Goal: Task Accomplishment & Management: Complete application form

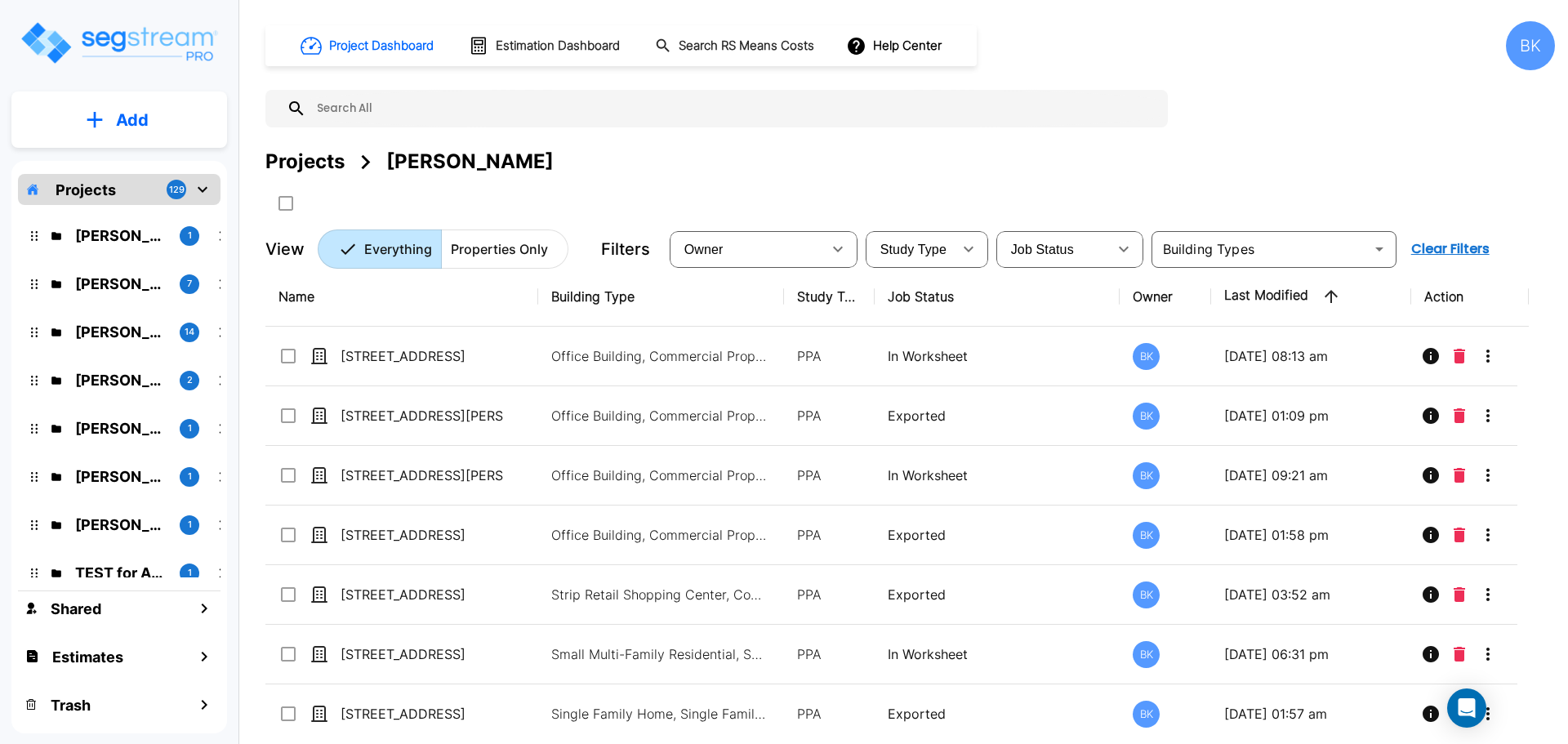
click at [139, 186] on div "Projects 129" at bounding box center [119, 189] width 202 height 31
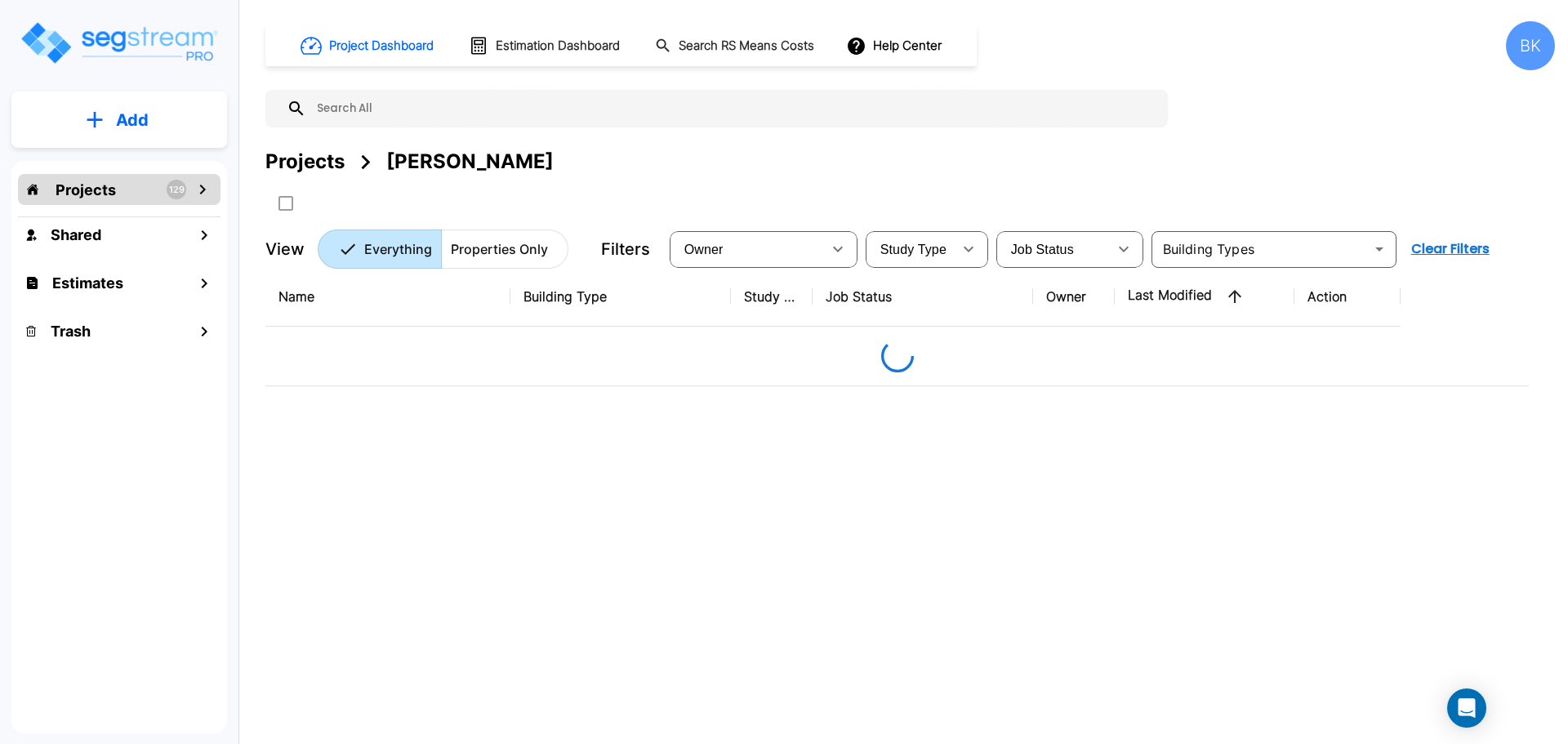
click at [132, 190] on div "Projects 129" at bounding box center [119, 189] width 202 height 31
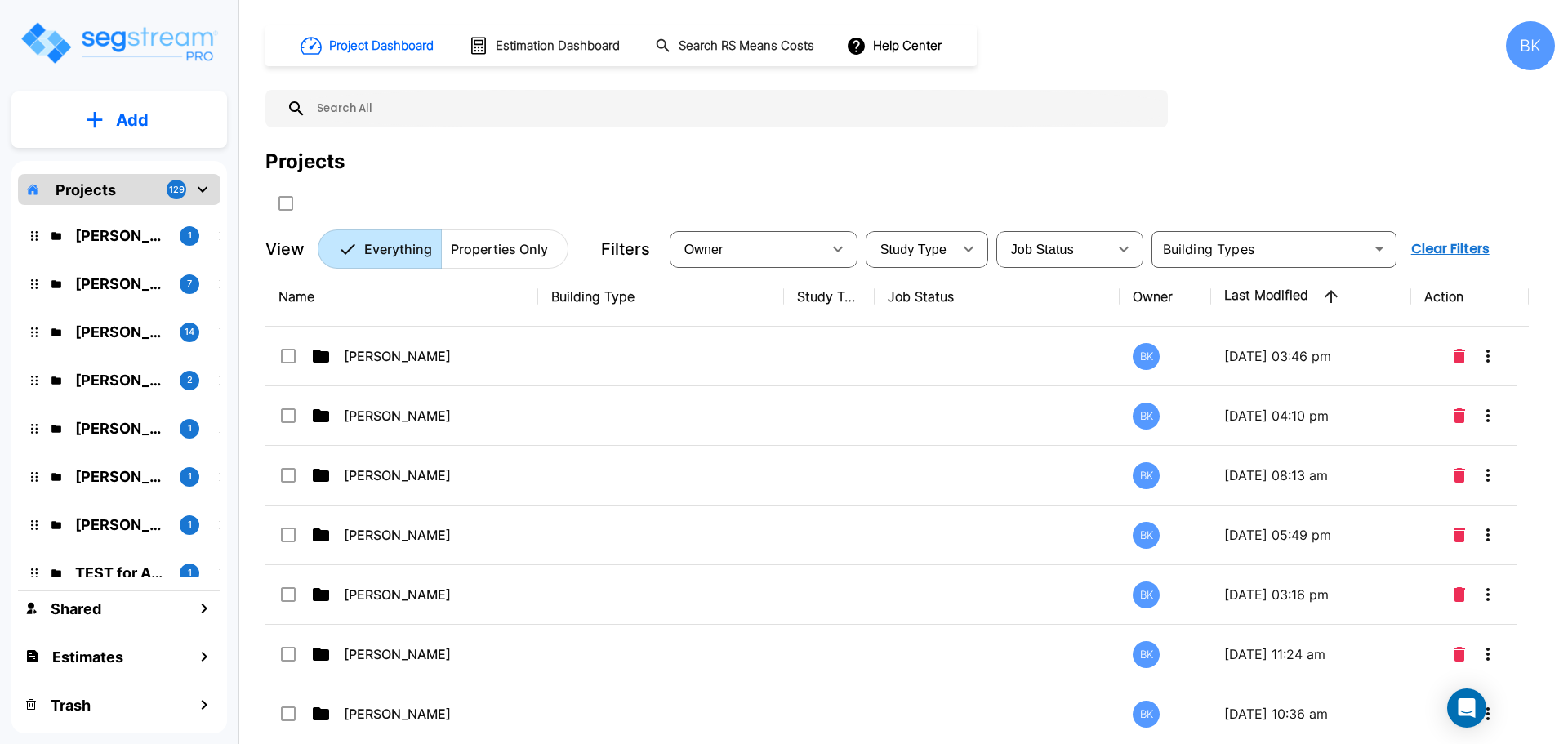
click at [118, 121] on p "Add" at bounding box center [132, 120] width 33 height 25
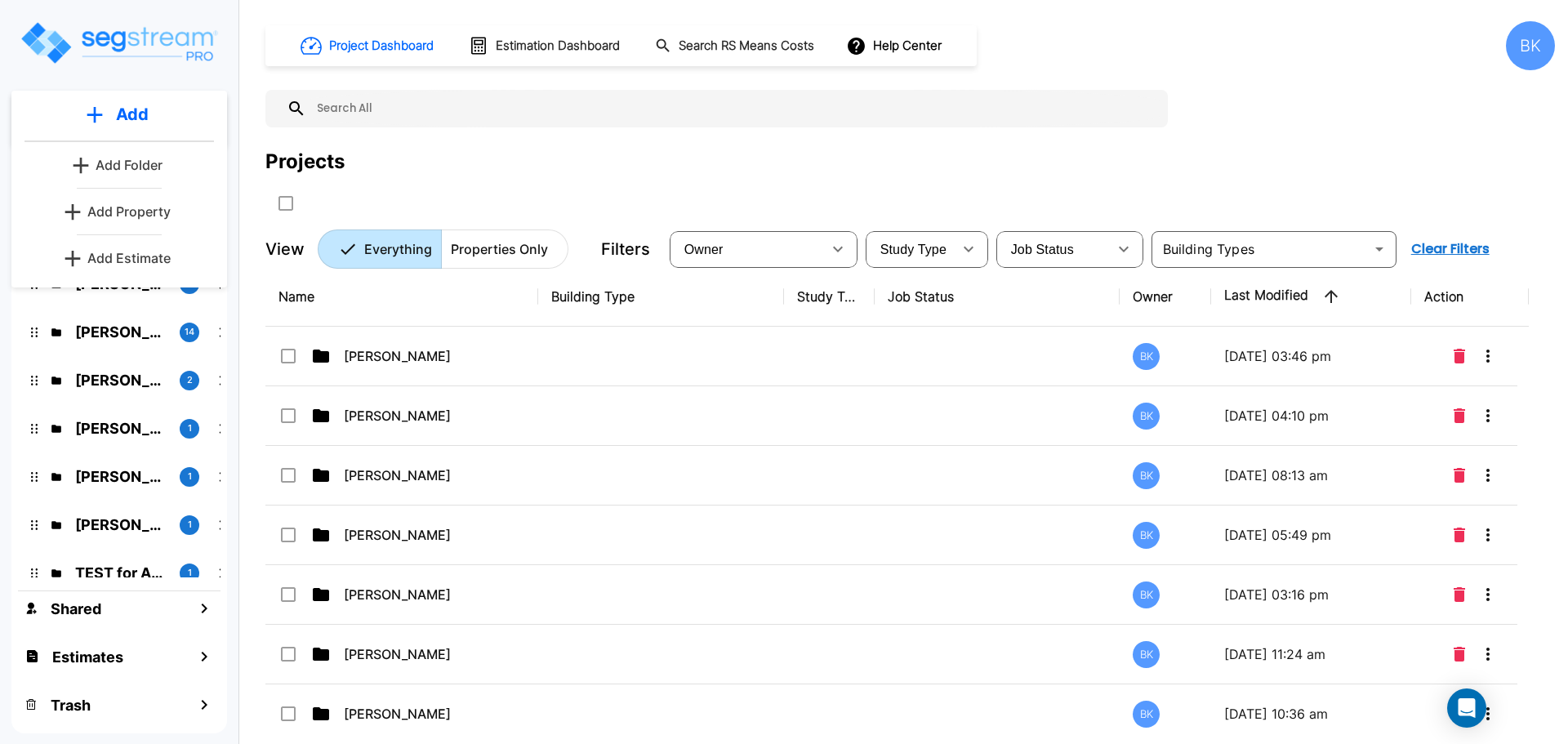
click at [133, 168] on p "Add Folder" at bounding box center [129, 165] width 67 height 19
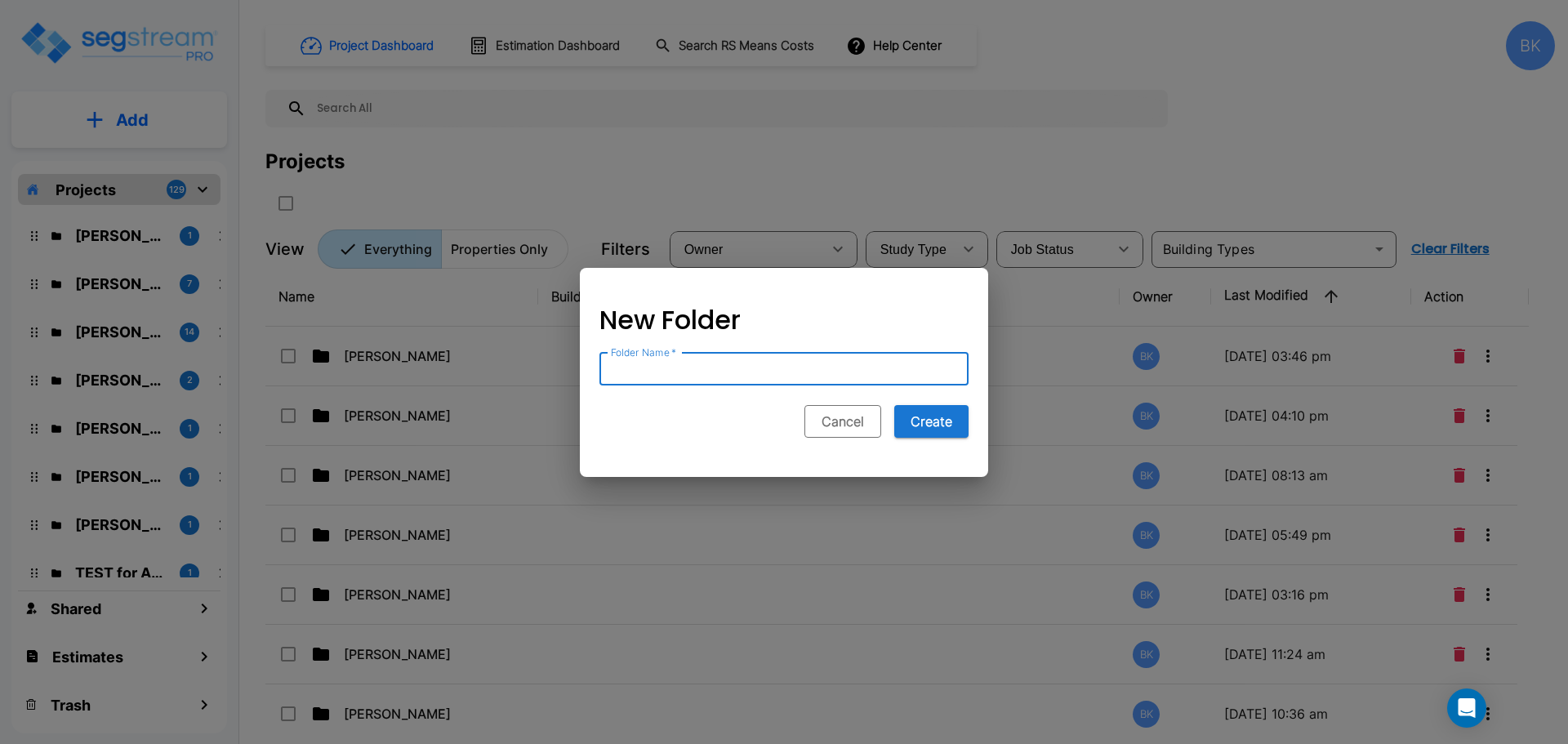
click at [845, 421] on button "Cancel" at bounding box center [843, 421] width 77 height 33
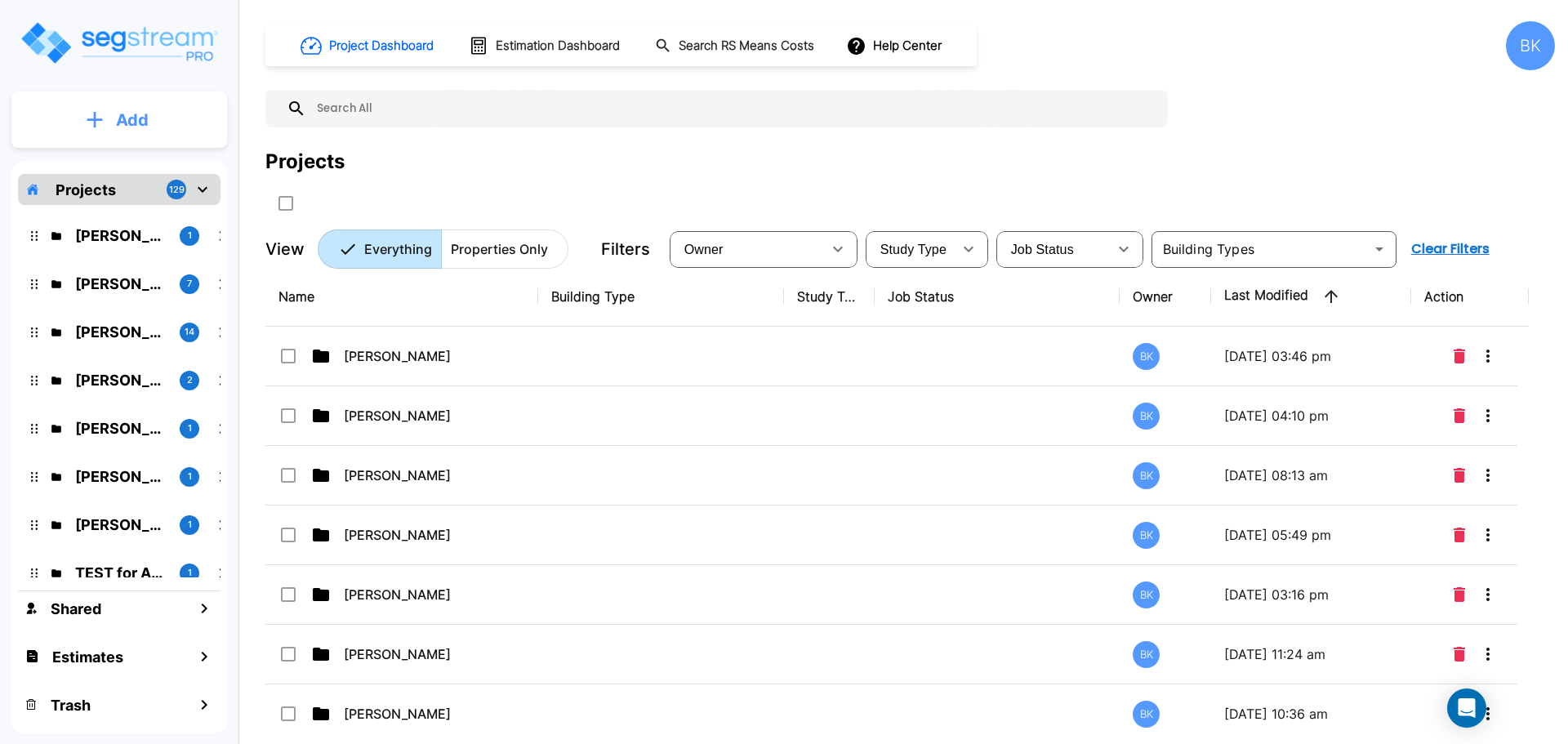
click at [119, 118] on p "Add" at bounding box center [132, 120] width 33 height 25
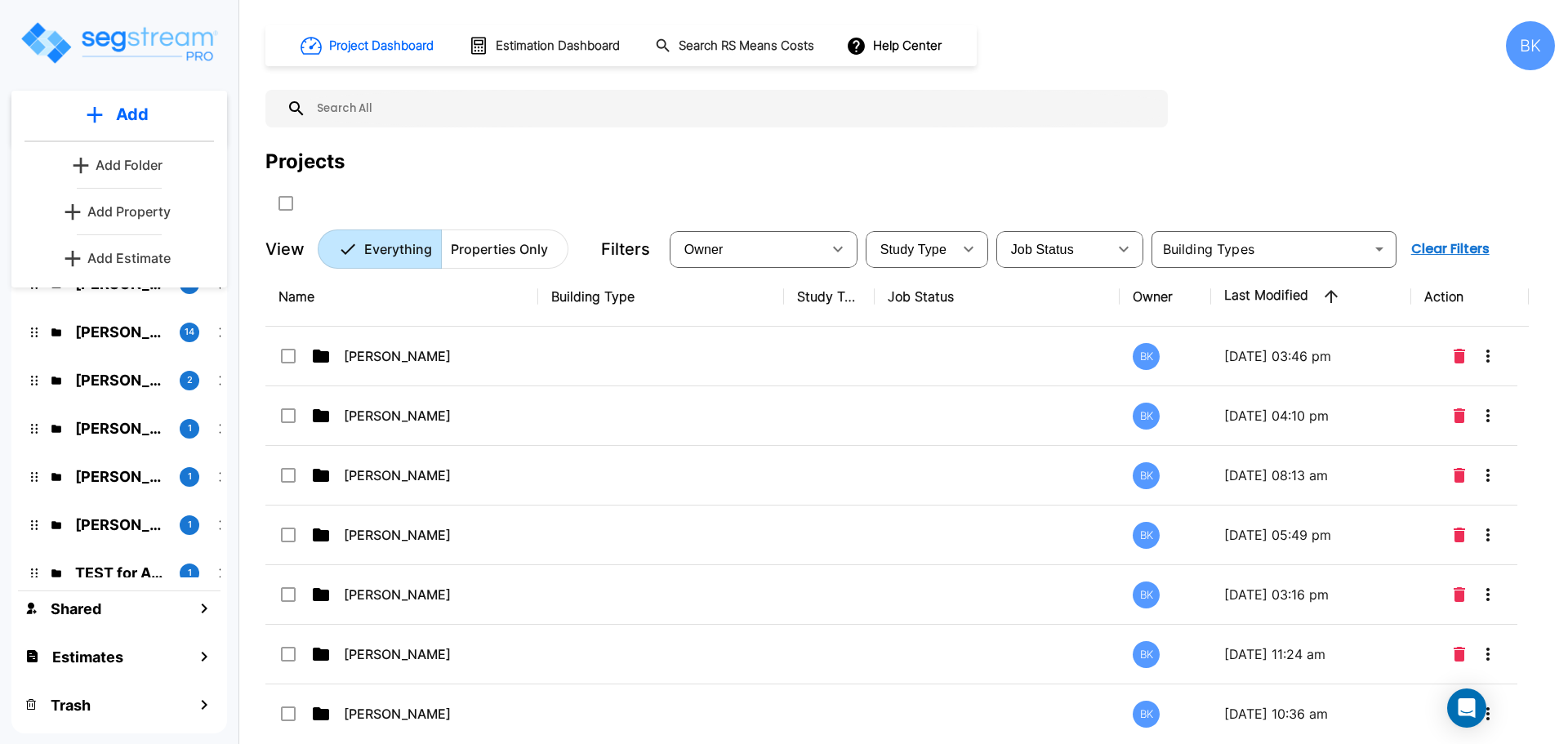
click at [126, 167] on p "Add Folder" at bounding box center [129, 165] width 67 height 19
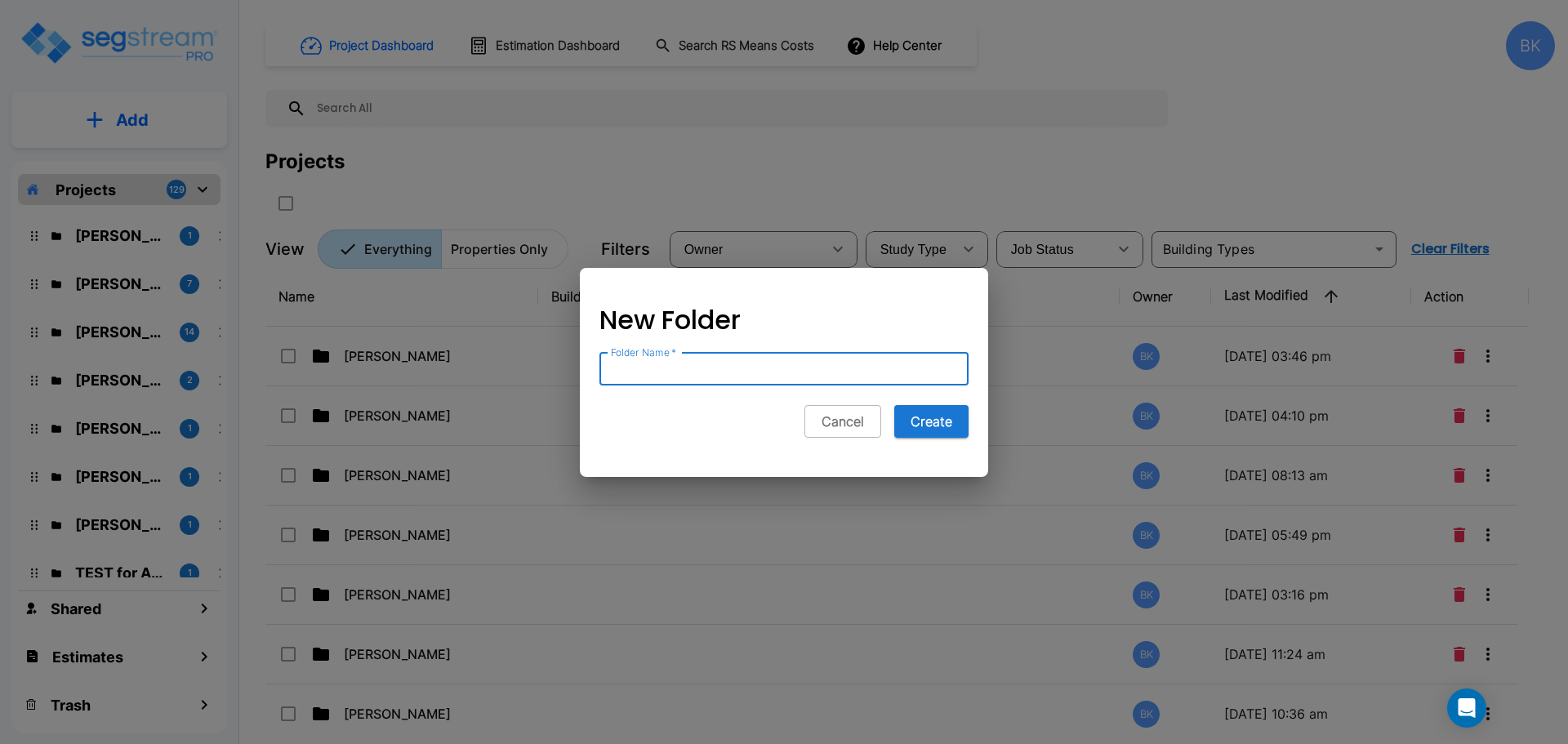
click at [672, 363] on input "Folder Name   *" at bounding box center [784, 369] width 369 height 33
type input "[PERSON_NAME]"
click at [917, 424] on button "Create" at bounding box center [932, 421] width 75 height 33
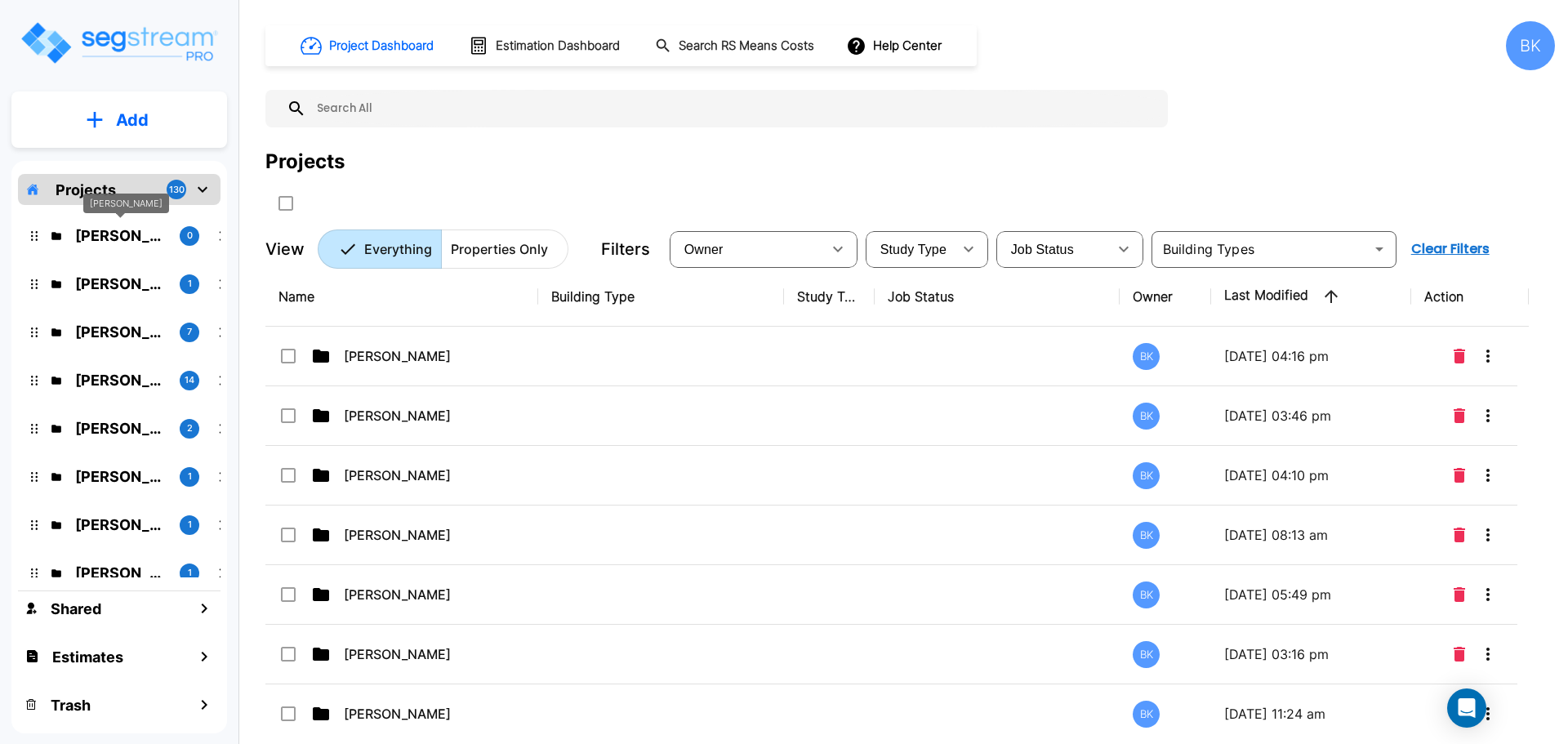
click at [130, 234] on p "[PERSON_NAME]" at bounding box center [120, 235] width 91 height 22
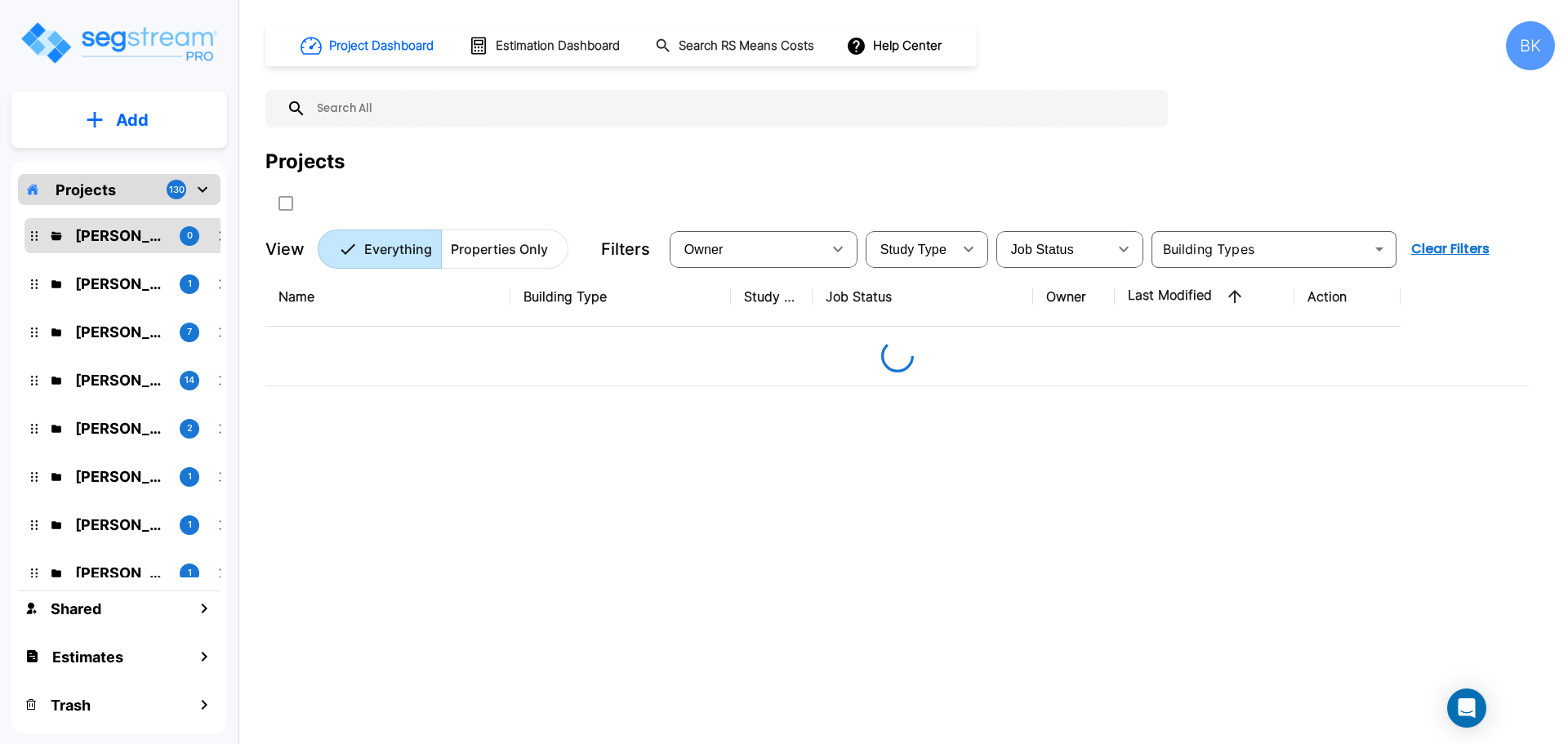
click at [143, 108] on p "Add" at bounding box center [132, 120] width 33 height 25
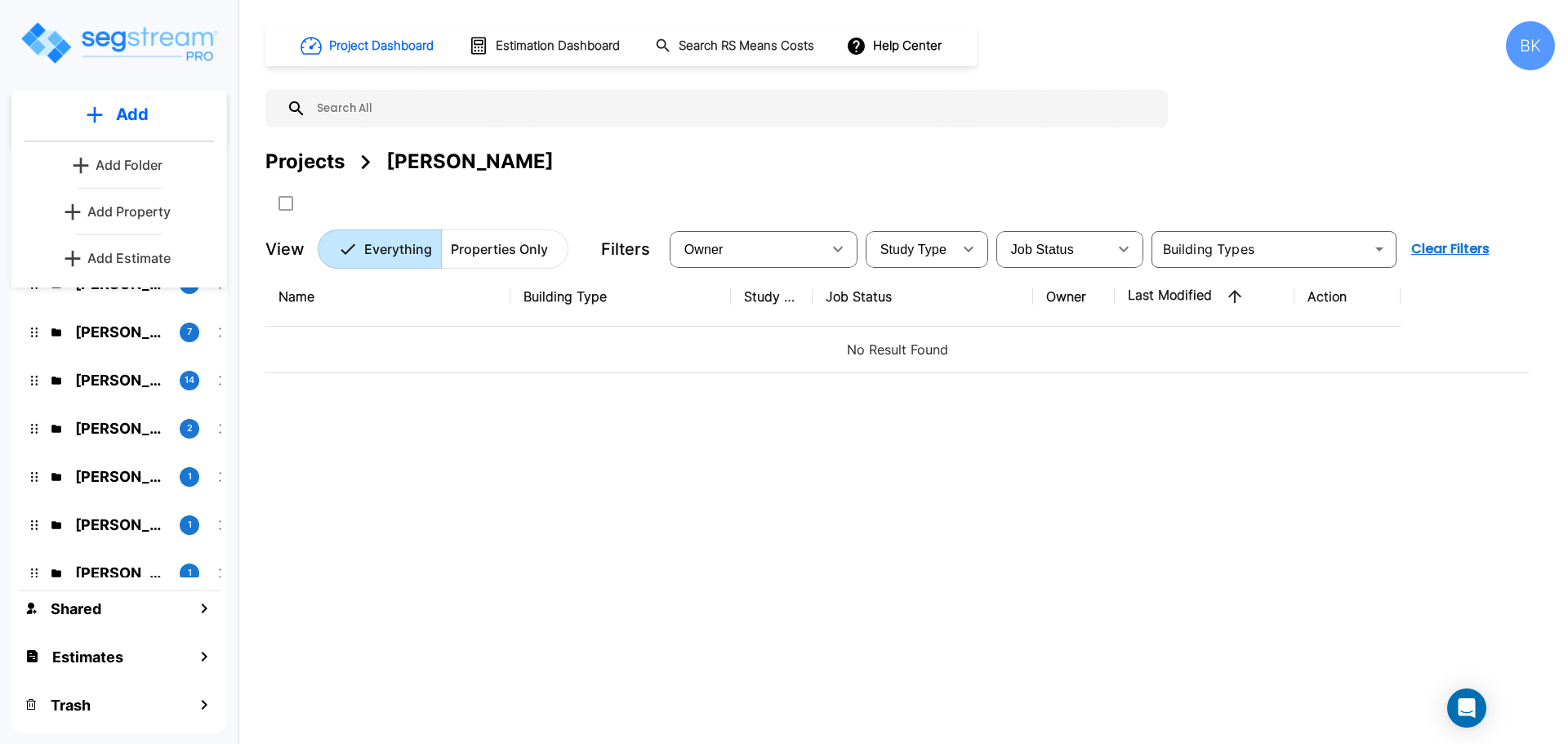
click at [134, 215] on p "Add Property" at bounding box center [129, 211] width 83 height 19
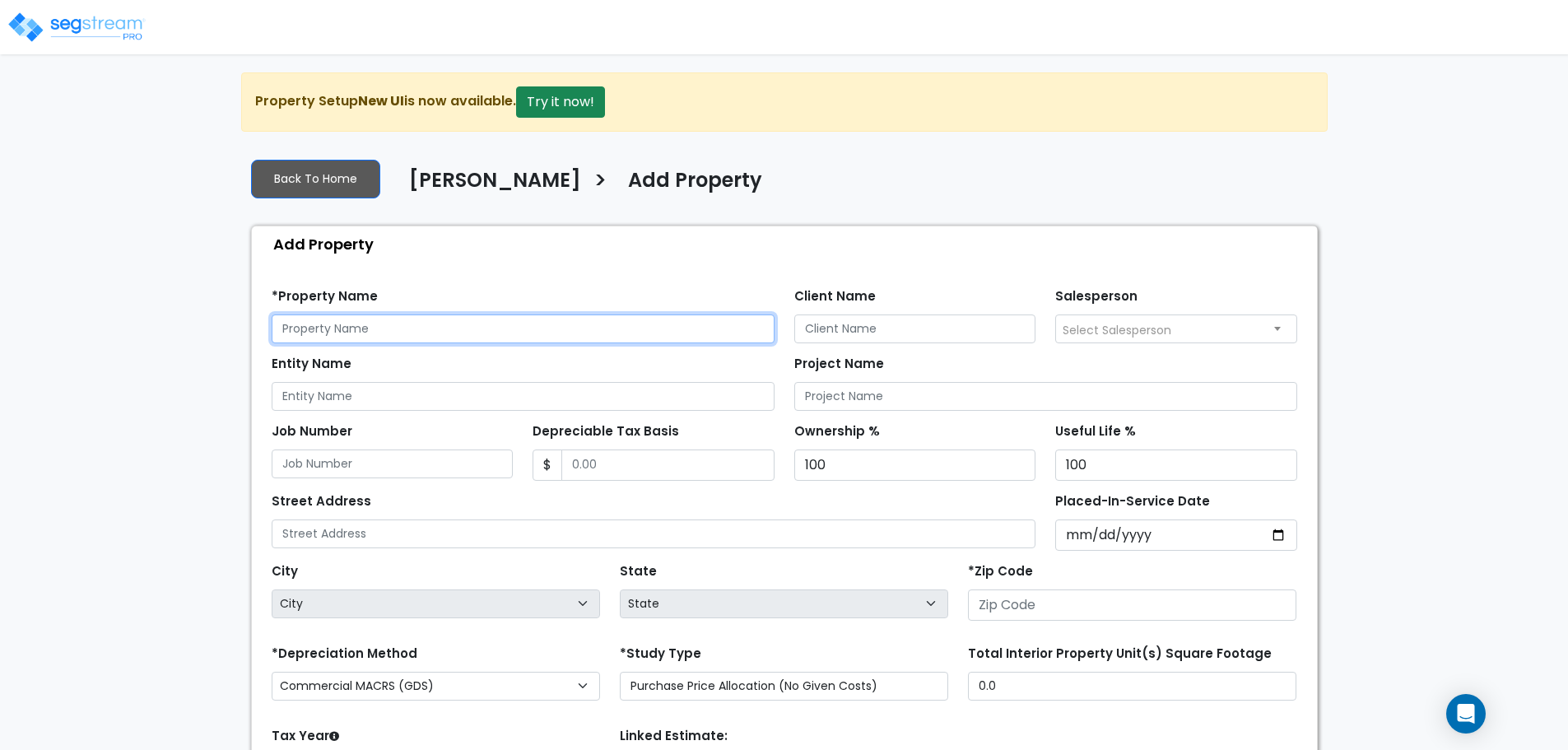
click at [527, 330] on input "text" at bounding box center [523, 329] width 502 height 29
paste input "[STREET_ADDRESS]"
type input "[STREET_ADDRESS]"
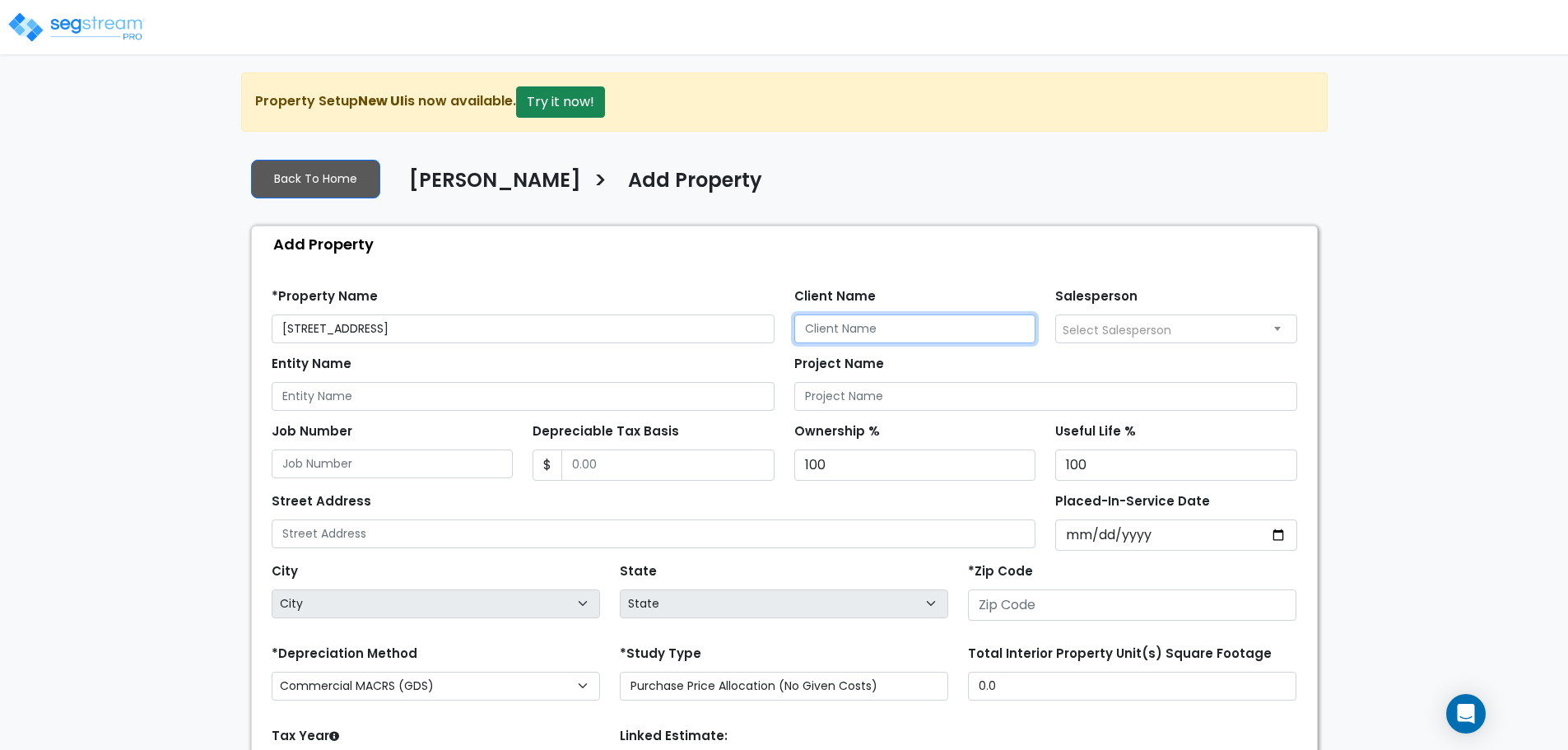
click at [845, 331] on input "Client Name" at bounding box center [915, 329] width 242 height 29
type input "[PERSON_NAME]"
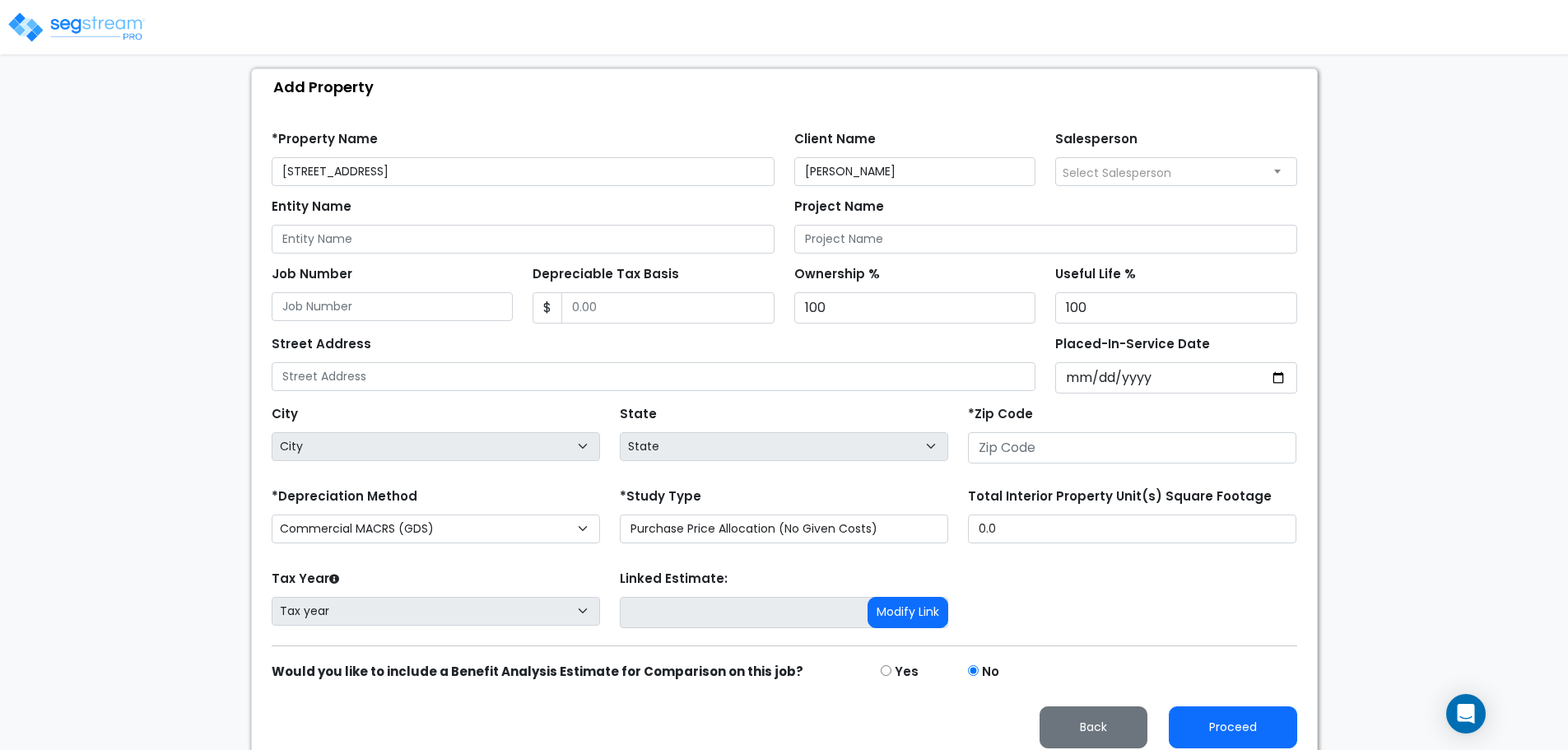
scroll to position [164, 0]
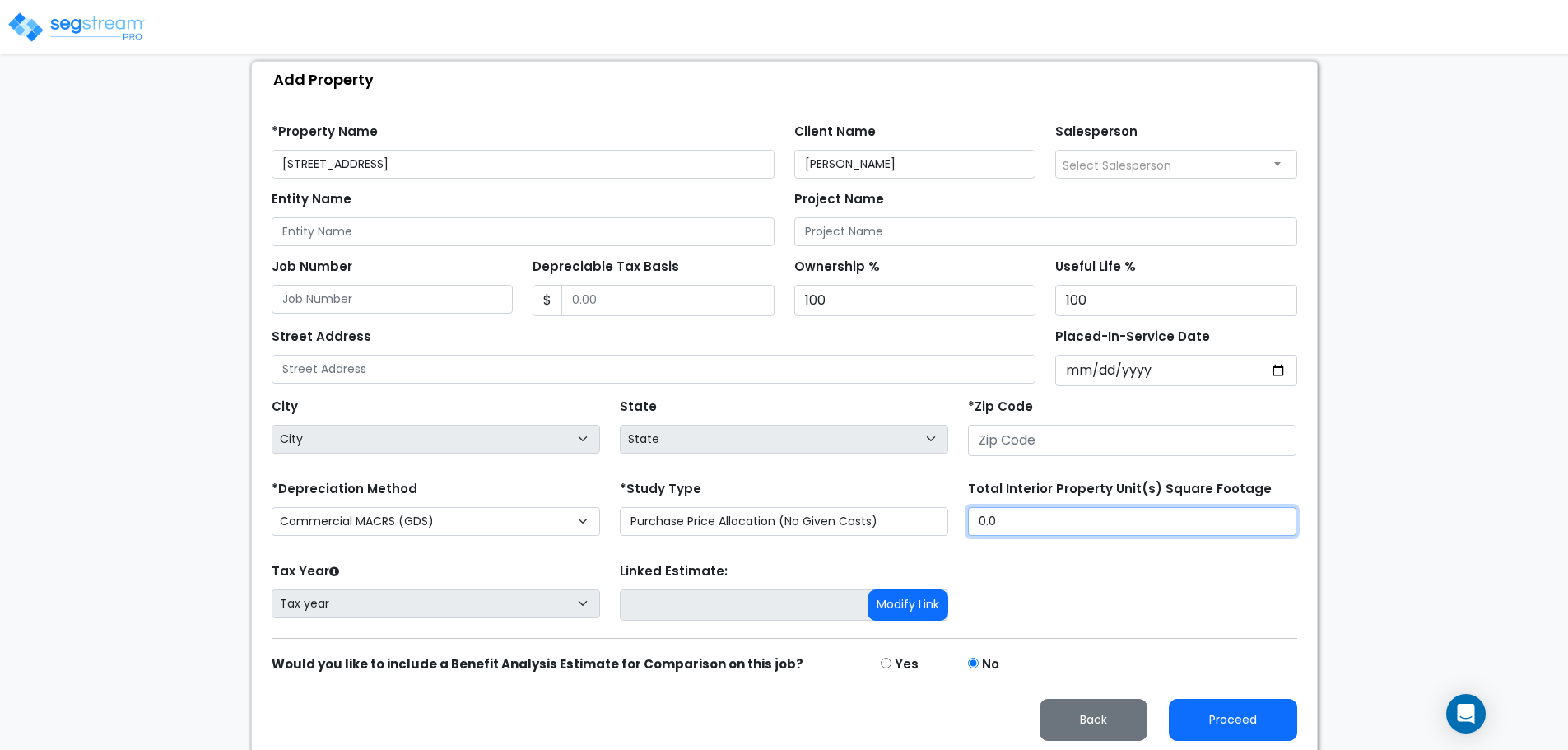
click at [1024, 523] on input "0.0" at bounding box center [1132, 522] width 328 height 29
type input "3,150"
click at [1051, 585] on div "Tax Year Please Enter The Placed In Service Date First. Tax year Prior Years De…" at bounding box center [784, 591] width 1045 height 66
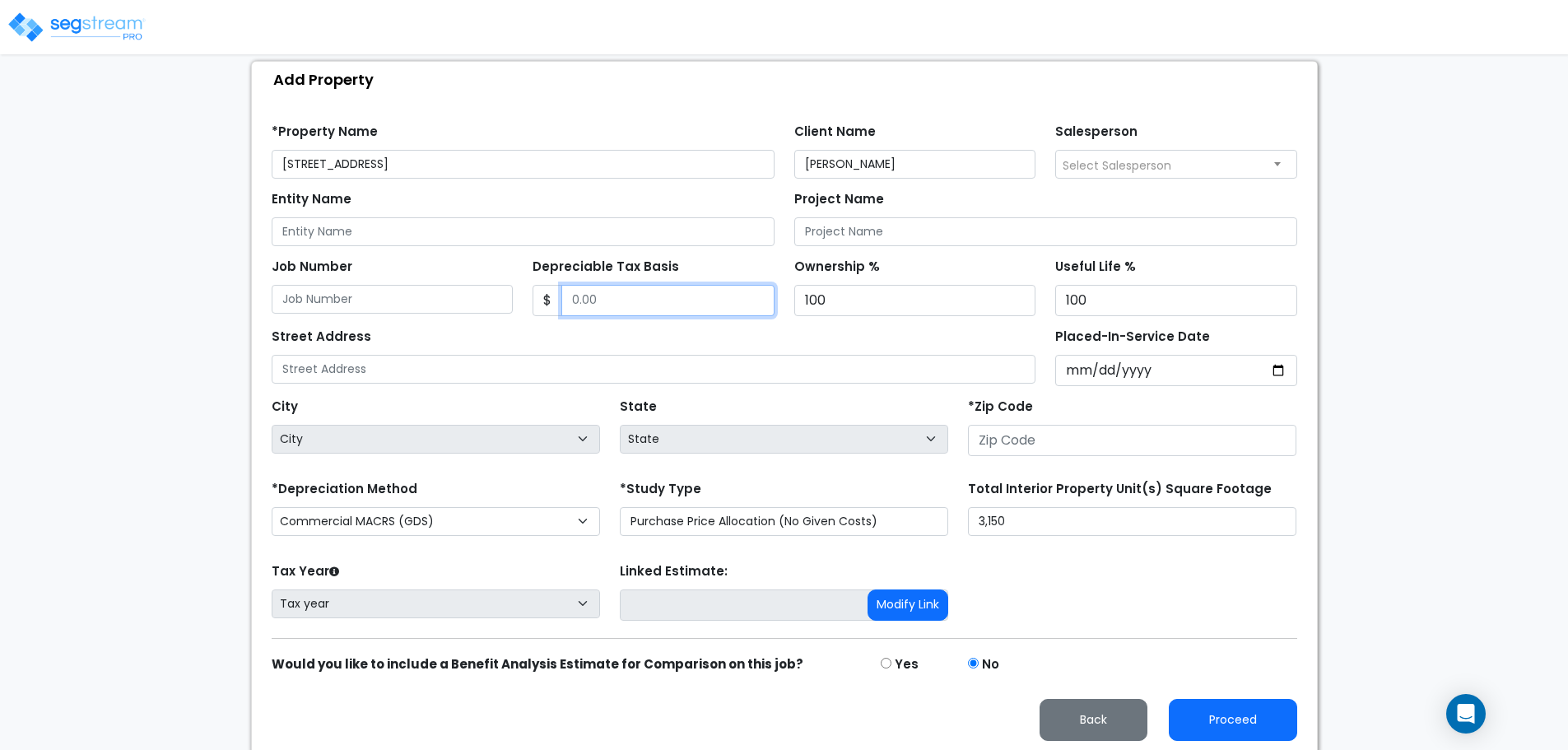
click at [672, 302] on input "Depreciable Tax Basis" at bounding box center [668, 301] width 214 height 31
paste input "text"
click at [632, 296] on input "Depreciable Tax Basis" at bounding box center [668, 301] width 214 height 31
paste input "text"
click at [603, 301] on input "Depreciable Tax Basis" at bounding box center [668, 301] width 214 height 31
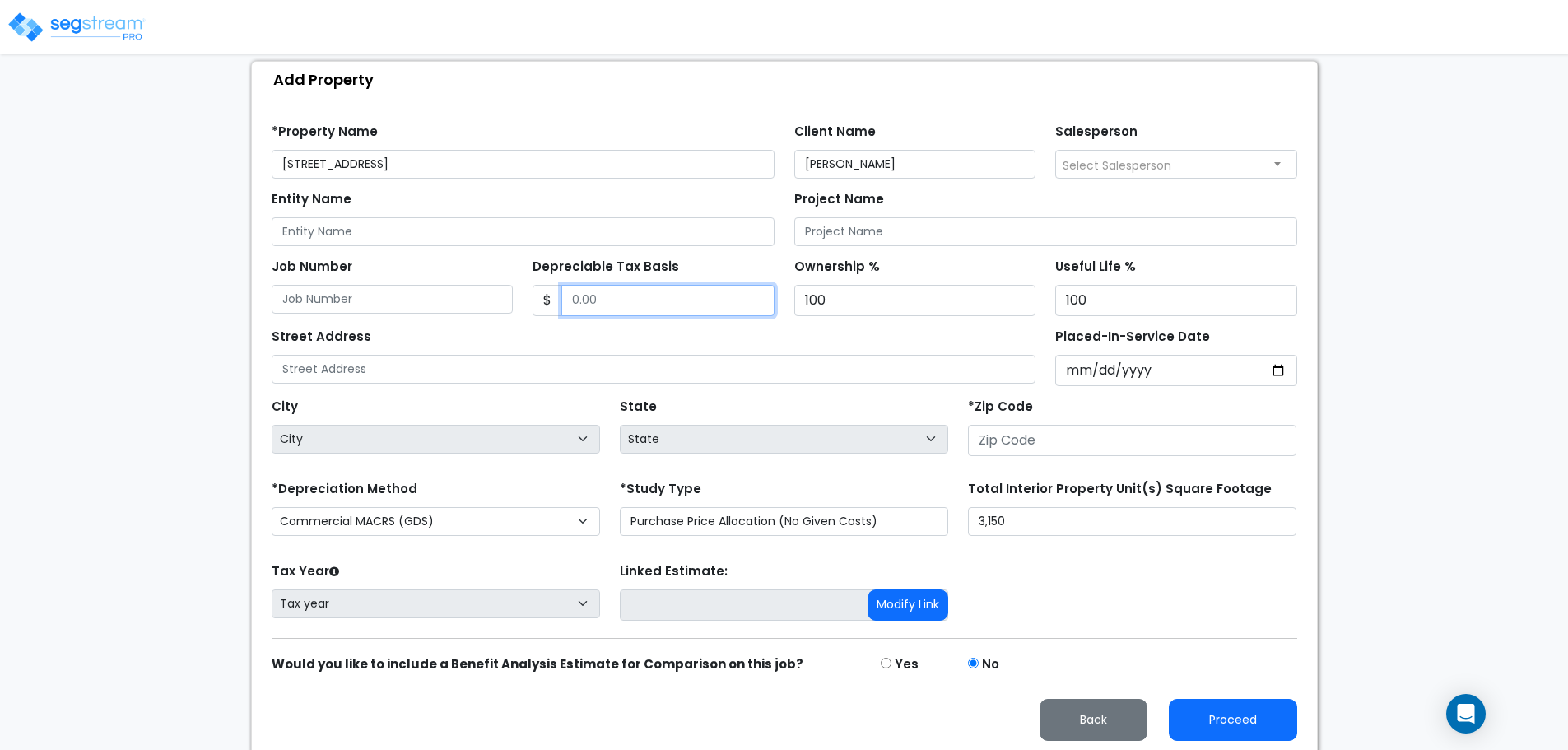
paste input "text"
click at [603, 301] on input "Depreciable Tax Basis" at bounding box center [668, 301] width 214 height 31
type input "294,715.83"
click at [553, 347] on div "Street Address" at bounding box center [653, 354] width 764 height 59
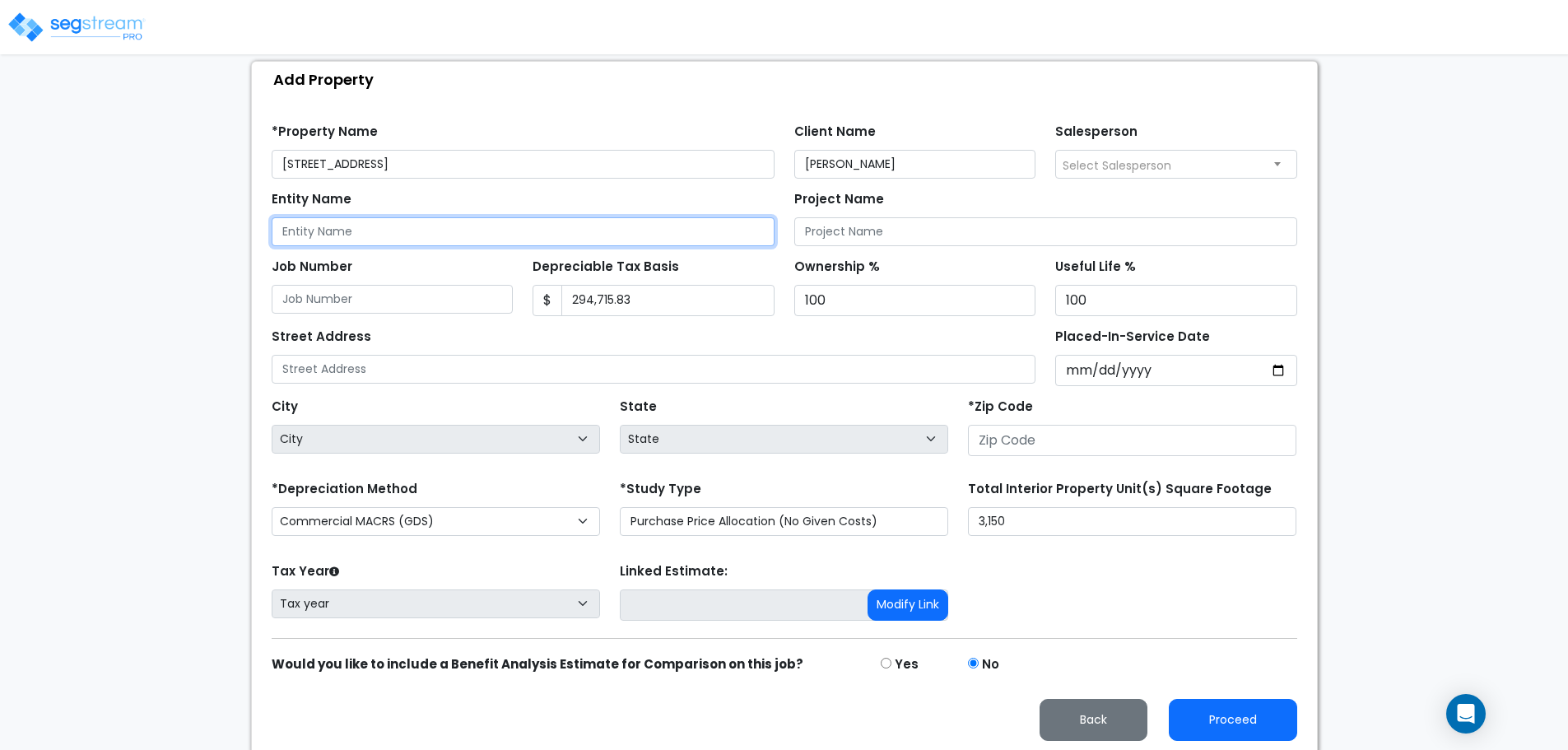
click at [396, 218] on input "Entity Name" at bounding box center [523, 232] width 502 height 29
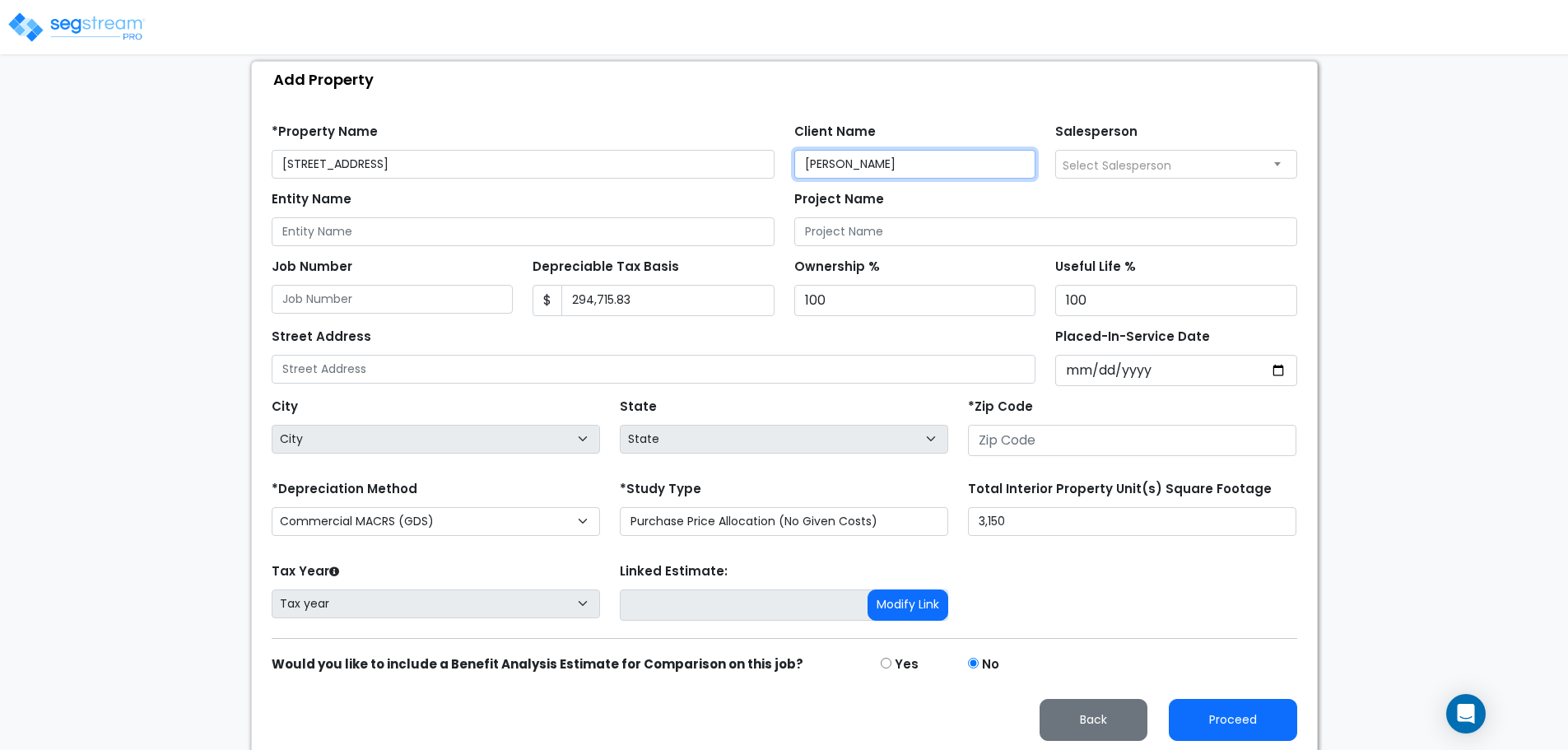
click at [831, 175] on input "[PERSON_NAME]" at bounding box center [915, 164] width 242 height 29
click at [867, 159] on input "[PERSON_NAME]" at bounding box center [915, 164] width 242 height 29
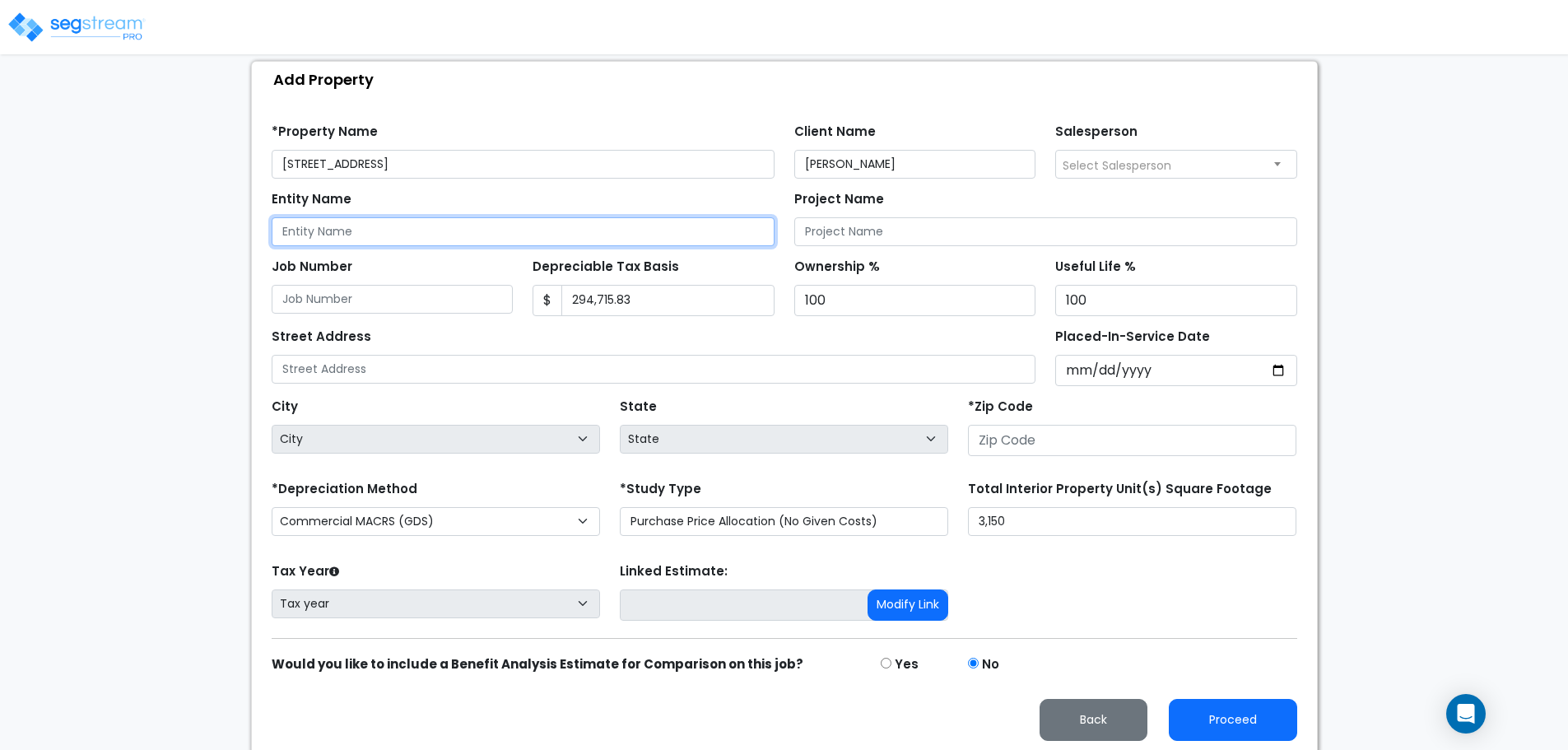
click at [430, 225] on input "Entity Name" at bounding box center [523, 232] width 502 height 29
paste input "[PERSON_NAME]"
type input "[PERSON_NAME]"
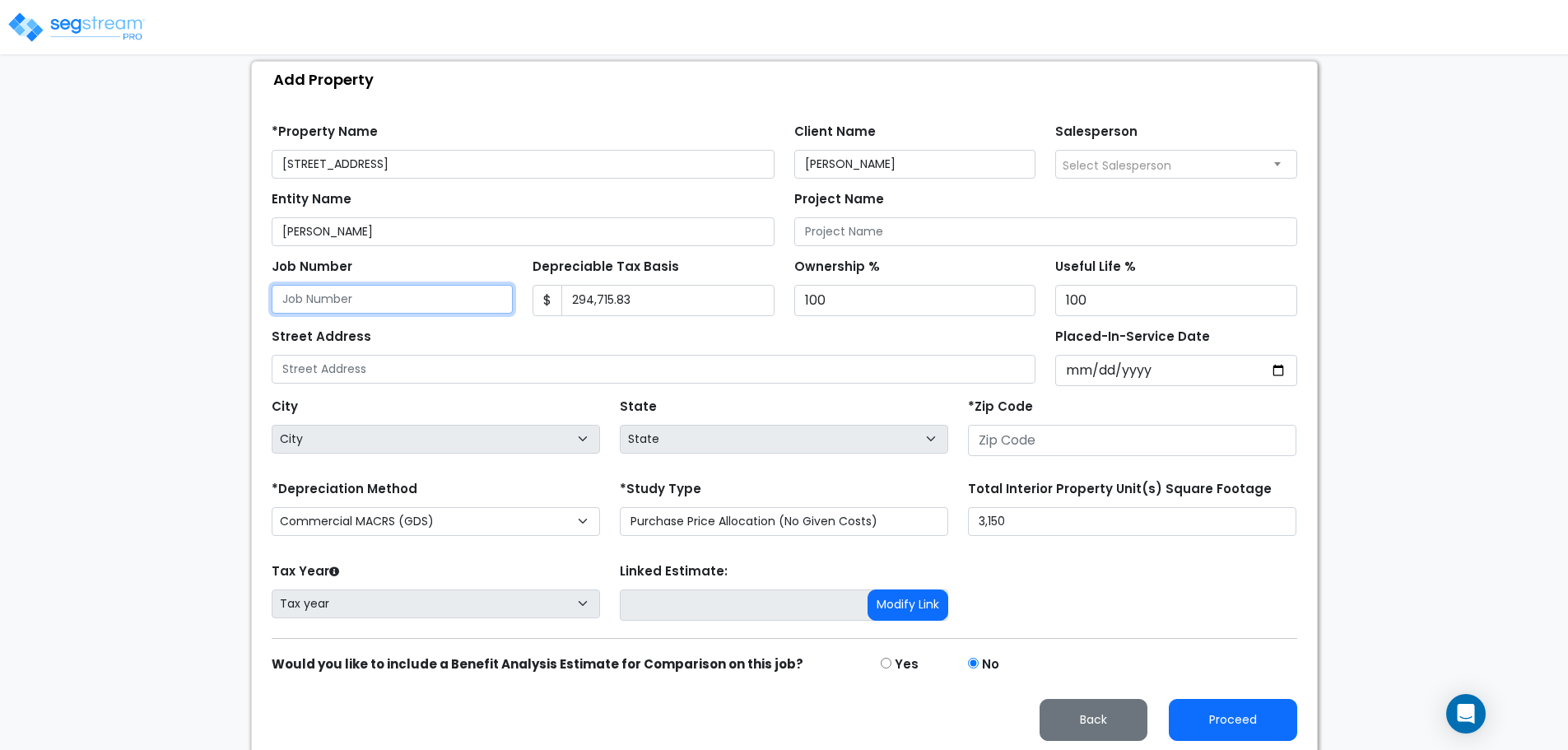
click at [386, 303] on input "Job Number" at bounding box center [392, 300] width 242 height 29
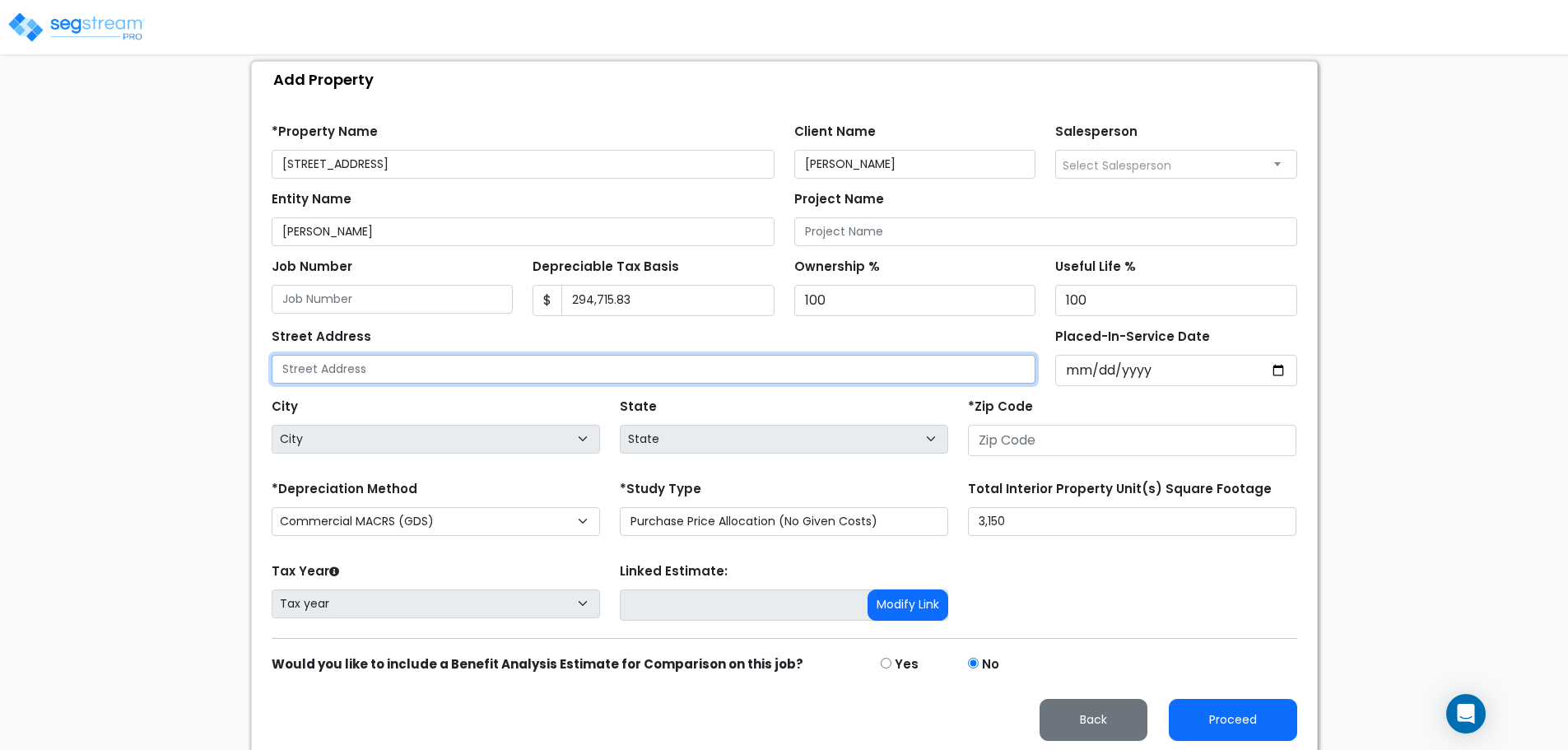
click at [374, 372] on input "text" at bounding box center [653, 369] width 764 height 29
click at [418, 380] on input "text" at bounding box center [653, 369] width 764 height 29
paste input "[STREET_ADDRESS]"
type input "[STREET_ADDRESS]"
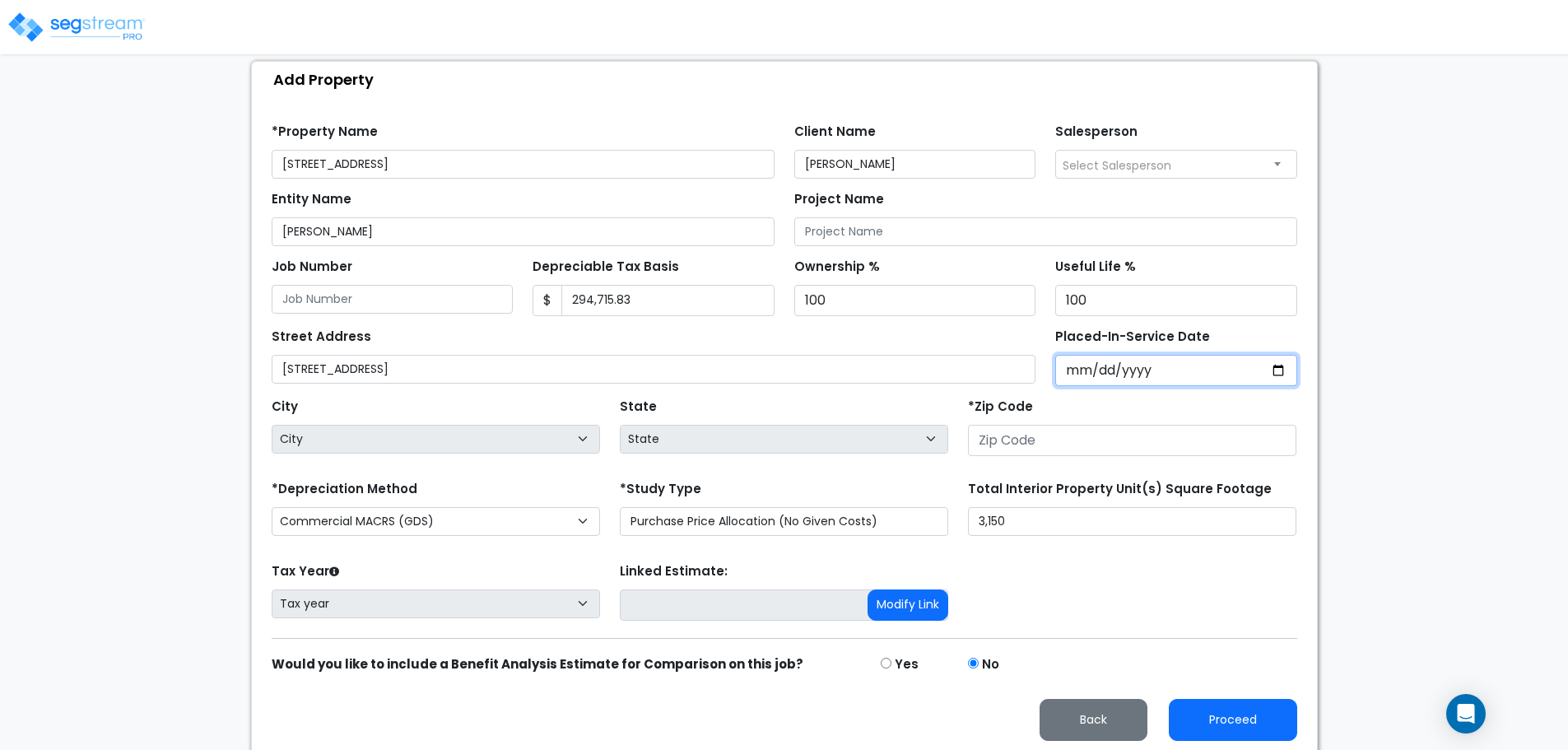
click at [1073, 368] on input "Placed-In-Service Date" at bounding box center [1176, 370] width 242 height 31
type input "0002-05-12"
select select "2"
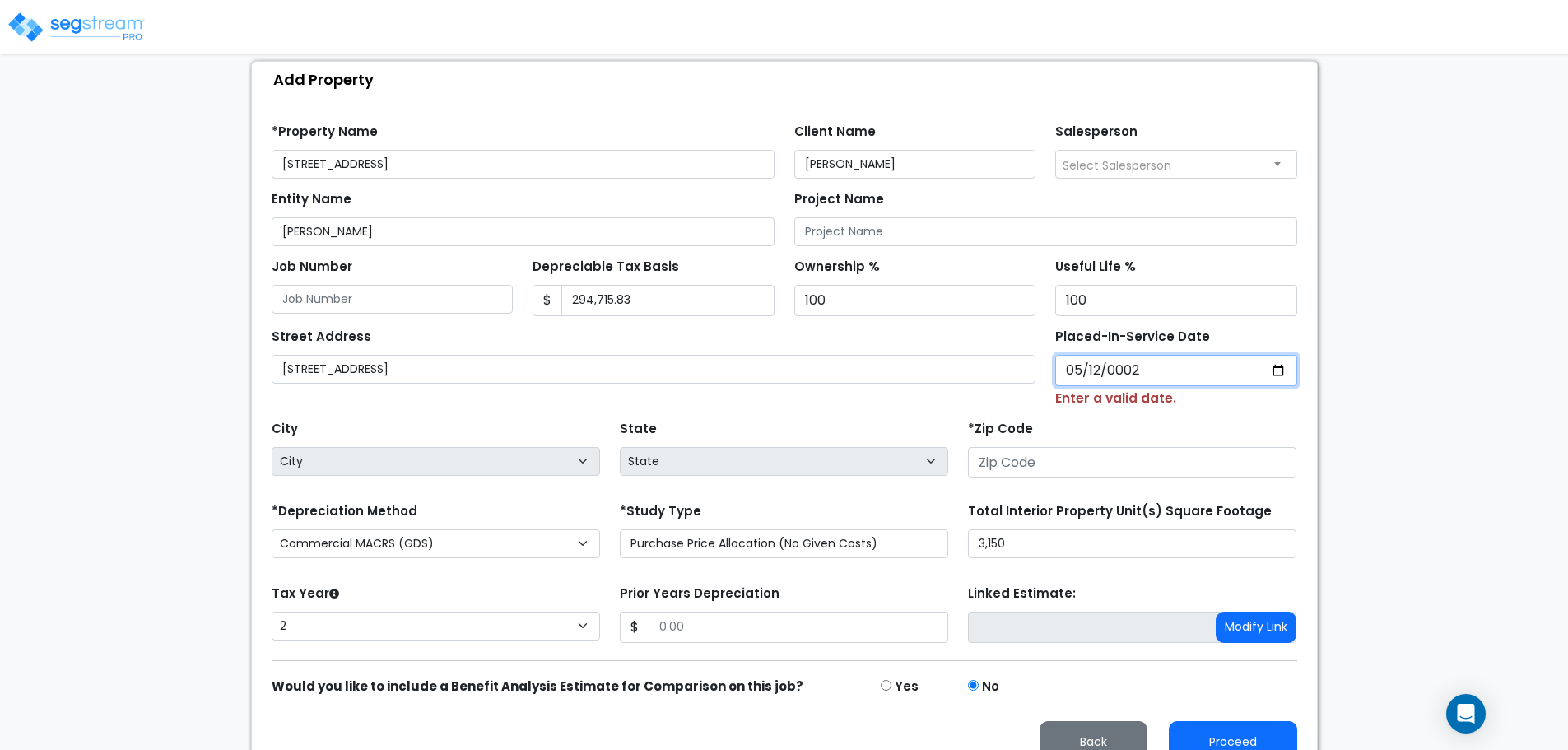
type input "0020-05-12"
select select "20"
type input "0202-05-12"
select select "202"
type input "[DATE]"
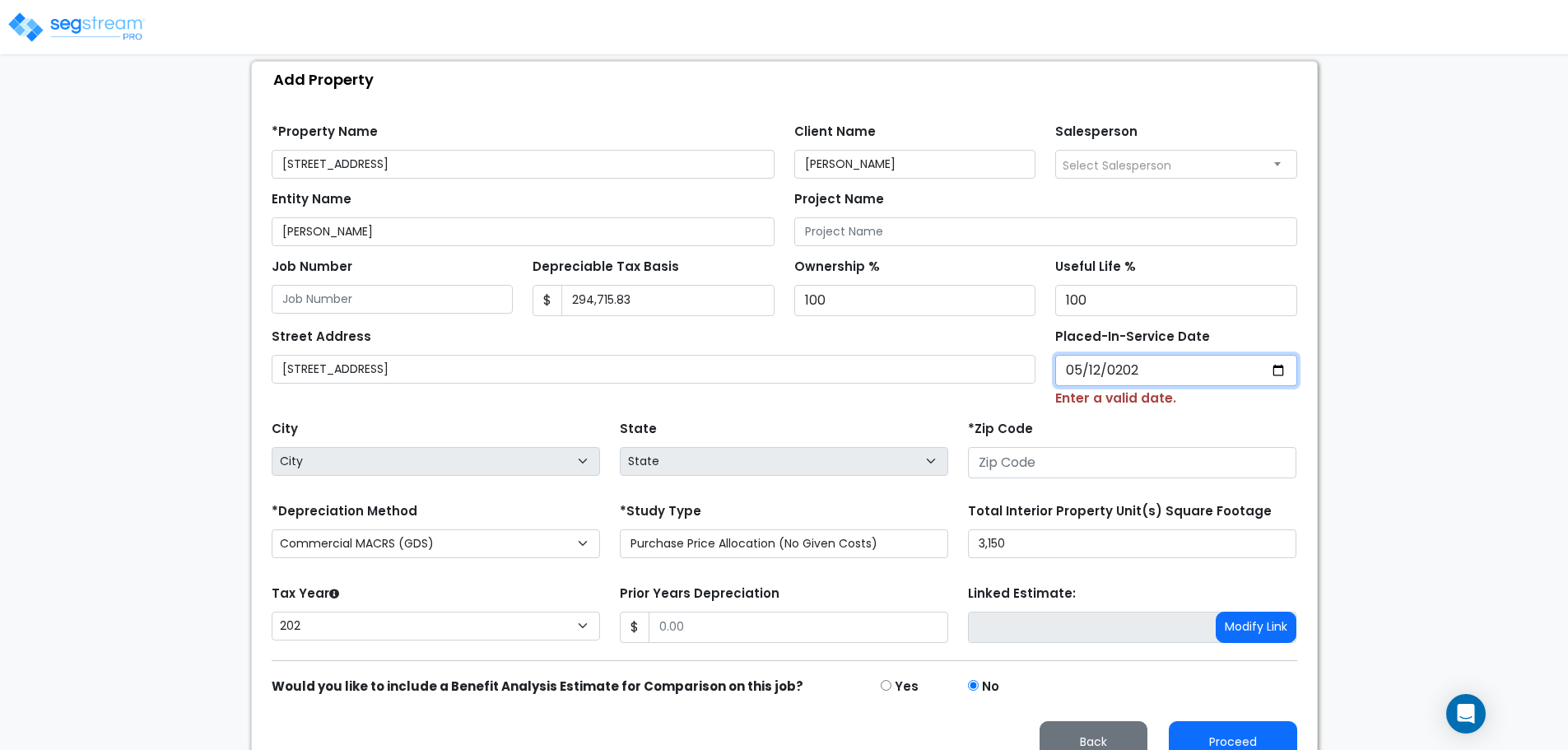
select select "2025"
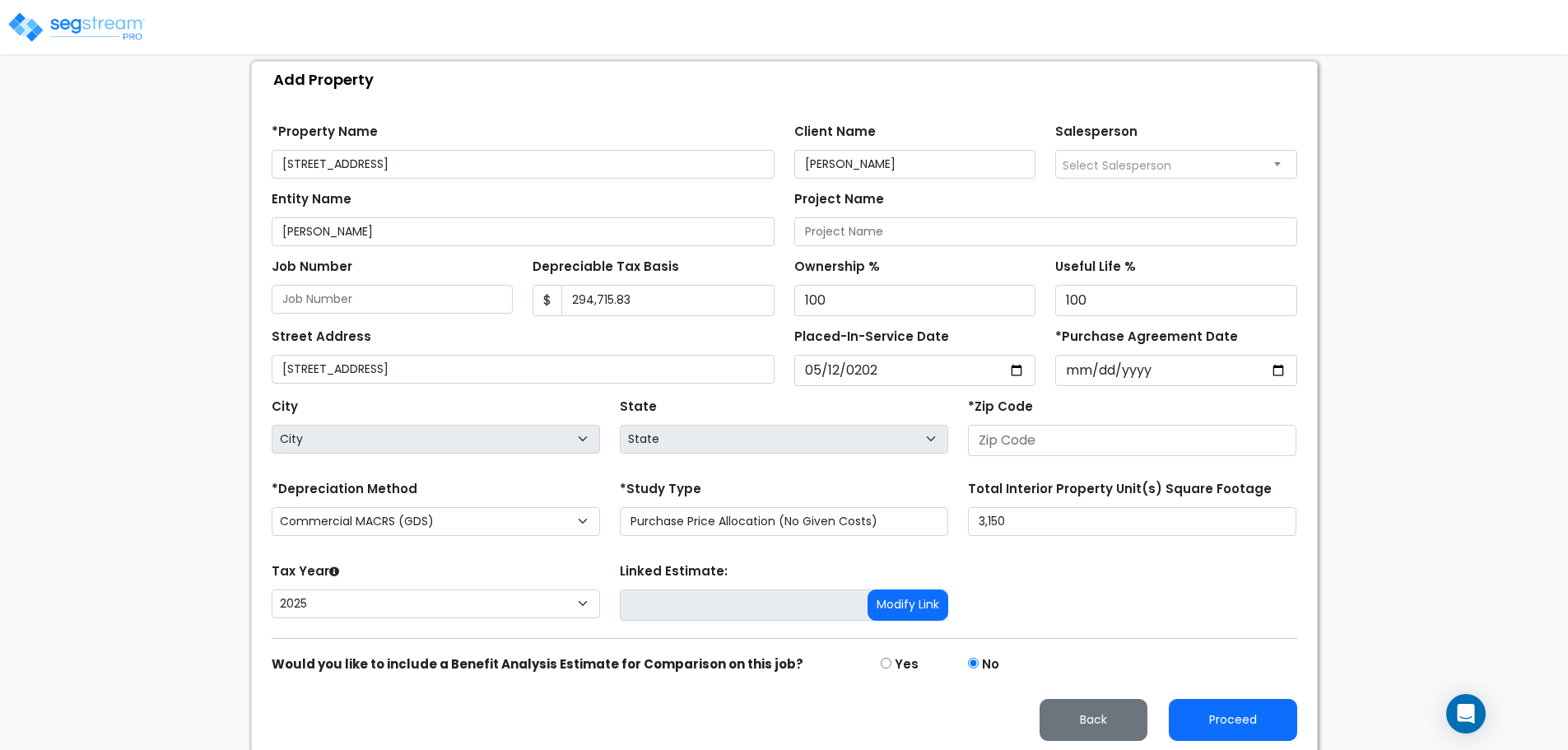
click at [1371, 303] on div "We are Building your Property. So please grab a coffee and let us do the heavy …" at bounding box center [784, 332] width 1568 height 847
click at [1065, 334] on label "*Purchase Agreement Date" at bounding box center [1146, 337] width 183 height 19
click at [1065, 355] on input "*Purchase Agreement Date" at bounding box center [1176, 370] width 242 height 31
click at [1064, 335] on label "*Purchase Agreement Date" at bounding box center [1146, 337] width 183 height 19
click at [1064, 355] on input "*Purchase Agreement Date" at bounding box center [1176, 370] width 242 height 31
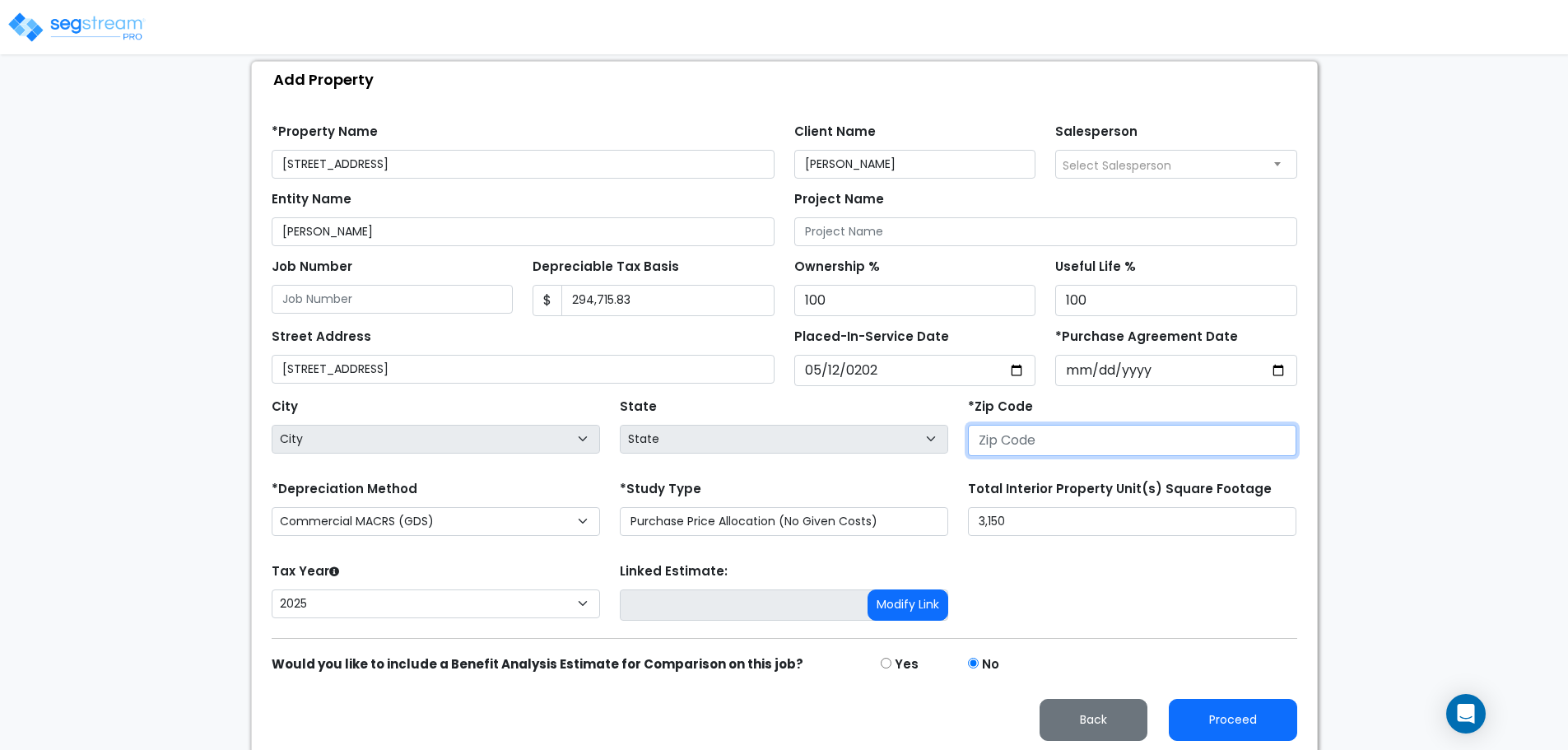
click at [1120, 443] on input "number" at bounding box center [1132, 440] width 328 height 31
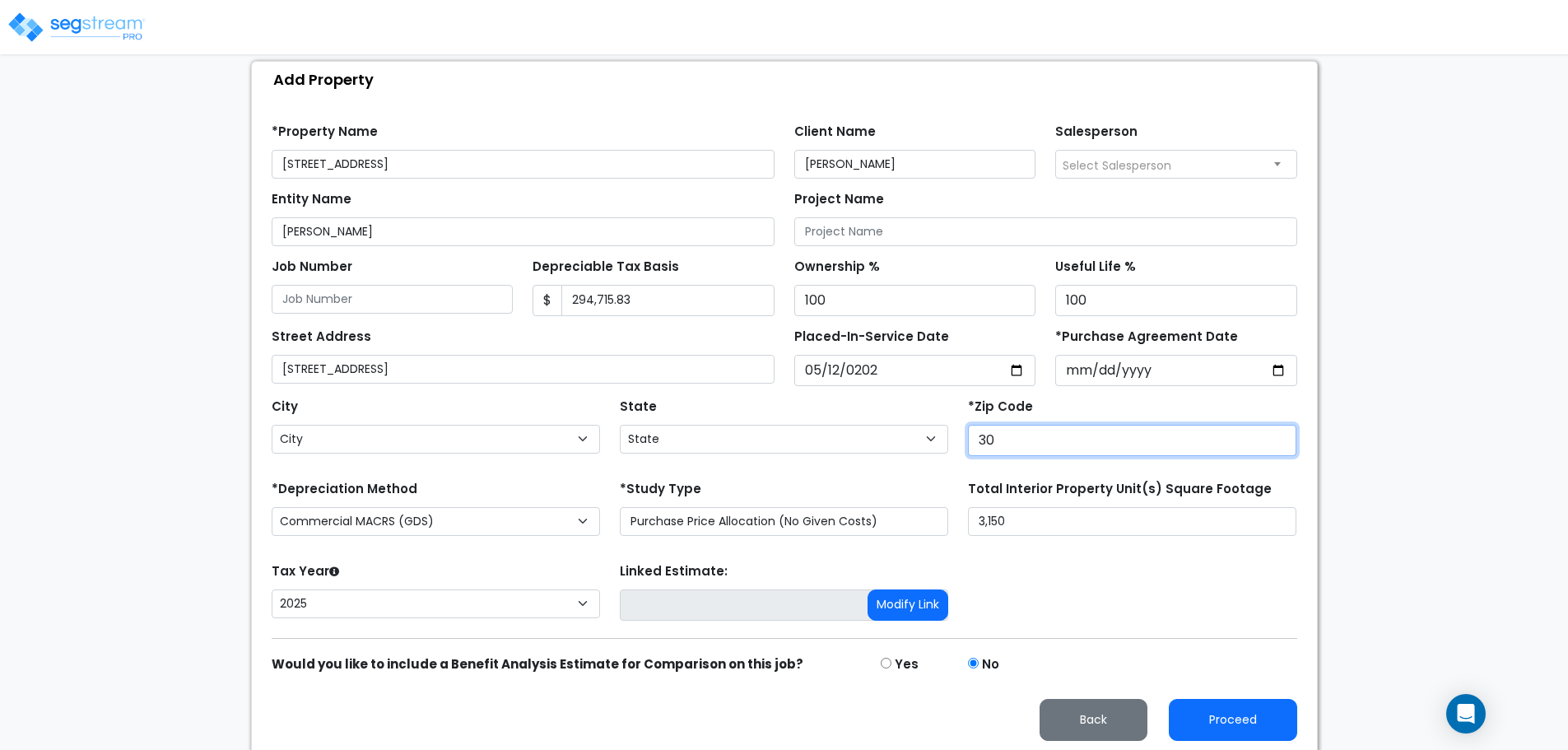
type input "300"
select select "GA"
type input "30058"
click at [1086, 567] on div "Tax Year Please Enter The Placed In Service Date First. 2026 2025 Prior Years D…" at bounding box center [784, 591] width 1045 height 66
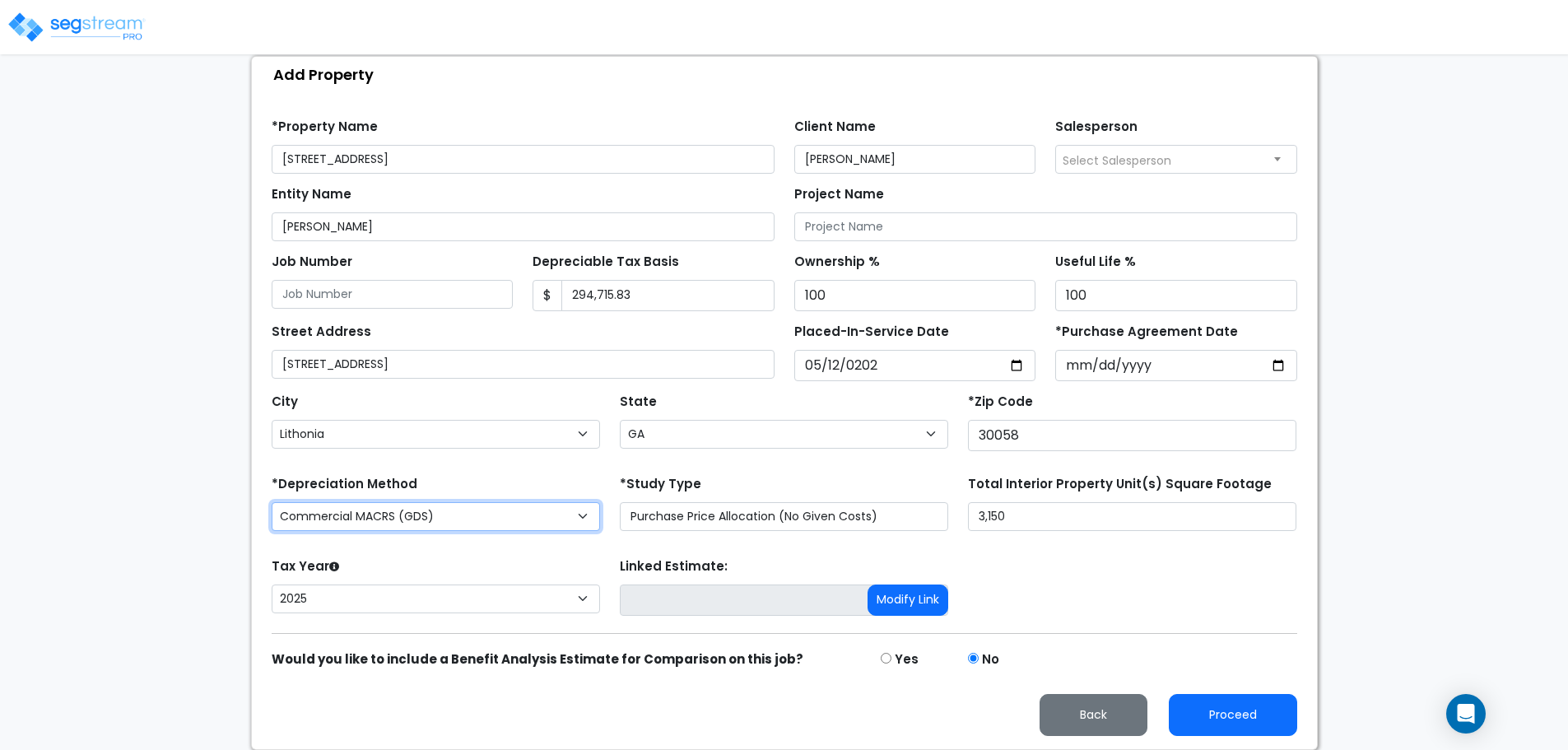
click at [395, 525] on select "Commercial MACRS (GDS) Residential Rental MACRS (GDS) + AmeriSouth Rules Commer…" at bounding box center [436, 517] width 328 height 29
select select "RRM(+AR_1"
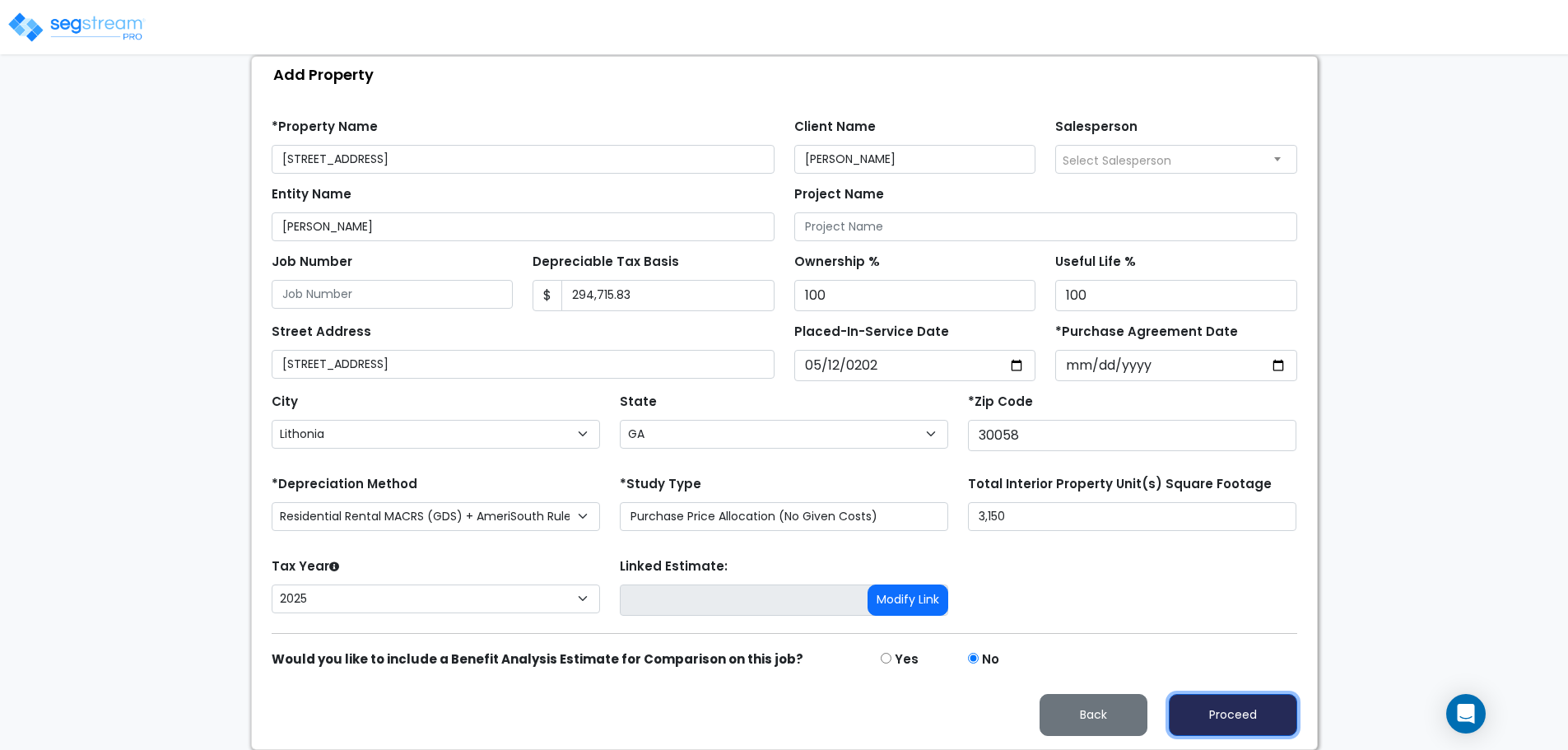
click at [1218, 710] on button "Proceed" at bounding box center [1232, 714] width 128 height 42
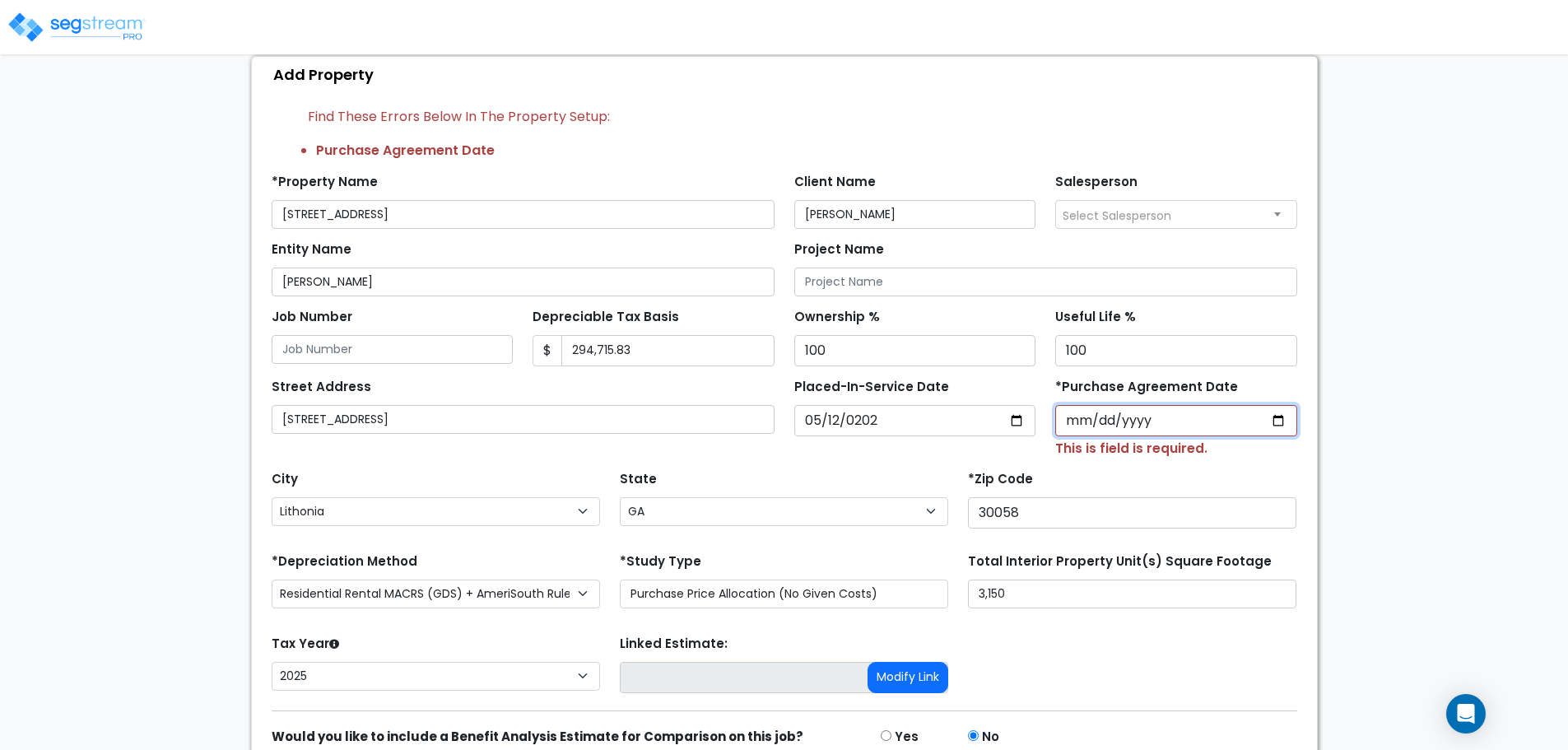
click at [1118, 424] on input "*Purchase Agreement Date" at bounding box center [1176, 420] width 242 height 31
click at [1074, 418] on input "*Purchase Agreement Date" at bounding box center [1176, 420] width 242 height 31
type input "[DATE]"
click at [1375, 382] on div "We are Building your Property. So please grab a coffee and let us do the heavy …" at bounding box center [784, 364] width 1568 height 924
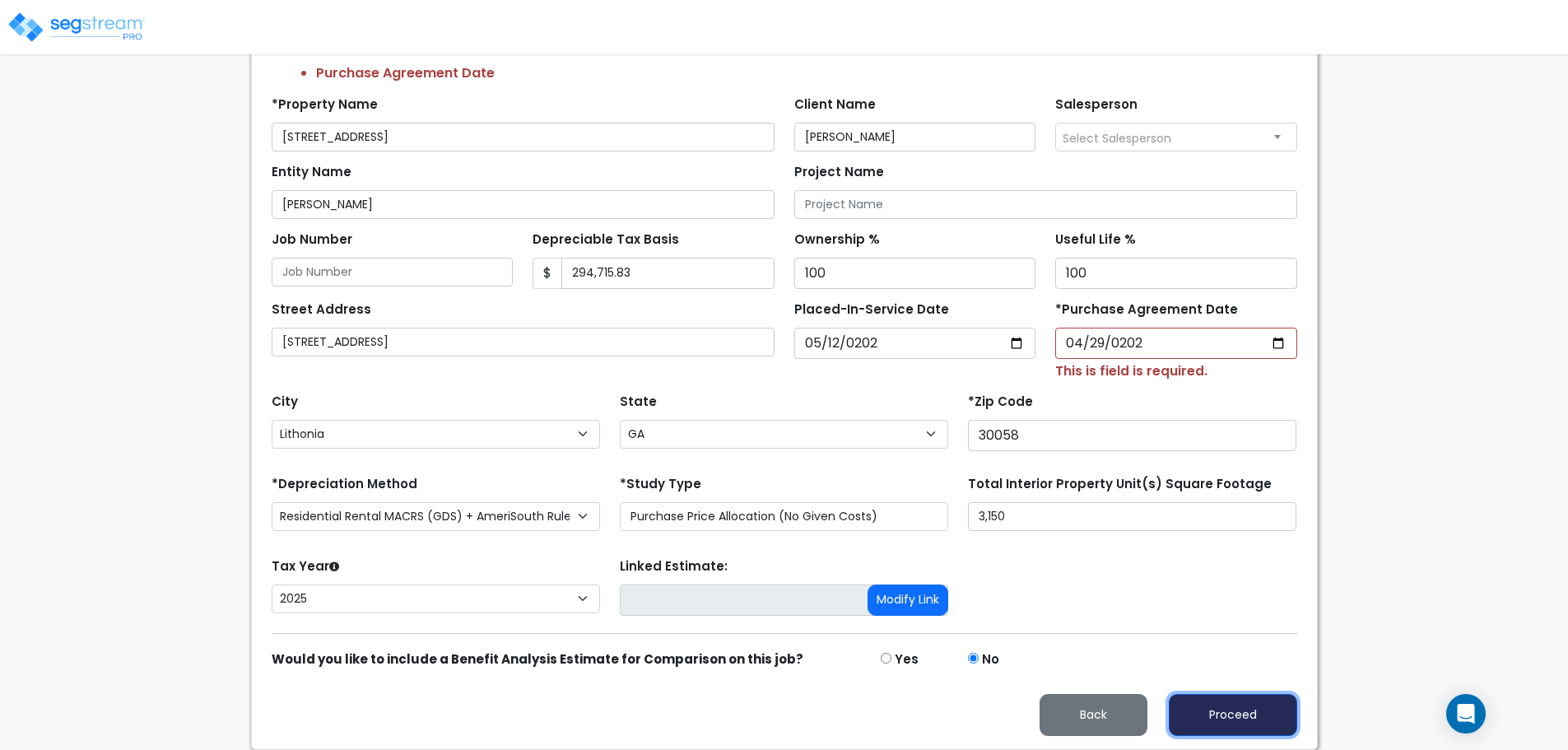
click at [1252, 716] on button "Proceed" at bounding box center [1232, 714] width 128 height 42
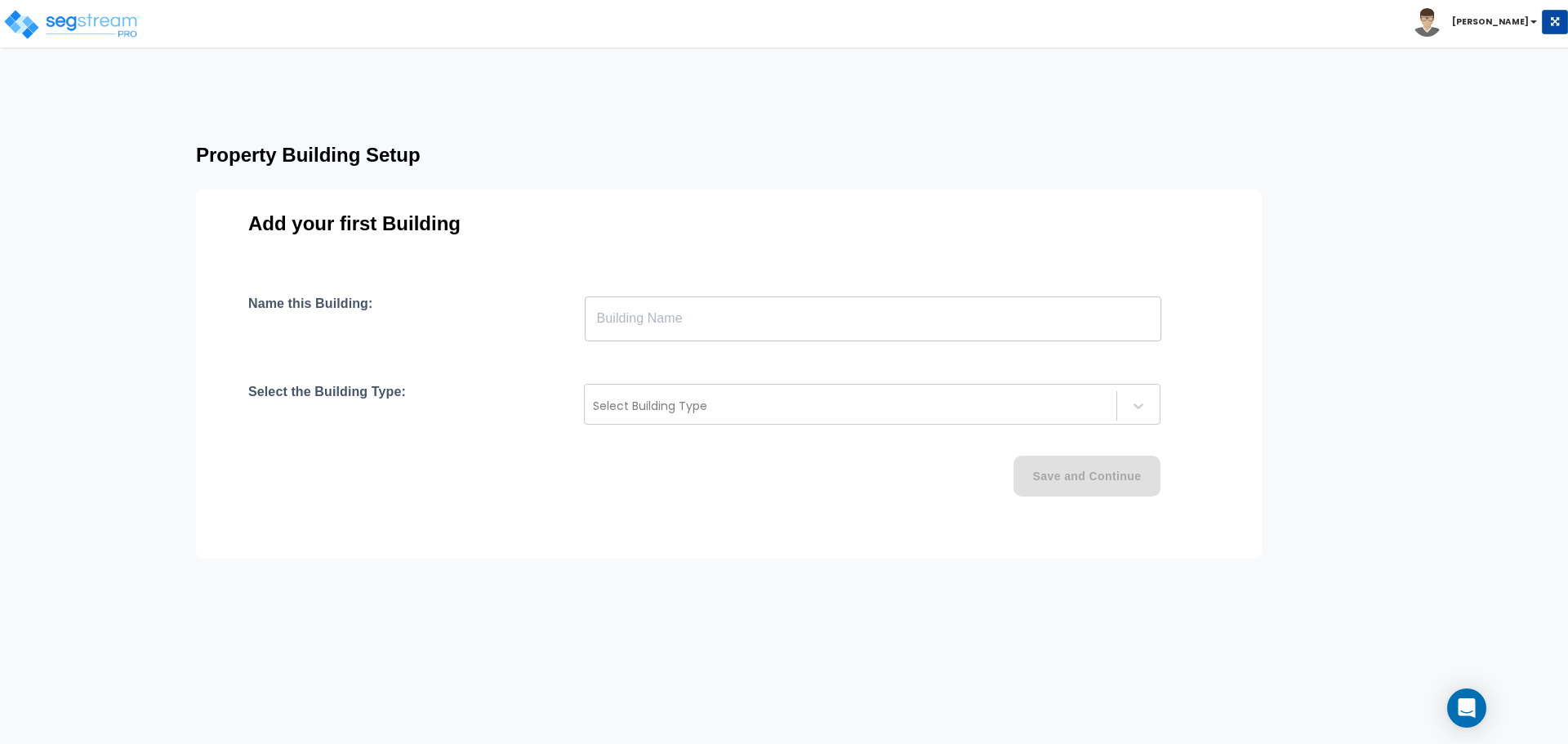
click at [813, 323] on input "text" at bounding box center [873, 318] width 576 height 46
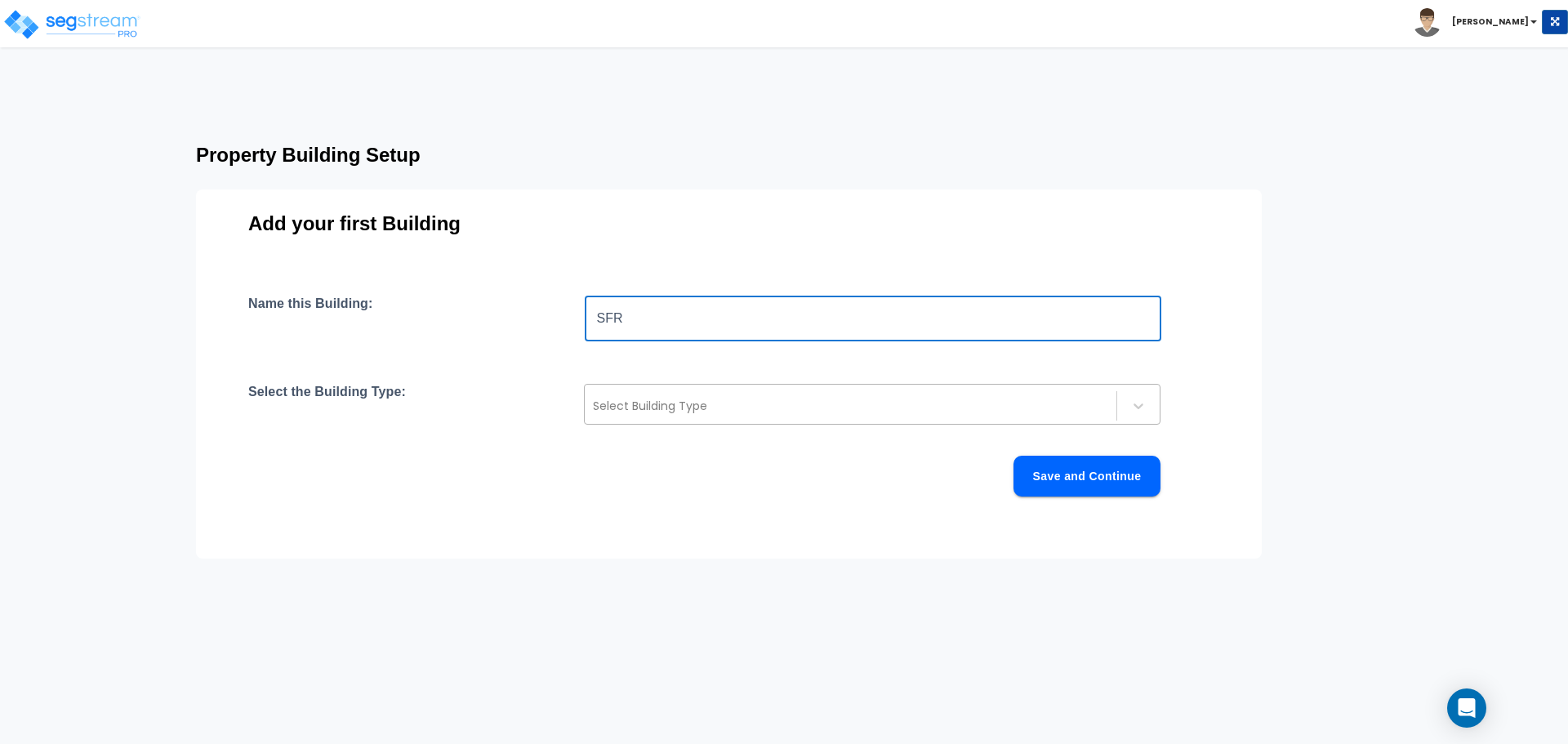
type input "SFR"
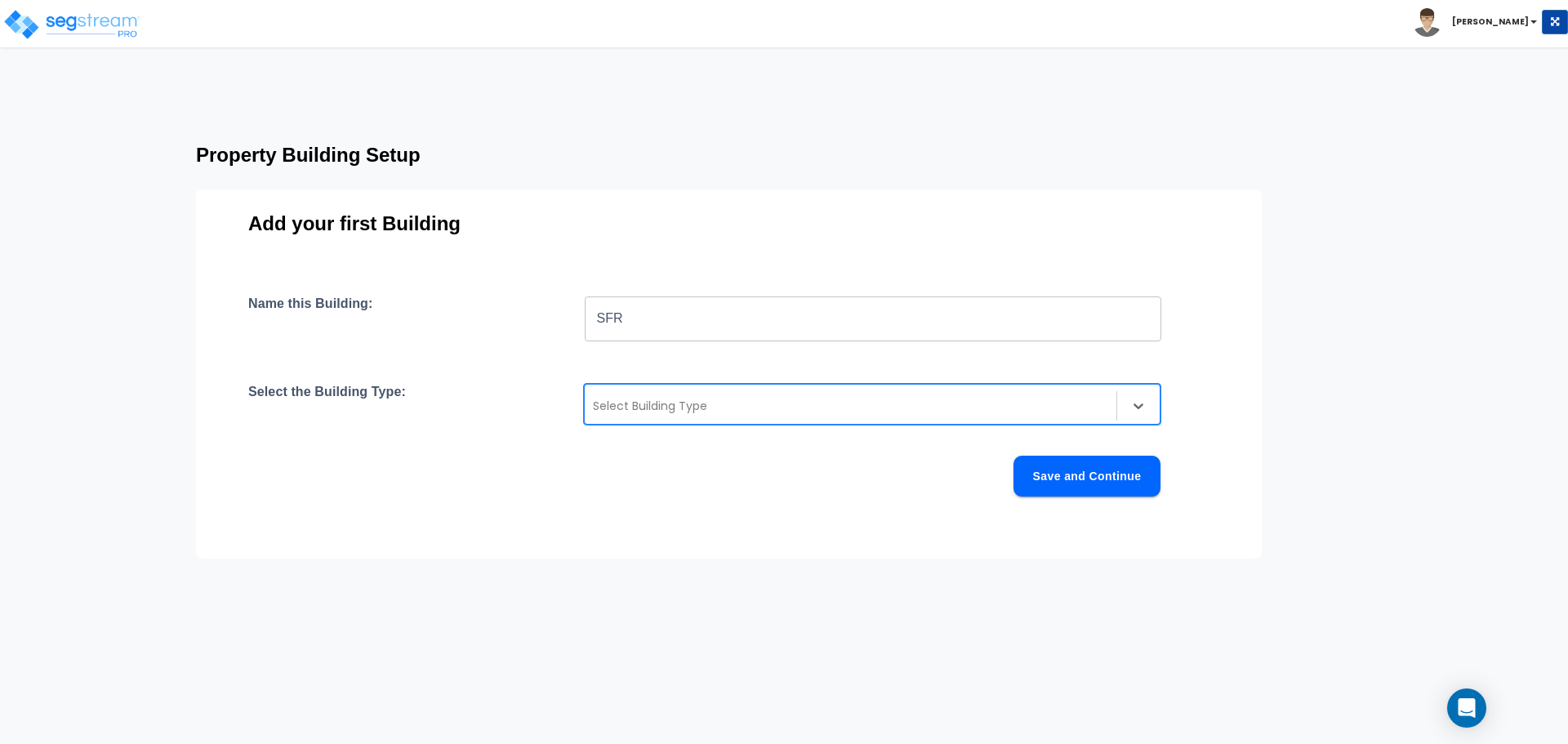
click at [970, 423] on div "Select Building Type" at bounding box center [872, 404] width 576 height 41
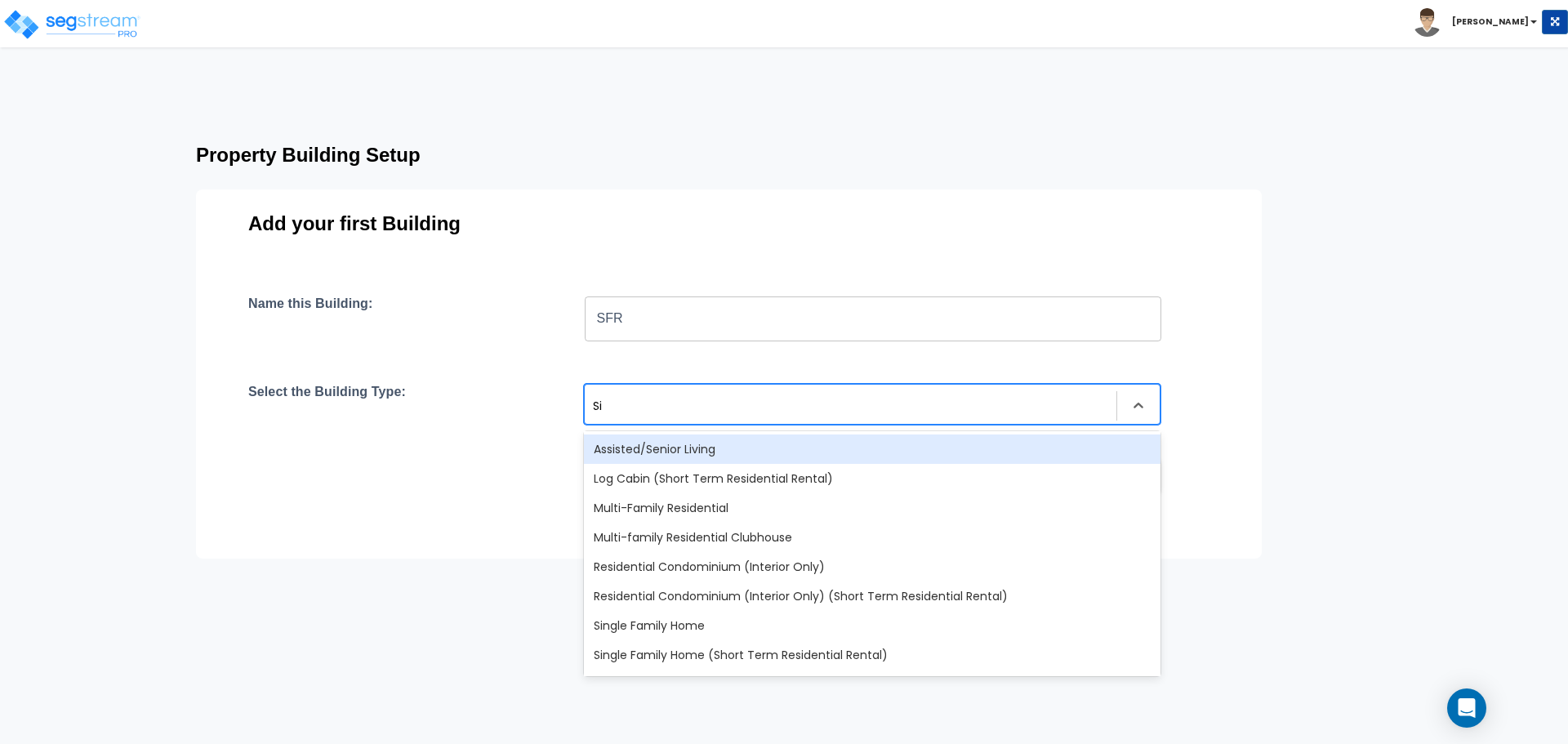
type input "Sin"
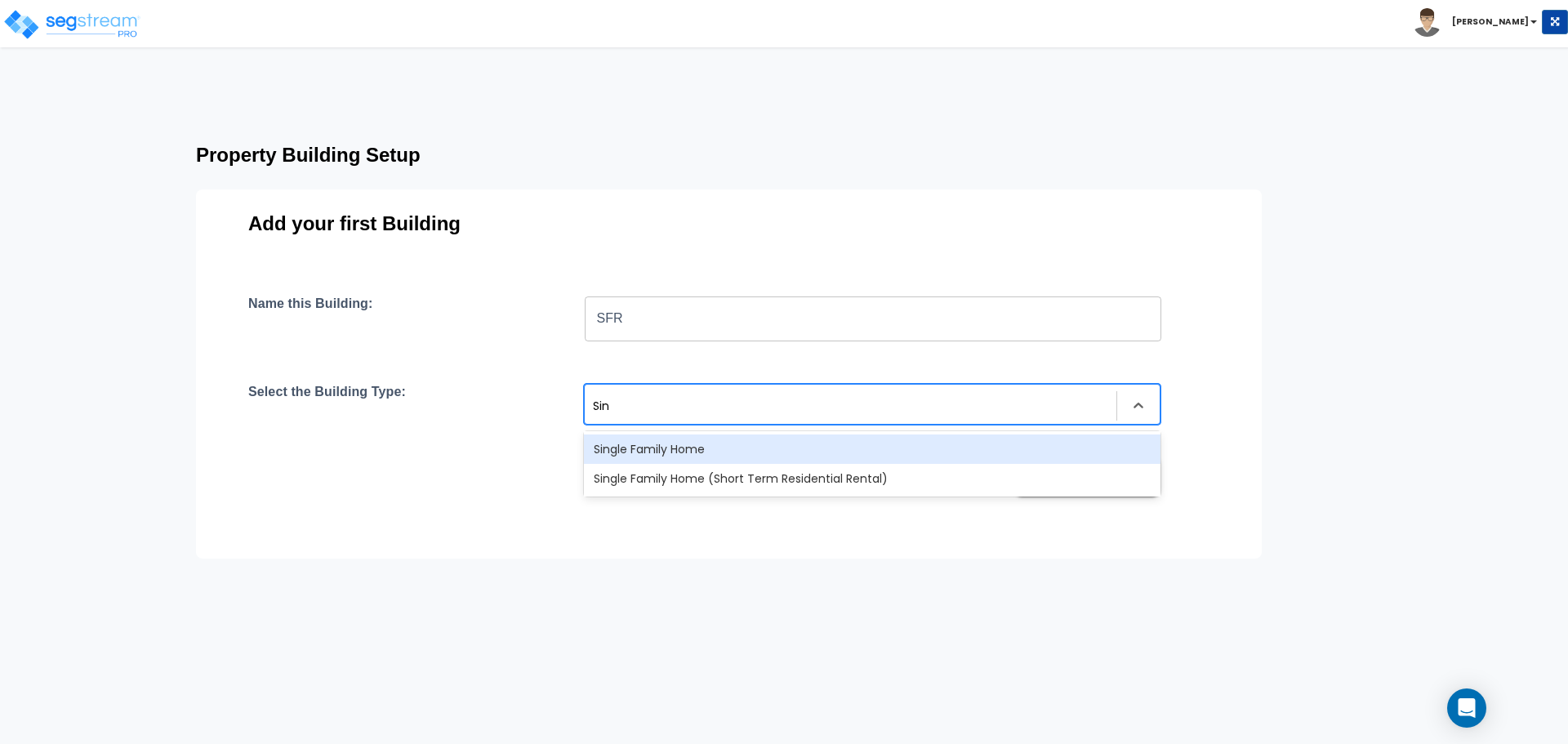
click at [784, 449] on div "Single Family Home" at bounding box center [872, 449] width 576 height 30
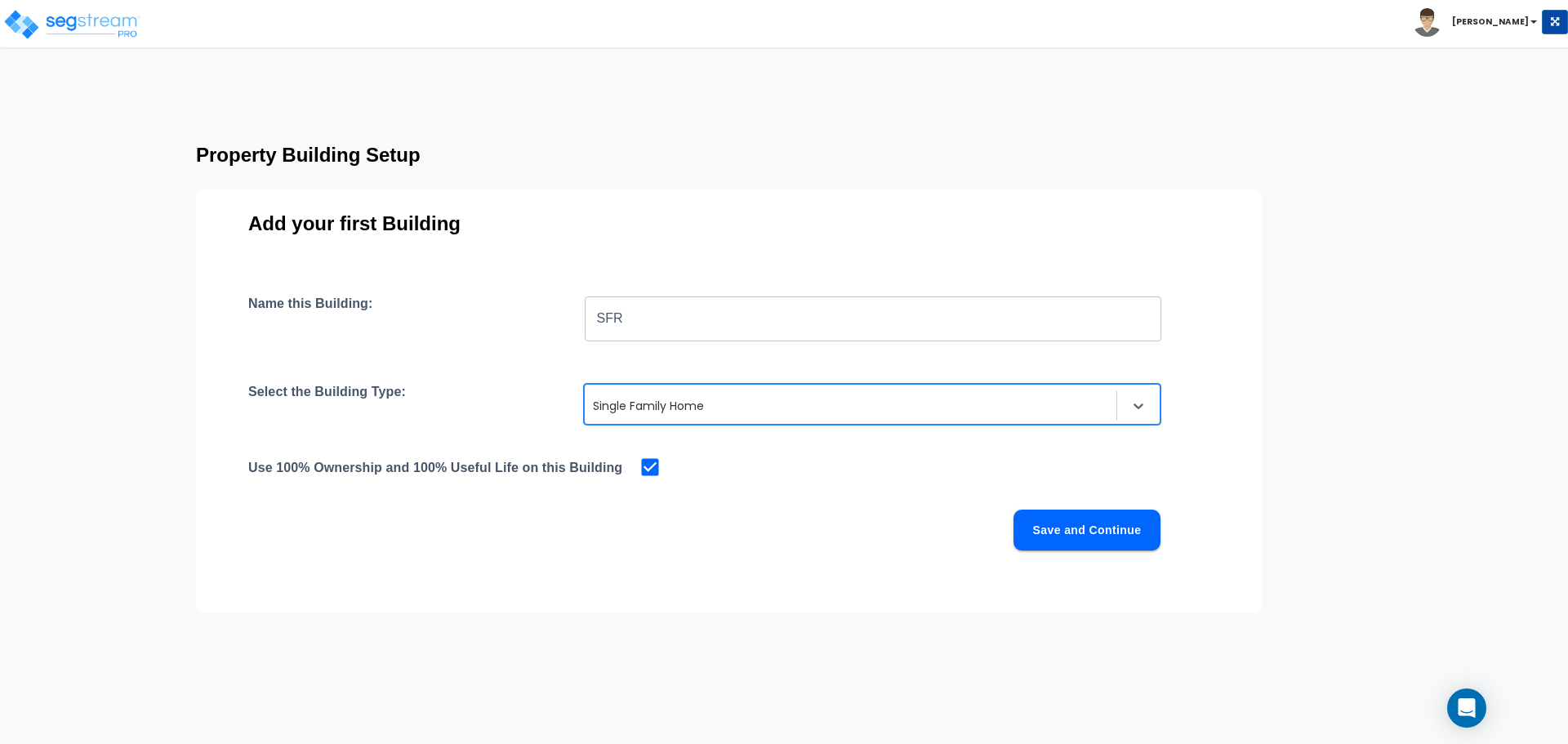
click at [763, 408] on div at bounding box center [850, 406] width 515 height 19
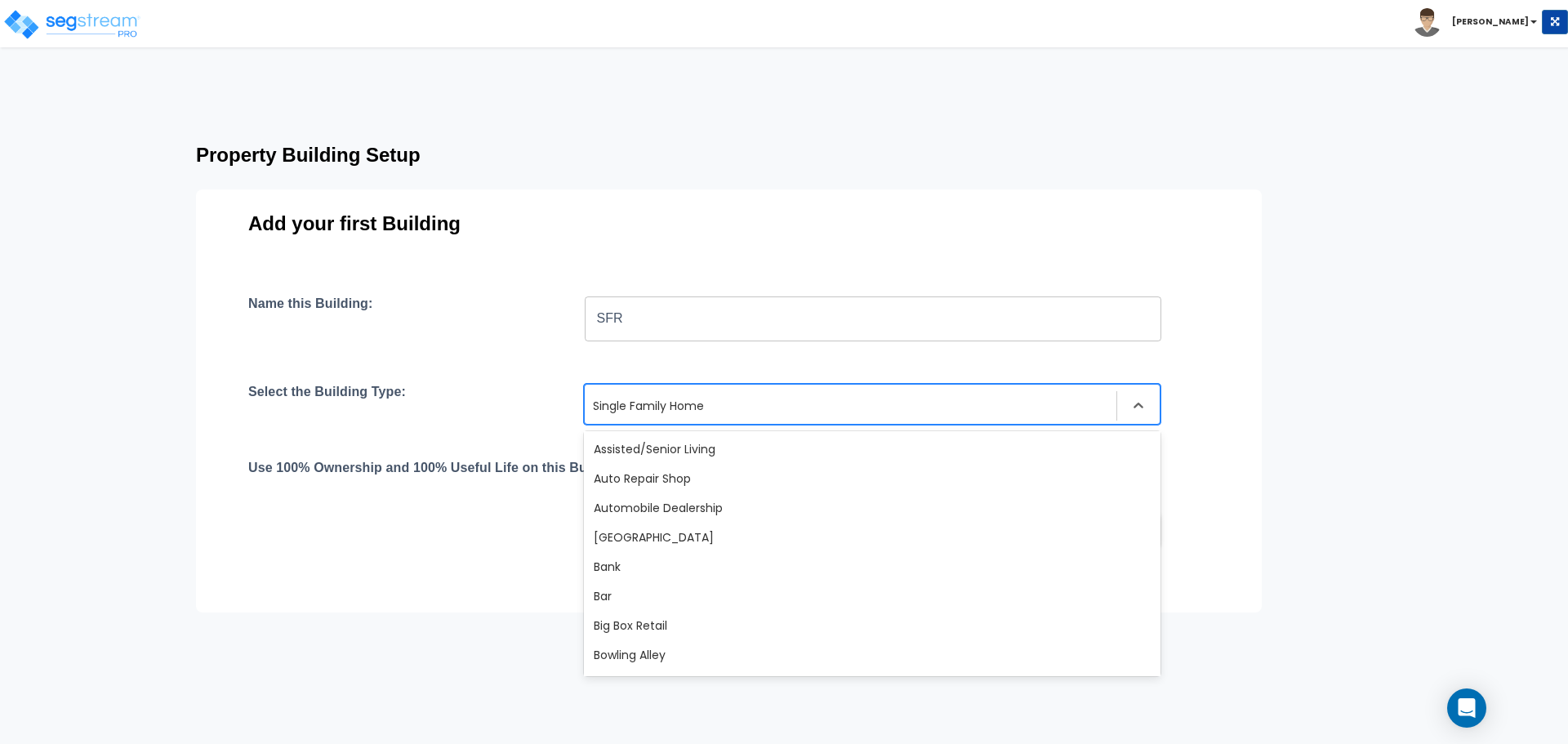
click at [763, 408] on div at bounding box center [850, 406] width 515 height 19
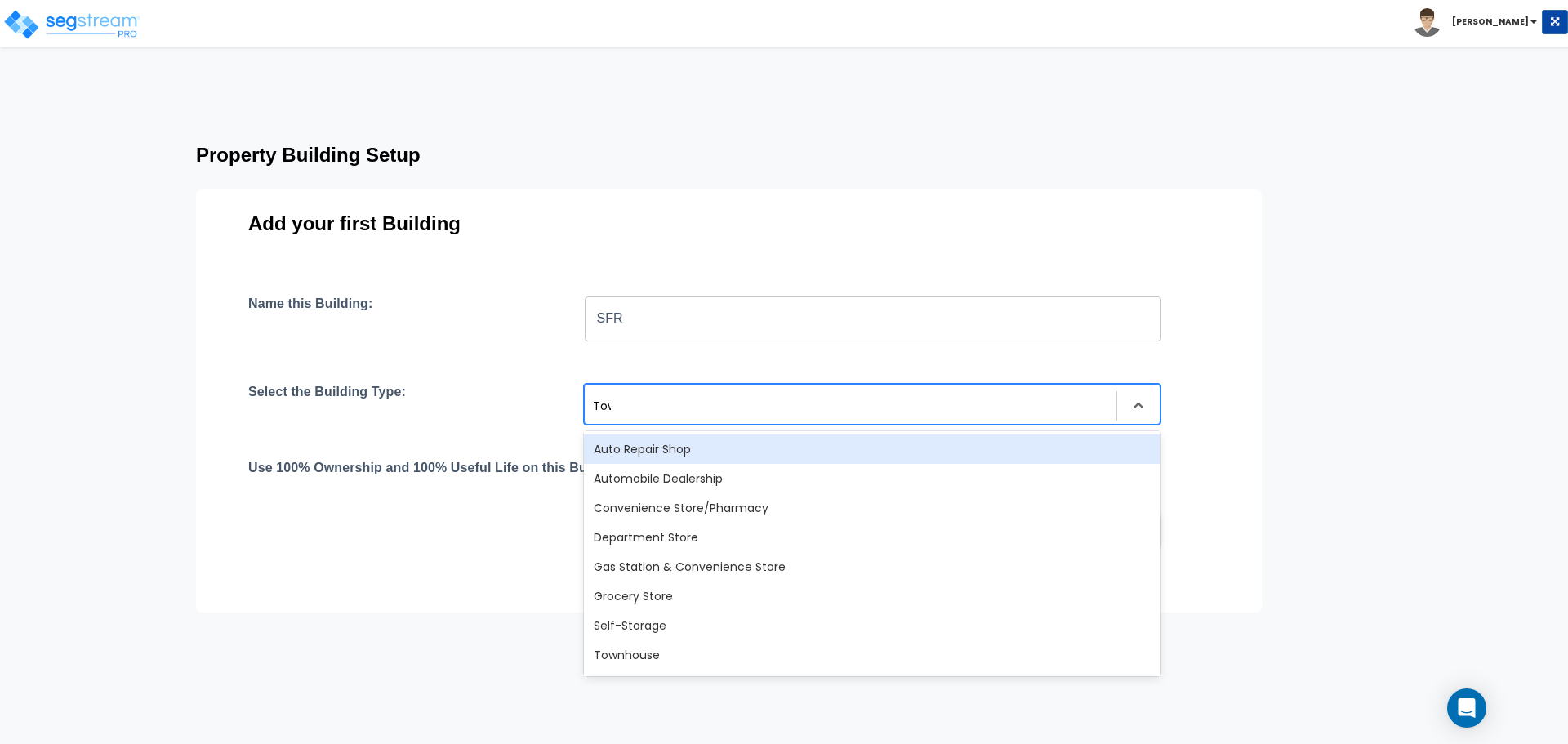
type input "Town"
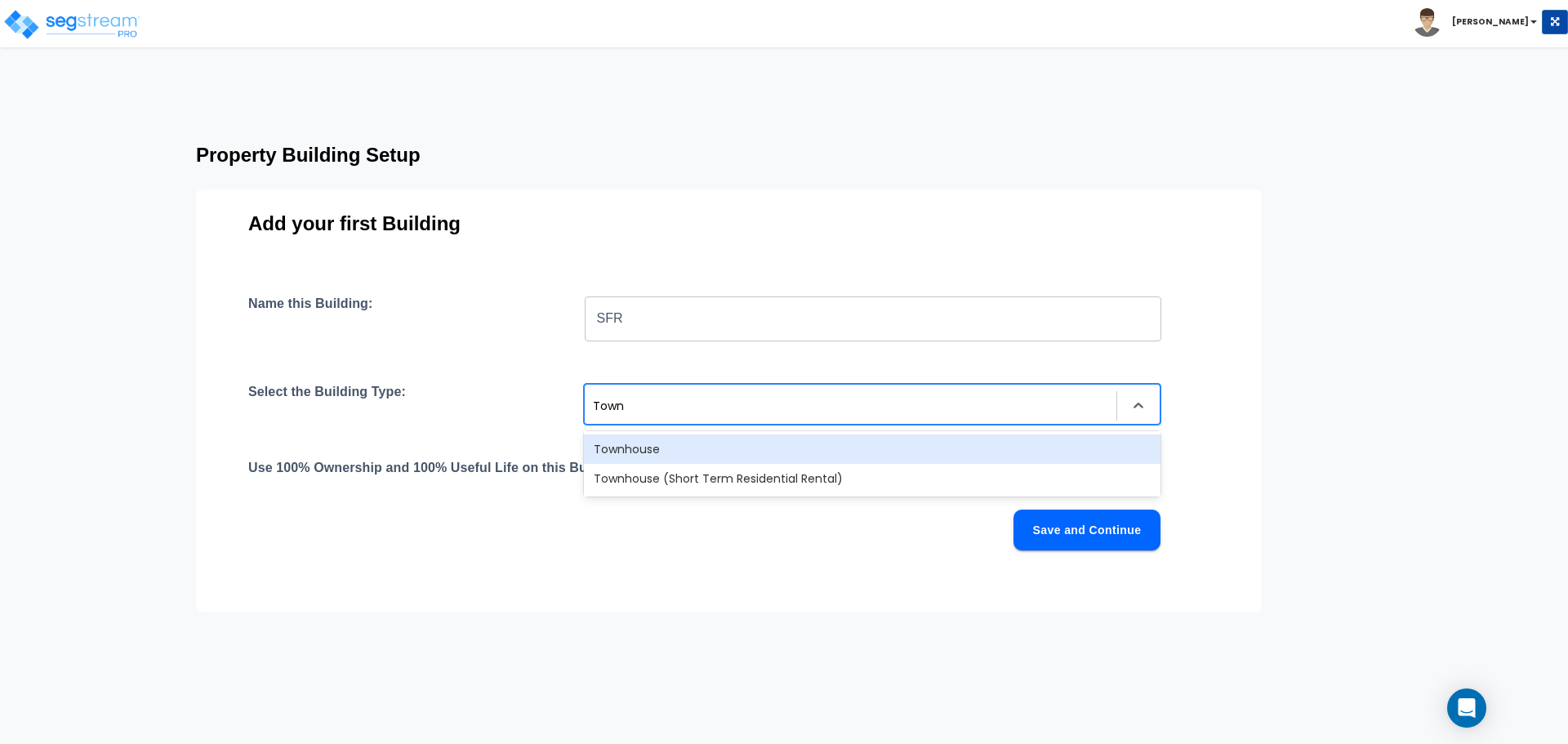
click at [763, 456] on div "Townhouse" at bounding box center [872, 449] width 576 height 30
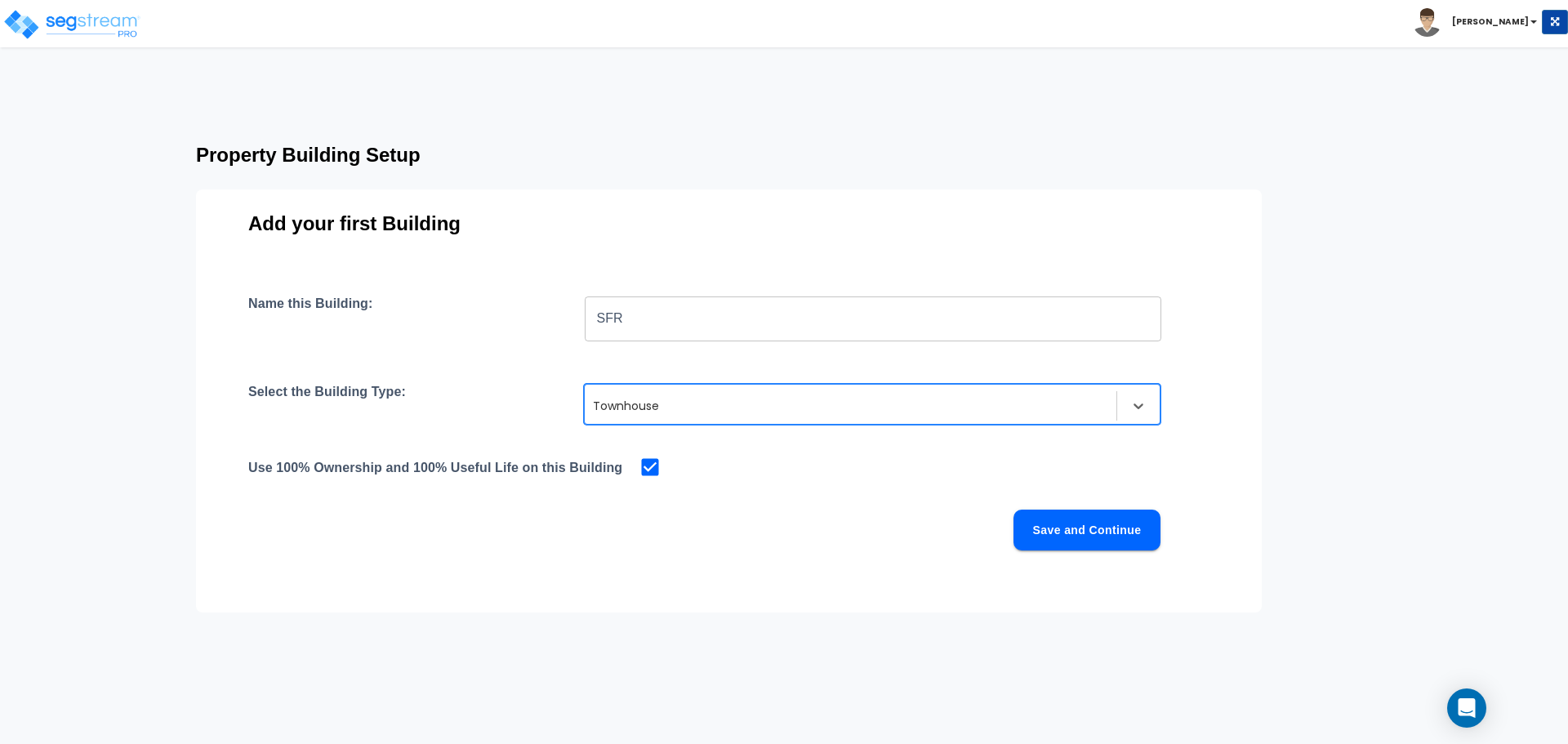
click at [688, 314] on input "SFR" at bounding box center [873, 318] width 576 height 46
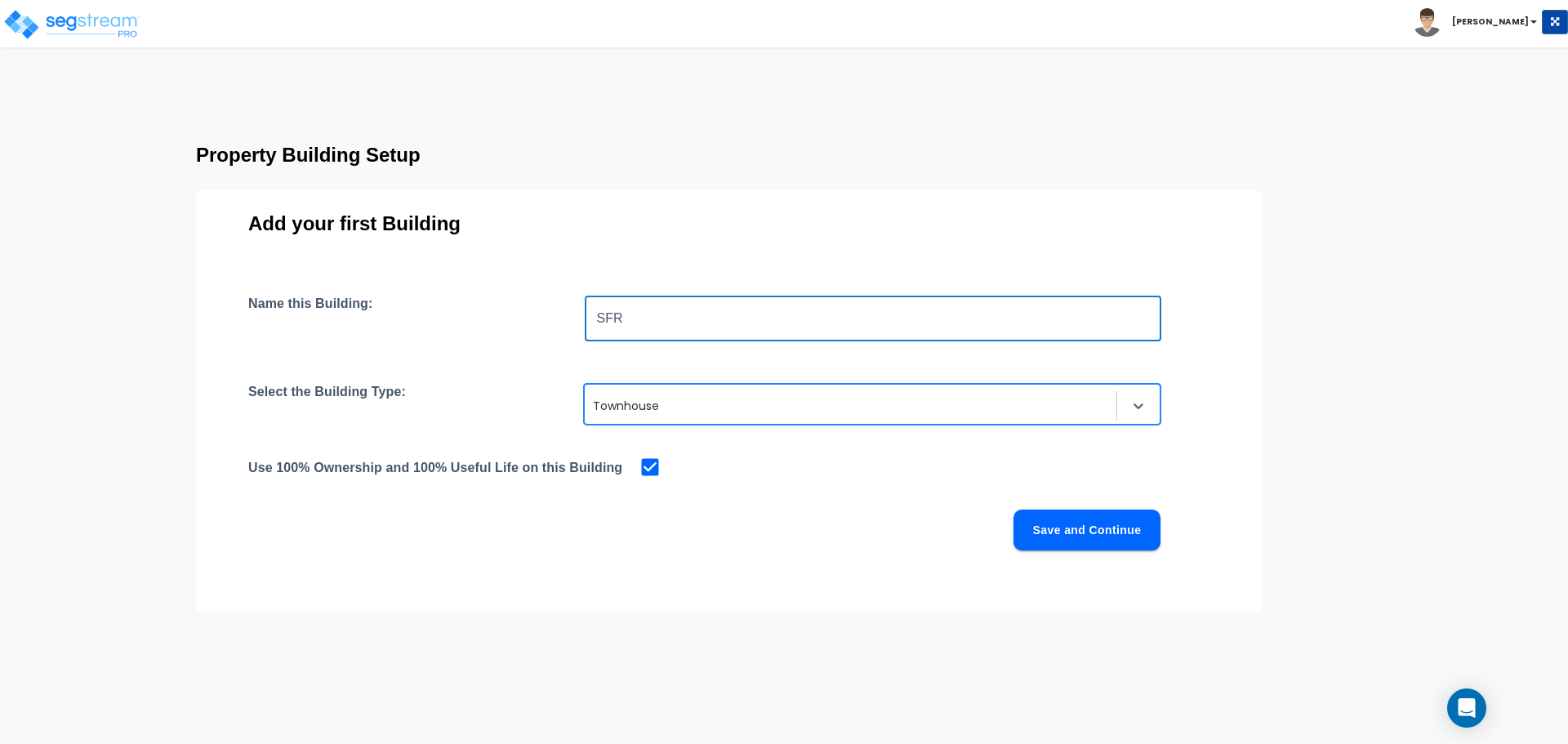
click at [688, 314] on input "SFR" at bounding box center [873, 318] width 576 height 46
type input "Townhouse"
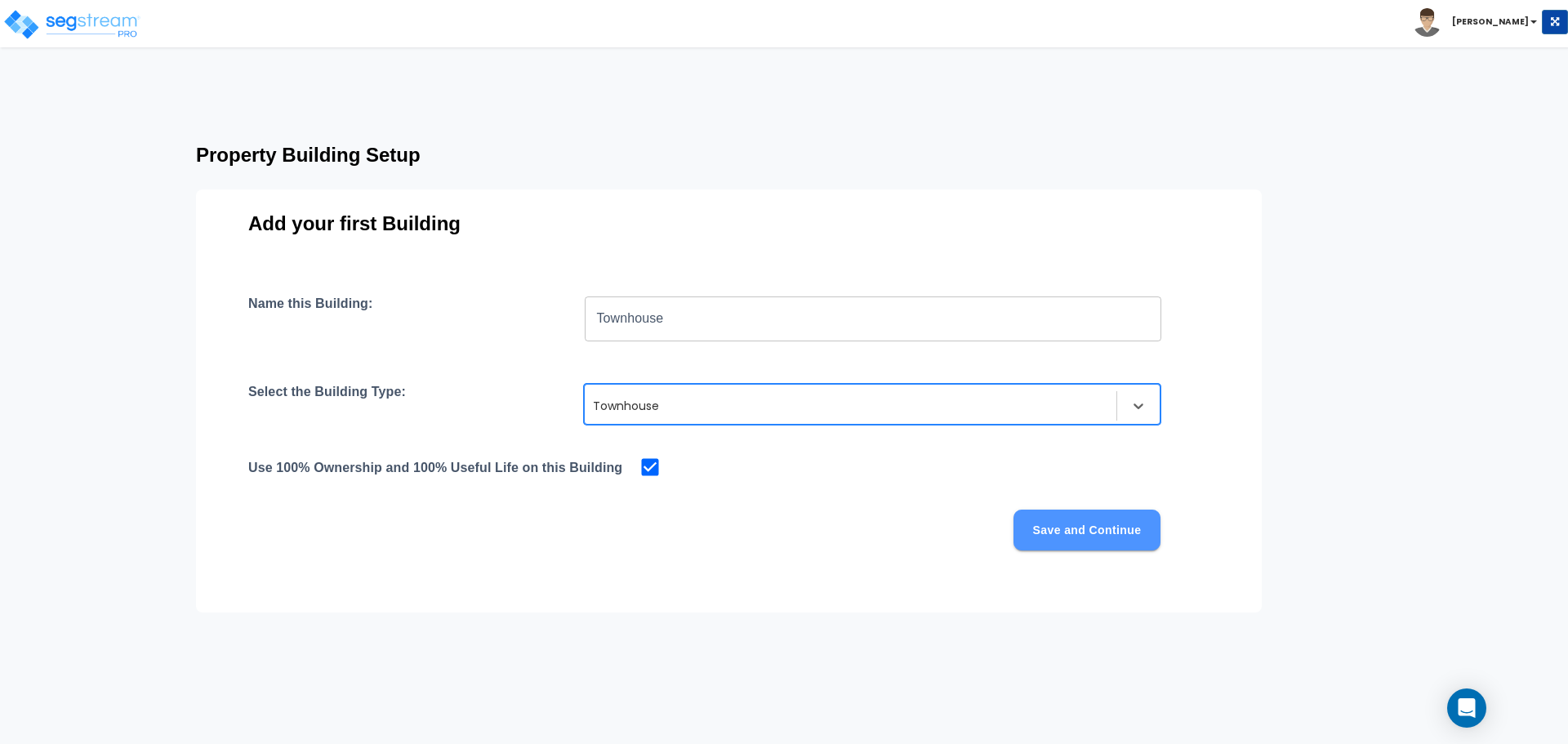
click at [1103, 531] on button "Save and Continue" at bounding box center [1087, 529] width 147 height 41
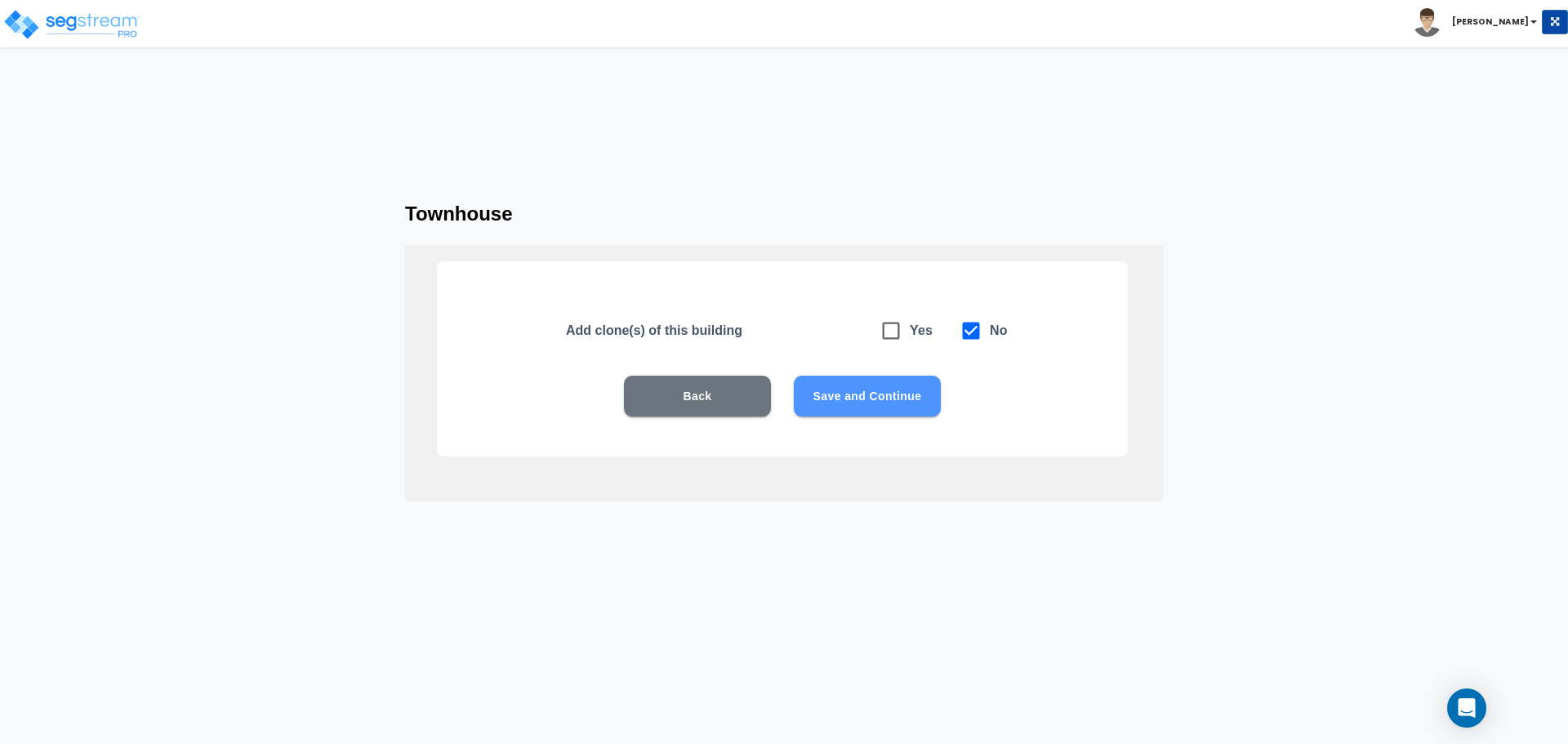
click at [849, 401] on button "Save and Continue" at bounding box center [867, 396] width 147 height 41
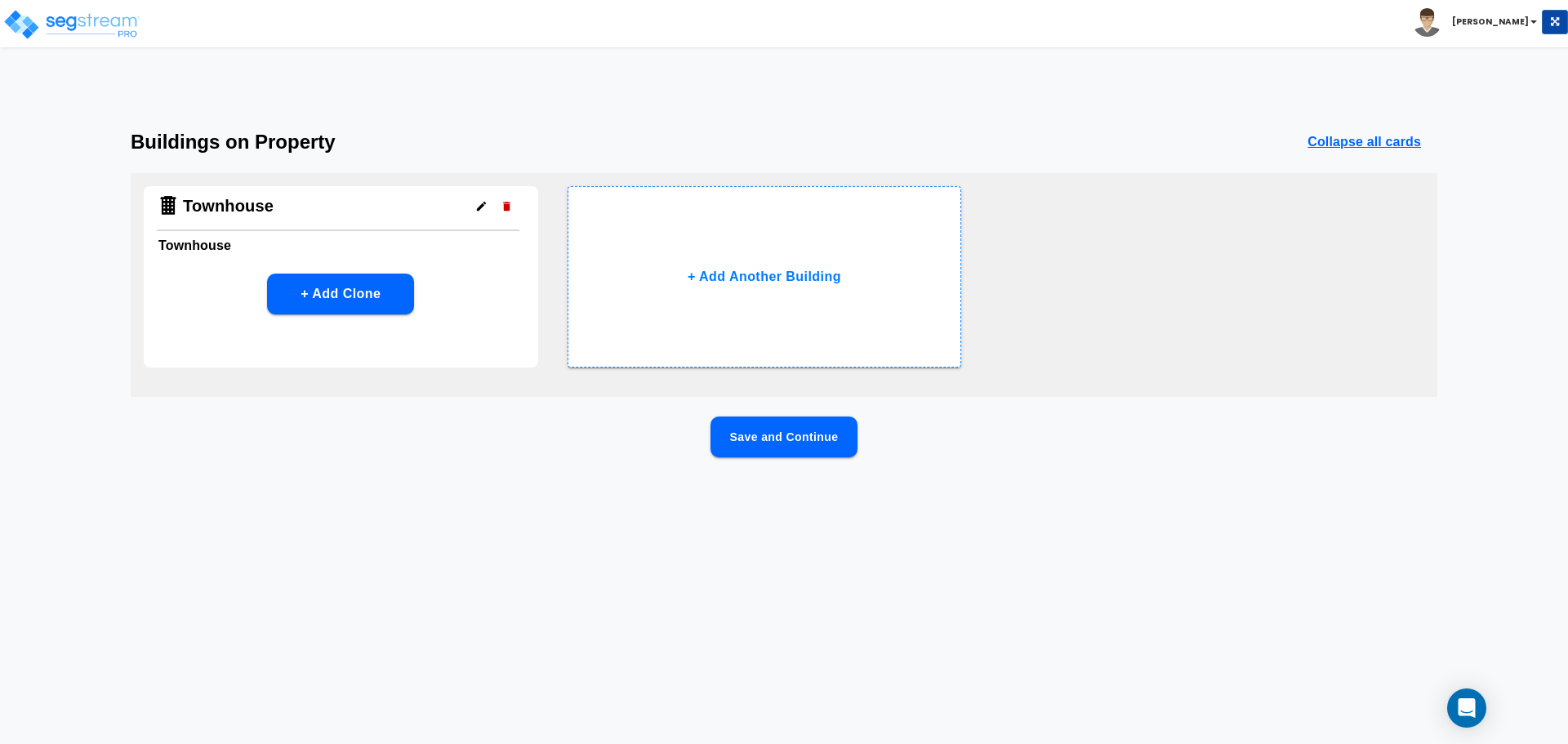
click at [747, 434] on button "Save and Continue" at bounding box center [784, 436] width 147 height 41
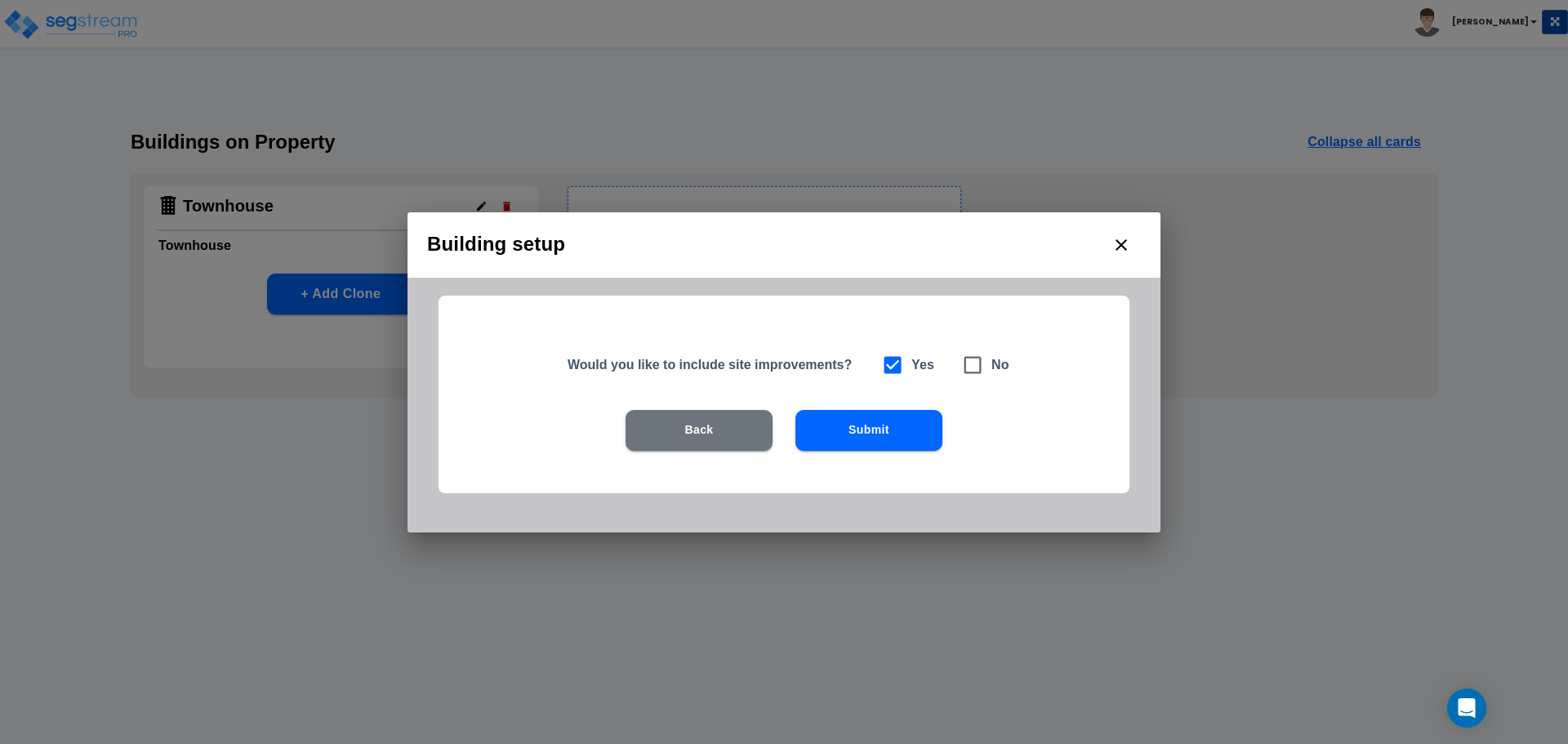
click at [863, 430] on button "Submit" at bounding box center [869, 430] width 147 height 41
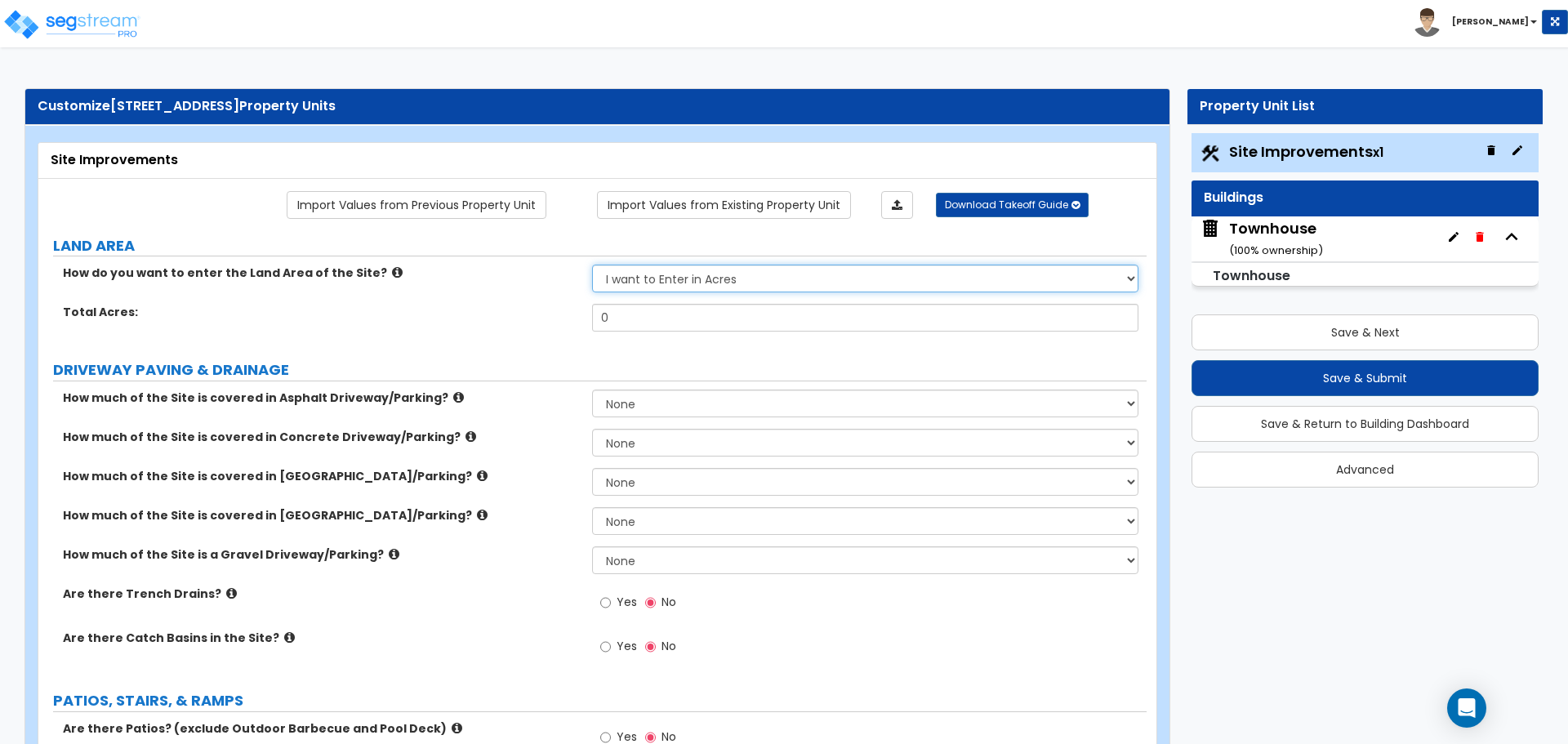
click at [750, 280] on select "I want to Enter in Acres I want to Enter in Square Feet" at bounding box center [864, 278] width 546 height 28
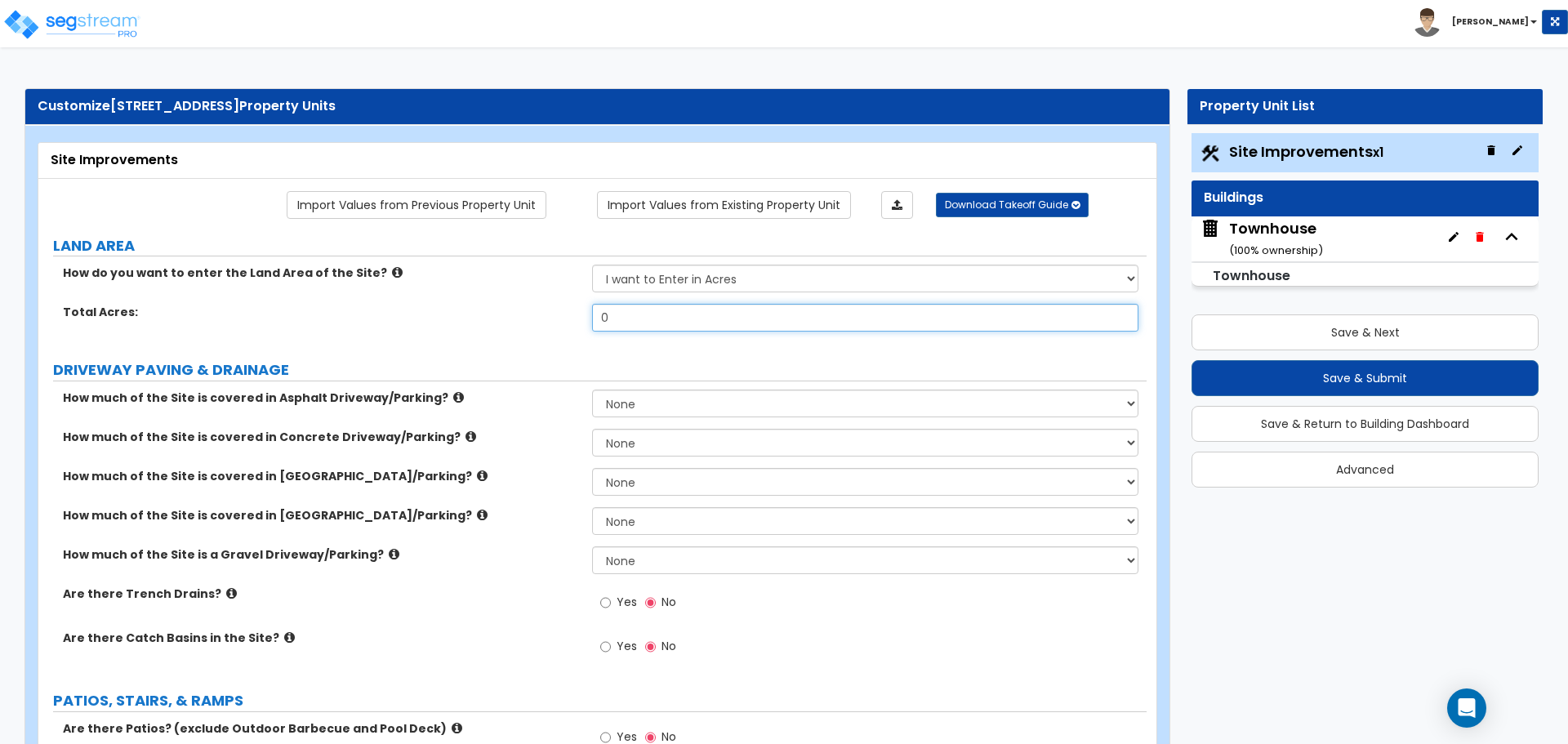
click at [661, 325] on input "0" at bounding box center [864, 317] width 546 height 28
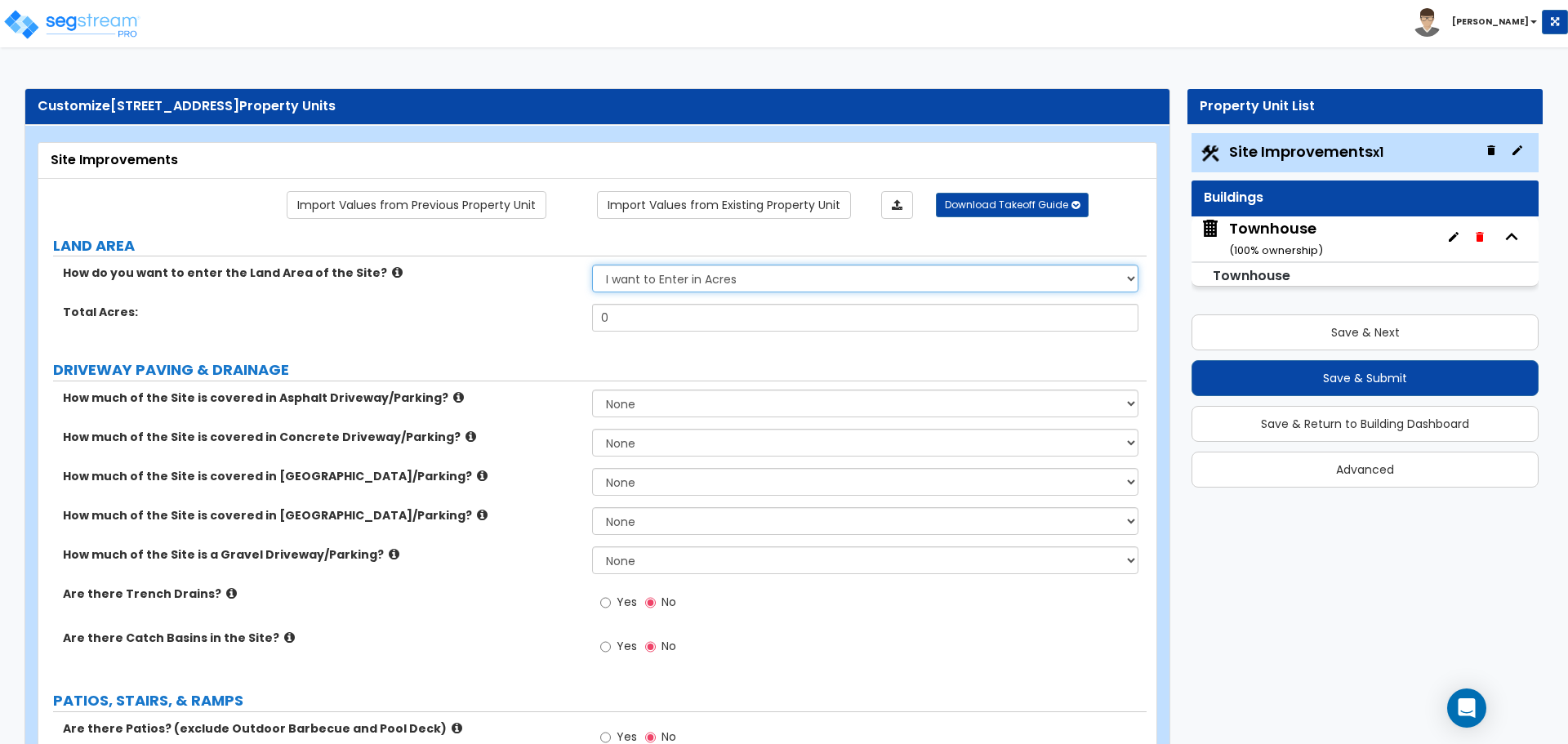
click at [734, 281] on select "I want to Enter in Acres I want to Enter in Square Feet" at bounding box center [864, 278] width 546 height 28
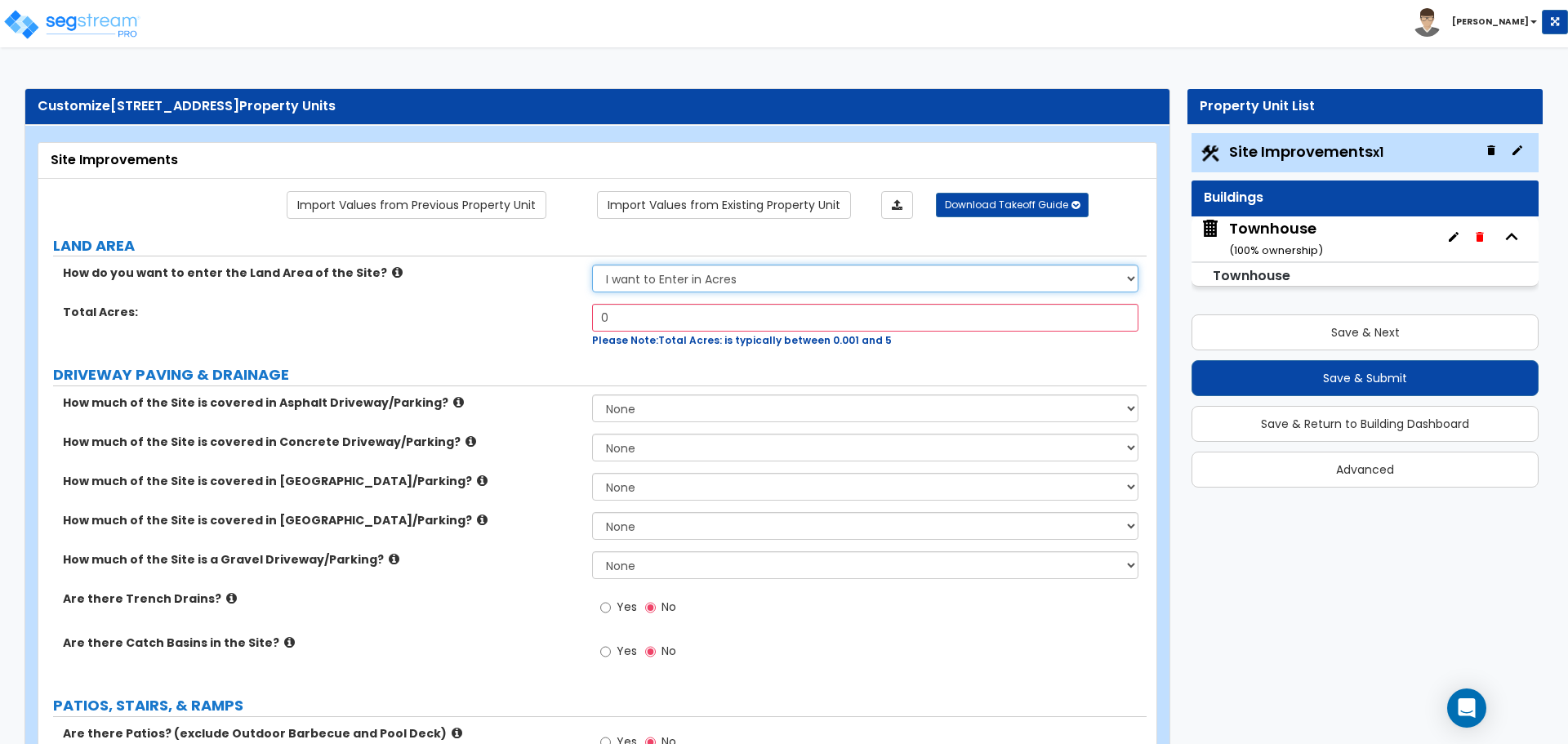
select select "2"
click at [592, 265] on select "I want to Enter in Acres I want to Enter in Square Feet" at bounding box center [864, 278] width 546 height 28
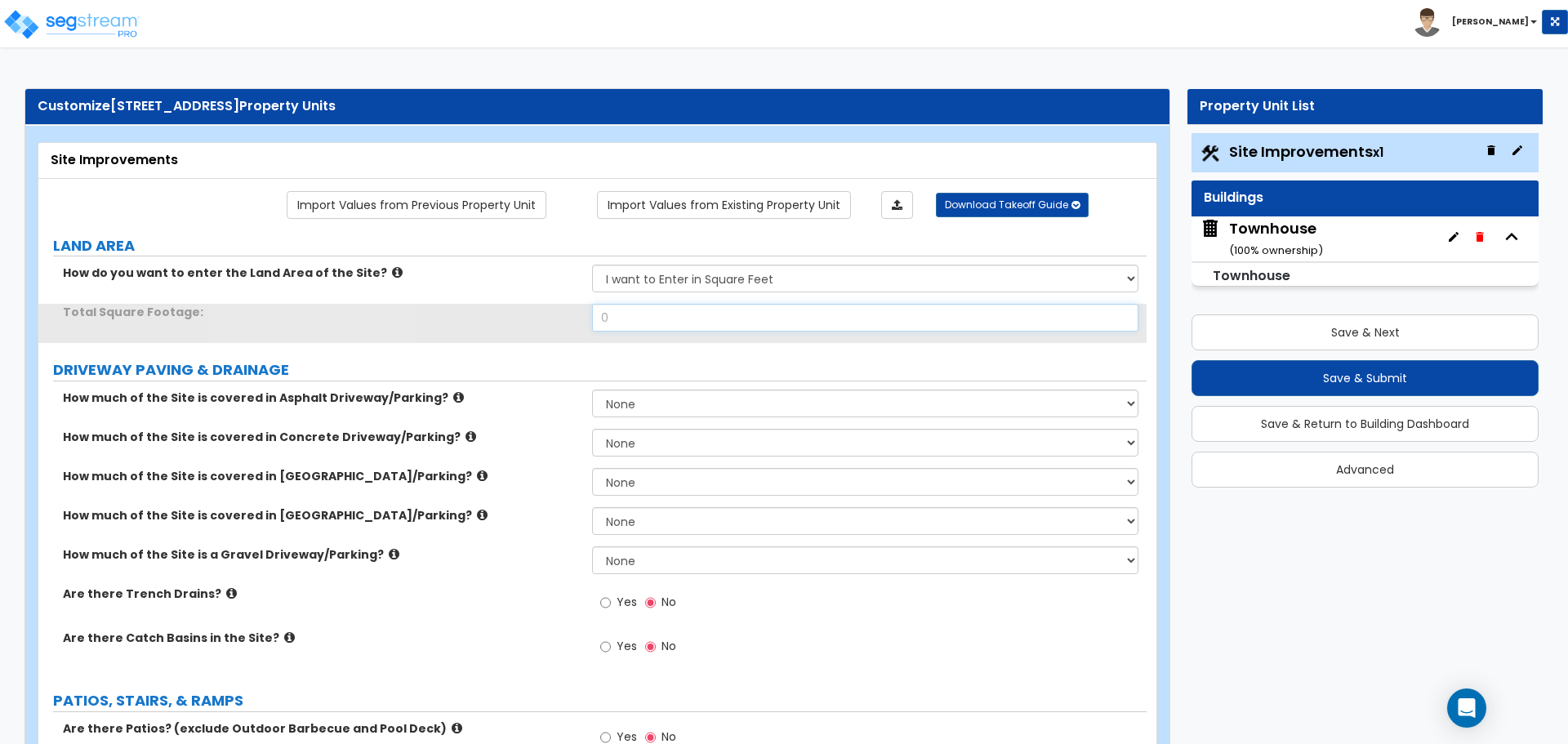
click at [631, 308] on input "0" at bounding box center [864, 317] width 546 height 28
click at [631, 310] on input "0" at bounding box center [864, 317] width 546 height 28
type input "4,356"
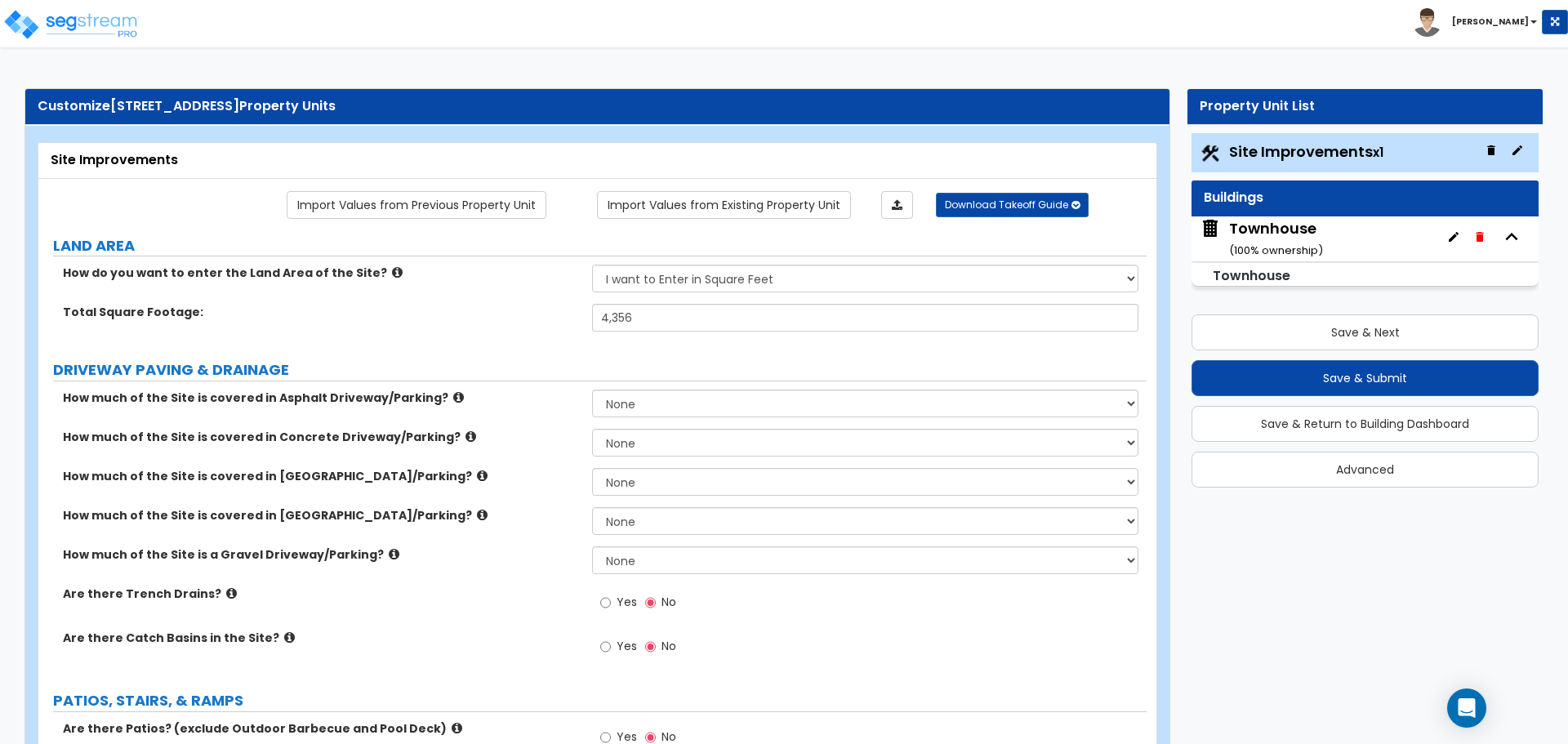
click at [523, 322] on div "Total Square Footage: 4,356" at bounding box center [593, 323] width 1109 height 39
click at [644, 343] on div "Total Square Footage: 4,356" at bounding box center [593, 323] width 1109 height 39
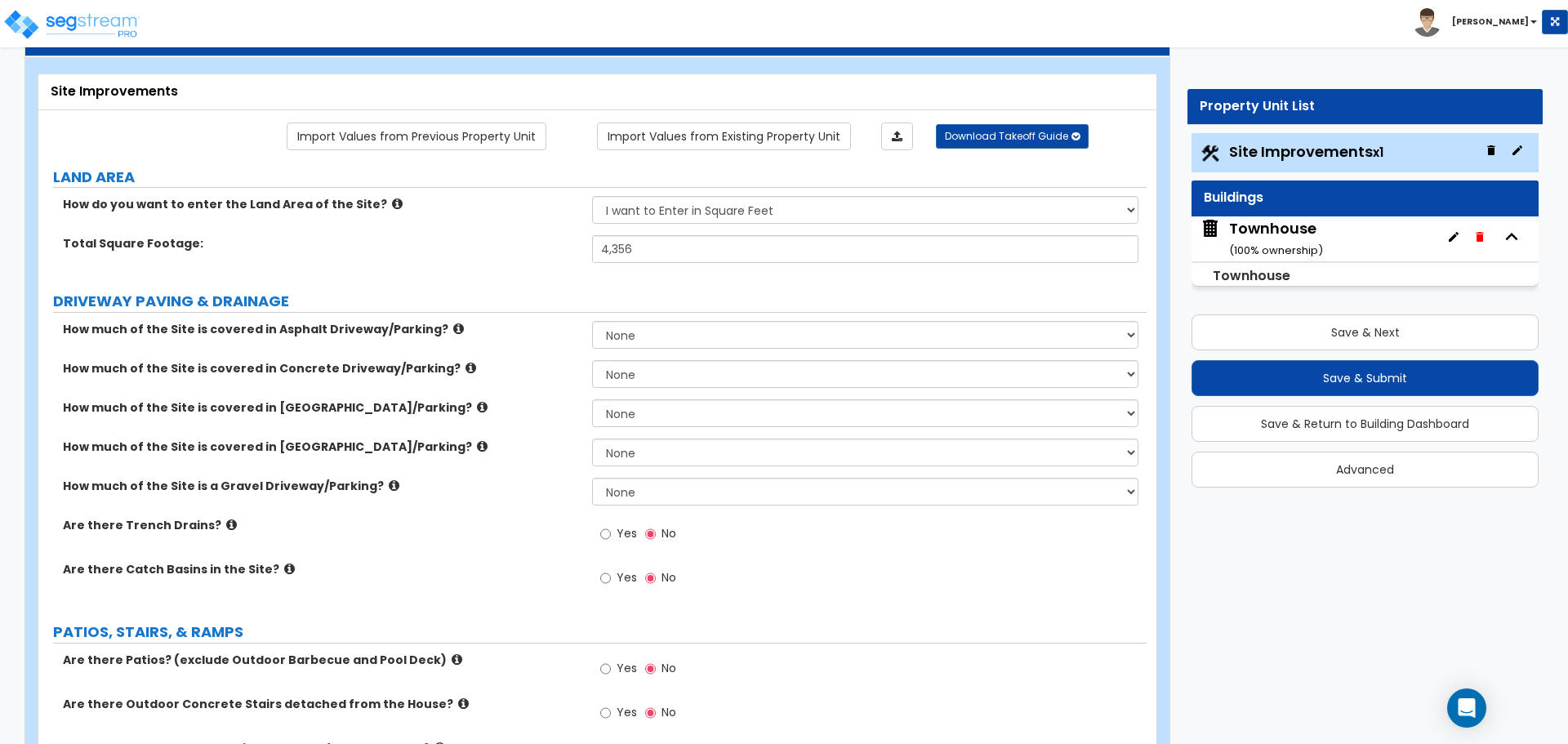
scroll to position [81, 0]
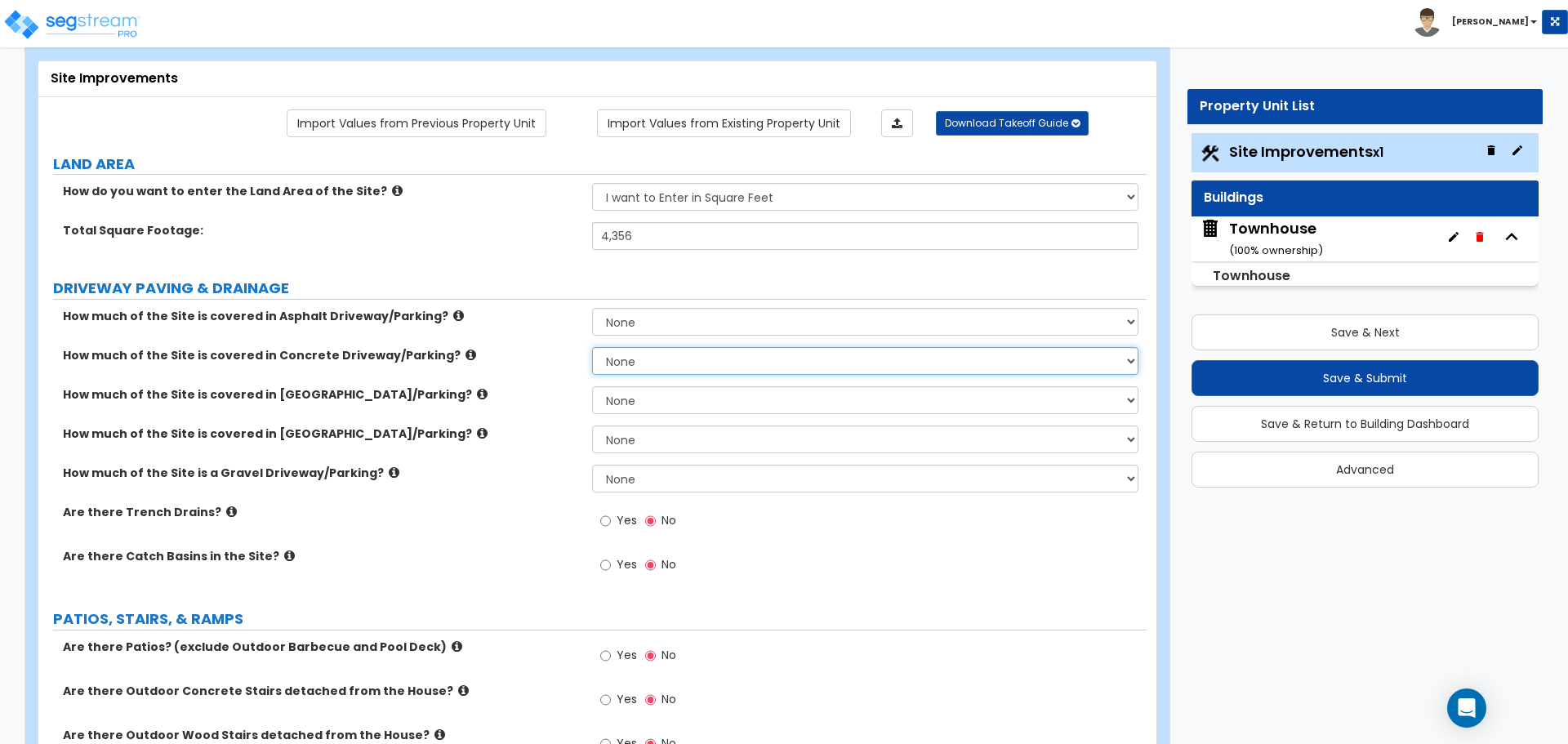
click at [625, 356] on select "None I want to Enter an Approximate Percentage I want to Enter the Square Foota…" at bounding box center [864, 360] width 546 height 28
select select "2"
click at [592, 347] on select "None I want to Enter an Approximate Percentage I want to Enter the Square Foota…" at bounding box center [864, 360] width 546 height 28
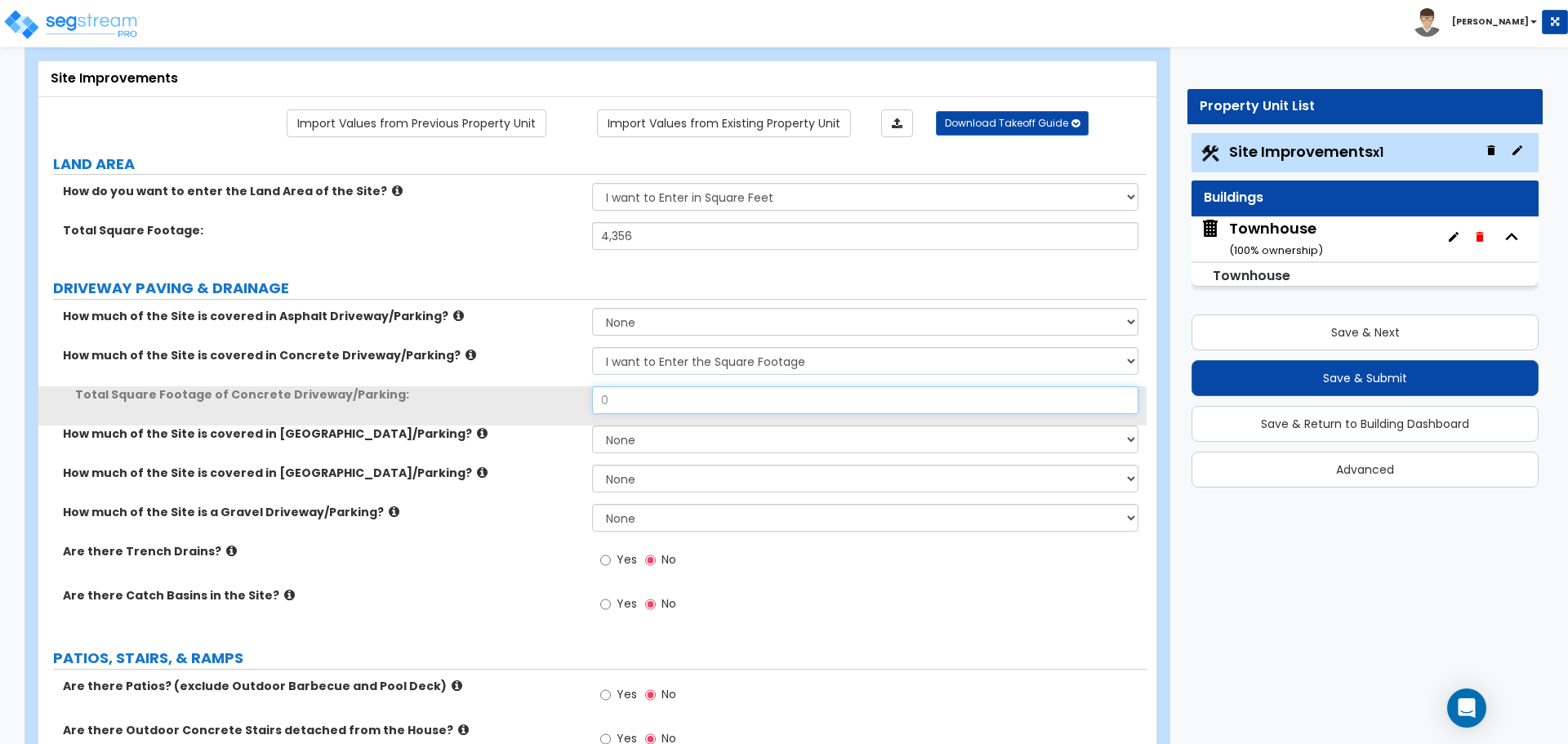
click at [631, 405] on input "0" at bounding box center [864, 400] width 546 height 28
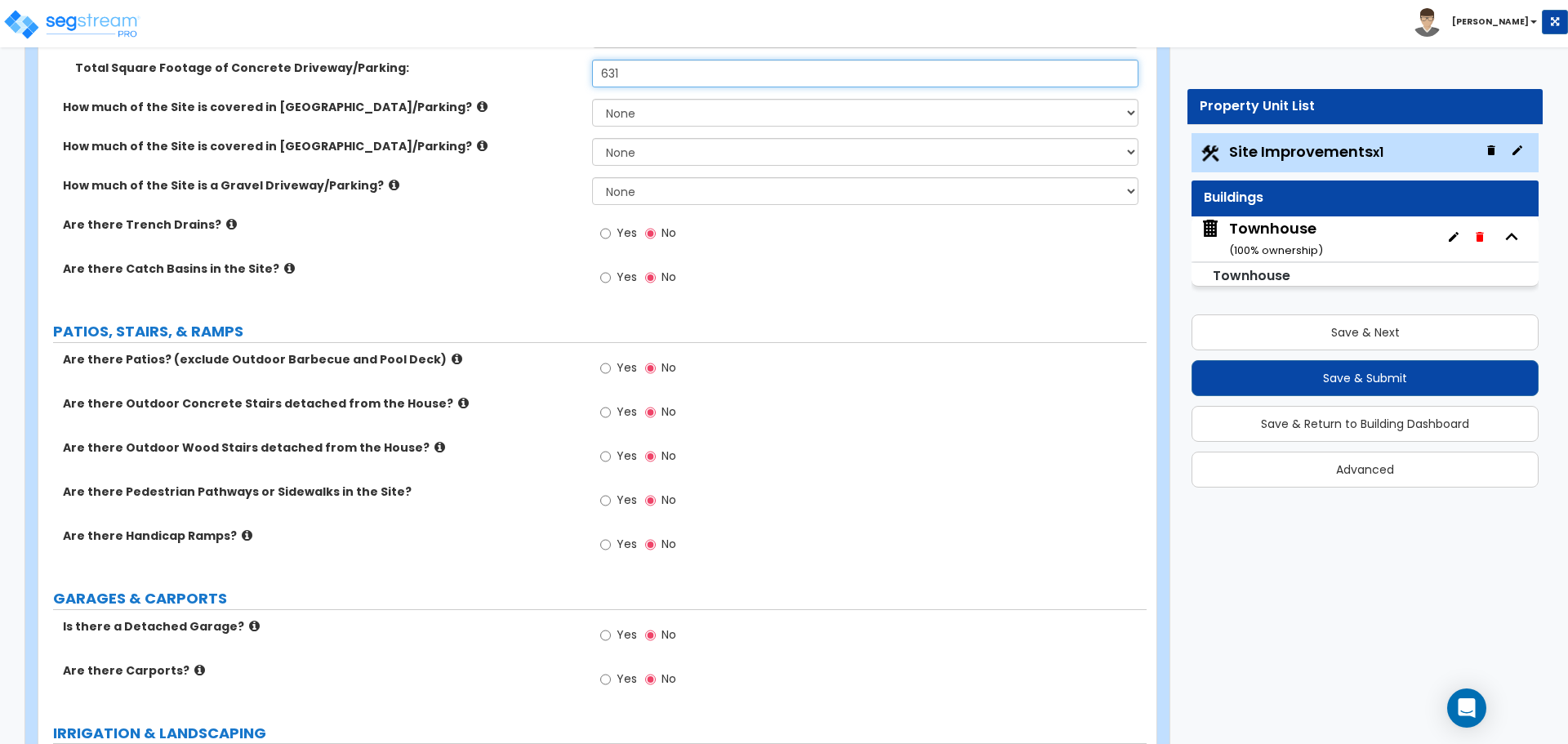
scroll to position [490, 0]
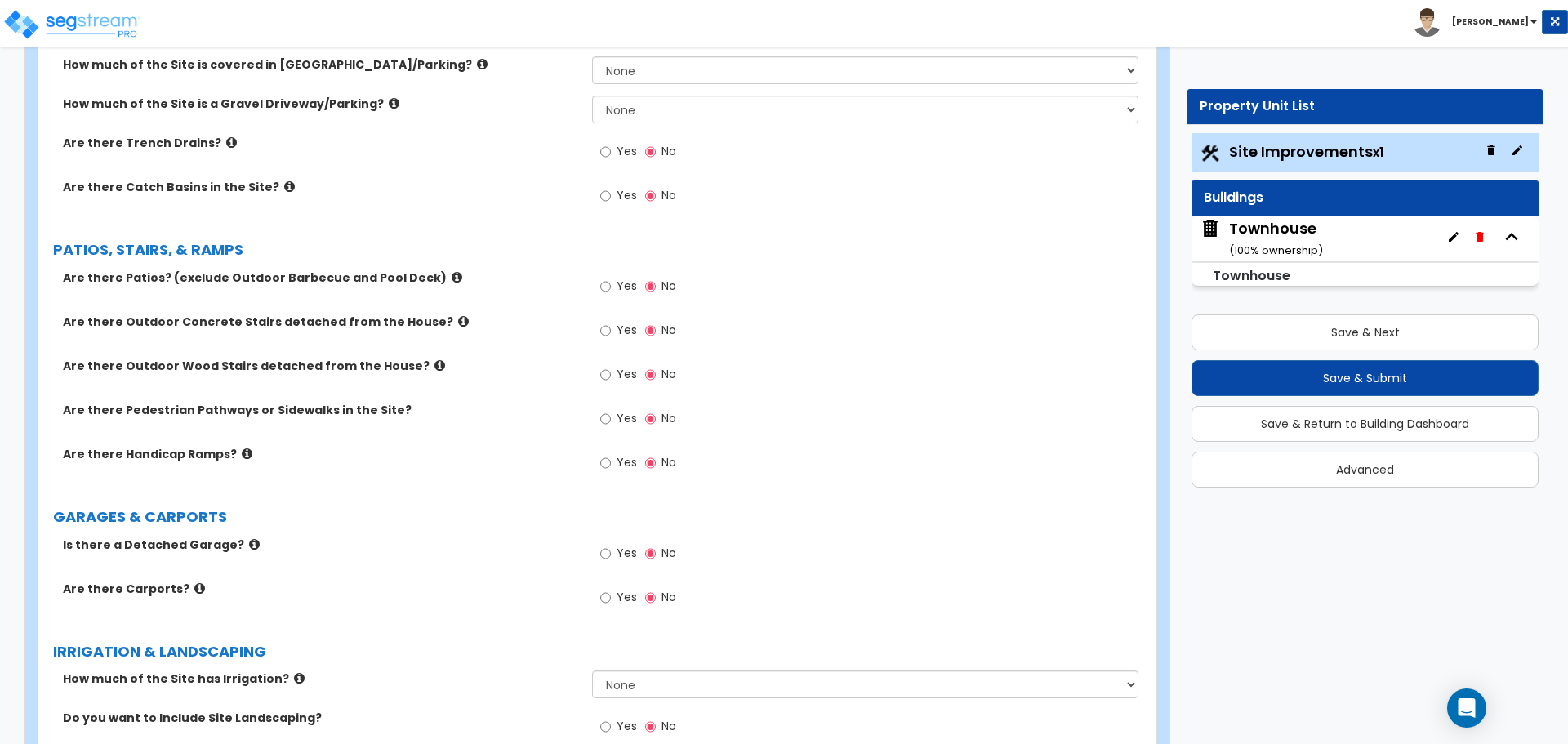
type input "631"
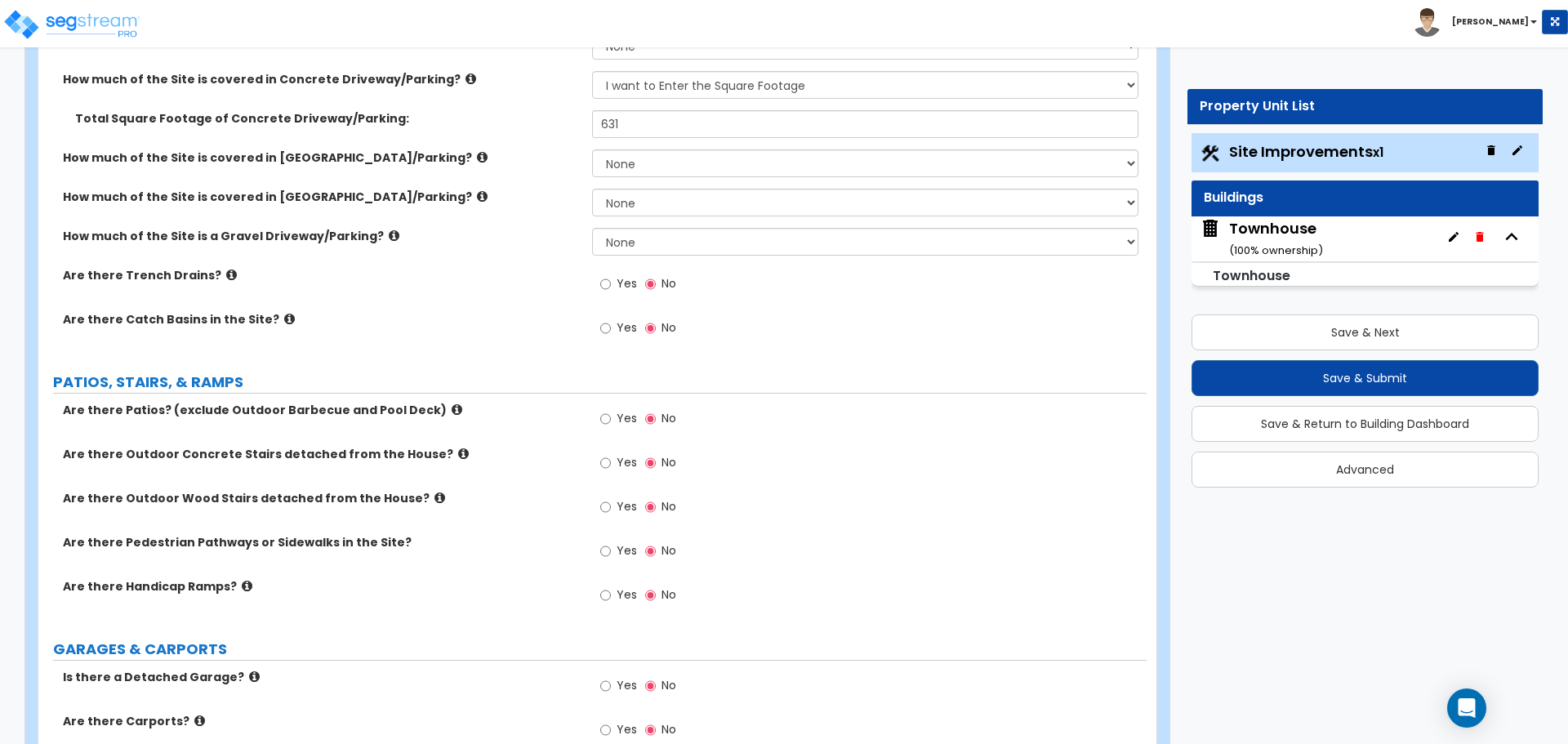
scroll to position [327, 0]
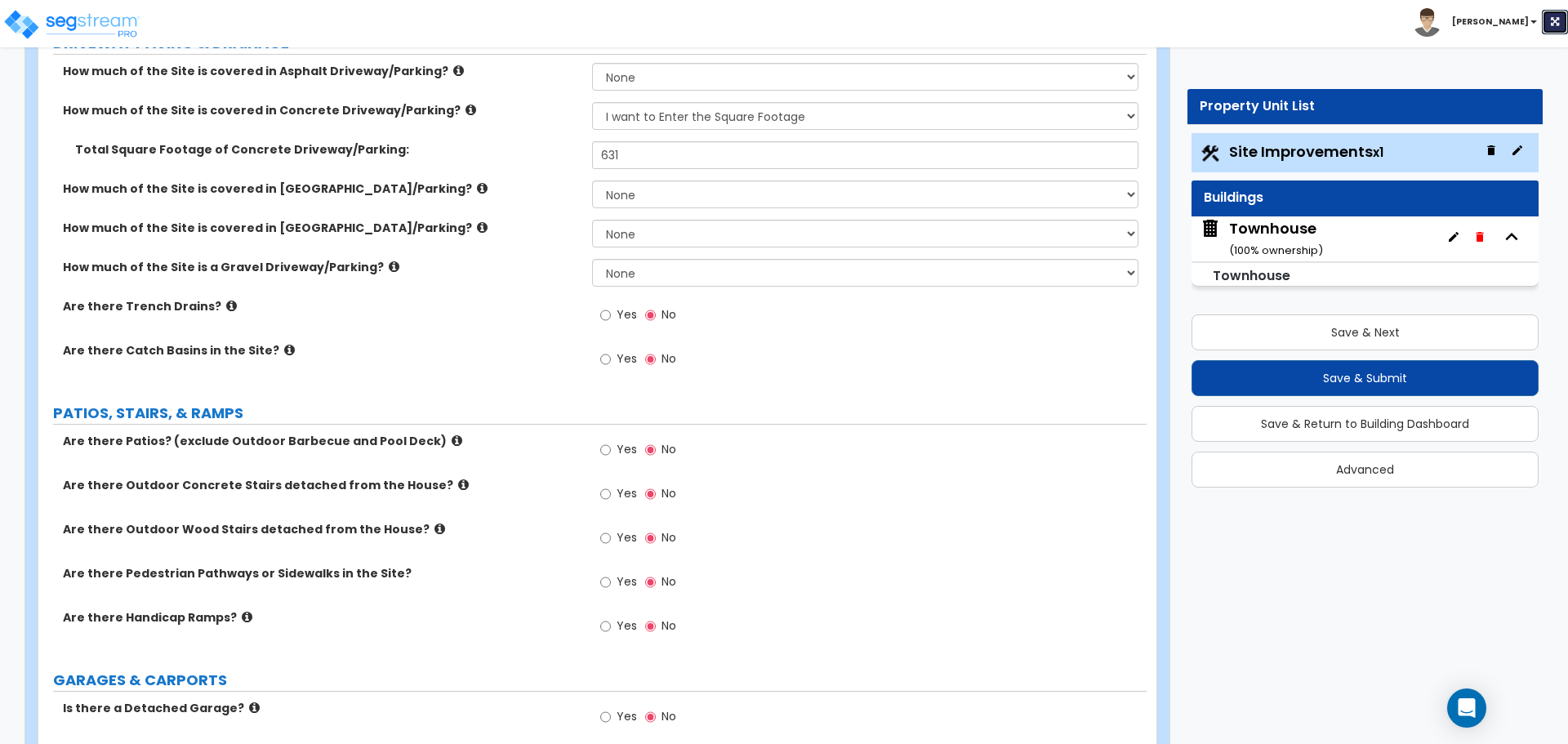
click at [1567, 18] on button at bounding box center [1555, 22] width 26 height 25
click at [553, 277] on div "How much of the Site is a Gravel Driveway/Parking? None I want to Enter an Appr…" at bounding box center [593, 278] width 1109 height 39
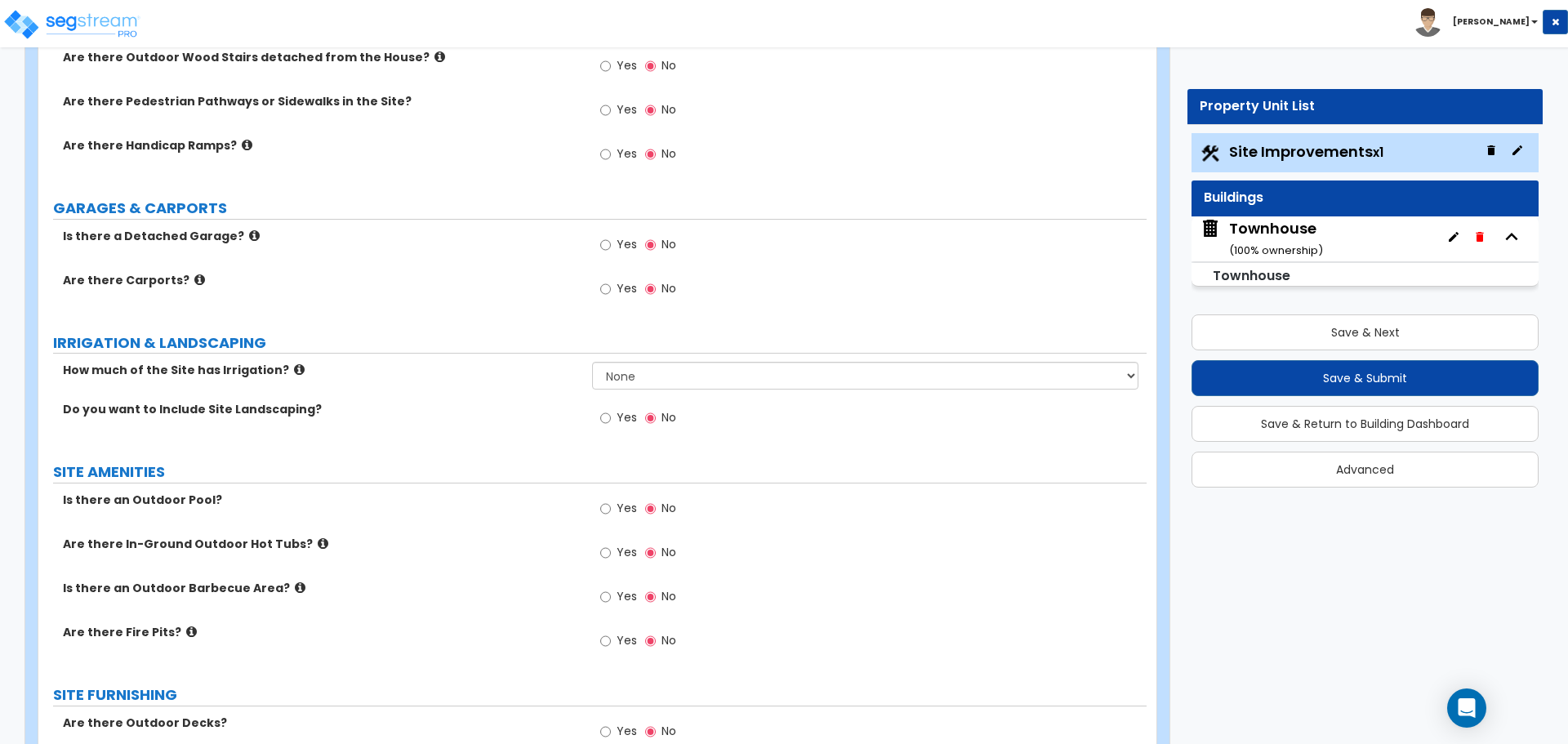
scroll to position [817, 0]
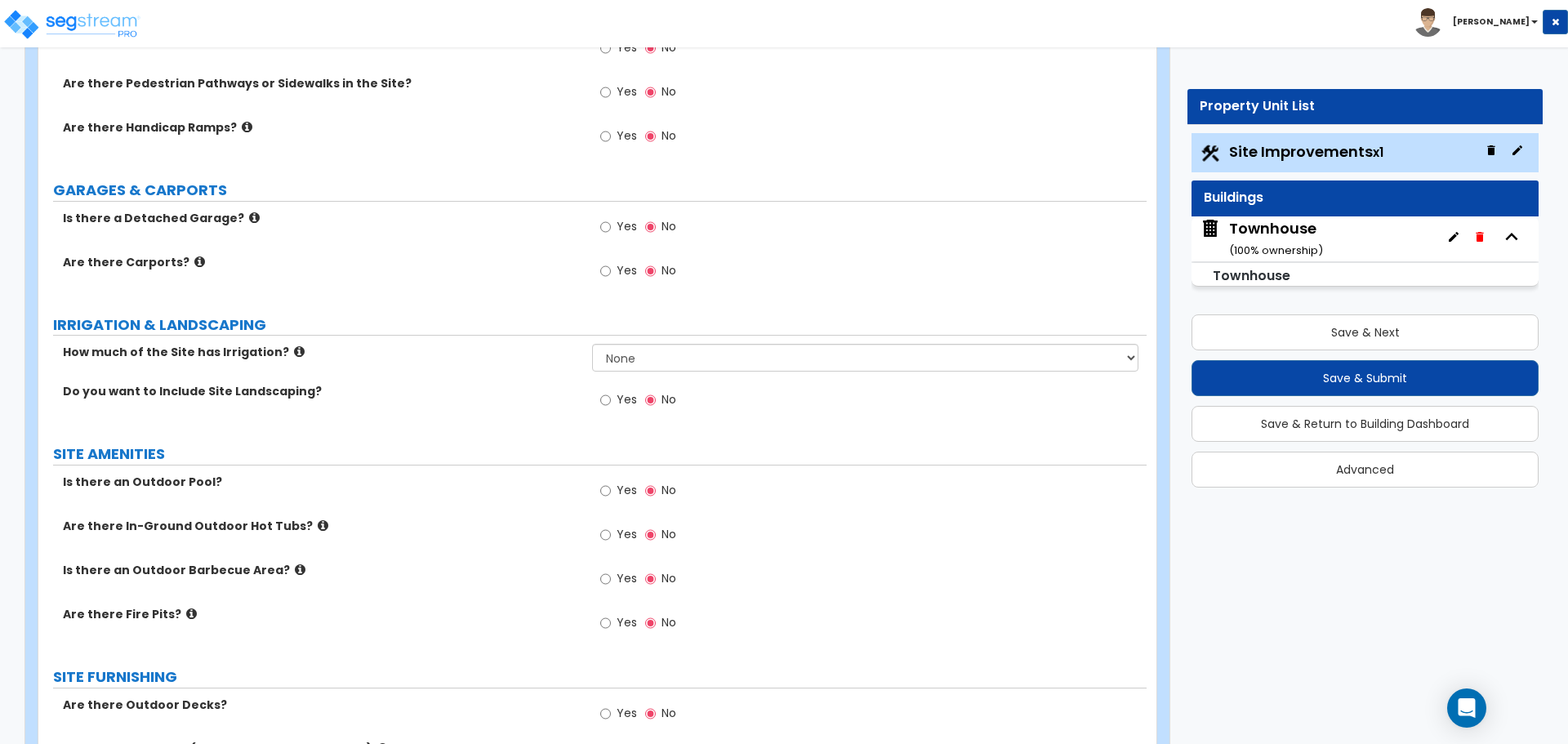
click at [294, 351] on icon at bounding box center [299, 351] width 11 height 12
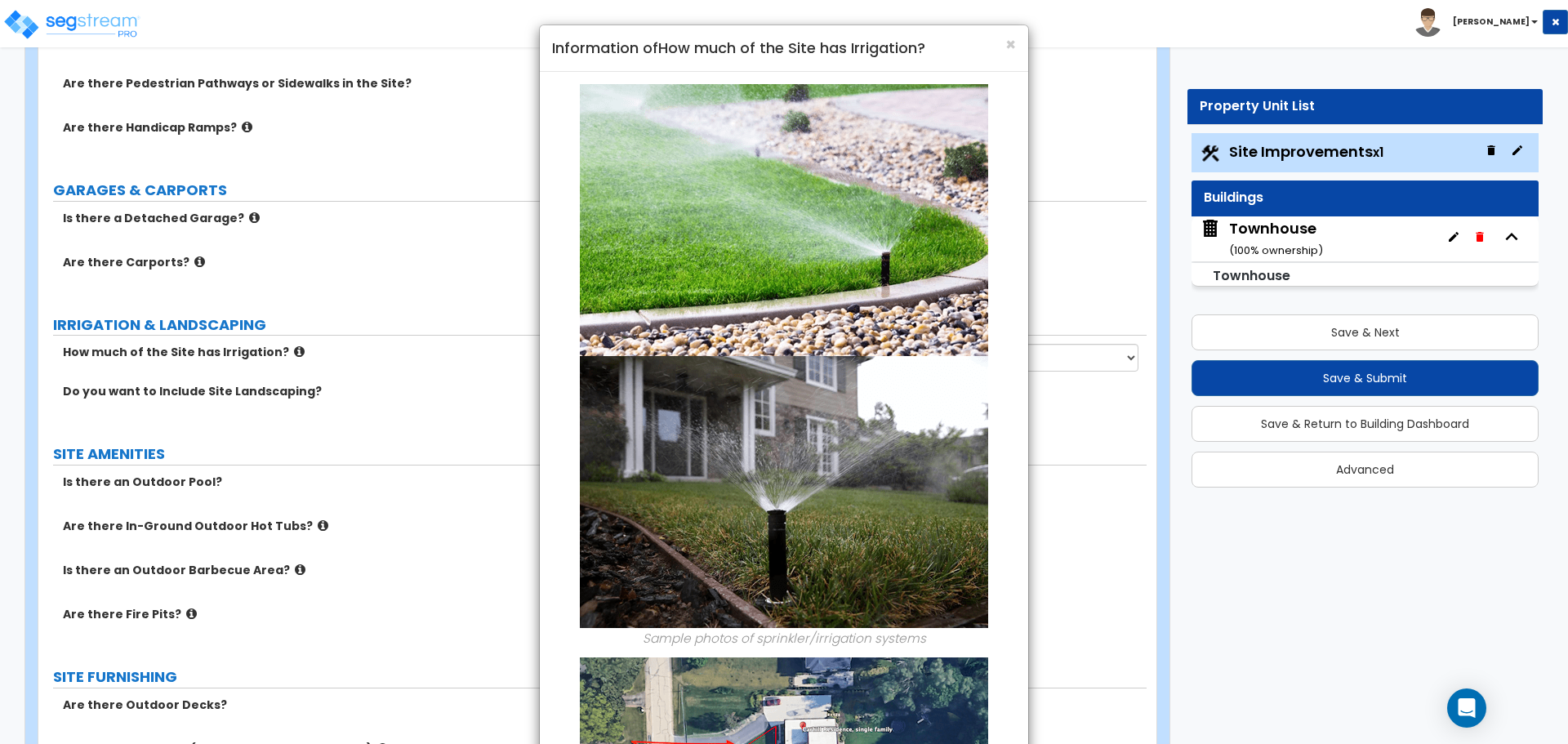
click at [280, 351] on div "× Information of How much of the Site has Irrigation? Sample photos of sprinkle…" at bounding box center [784, 372] width 1568 height 744
click at [445, 363] on div "× Information of How much of the Site has Irrigation? Sample photos of sprinkle…" at bounding box center [784, 372] width 1568 height 744
click at [1011, 44] on span "×" at bounding box center [1010, 44] width 11 height 24
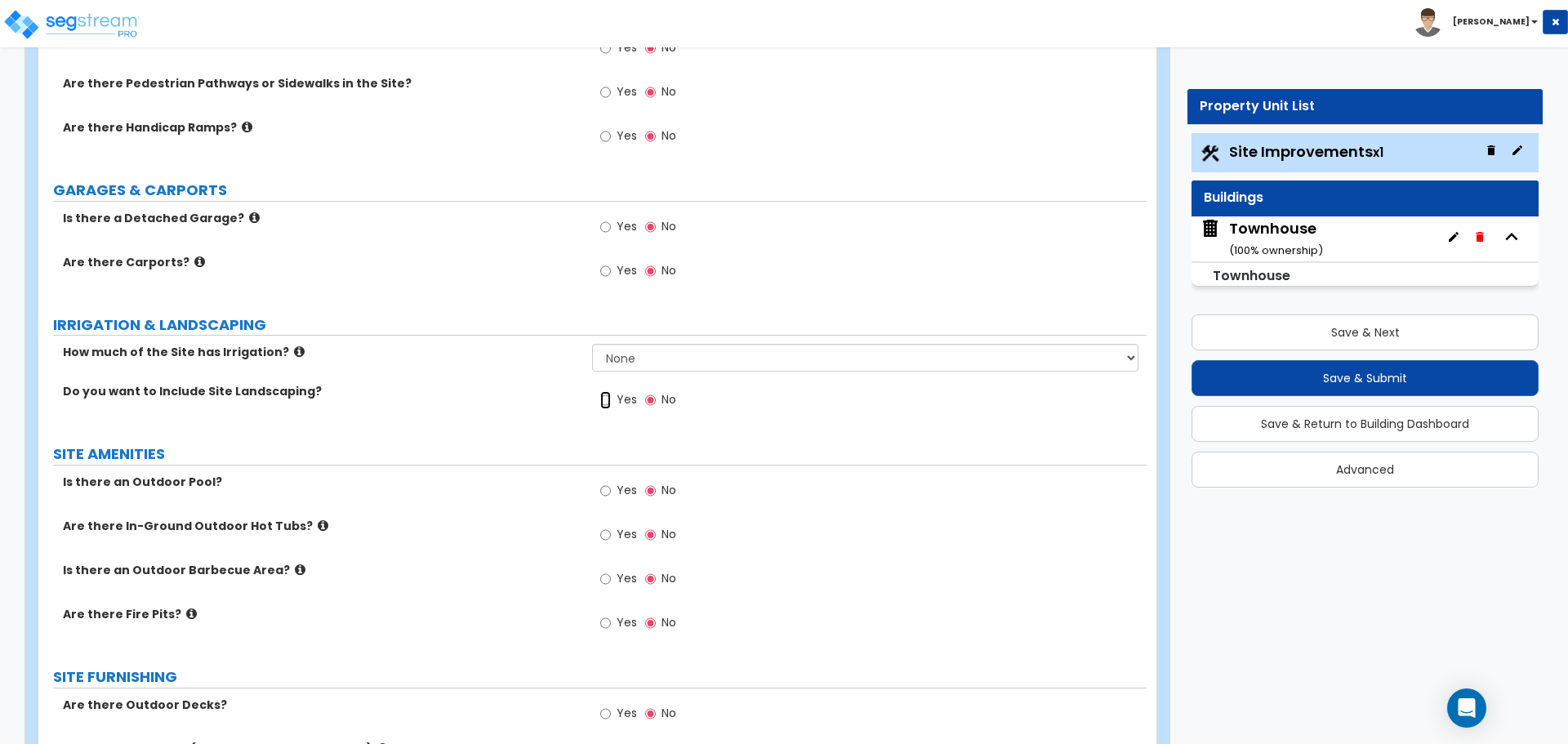
click at [608, 404] on input "Yes" at bounding box center [605, 400] width 11 height 18
radio input "true"
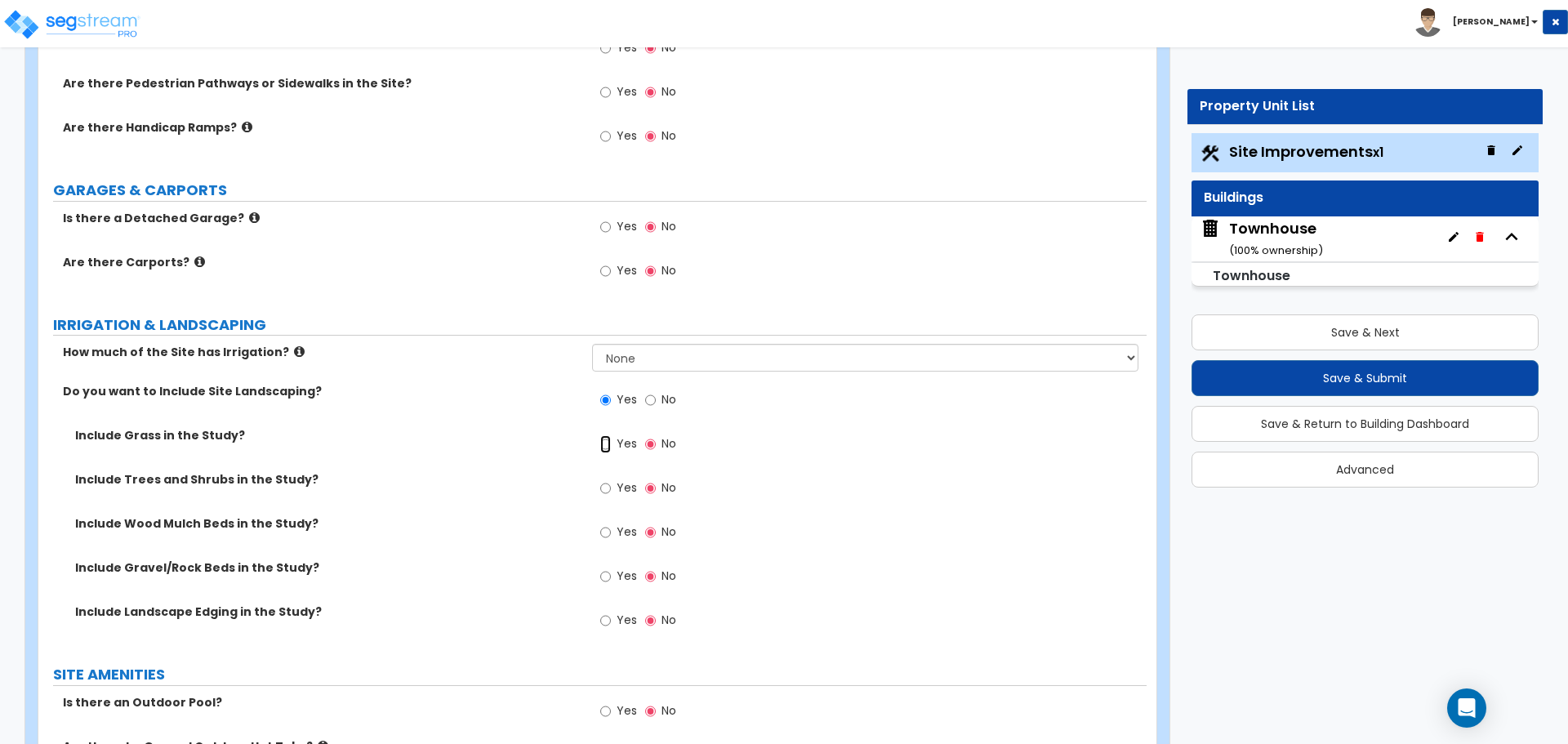
click at [611, 443] on input "Yes" at bounding box center [605, 444] width 11 height 18
radio input "true"
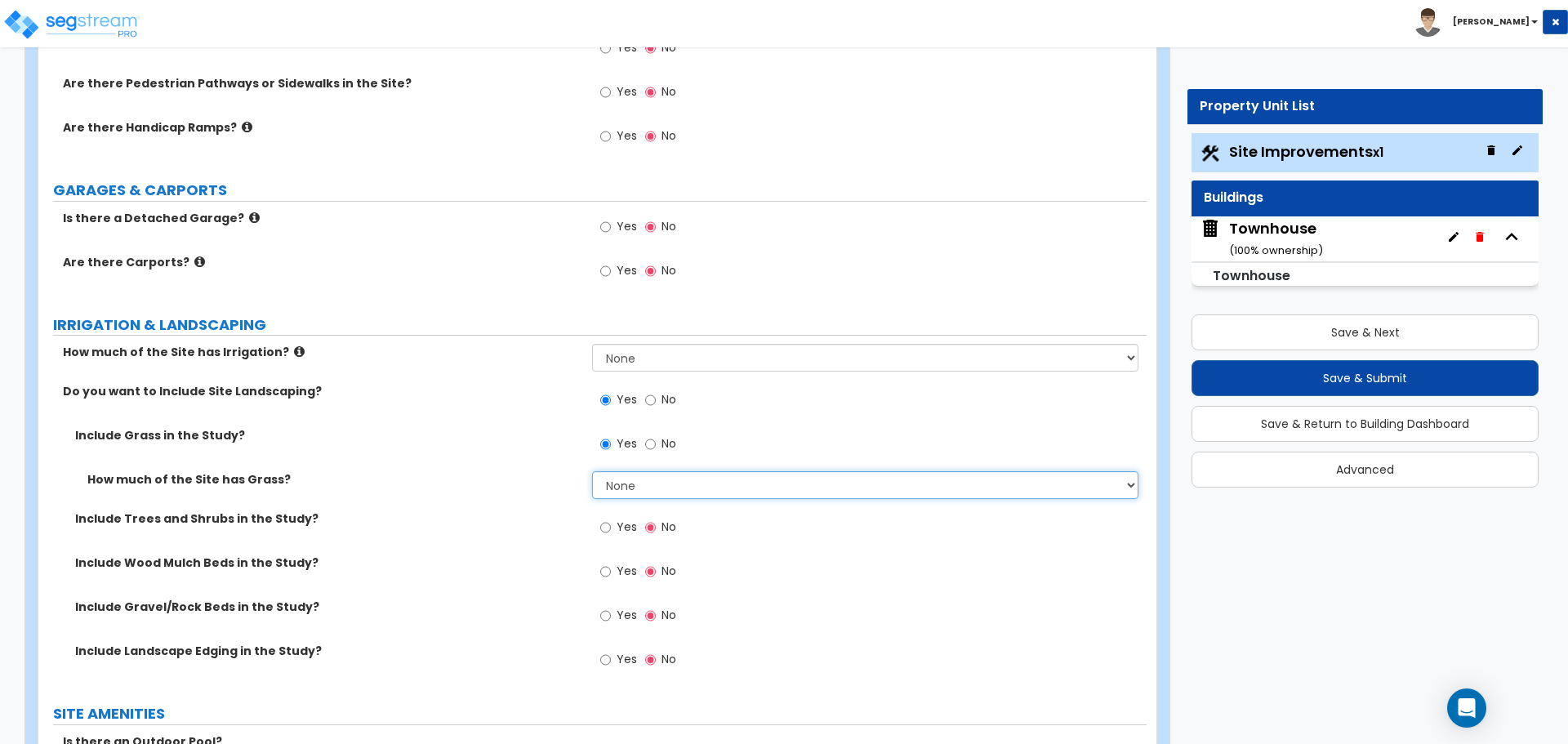
click at [646, 481] on select "None I want to Enter an Approximate Percentage I want to Enter the Square Foota…" at bounding box center [864, 484] width 546 height 28
select select "2"
click at [592, 471] on select "None I want to Enter an Approximate Percentage I want to Enter the Square Foota…" at bounding box center [864, 484] width 546 height 28
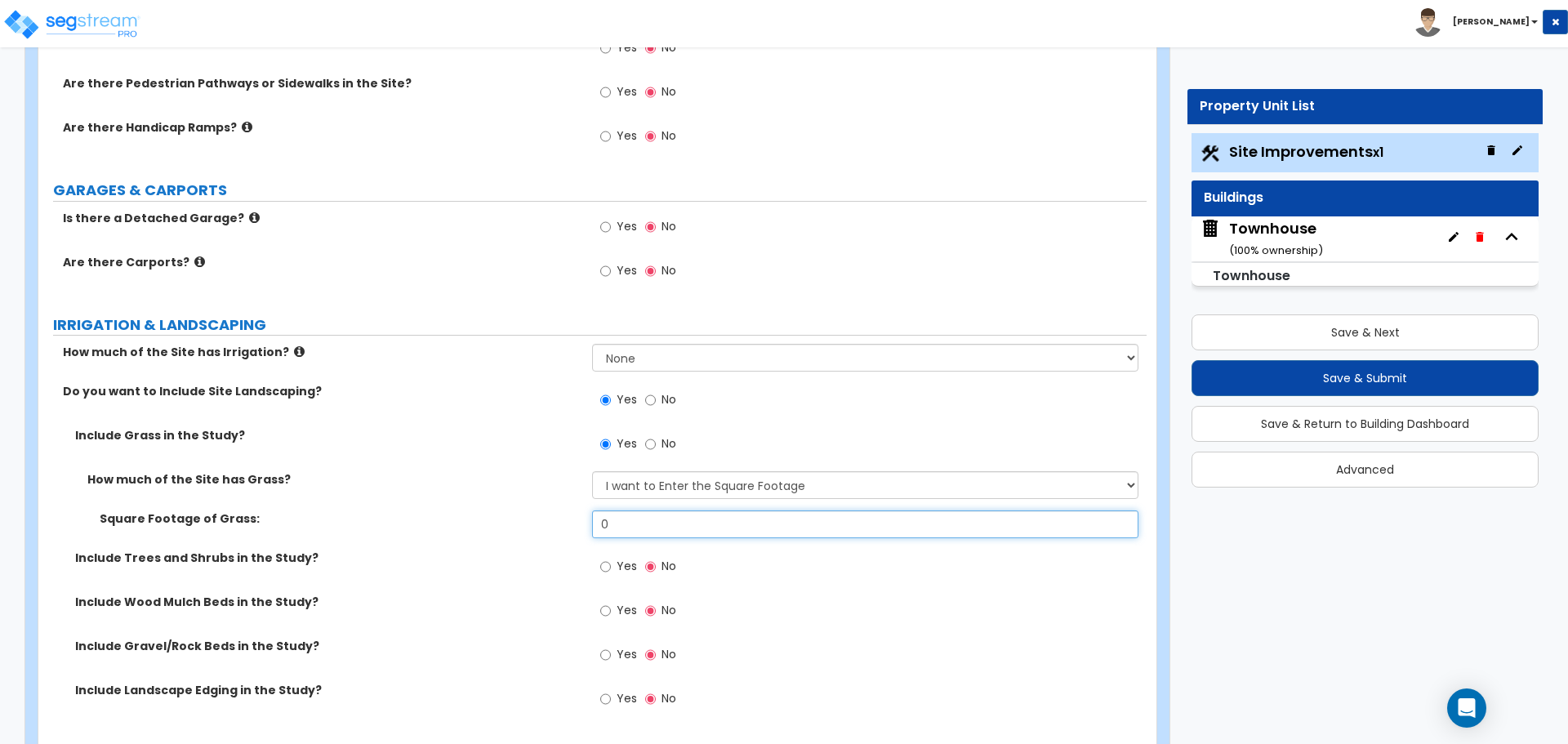
click at [621, 523] on input "0" at bounding box center [864, 523] width 546 height 28
type input "629"
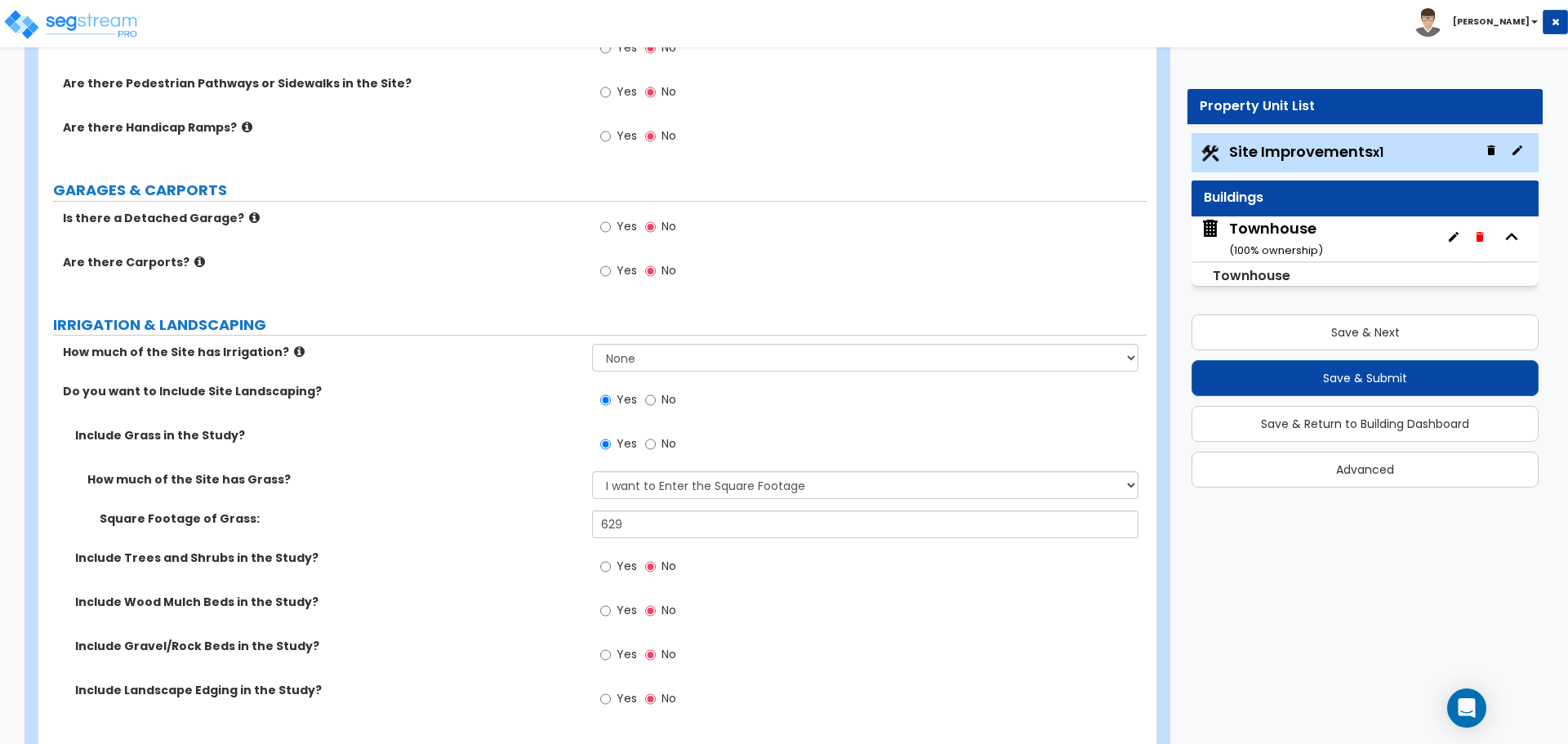
click at [444, 479] on label "How much of the Site has Grass?" at bounding box center [334, 478] width 493 height 16
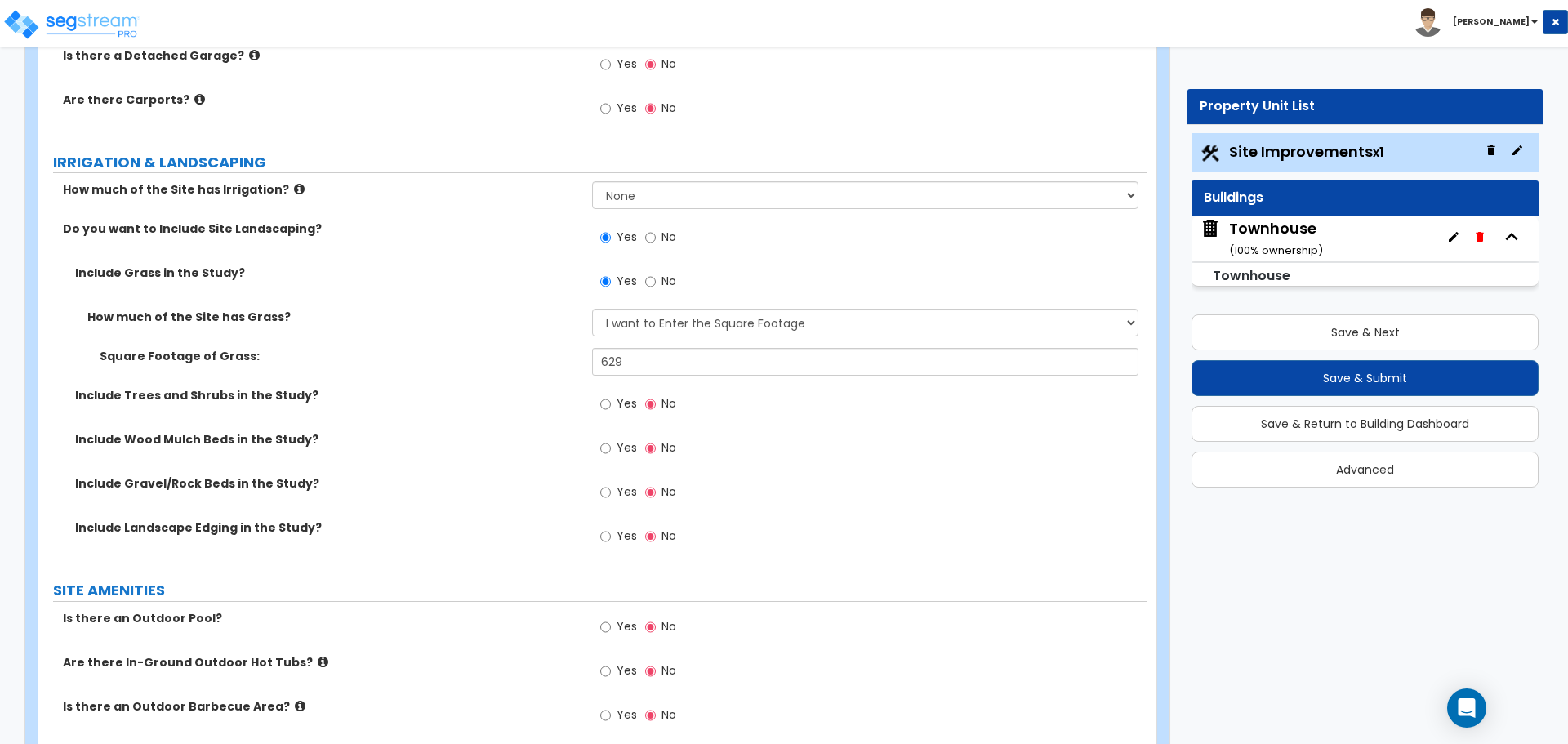
scroll to position [980, 0]
click at [601, 403] on input "Yes" at bounding box center [605, 403] width 11 height 18
radio input "true"
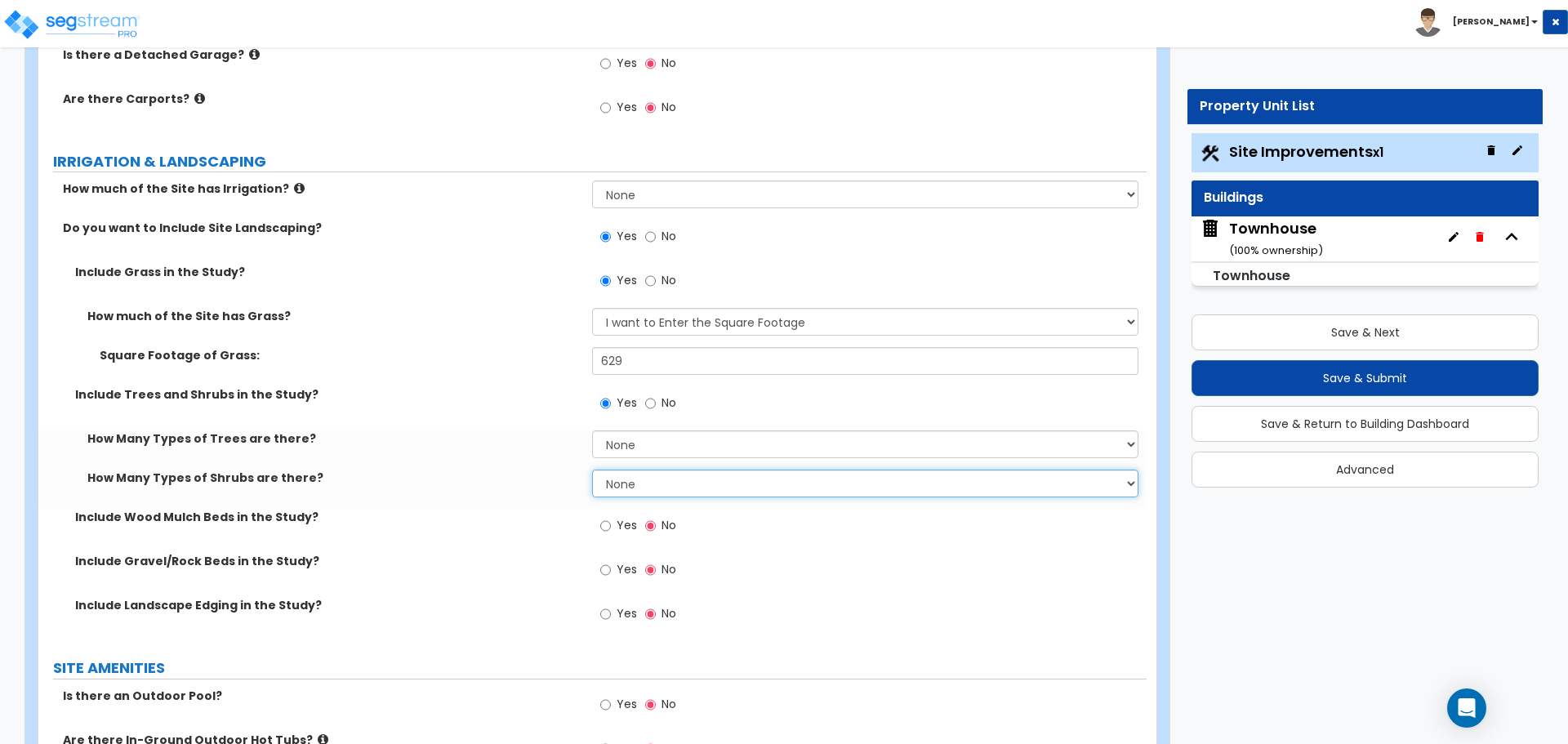
click at [640, 490] on select "None 1 2 3" at bounding box center [864, 483] width 546 height 28
select select "1"
click at [592, 470] on select "None 1 2 3" at bounding box center [864, 483] width 546 height 28
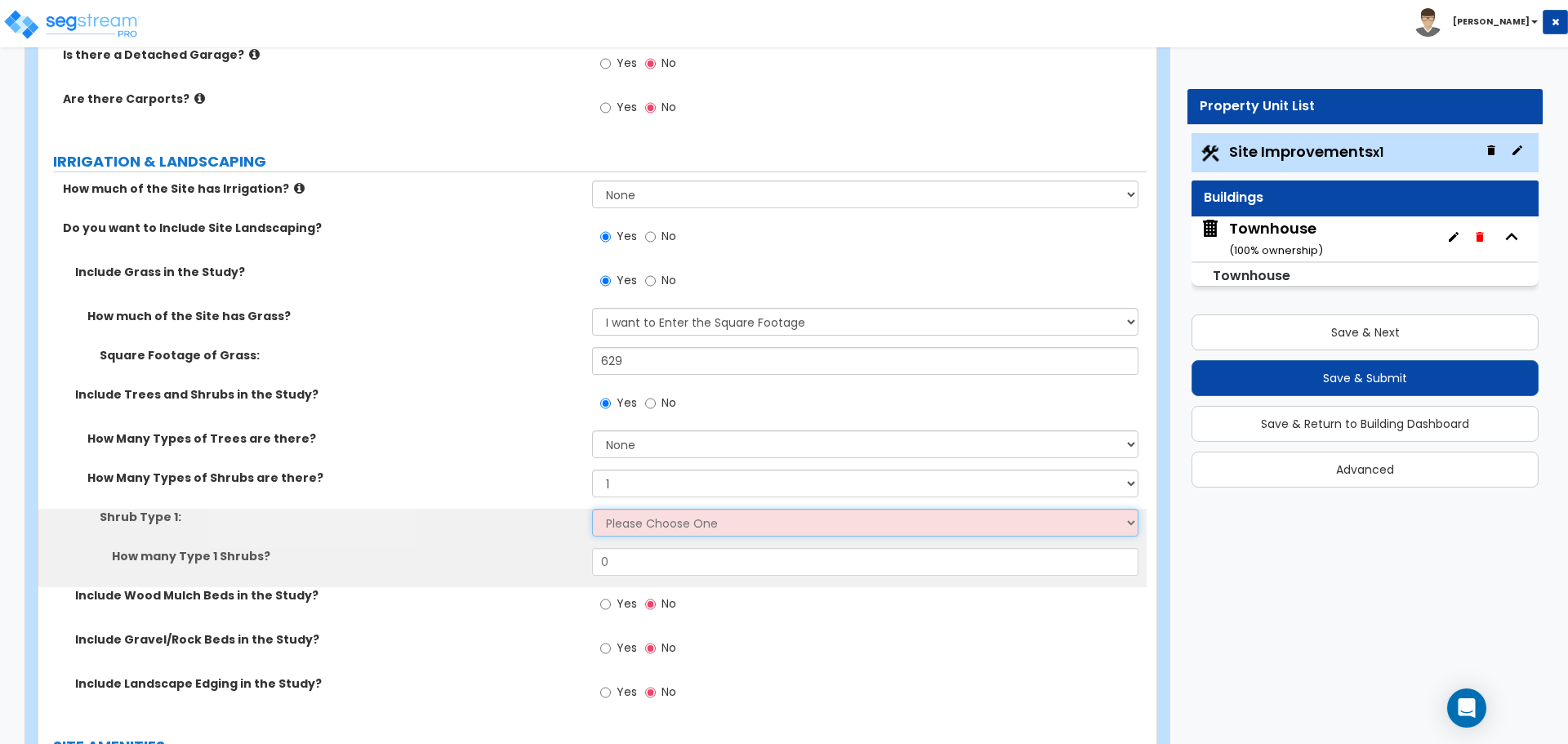
click at [624, 525] on select "Please Choose One Arborvitae Azalea Yew Boxwood Juniper Holly Cotoneaster Euony…" at bounding box center [864, 523] width 546 height 28
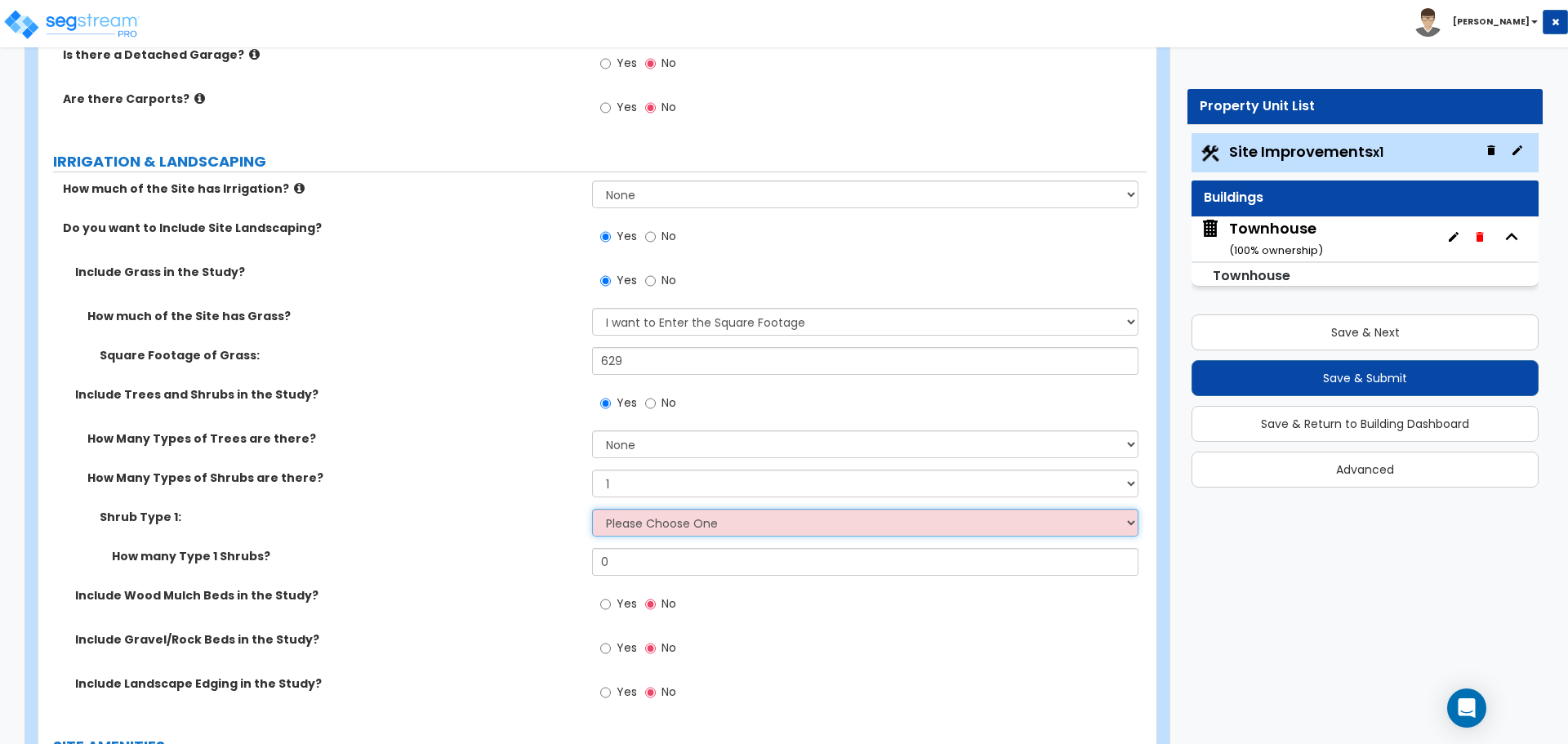
select select "5"
click at [592, 509] on select "Please Choose One Arborvitae Azalea Yew Boxwood Juniper Holly Cotoneaster Euony…" at bounding box center [864, 523] width 546 height 28
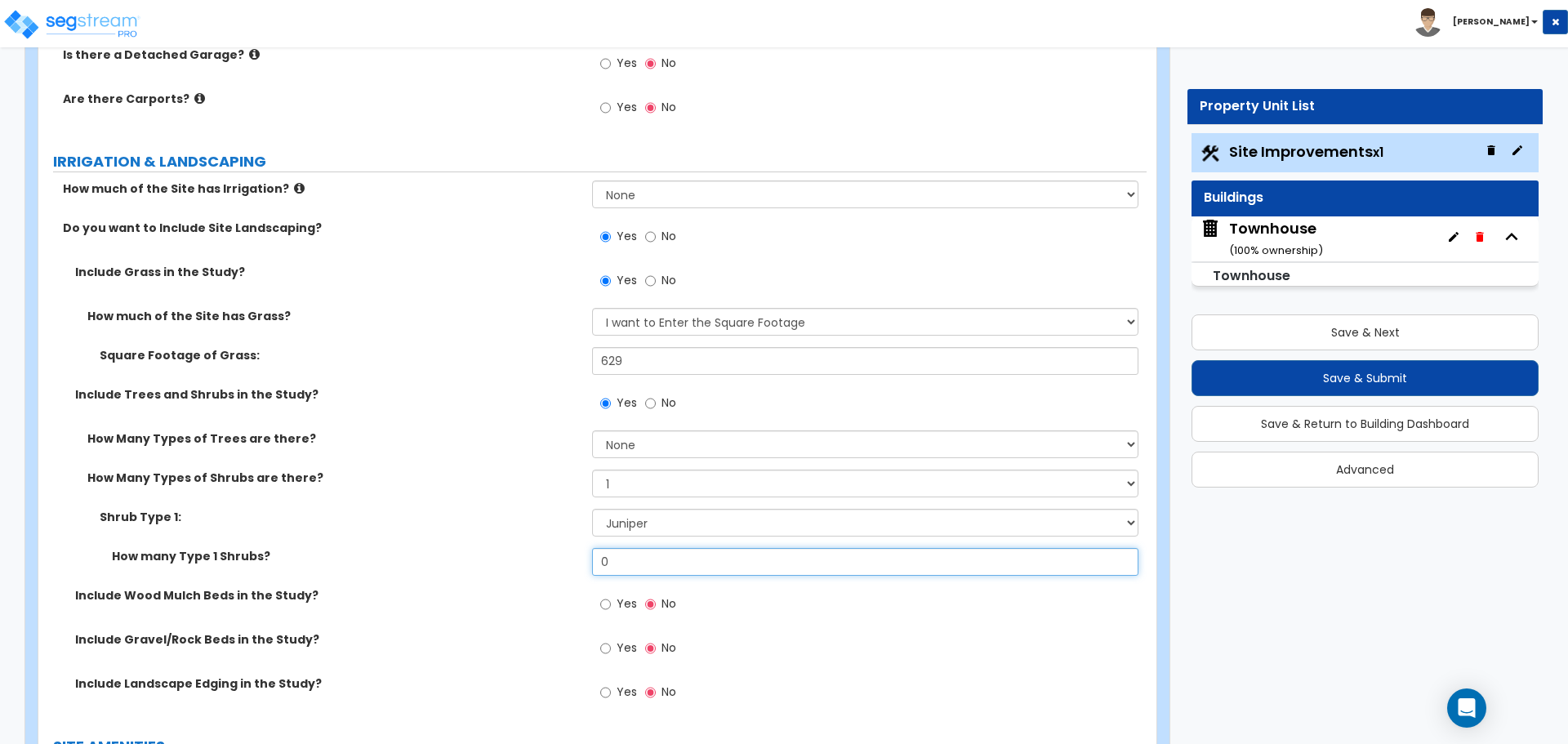
click at [644, 558] on input "0" at bounding box center [864, 562] width 546 height 28
type input "3"
click at [556, 518] on label "Shrub Type 1:" at bounding box center [339, 517] width 480 height 16
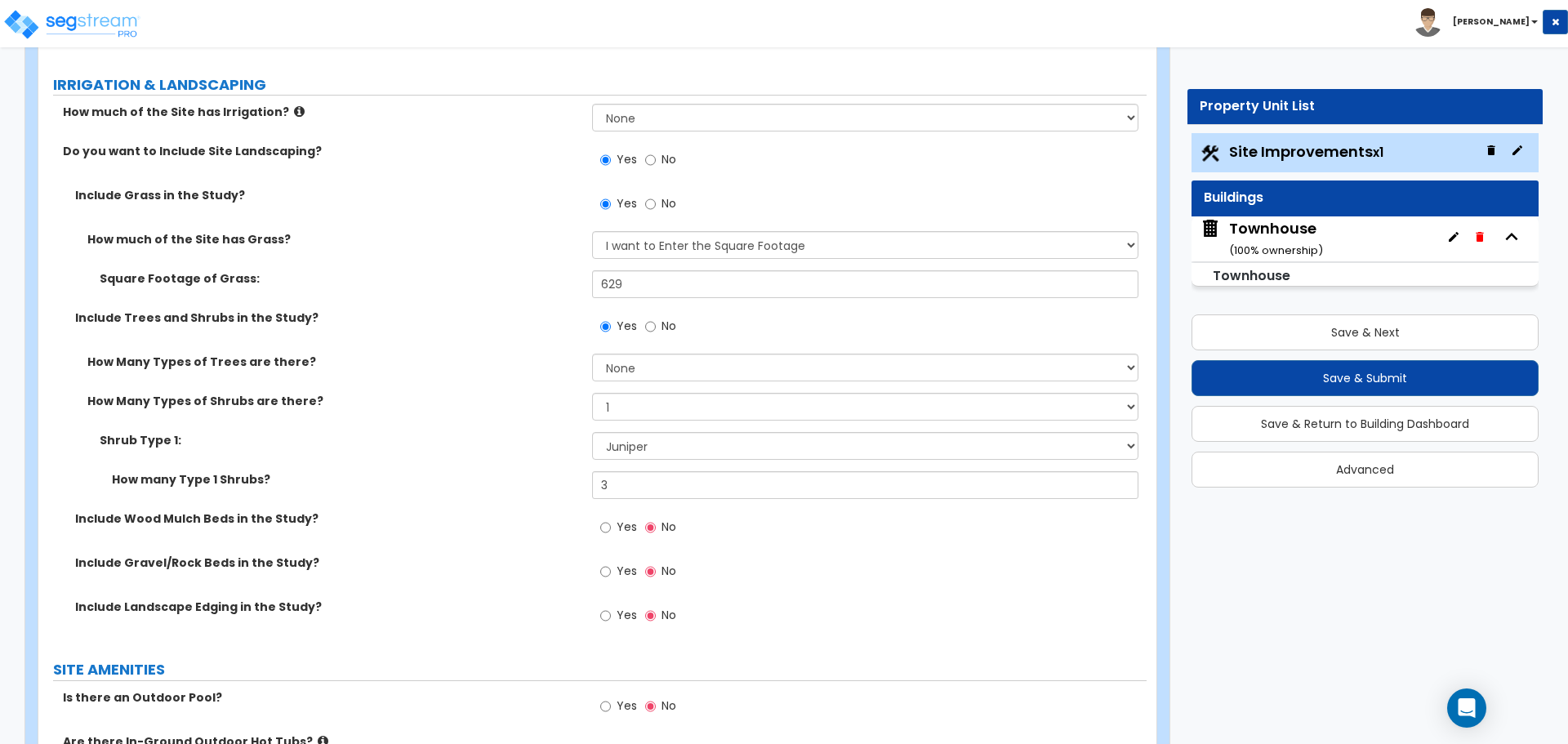
scroll to position [1061, 0]
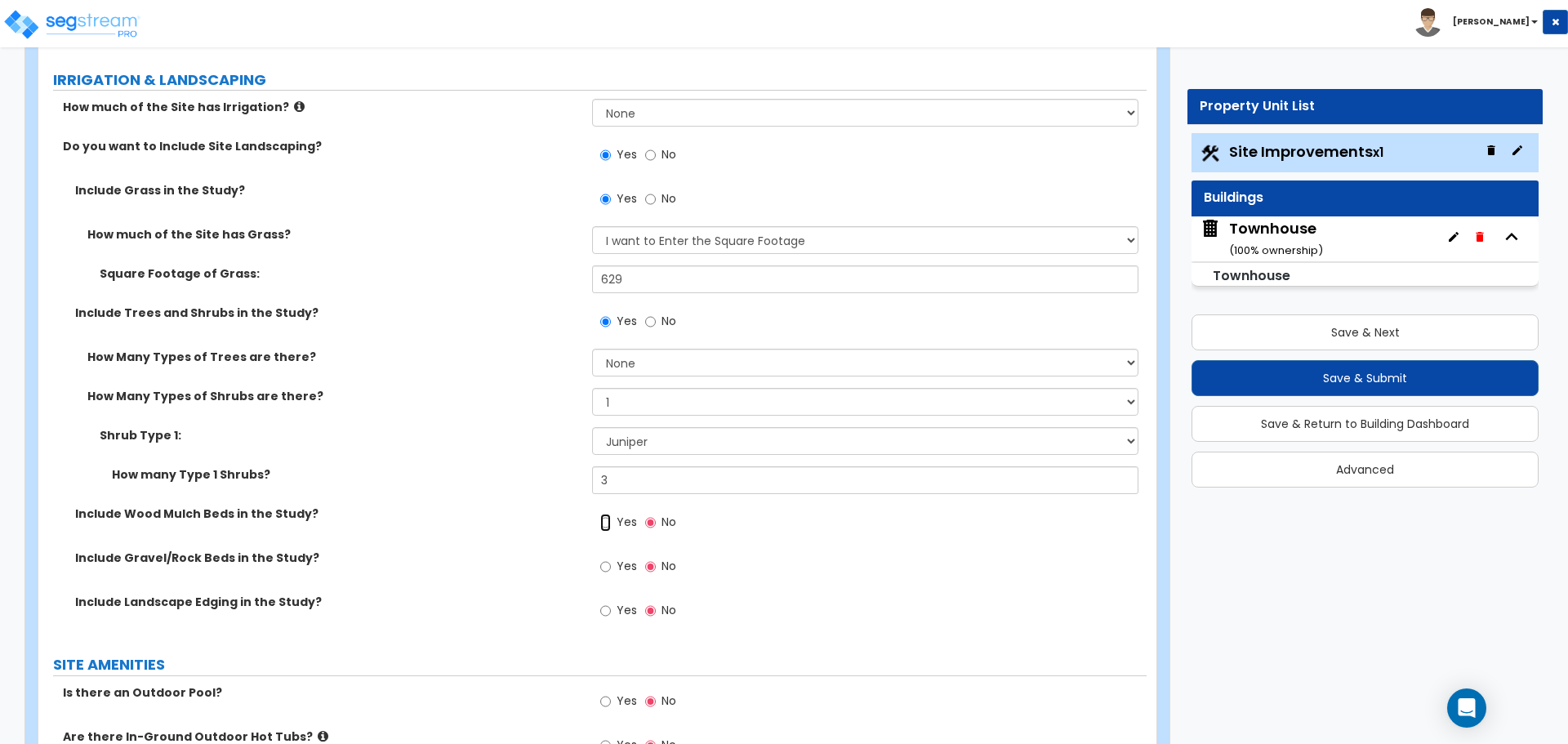
click at [605, 521] on input "Yes" at bounding box center [605, 523] width 11 height 18
radio input "true"
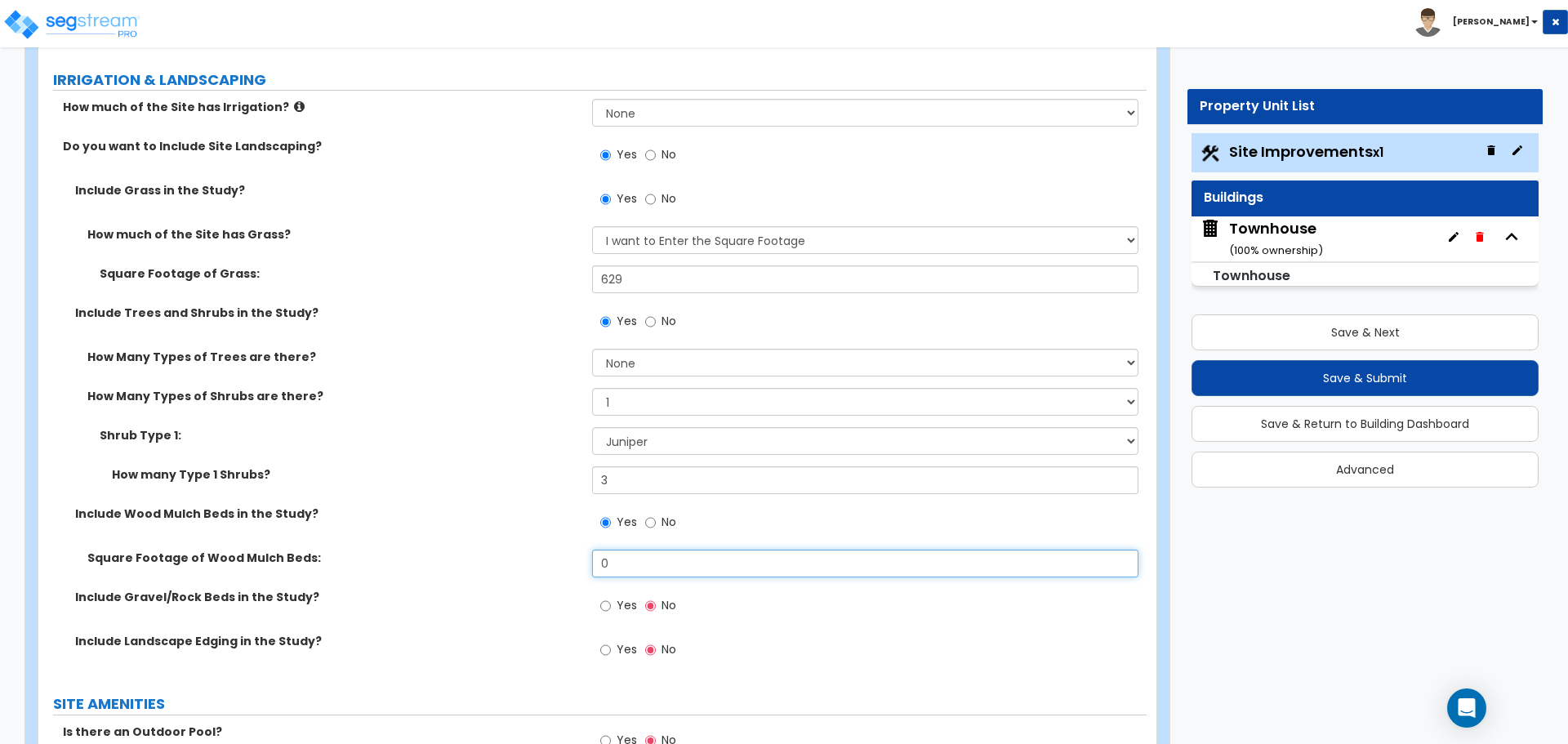
click at [622, 570] on input "0" at bounding box center [864, 563] width 546 height 28
click at [626, 561] on input "0" at bounding box center [864, 563] width 546 height 28
type input "60"
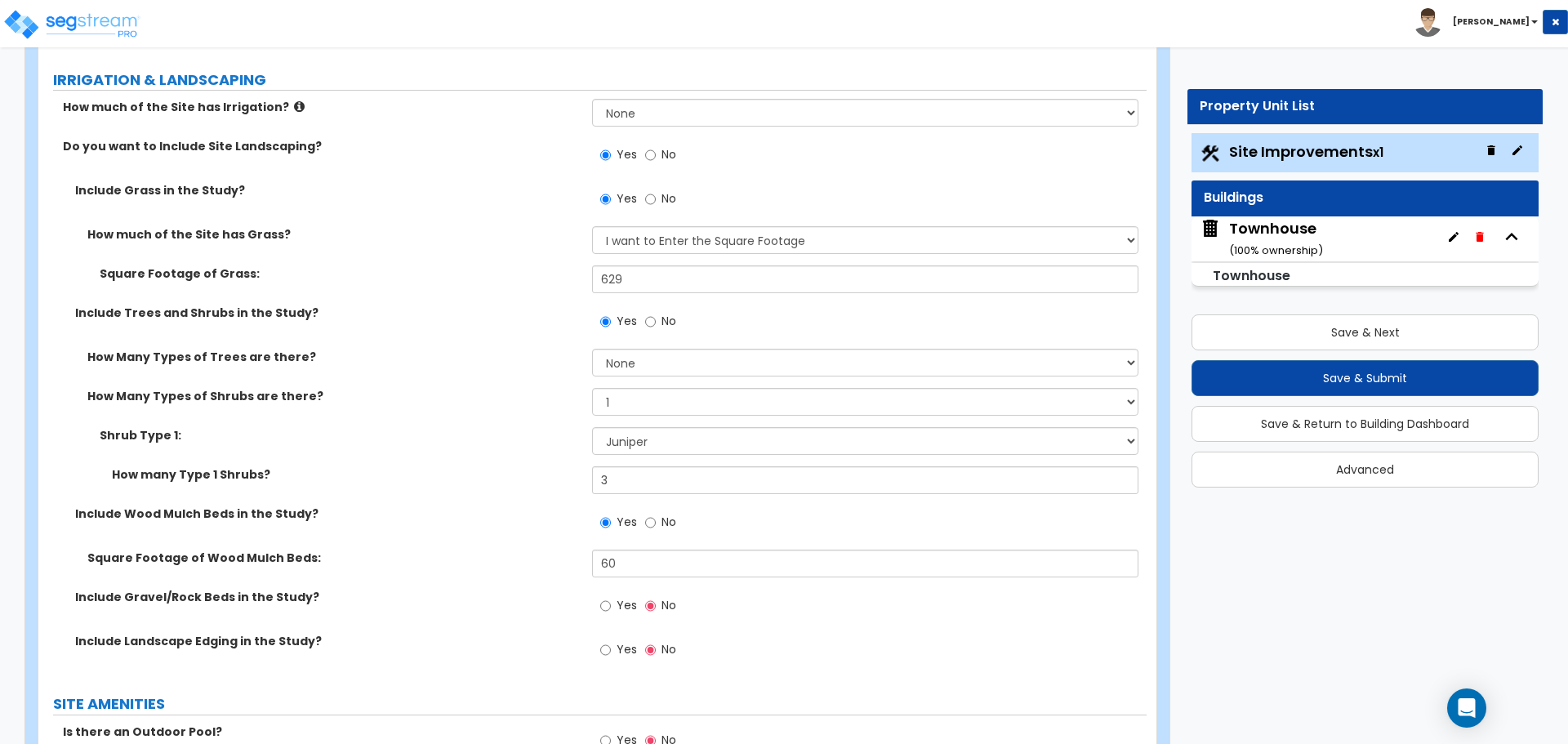
click at [535, 531] on div "Include Wood Mulch Beds in the Study? Yes No" at bounding box center [593, 527] width 1109 height 44
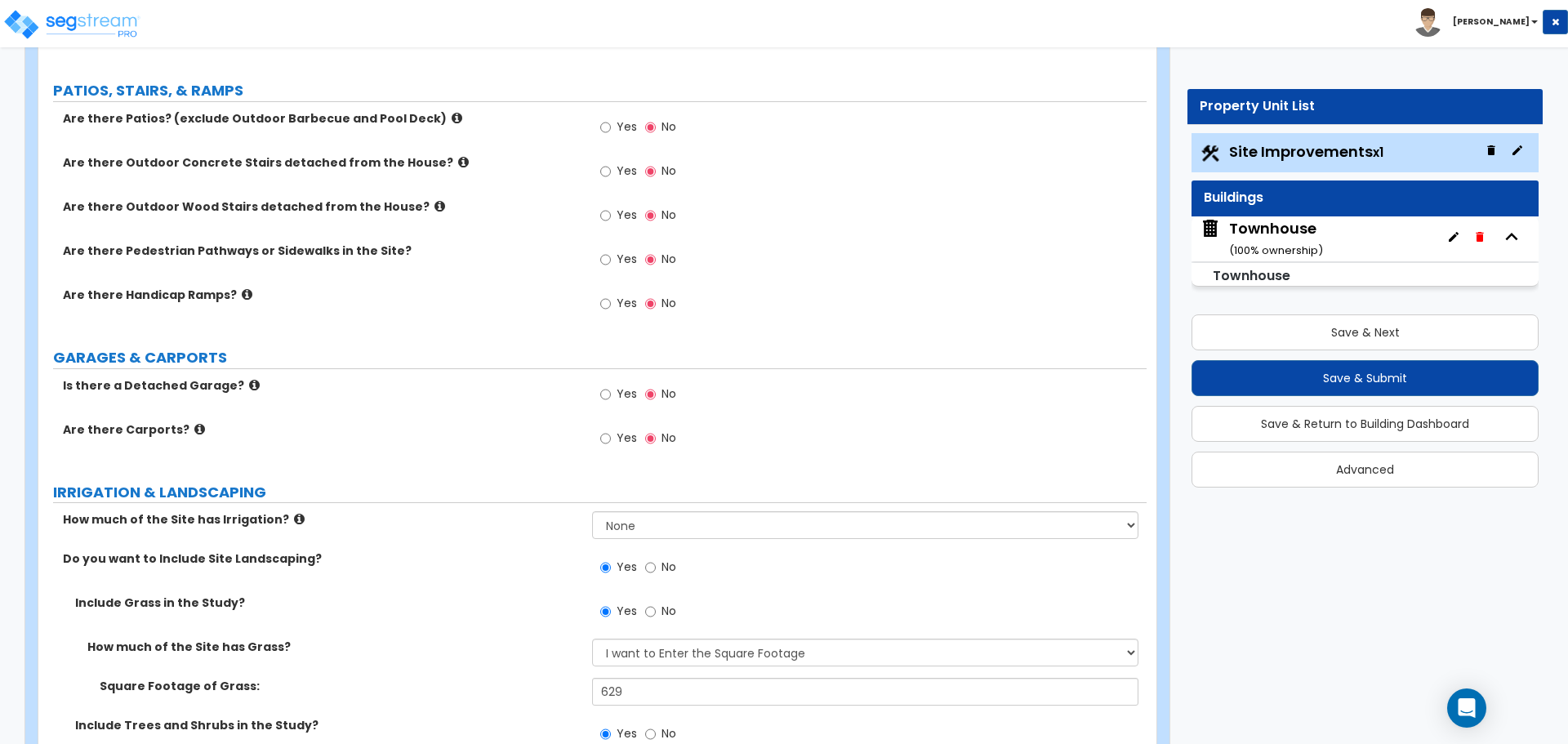
scroll to position [571, 0]
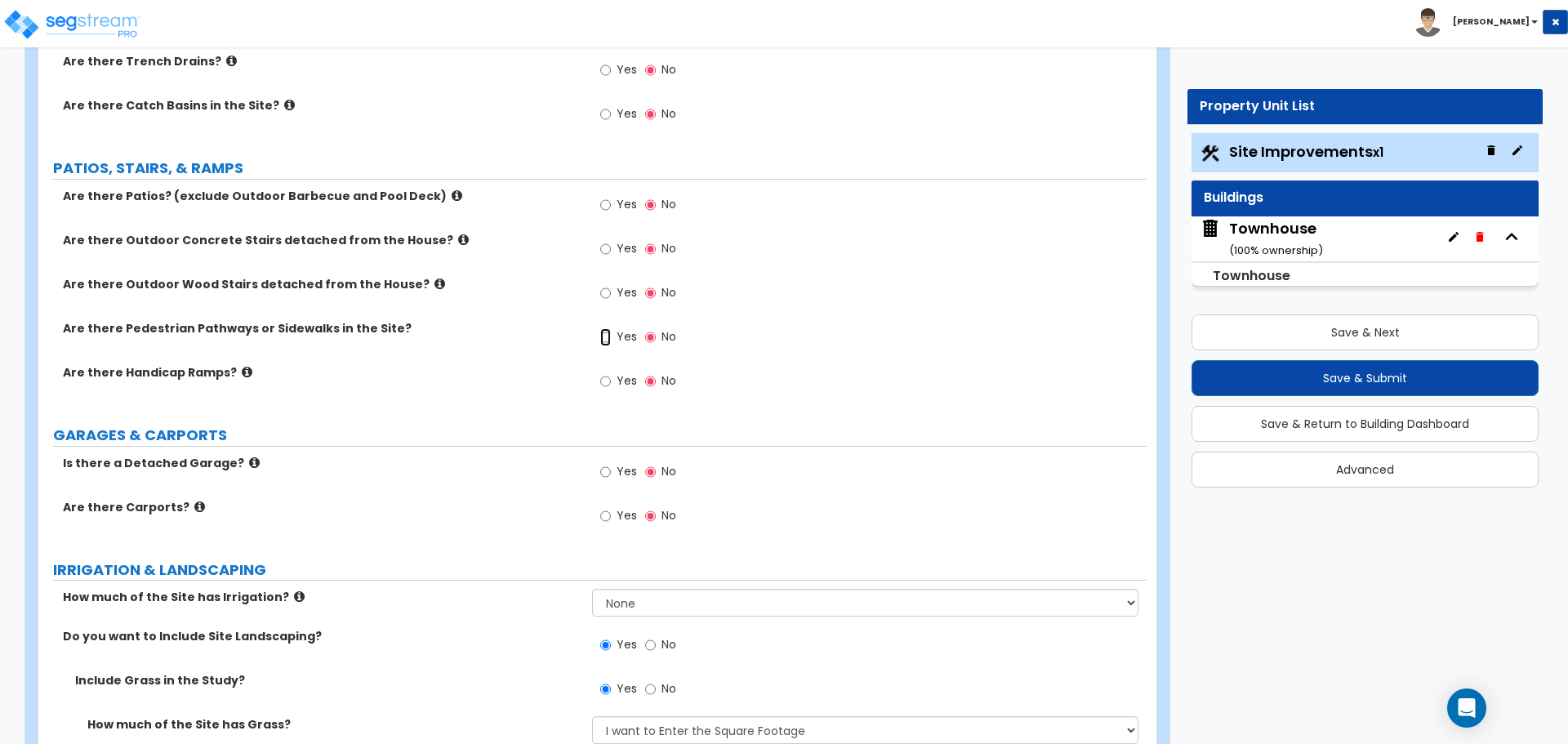
click at [606, 341] on input "Yes" at bounding box center [605, 337] width 11 height 18
radio input "true"
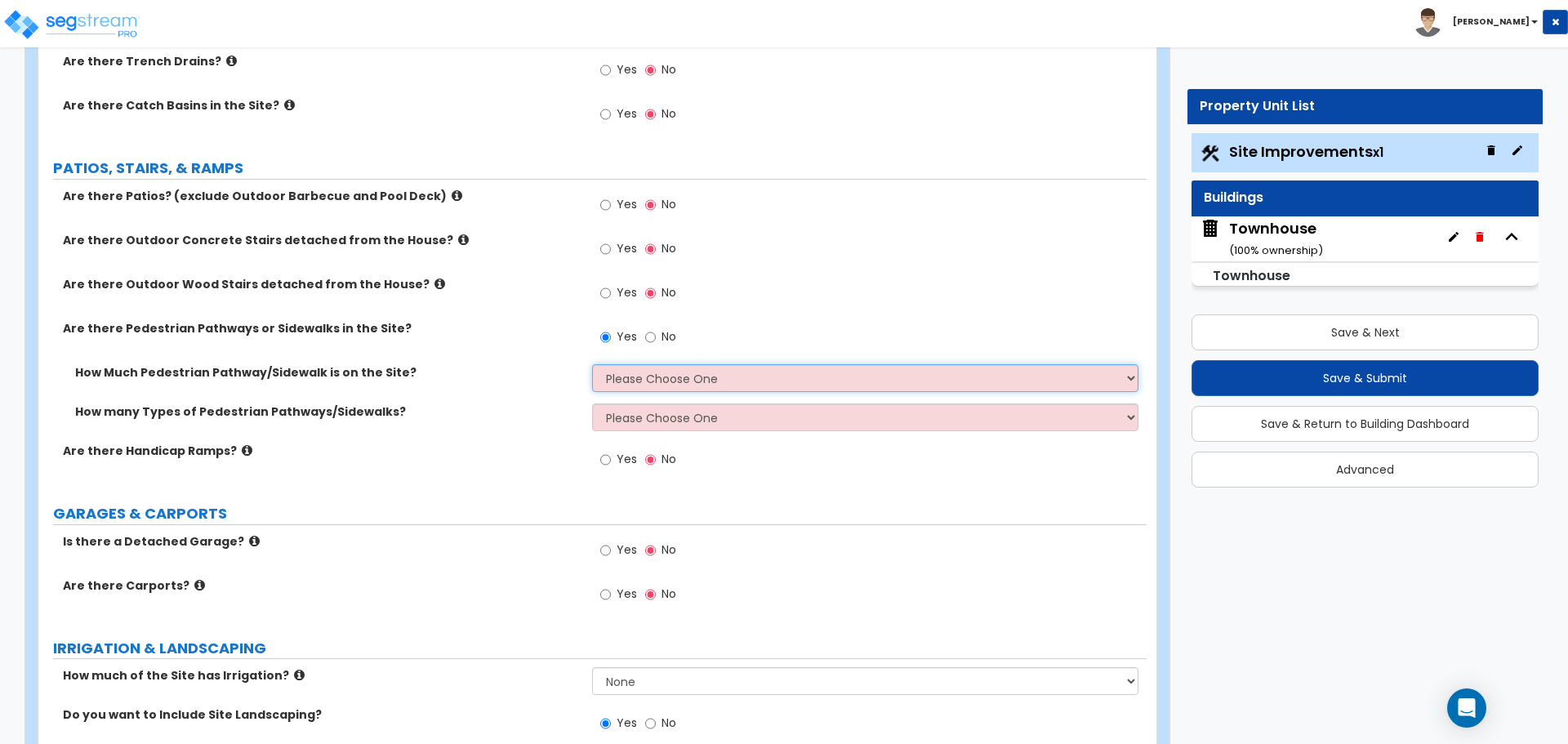
click at [621, 372] on select "Please Choose One I Don't Know, Please Estimate For Me Enter Linear Footage" at bounding box center [864, 378] width 546 height 28
select select "2"
click at [592, 364] on select "Please Choose One I Don't Know, Please Estimate For Me Enter Linear Footage" at bounding box center [864, 378] width 546 height 28
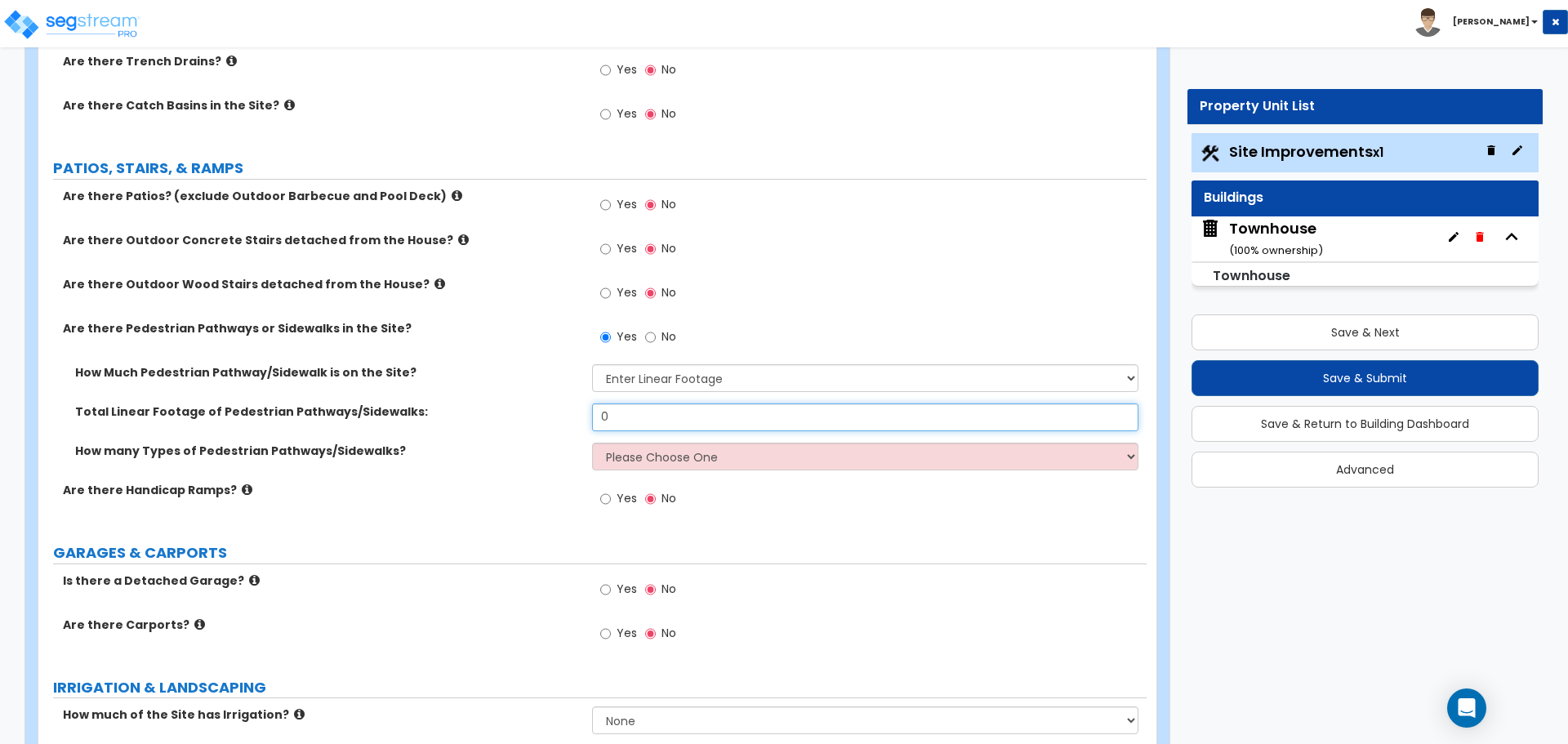
click at [966, 417] on input "0" at bounding box center [864, 417] width 546 height 28
type input "6"
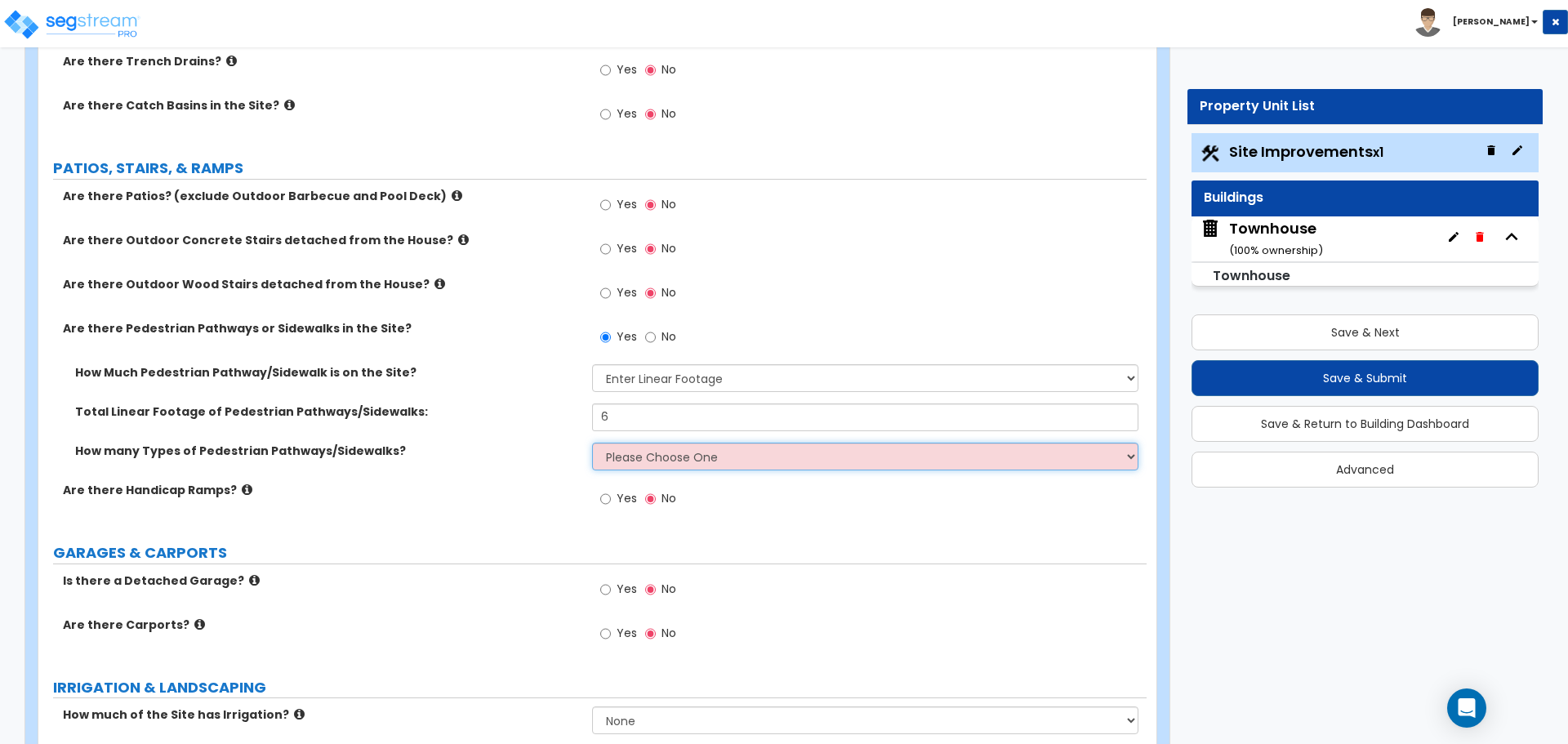
click at [890, 456] on select "Please Choose One 1 2 3" at bounding box center [864, 456] width 546 height 28
select select "1"
click at [592, 443] on select "Please Choose One 1 2 3" at bounding box center [864, 456] width 546 height 28
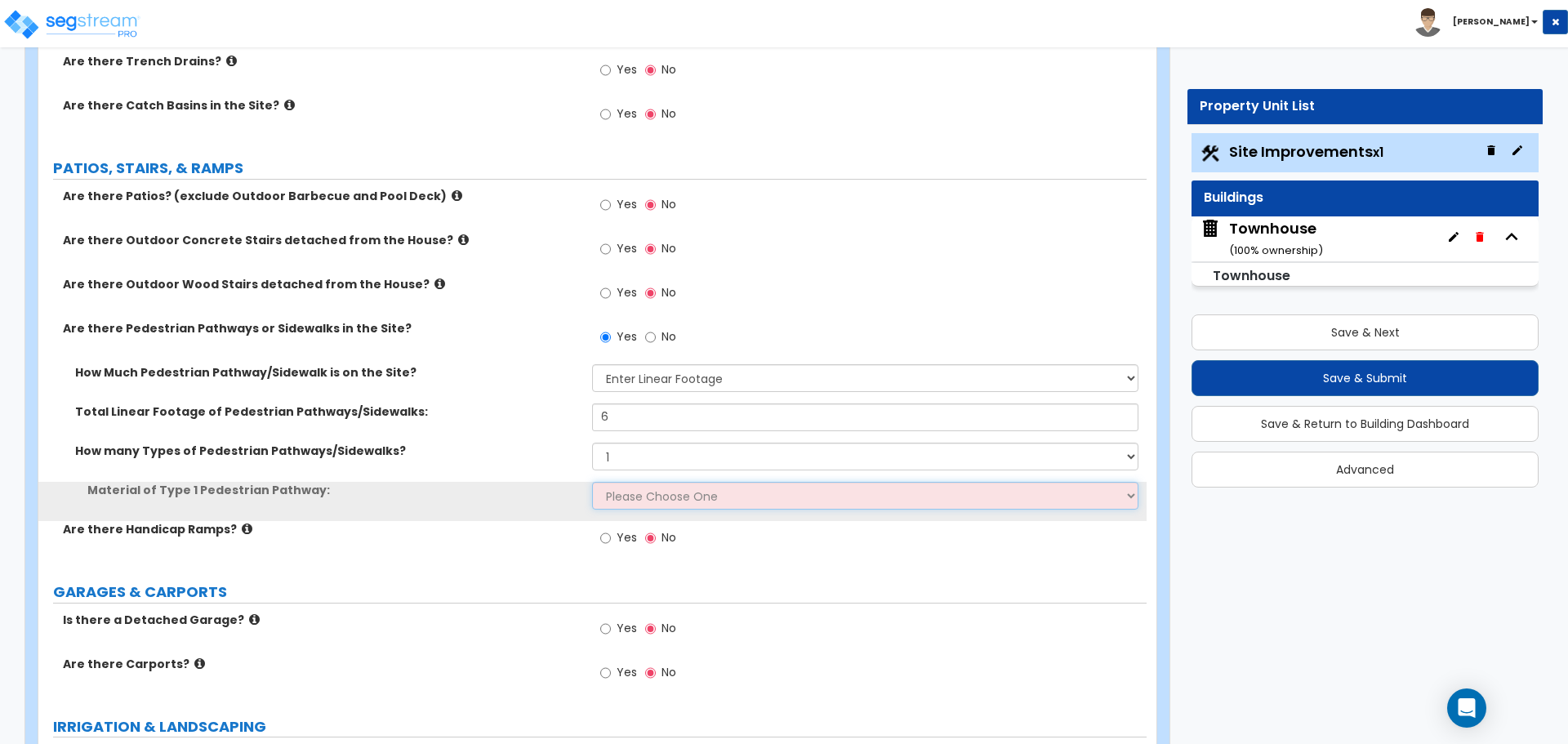
click at [635, 497] on select "Please Choose One Bare Concrete Stamped Concrete Brick Pavers Stone Pavers Wood…" at bounding box center [864, 496] width 546 height 28
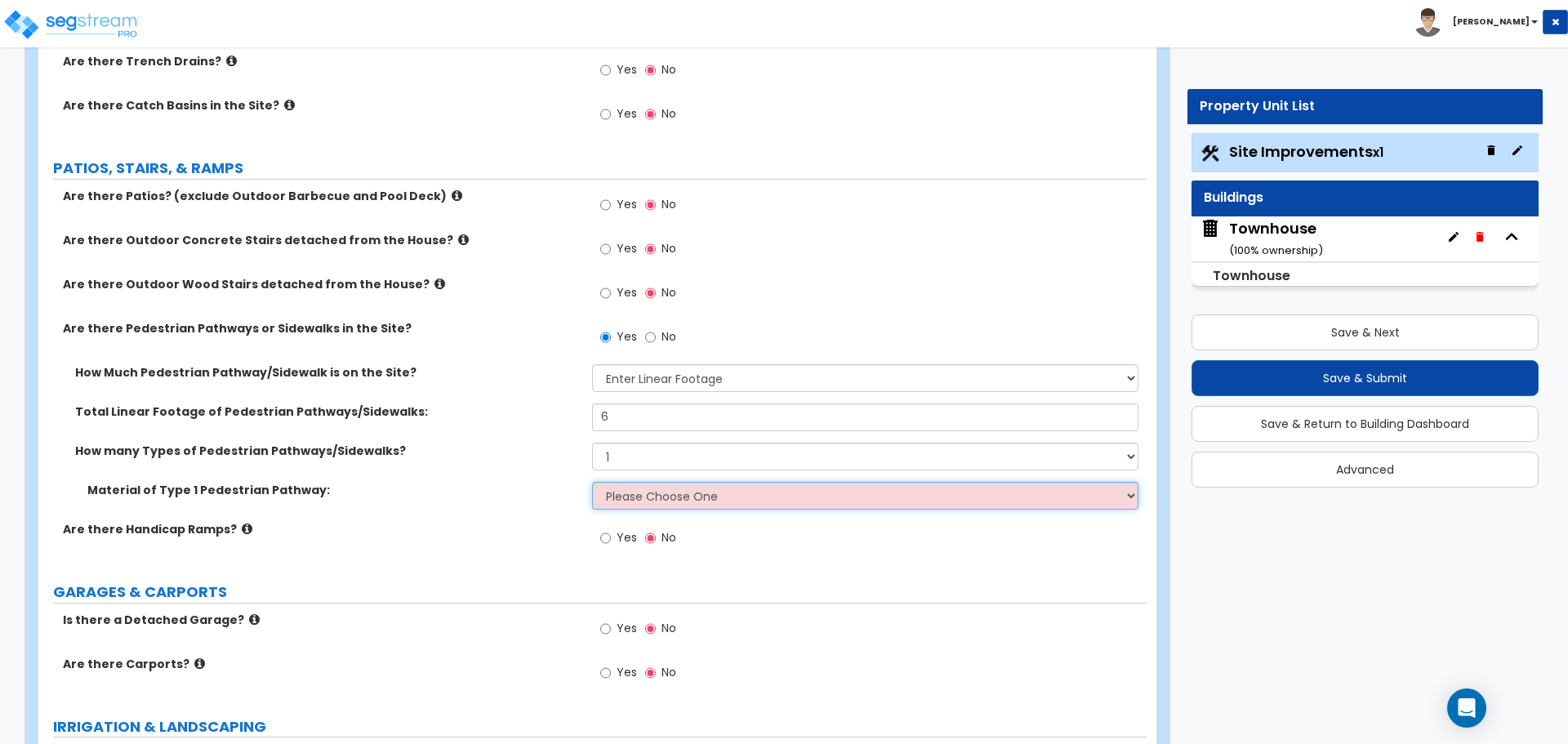
select select "1"
click at [592, 482] on select "Please Choose One Bare Concrete Stamped Concrete Brick Pavers Stone Pavers Wood…" at bounding box center [864, 496] width 546 height 28
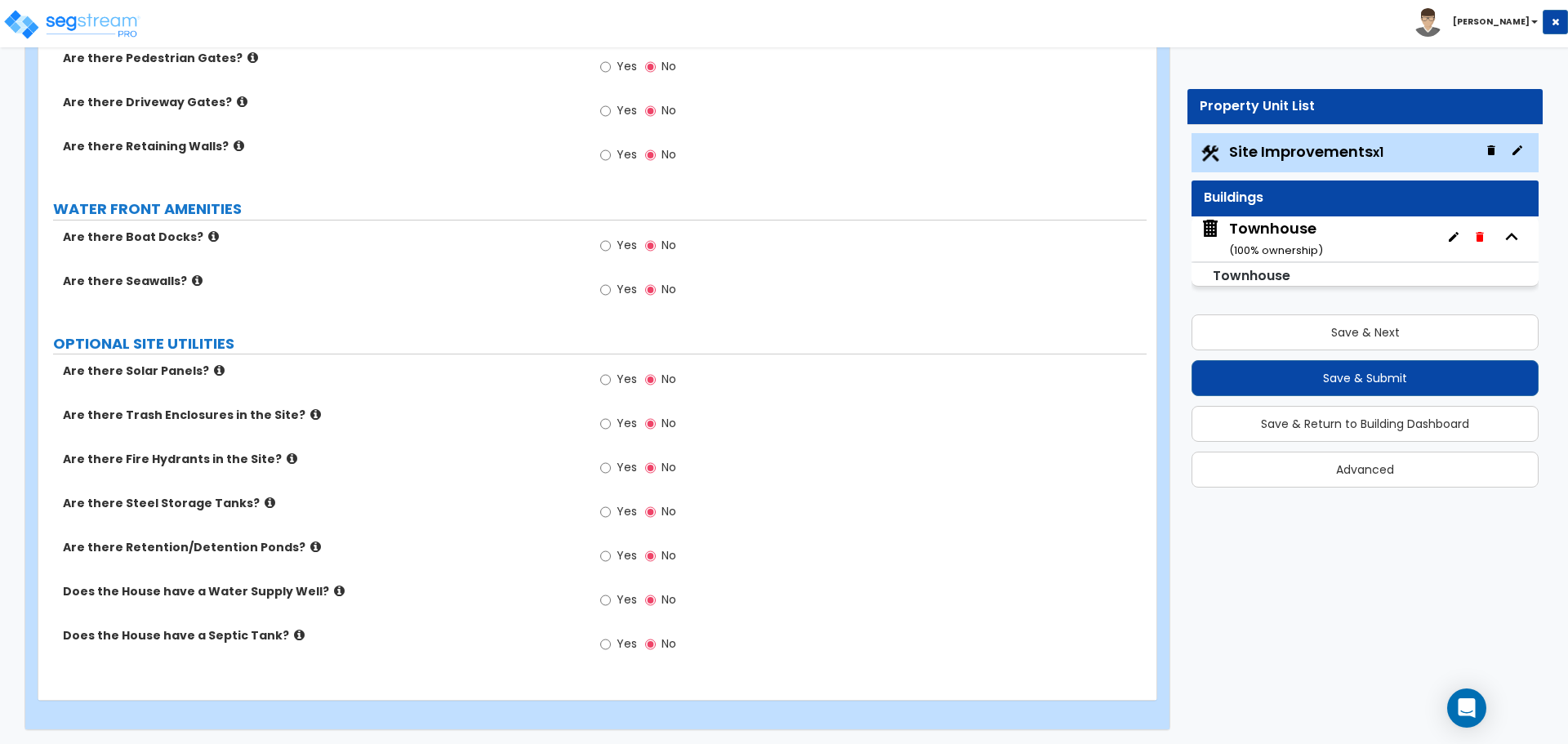
scroll to position [2563, 0]
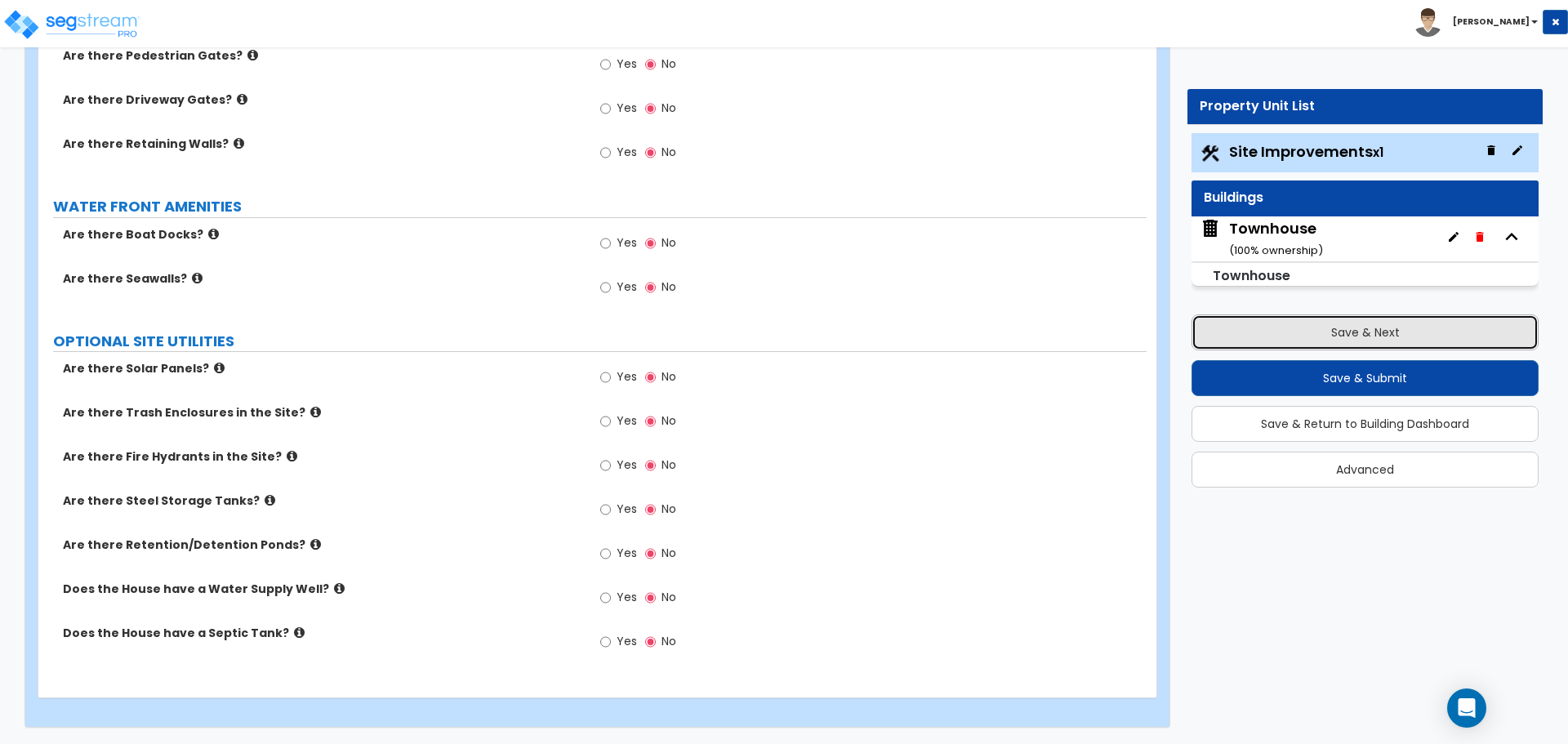
click at [1309, 336] on button "Save & Next" at bounding box center [1366, 332] width 347 height 35
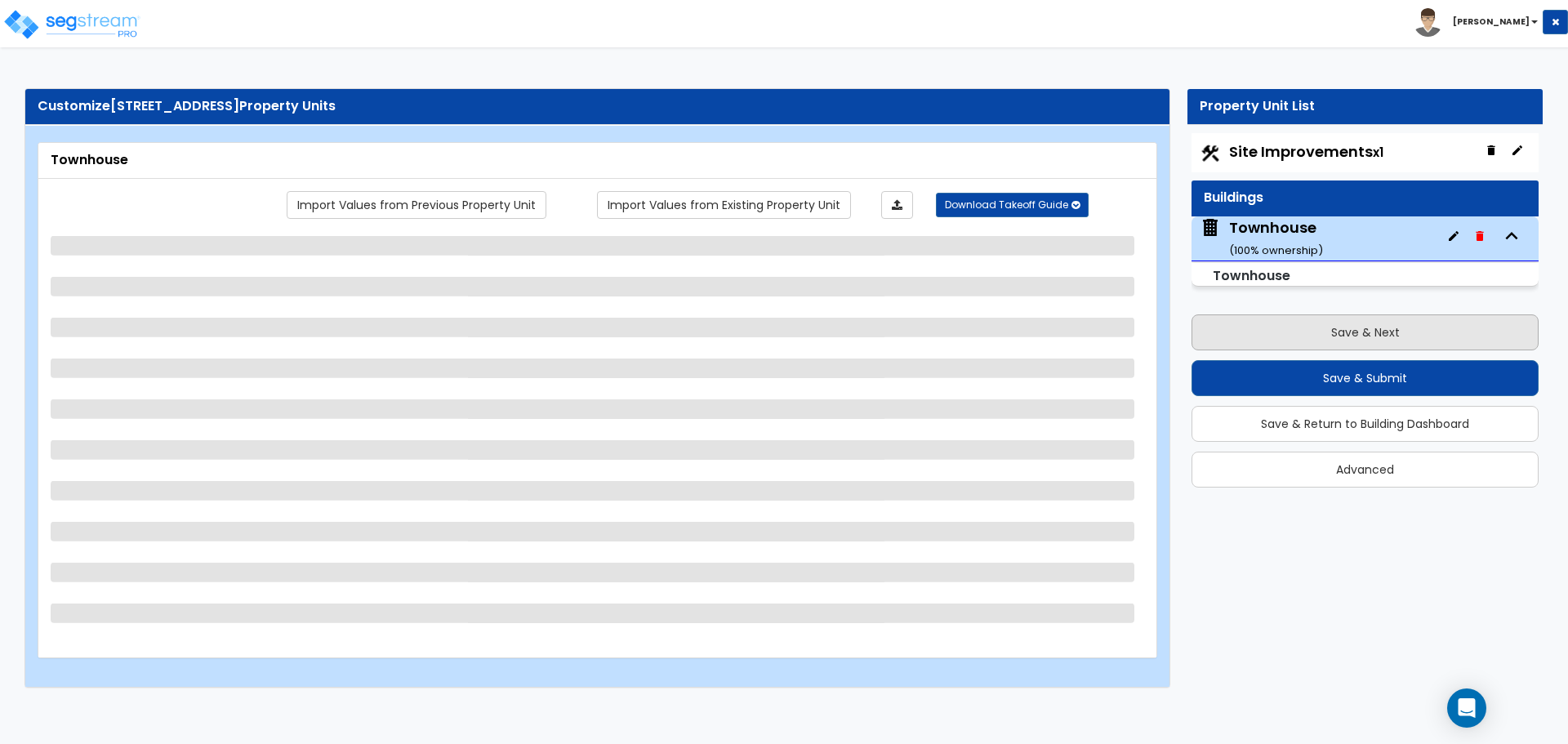
scroll to position [0, 0]
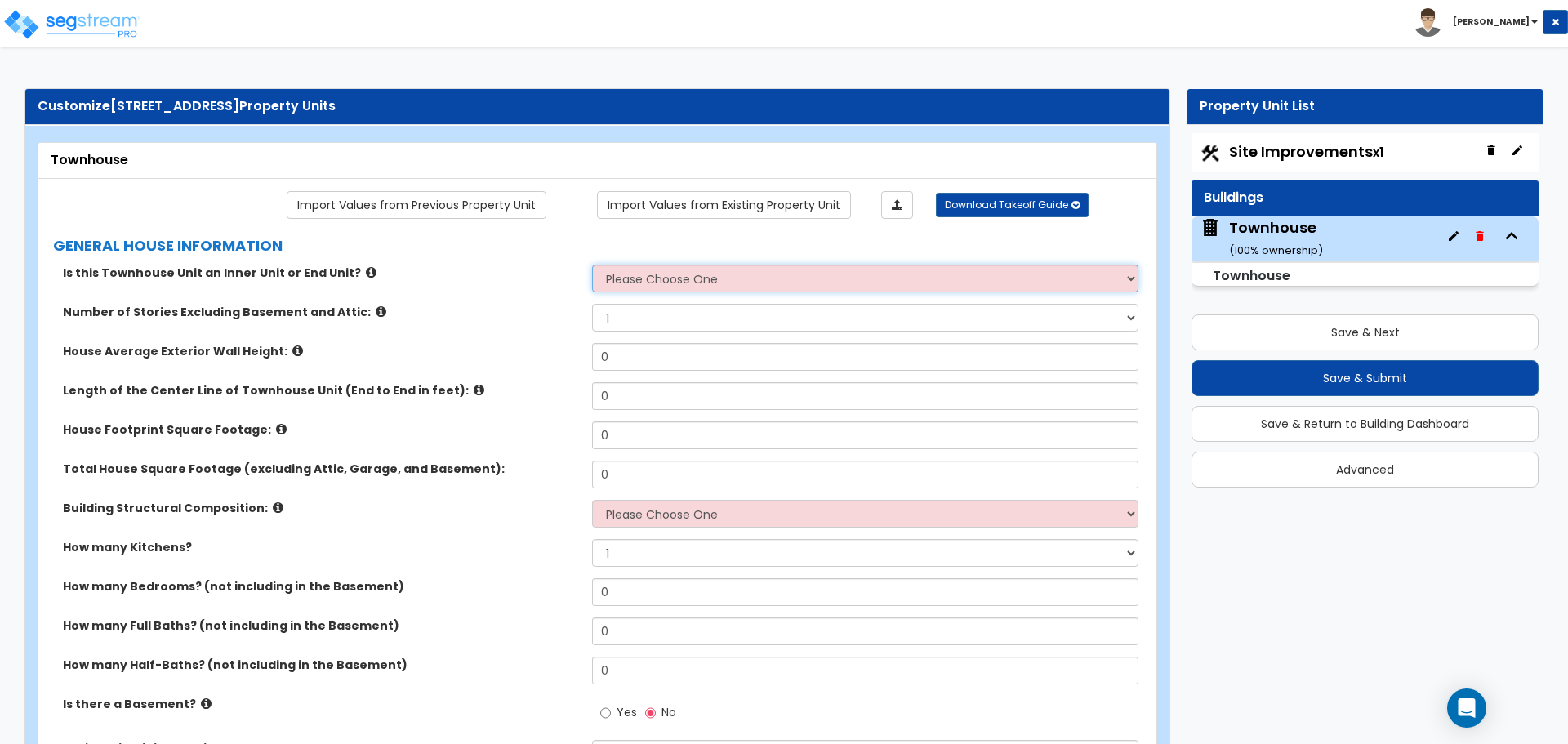
click at [677, 276] on select "Please Choose One Inner Unit End Unit" at bounding box center [864, 278] width 546 height 28
select select "1"
click at [592, 265] on select "Please Choose One Inner Unit End Unit" at bounding box center [864, 278] width 546 height 28
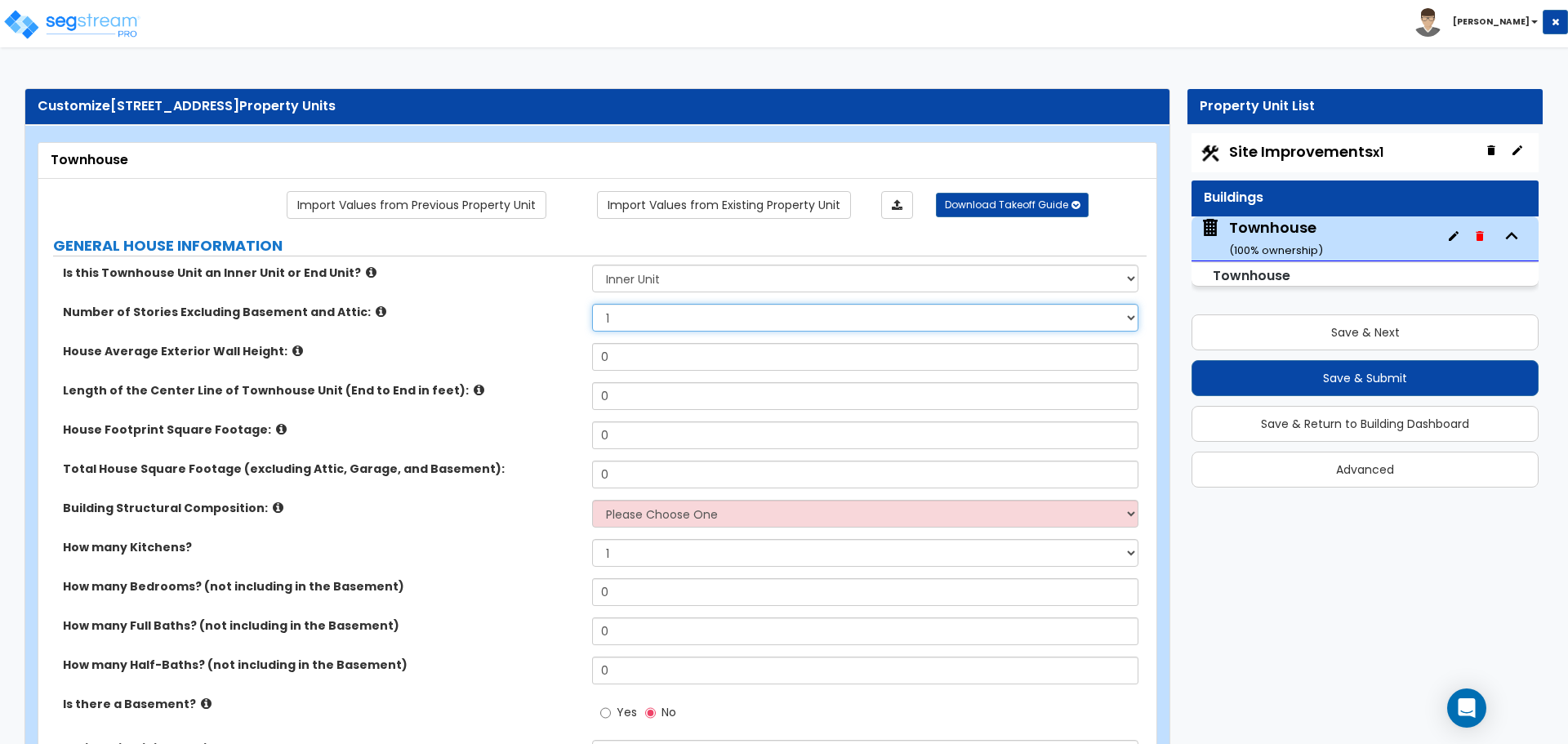
click at [638, 320] on select "1 2 3 4 5" at bounding box center [864, 317] width 546 height 28
select select "2"
click at [592, 304] on select "1 2 3 4 5" at bounding box center [864, 317] width 546 height 28
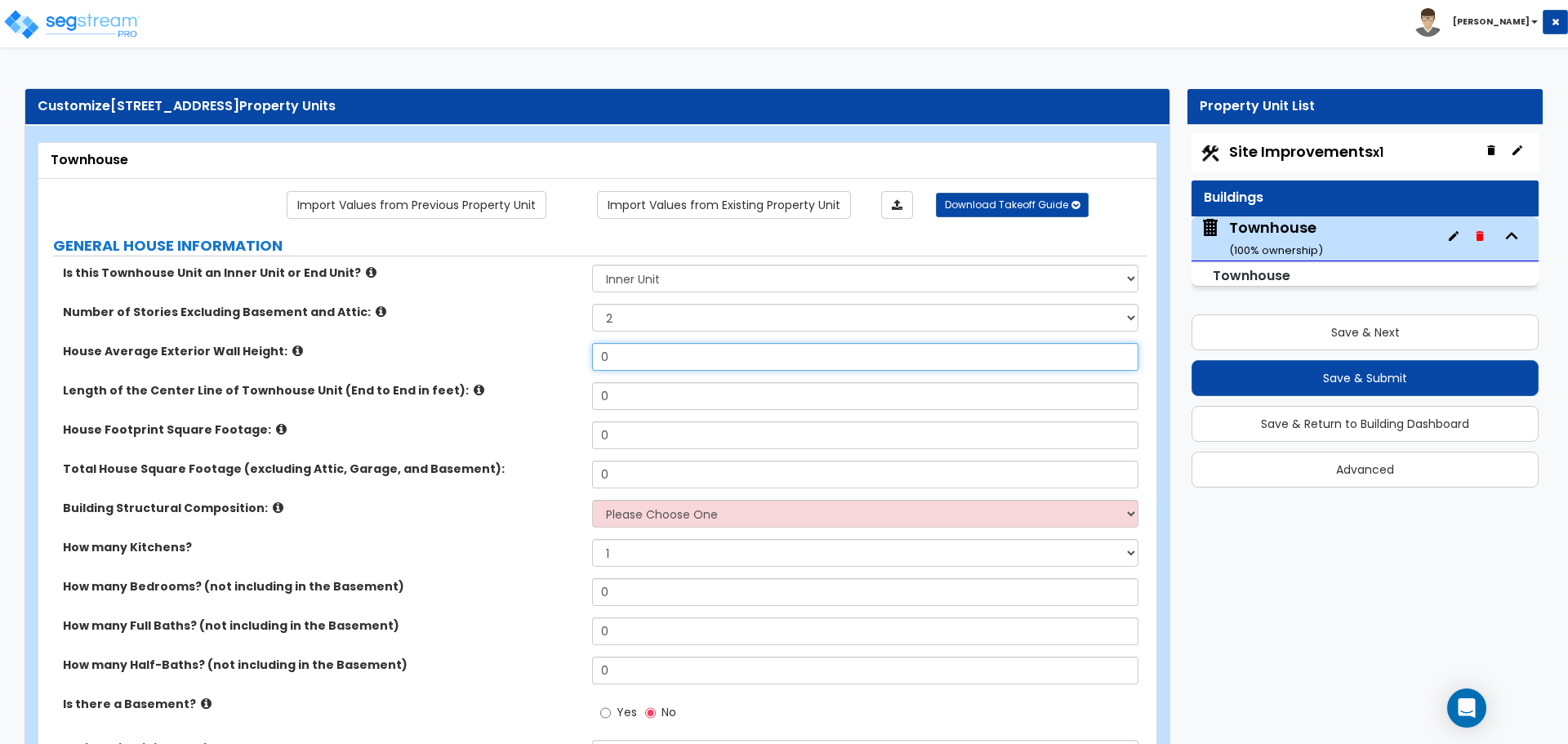
click at [624, 359] on input "0" at bounding box center [864, 357] width 546 height 28
click at [626, 354] on input "0" at bounding box center [864, 357] width 546 height 28
type input "18"
drag, startPoint x: 535, startPoint y: 388, endPoint x: 597, endPoint y: 390, distance: 62.0
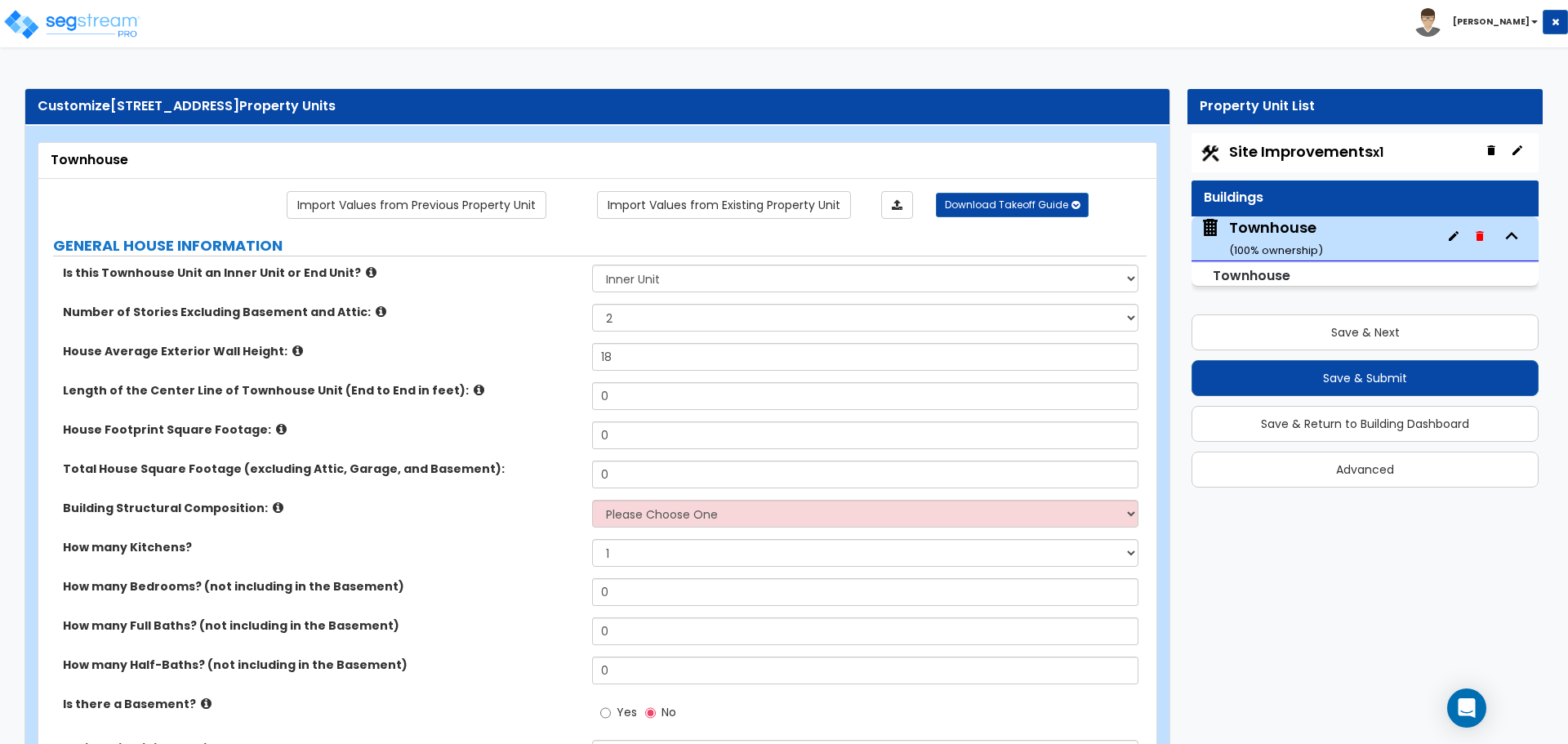
click at [536, 387] on label "Length of the Center Line of Townhouse Unit (End to End in feet):" at bounding box center [321, 390] width 517 height 16
click at [603, 365] on input "18" at bounding box center [864, 357] width 546 height 28
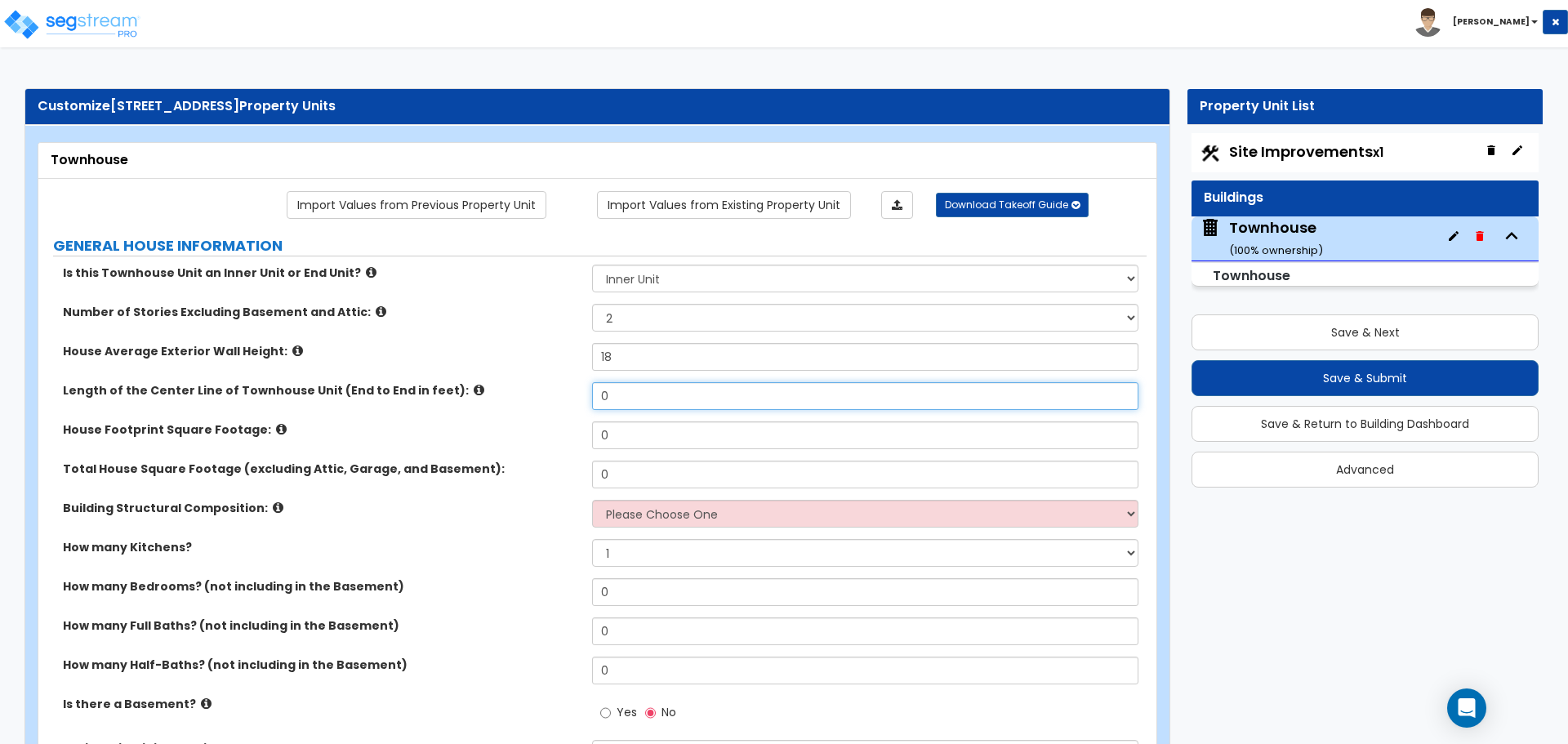
click at [656, 401] on input "0" at bounding box center [864, 396] width 546 height 28
click at [637, 399] on input "0" at bounding box center [864, 396] width 546 height 28
type input "50"
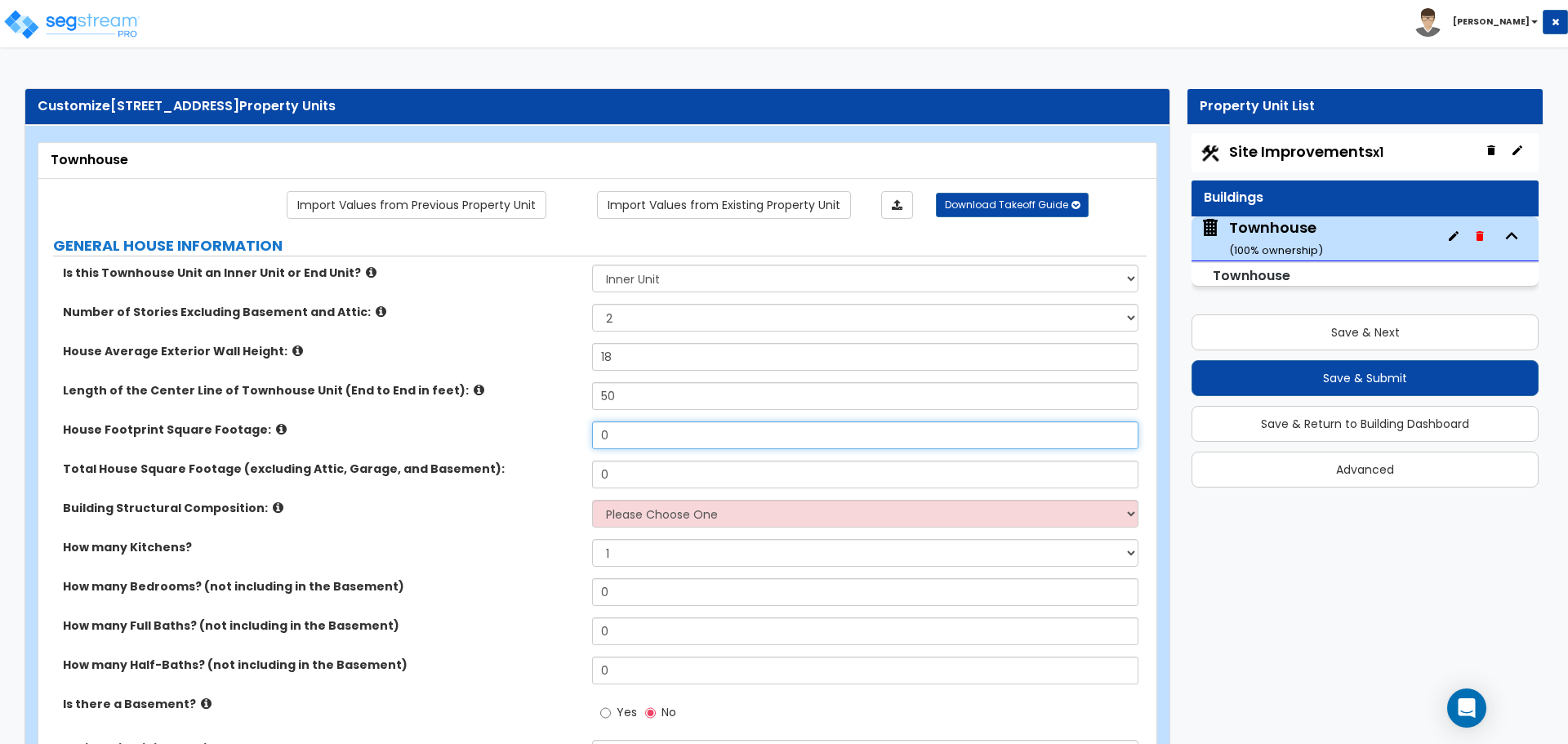
click at [631, 432] on input "0" at bounding box center [864, 434] width 546 height 28
click at [606, 432] on input "0" at bounding box center [864, 434] width 546 height 28
type input "1,338"
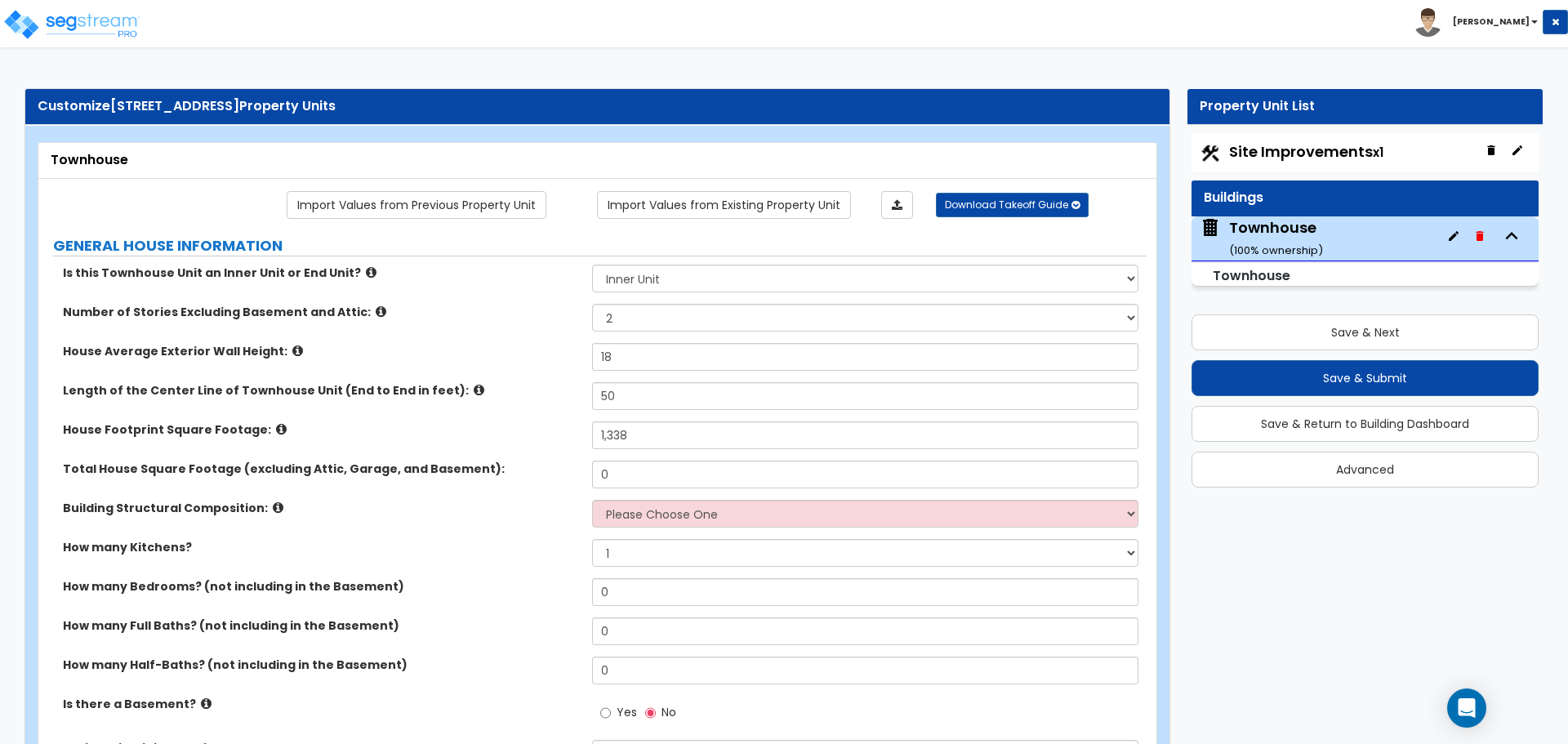
click at [498, 451] on div "House Footprint Square Footage: 1,338" at bounding box center [593, 440] width 1109 height 39
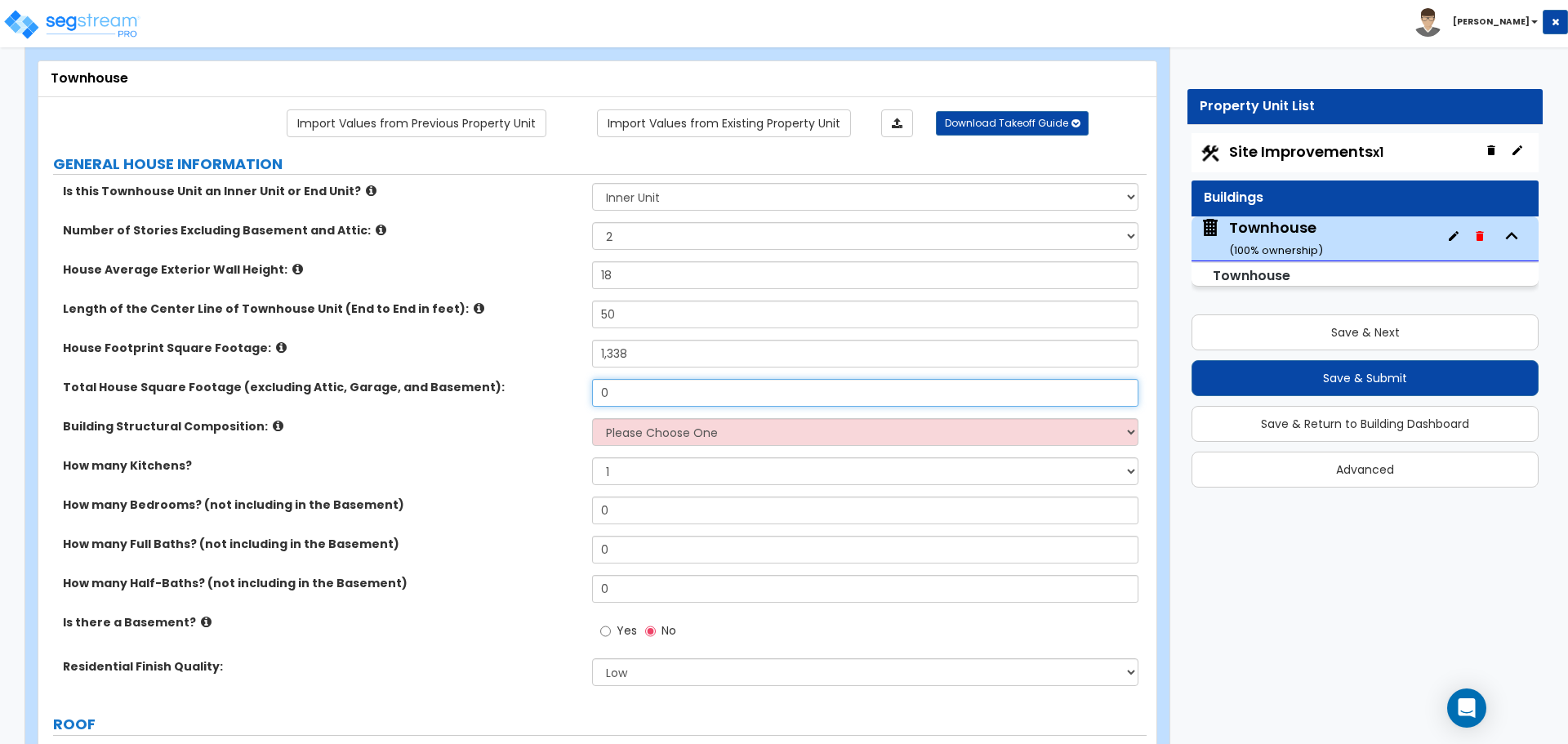
click at [658, 387] on input "0" at bounding box center [864, 392] width 546 height 28
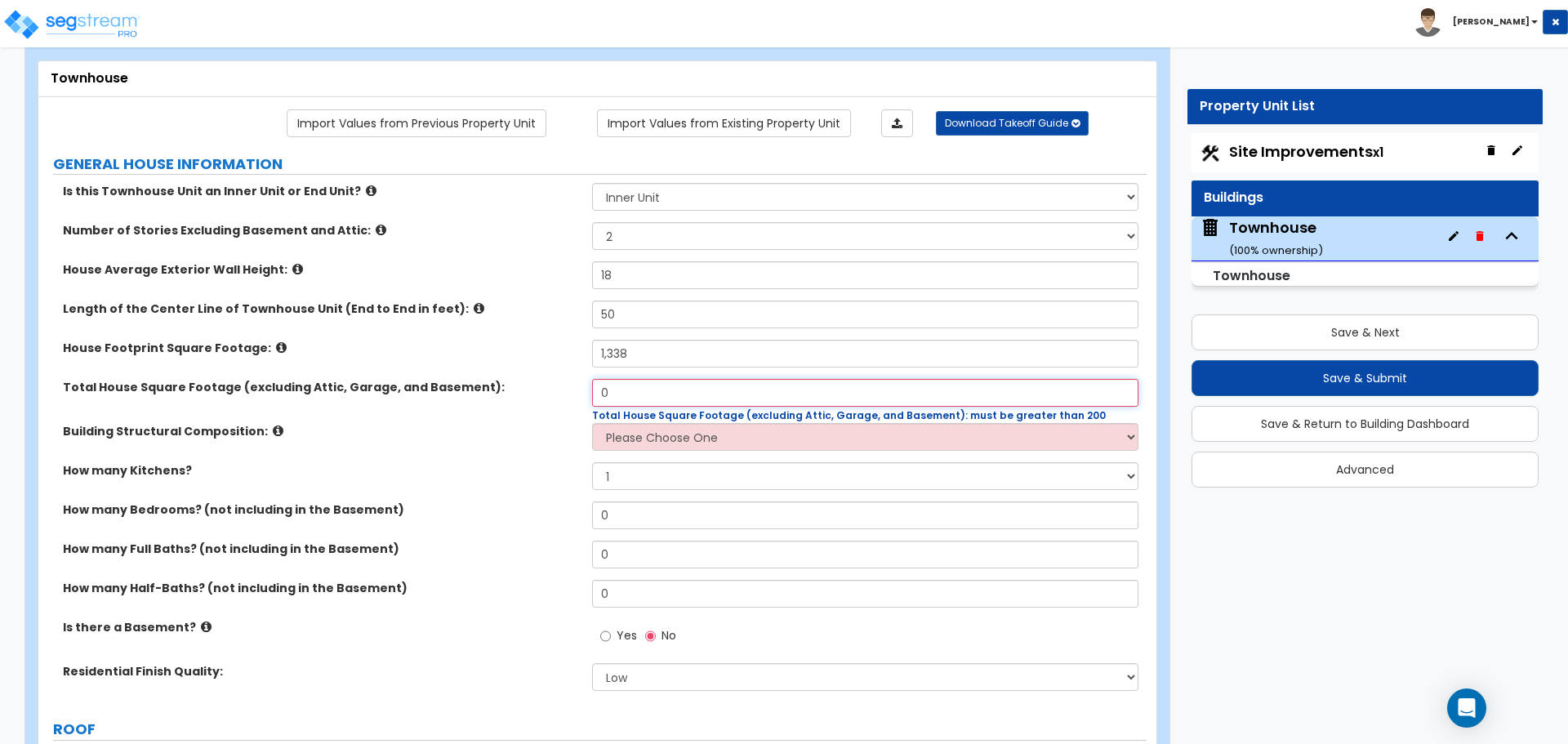
click at [659, 390] on input "0" at bounding box center [864, 392] width 546 height 28
click at [636, 387] on input "0" at bounding box center [864, 392] width 546 height 28
click at [636, 388] on input "0" at bounding box center [864, 392] width 546 height 28
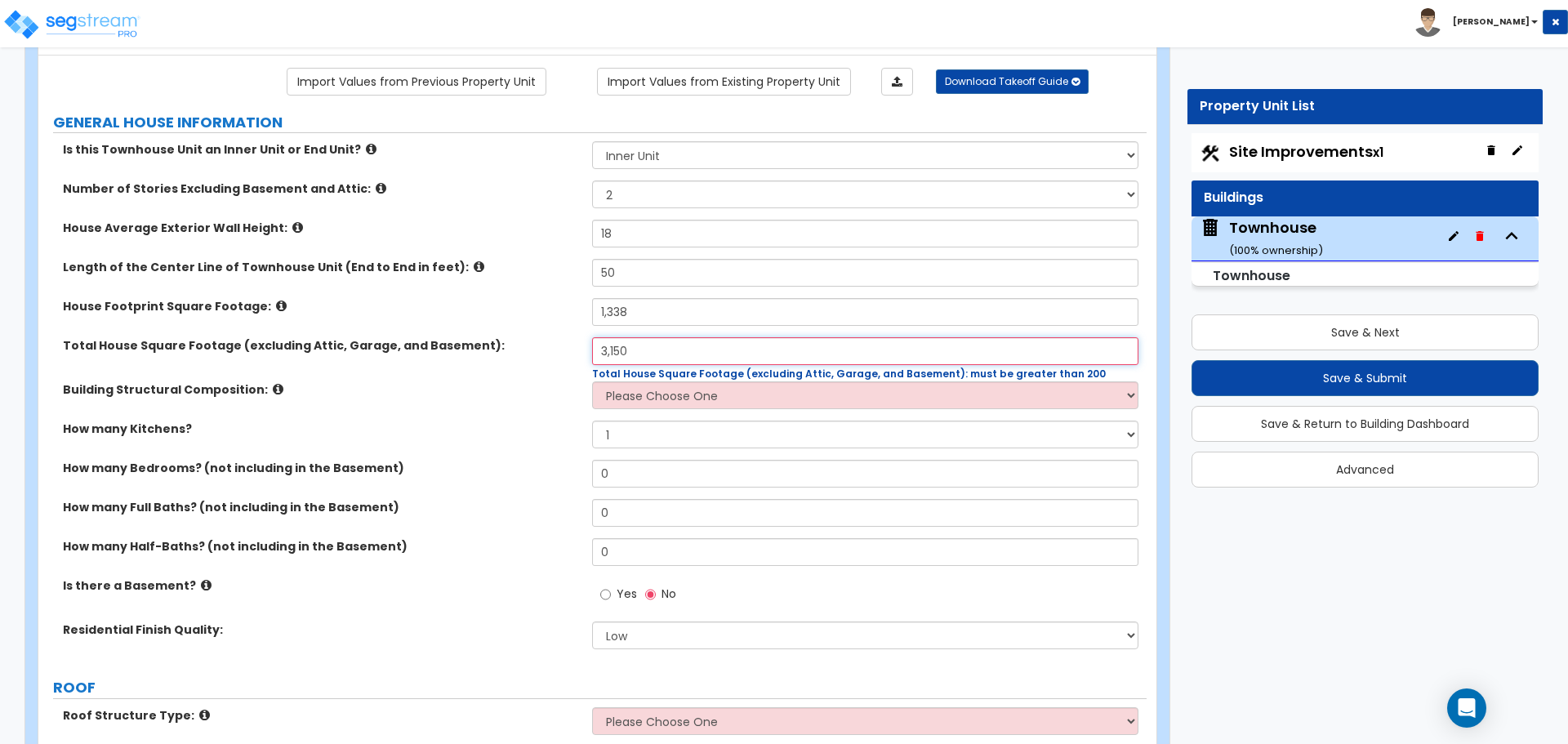
scroll to position [163, 0]
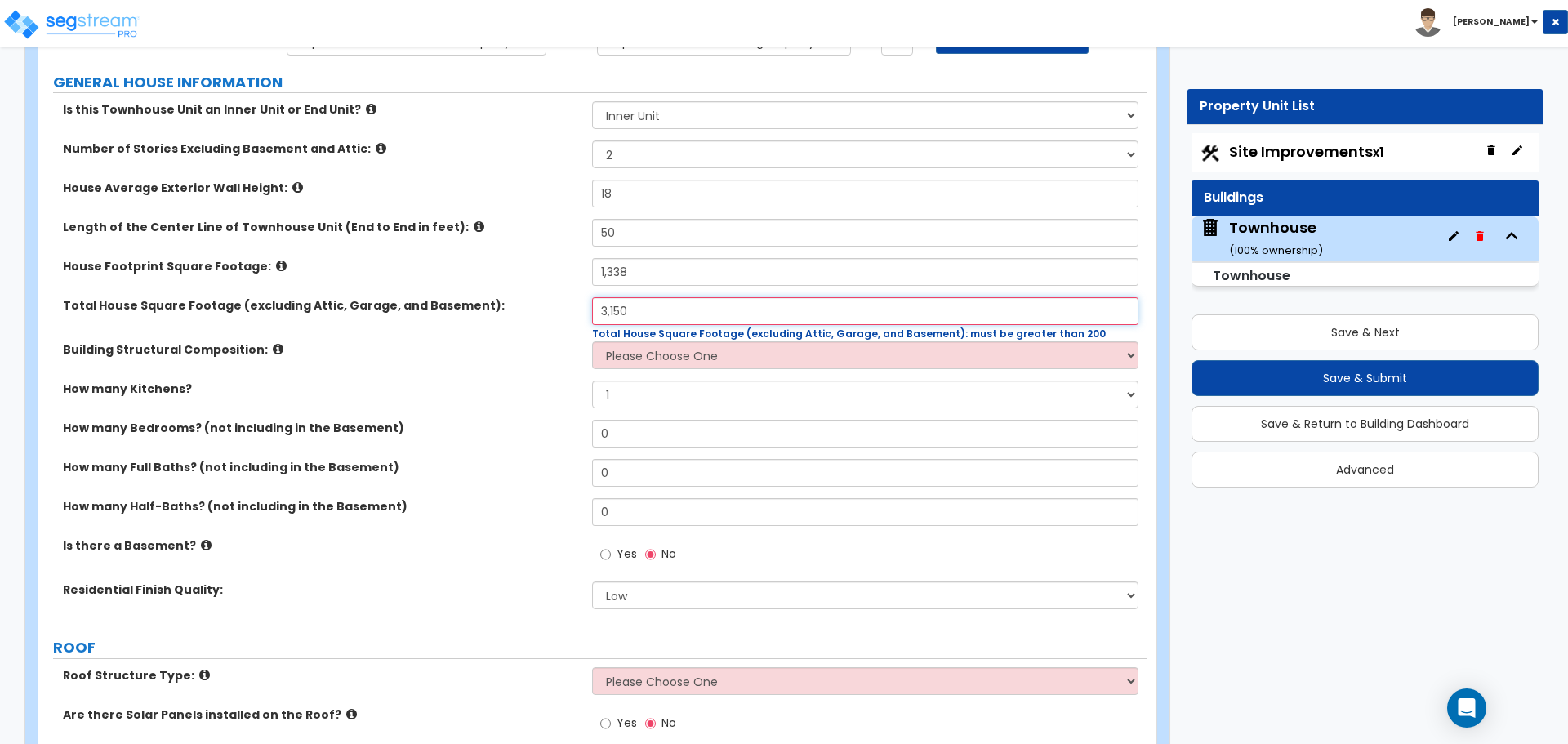
type input "3,150"
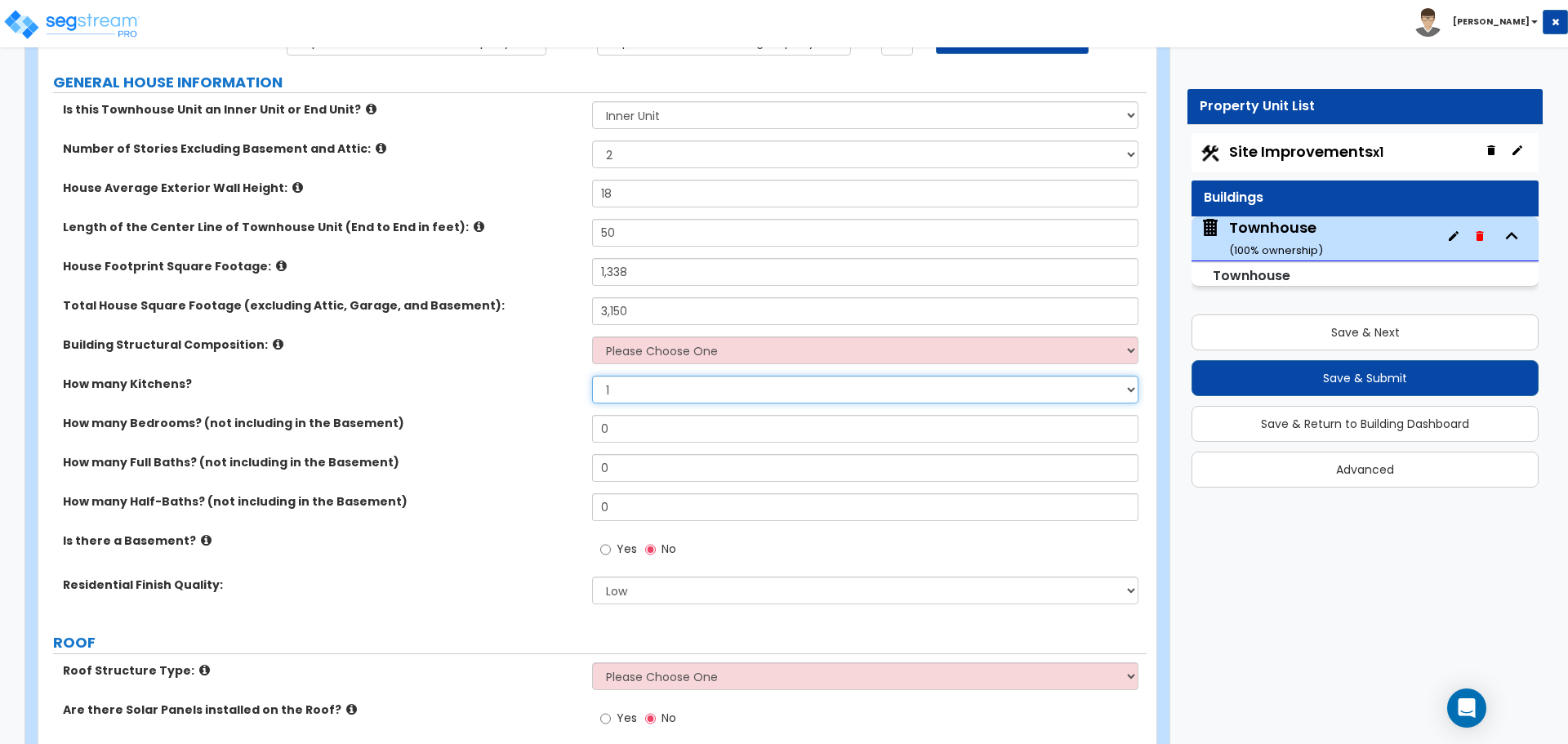
click at [656, 393] on select "1 2 3" at bounding box center [864, 389] width 546 height 28
click at [592, 376] on select "1 2 3" at bounding box center [864, 389] width 546 height 28
click at [636, 391] on select "1 2 3" at bounding box center [864, 389] width 546 height 28
select select "1"
click at [592, 376] on select "1 2 3" at bounding box center [864, 389] width 546 height 28
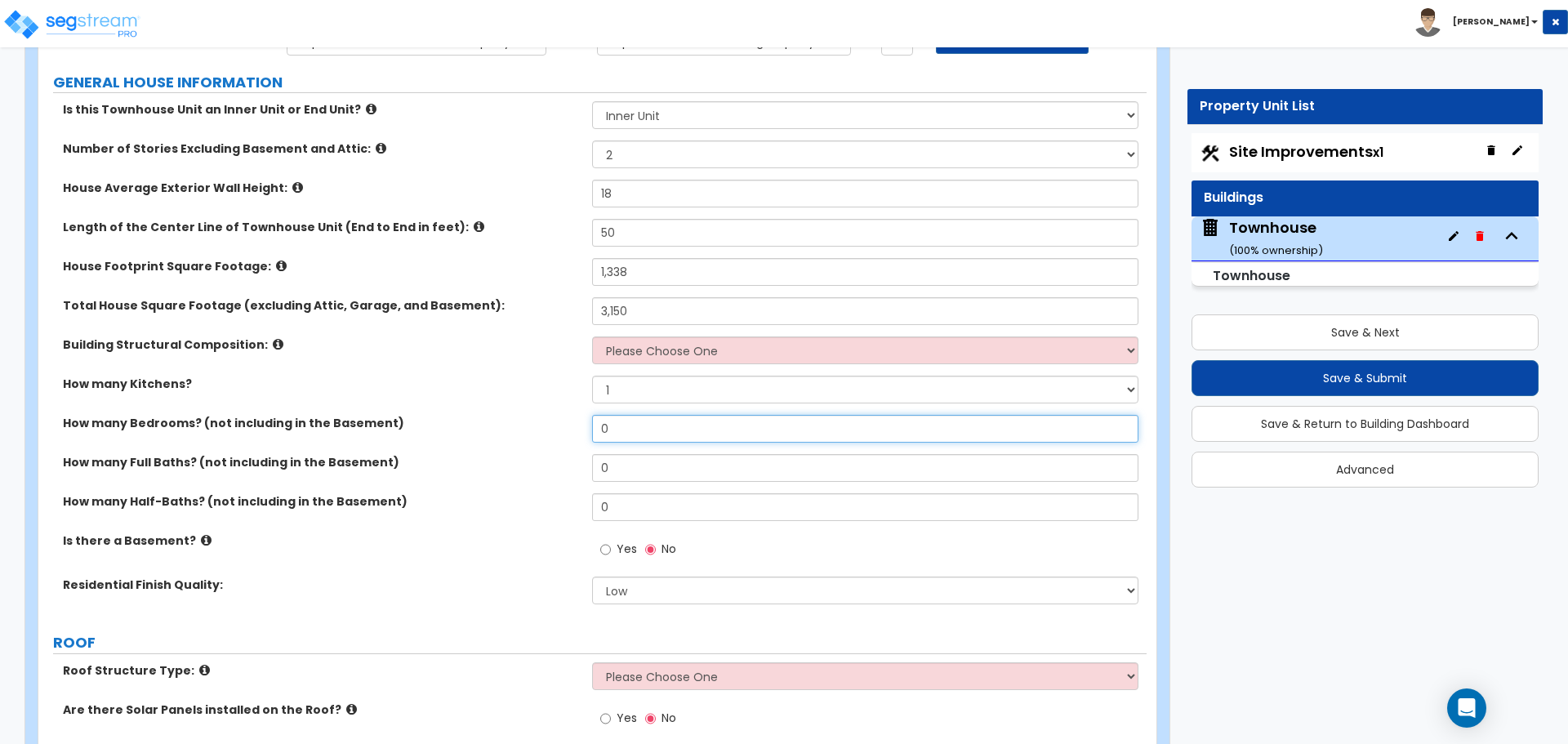
click at [620, 420] on input "0" at bounding box center [864, 429] width 546 height 28
type input "4"
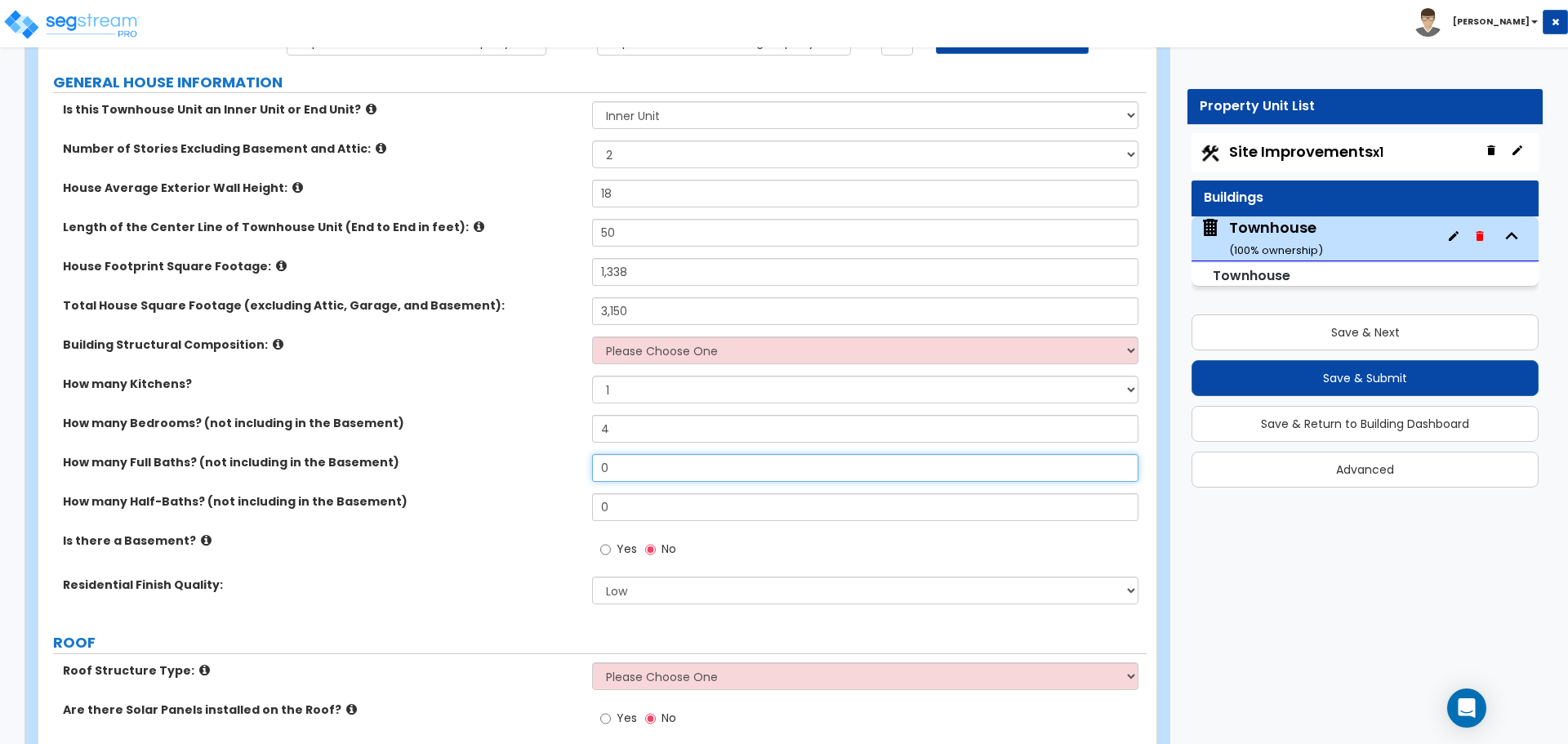
click at [617, 468] on input "0" at bounding box center [864, 468] width 546 height 28
type input "2"
click at [587, 490] on div "How many Full Baths? (not including in the Basement) 2" at bounding box center [593, 474] width 1109 height 39
click at [625, 501] on input "0" at bounding box center [864, 506] width 546 height 28
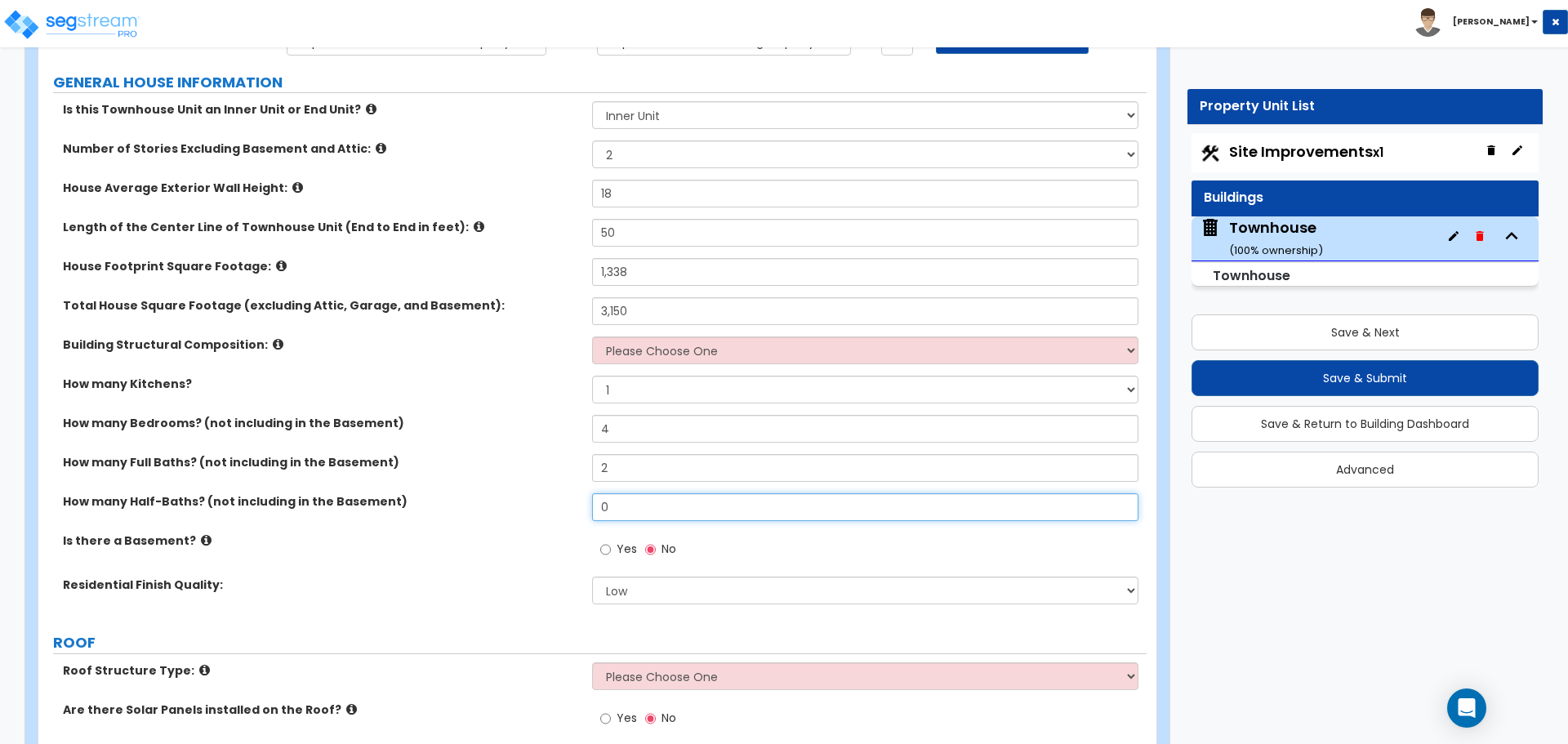
click at [625, 501] on input "0" at bounding box center [864, 506] width 546 height 28
type input "1"
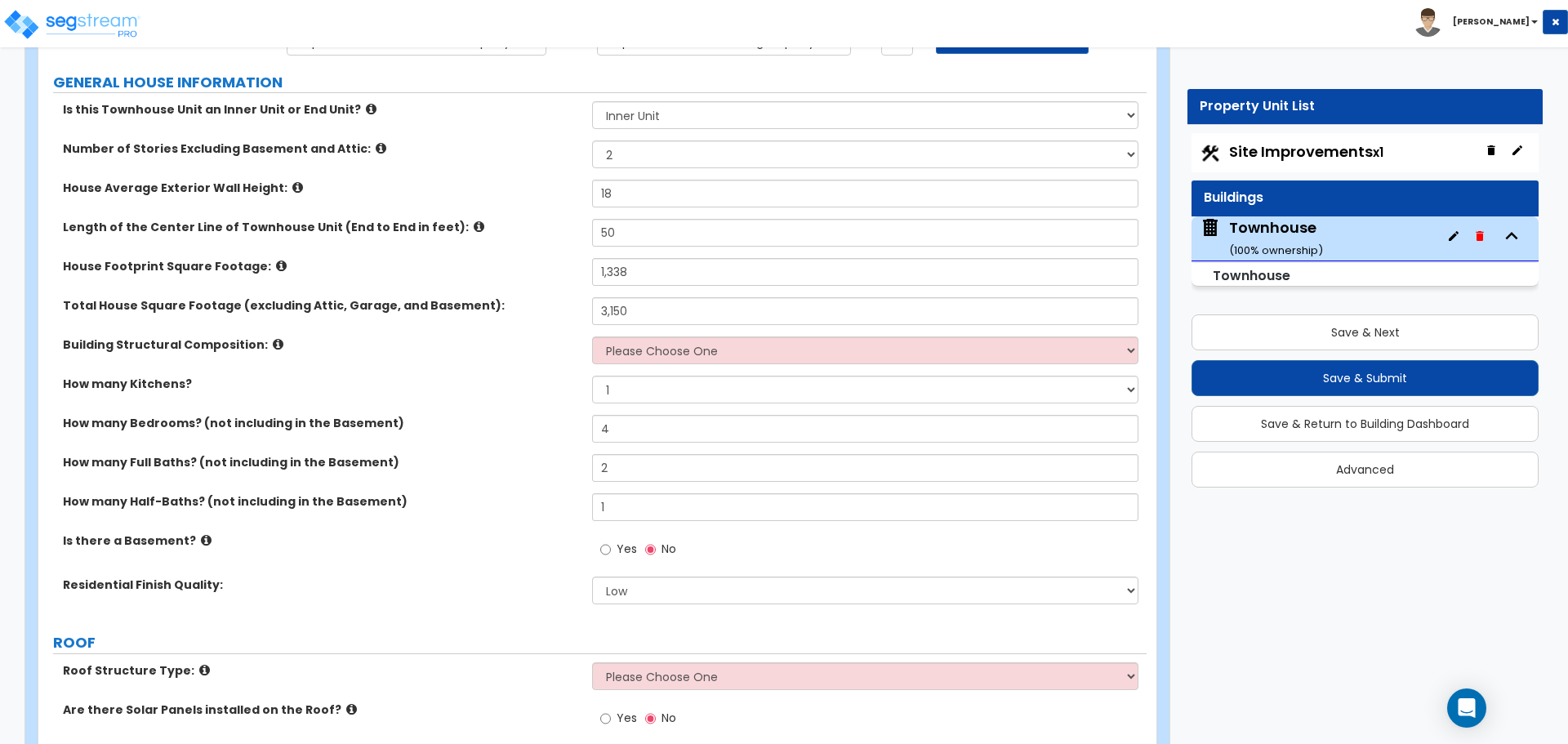
click at [549, 500] on label "How many Half-Baths? (not including in the Basement)" at bounding box center [321, 500] width 517 height 16
click at [594, 554] on div "Yes No" at bounding box center [638, 550] width 92 height 37
click at [608, 554] on input "Yes" at bounding box center [605, 549] width 11 height 18
radio input "true"
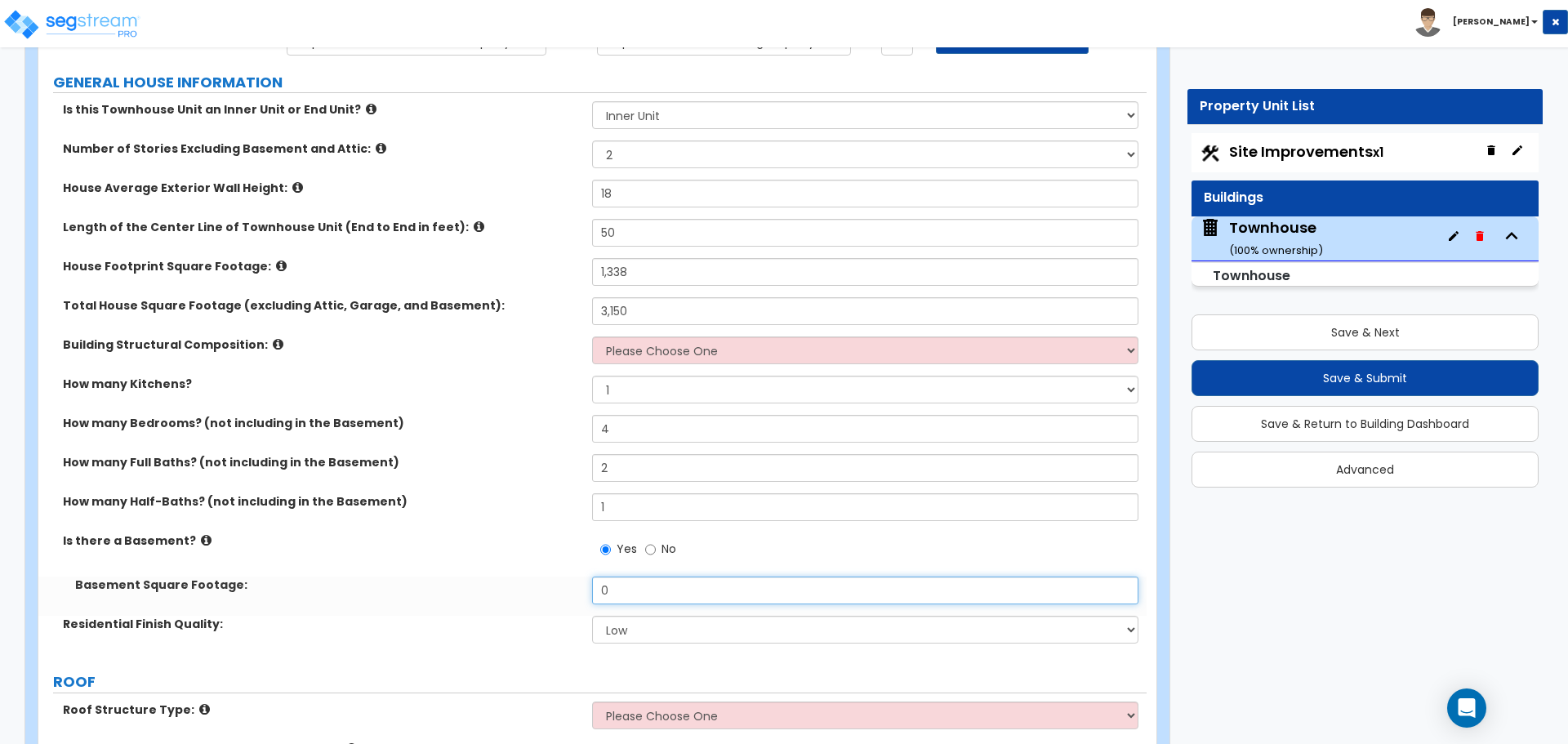
click at [631, 590] on input "0" at bounding box center [864, 590] width 546 height 28
click at [629, 593] on input "0" at bounding box center [864, 590] width 546 height 28
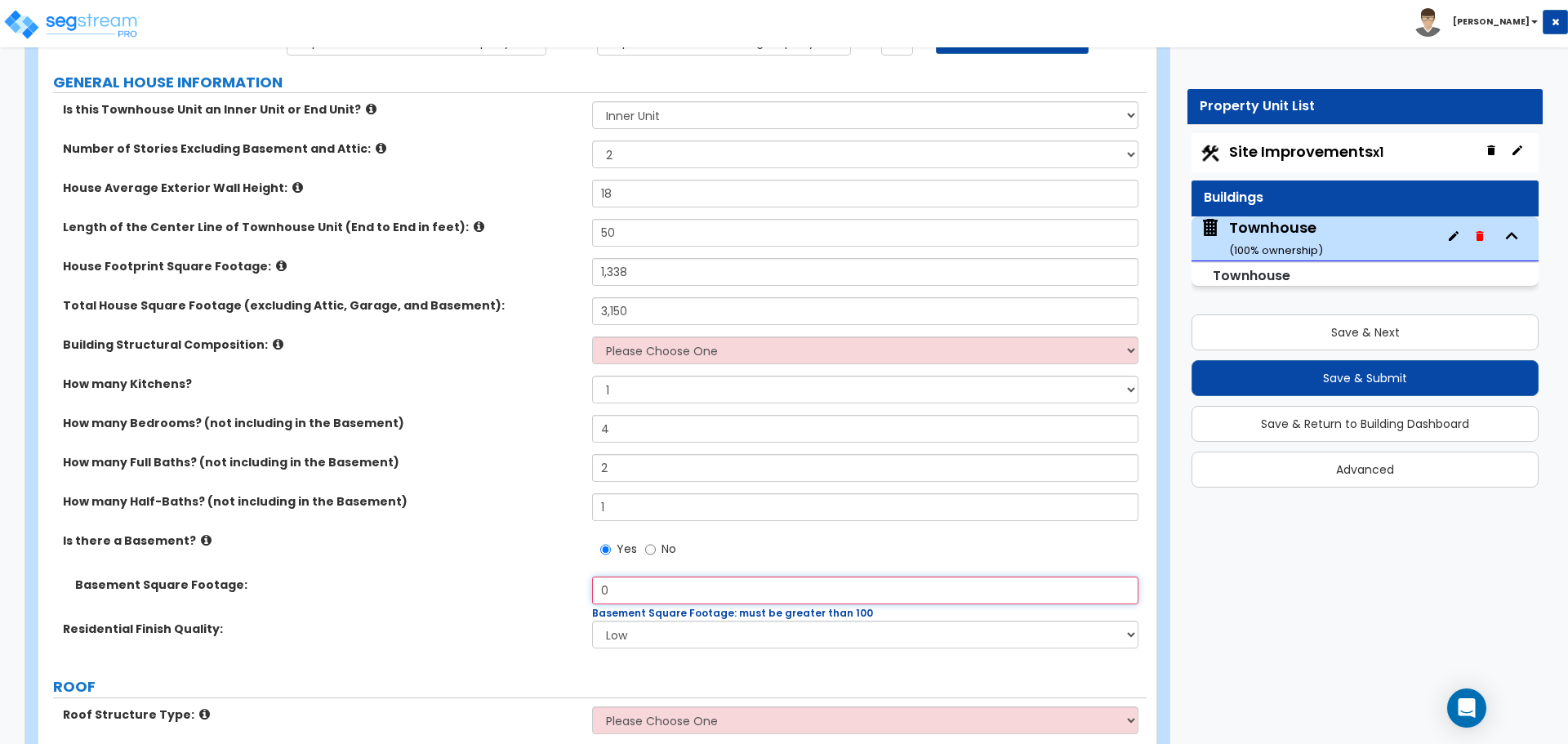
click at [658, 589] on input "0" at bounding box center [864, 590] width 546 height 28
type input "822"
click at [553, 609] on div "Basement Square Footage: 822 Basement Square Footage: must be greater than 100" at bounding box center [593, 598] width 1109 height 44
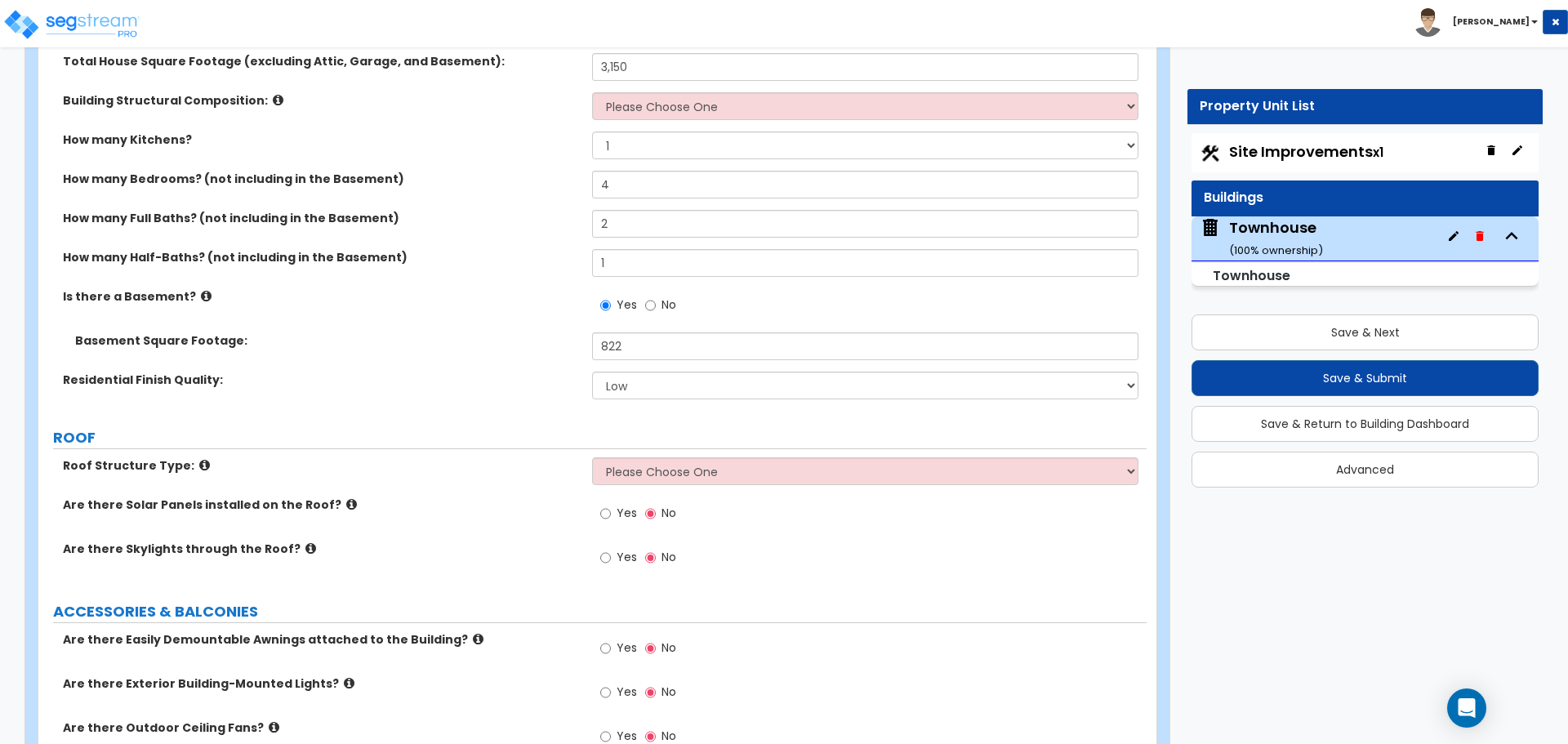
scroll to position [408, 0]
click at [650, 385] on select "Low Average High" at bounding box center [864, 384] width 546 height 28
select select "1"
click at [592, 371] on select "Low Average High" at bounding box center [864, 384] width 546 height 28
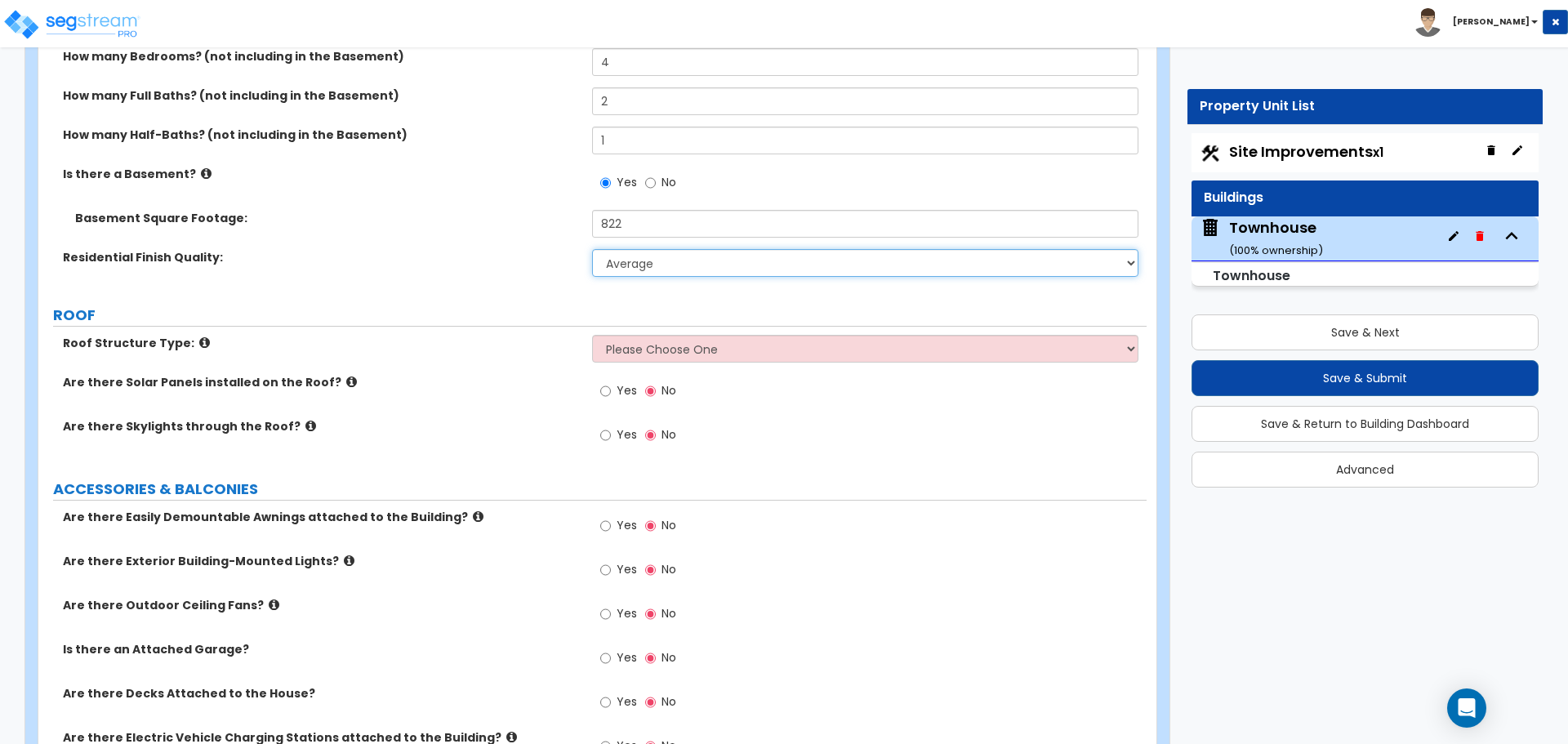
scroll to position [490, 0]
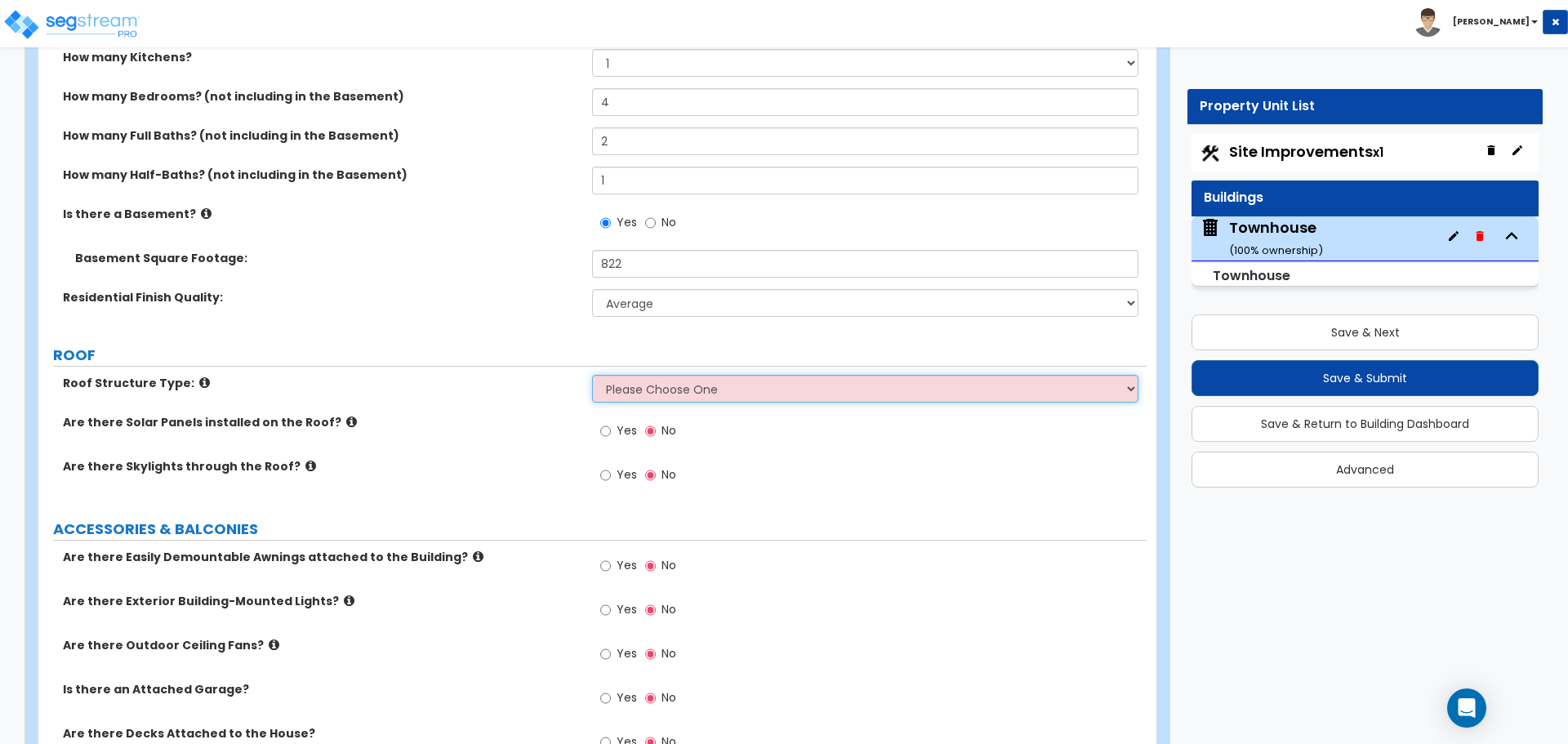
click at [785, 391] on select "Please Choose One Gable Roof Flat Roof Hybrid Gable & Flat Roof" at bounding box center [864, 388] width 546 height 28
select select "1"
click at [592, 375] on select "Please Choose One Gable Roof Flat Roof Hybrid Gable & Flat Roof" at bounding box center [864, 388] width 546 height 28
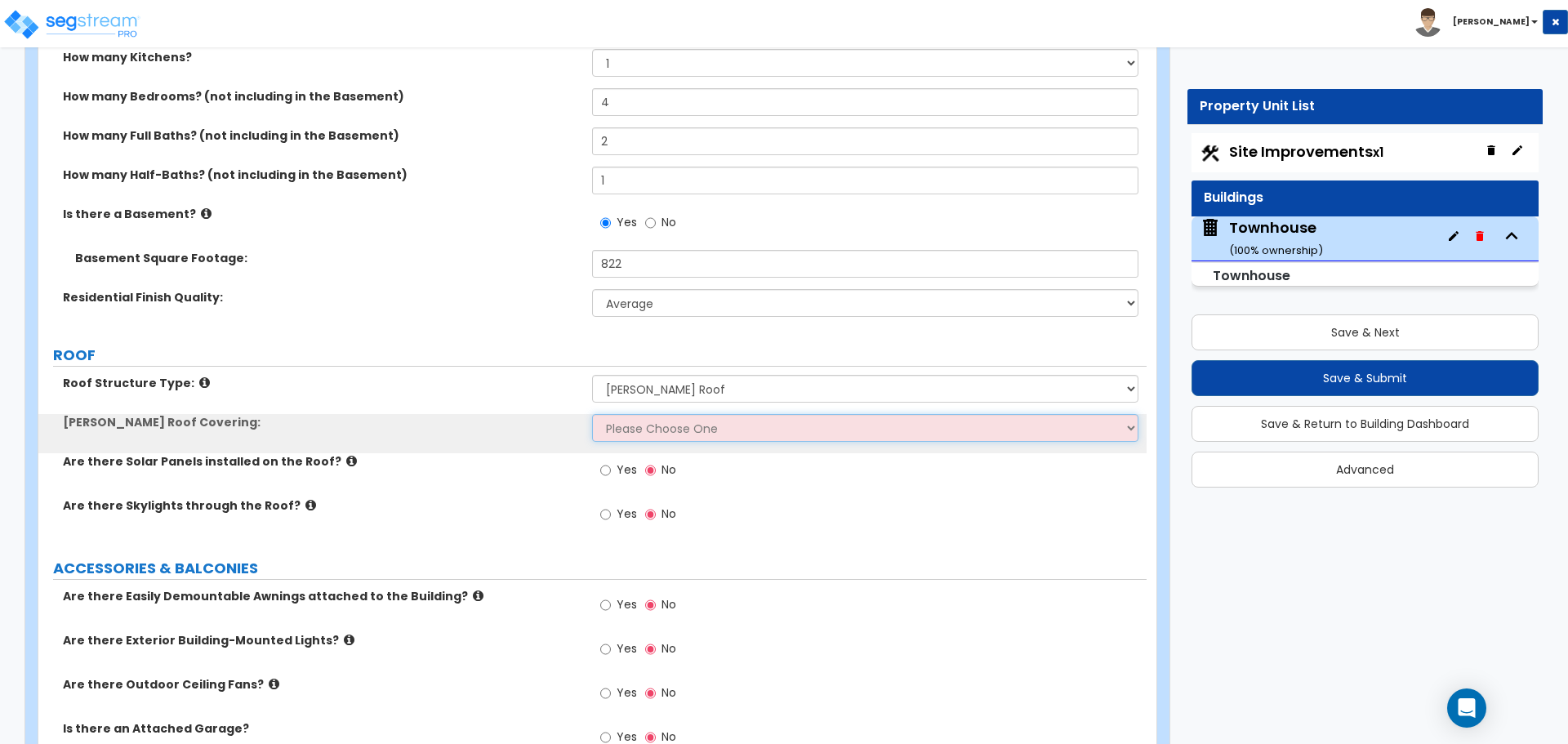
click at [670, 440] on select "Please Choose One Asphalt Shingle Clay Tile Wood Shingle Metal Shingle Standing…" at bounding box center [864, 428] width 546 height 28
select select "1"
click at [592, 414] on select "Please Choose One Asphalt Shingle Clay Tile Wood Shingle Metal Shingle Standing…" at bounding box center [864, 428] width 546 height 28
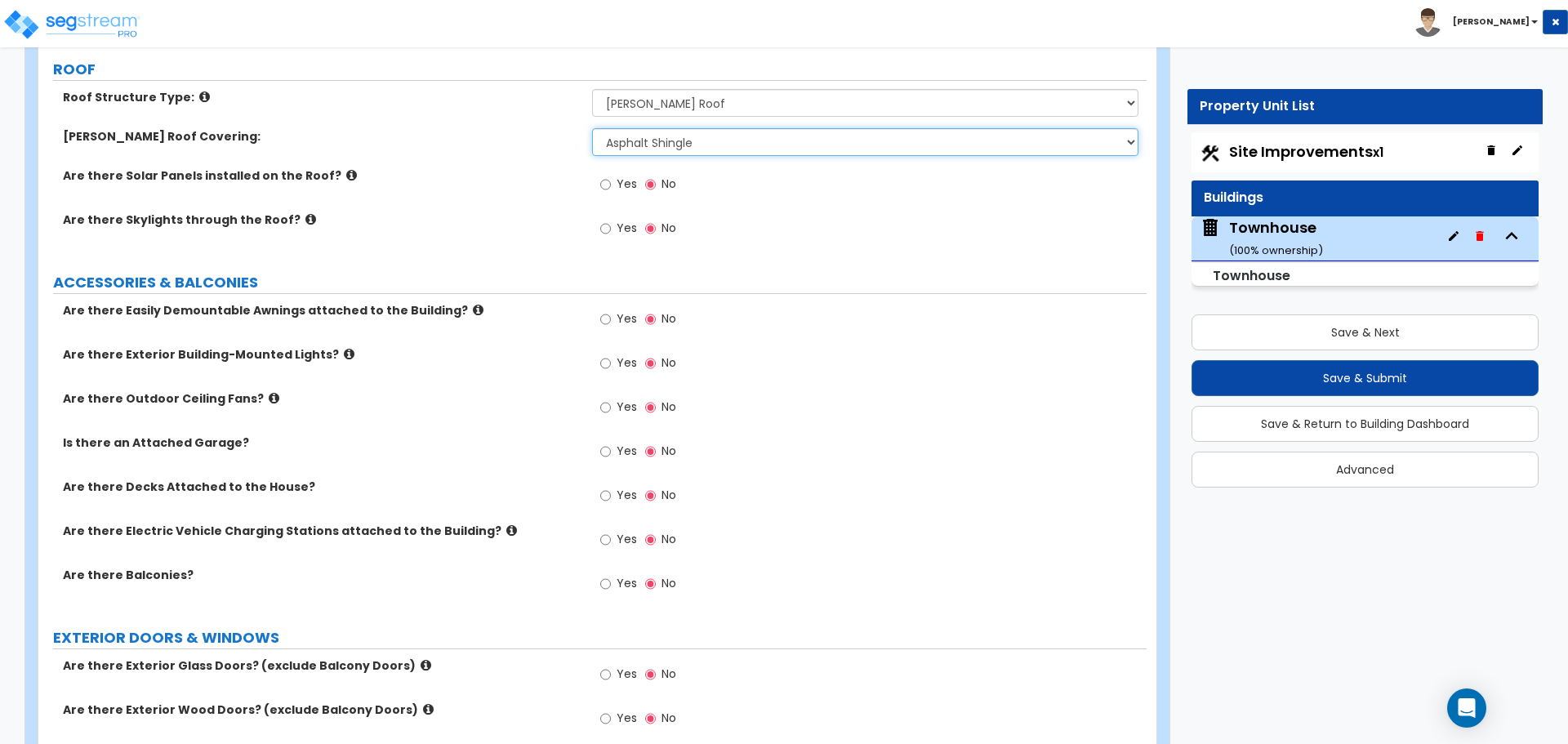
scroll to position [817, 0]
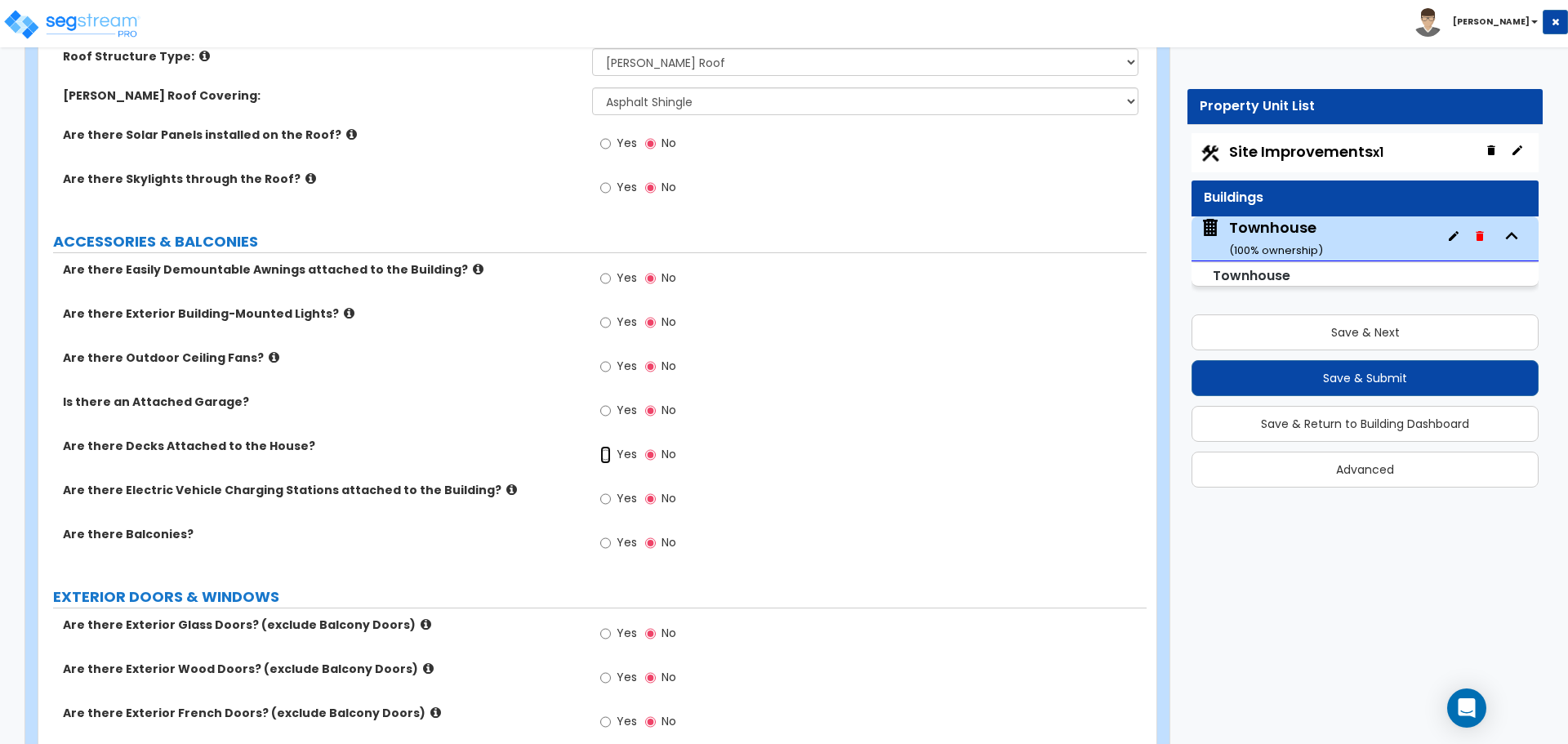
click at [606, 454] on input "Yes" at bounding box center [605, 454] width 11 height 18
radio input "true"
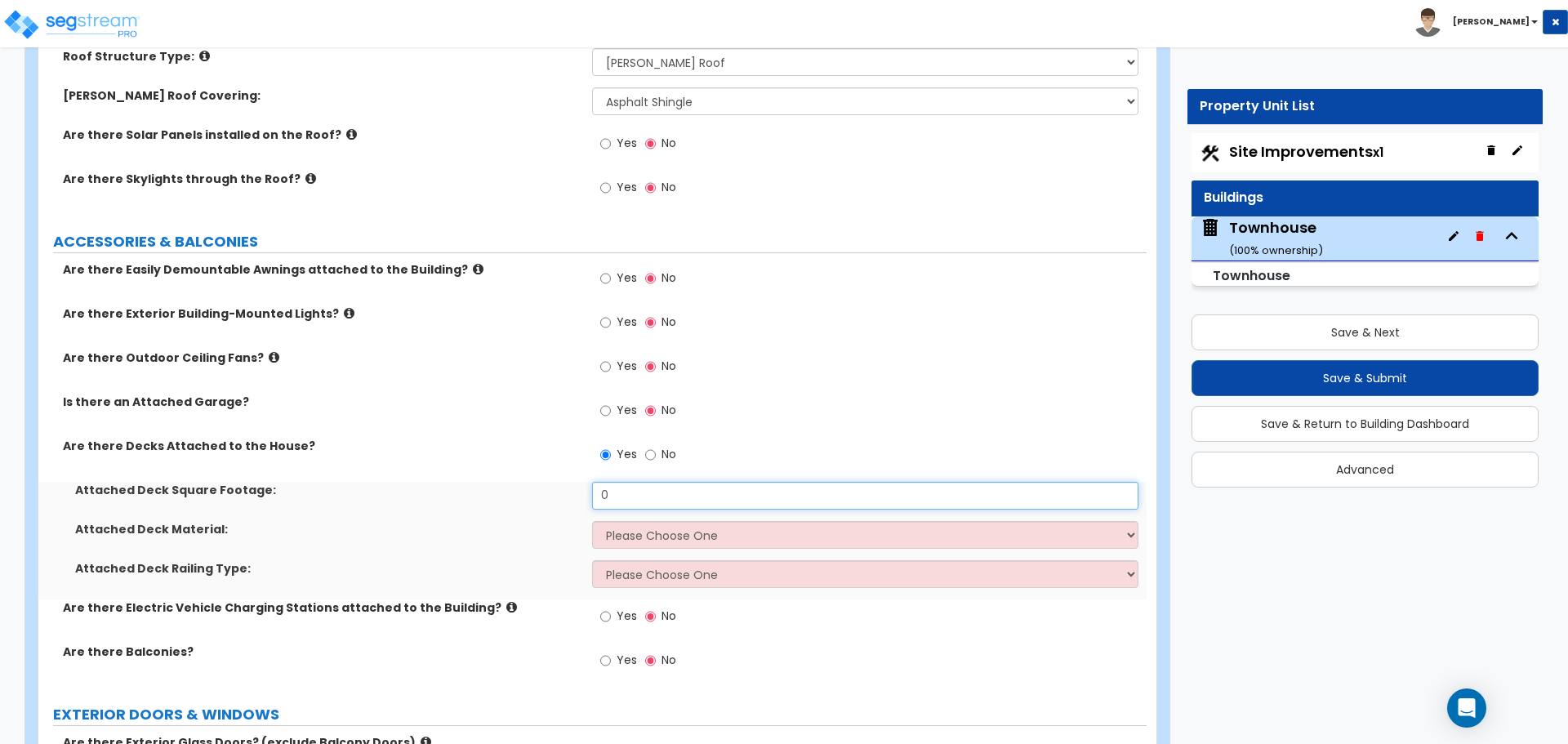
click at [651, 484] on input "0" at bounding box center [864, 496] width 546 height 28
click at [644, 493] on input "0" at bounding box center [864, 496] width 546 height 28
type input "140"
click at [645, 541] on select "Please Choose One Wood Plastic/PVC" at bounding box center [864, 534] width 546 height 28
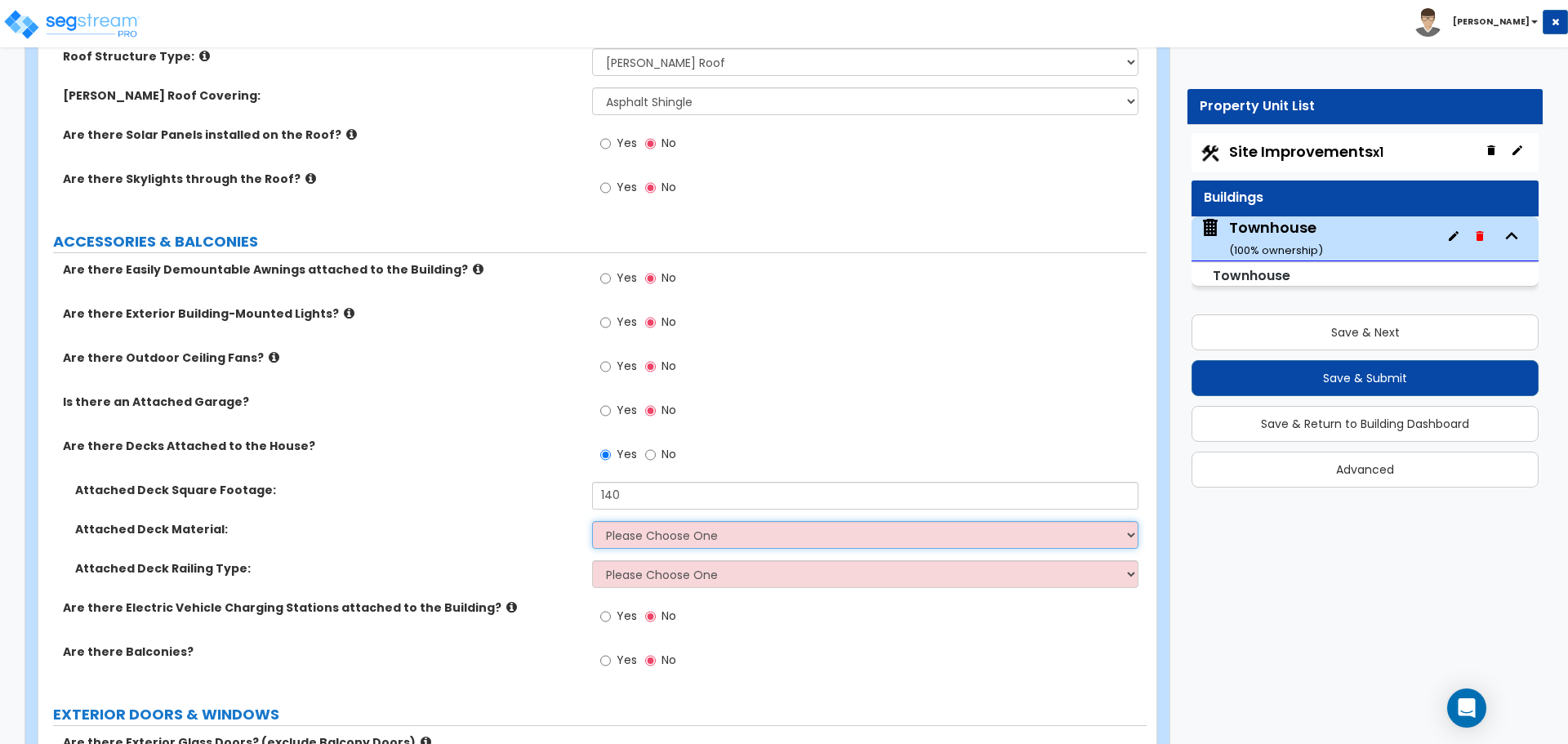
select select "1"
click at [592, 521] on select "Please Choose One Wood Plastic/PVC" at bounding box center [864, 534] width 546 height 28
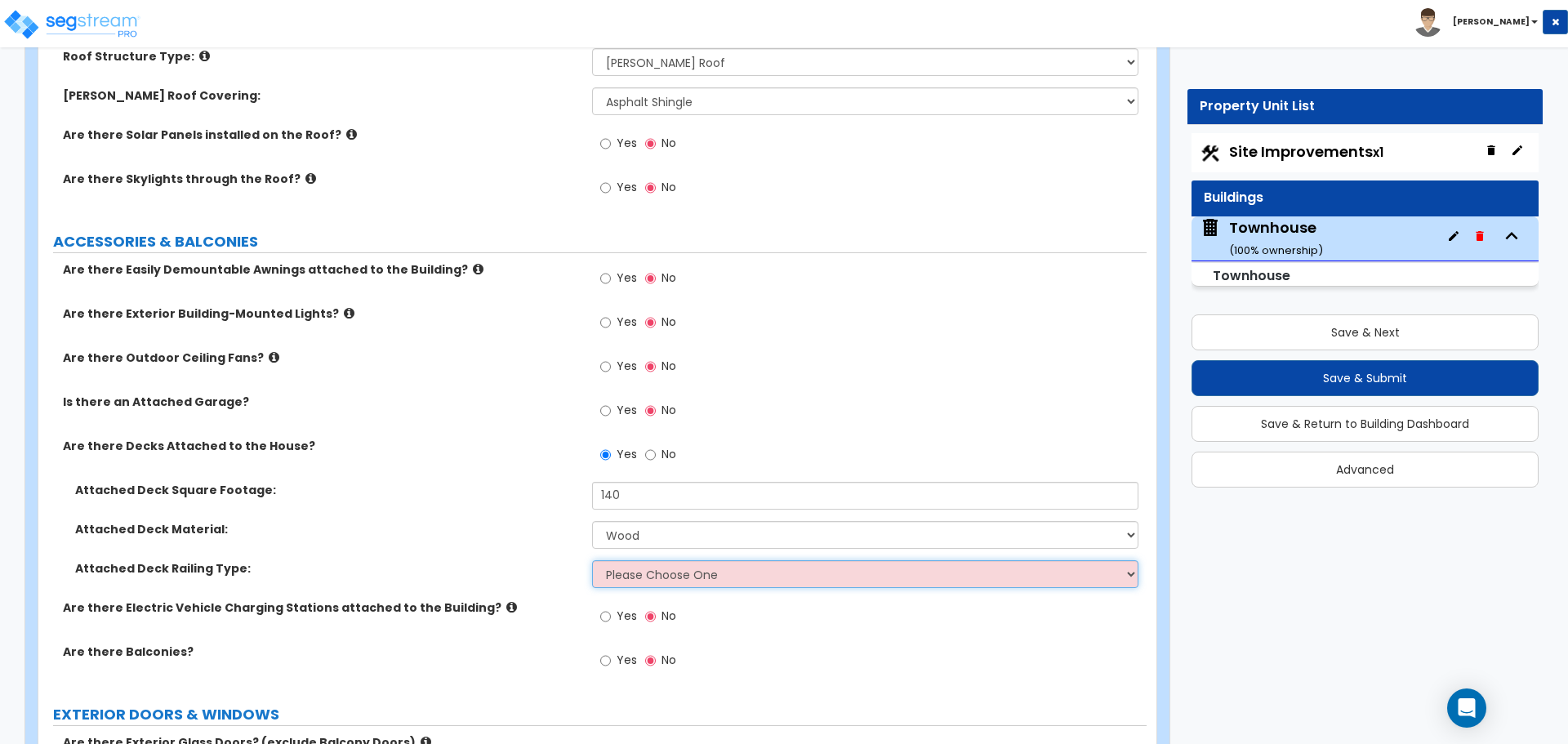
click at [644, 578] on select "Please Choose One Wood Plastic" at bounding box center [864, 573] width 546 height 28
select select "1"
click at [592, 560] on select "Please Choose One Wood Plastic" at bounding box center [864, 573] width 546 height 28
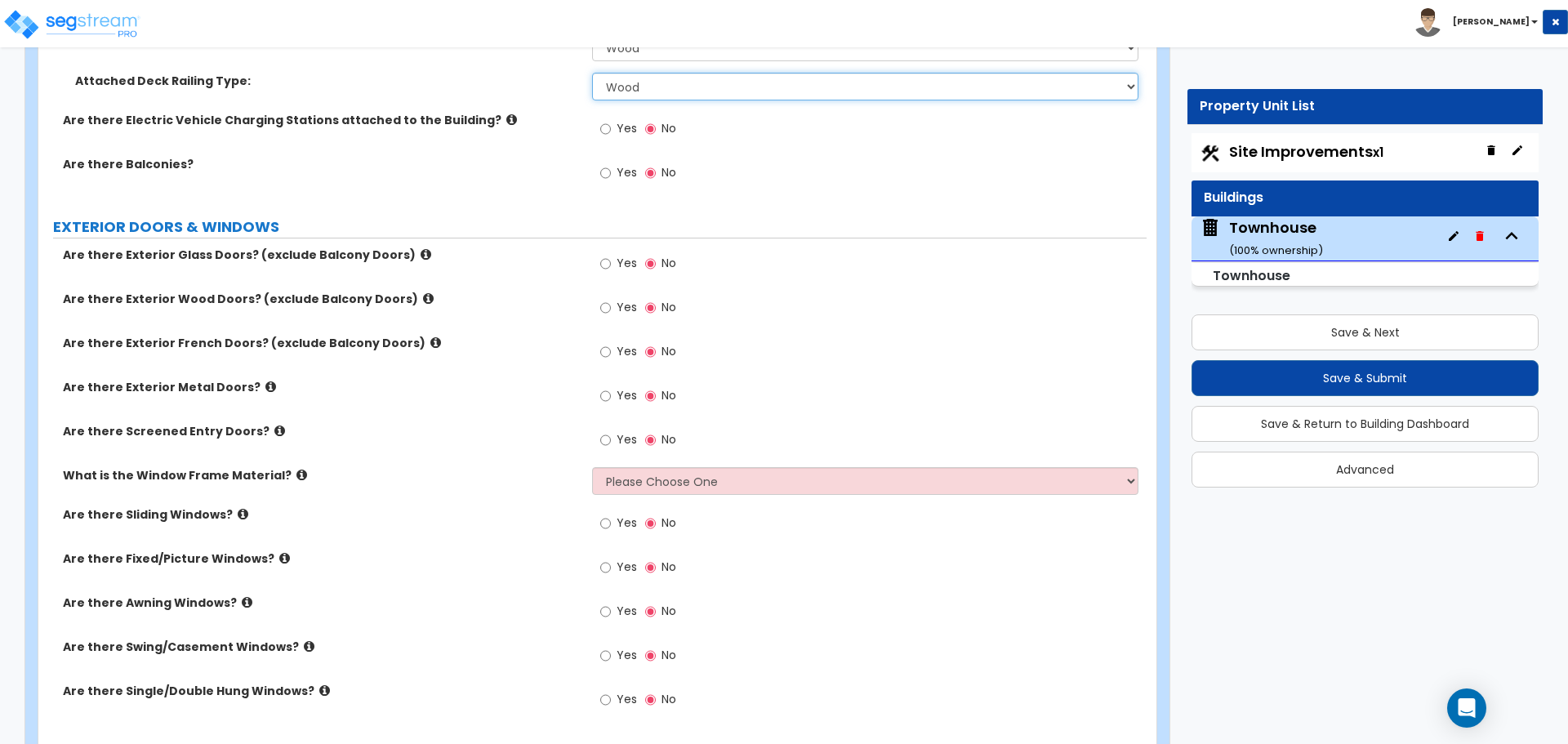
scroll to position [1307, 0]
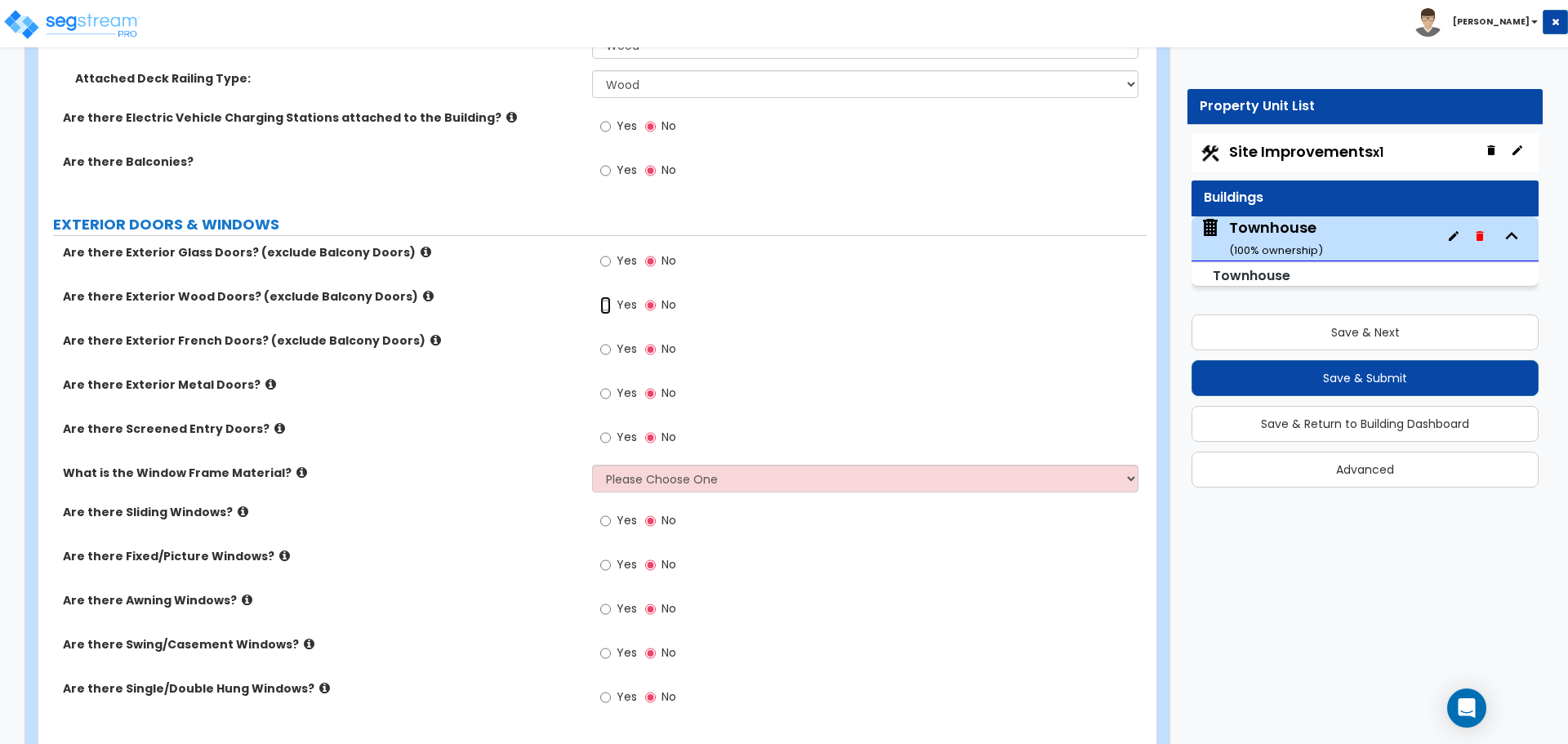
click at [606, 306] on input "Yes" at bounding box center [605, 305] width 11 height 18
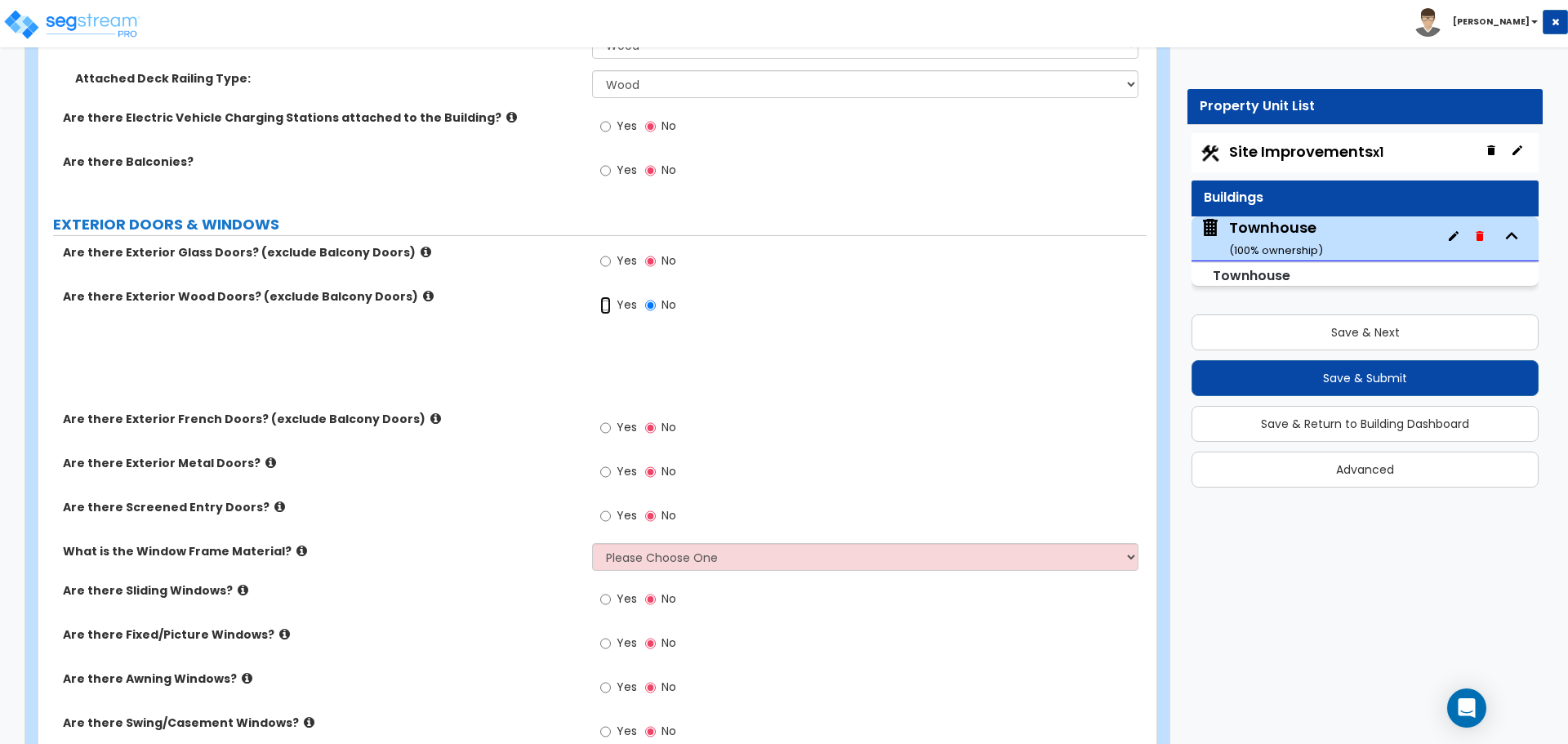
radio input "true"
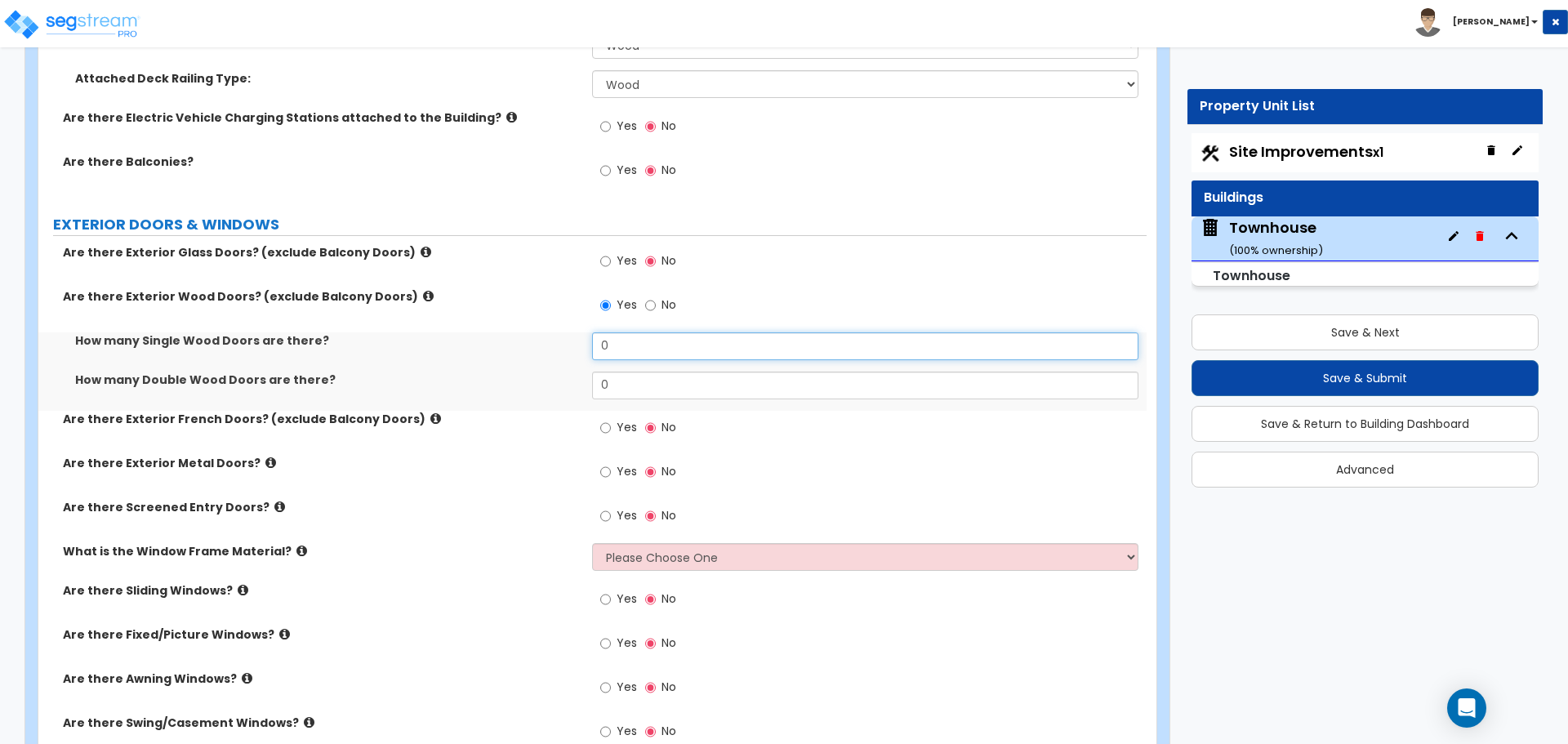
click at [619, 341] on input "0" at bounding box center [864, 346] width 546 height 28
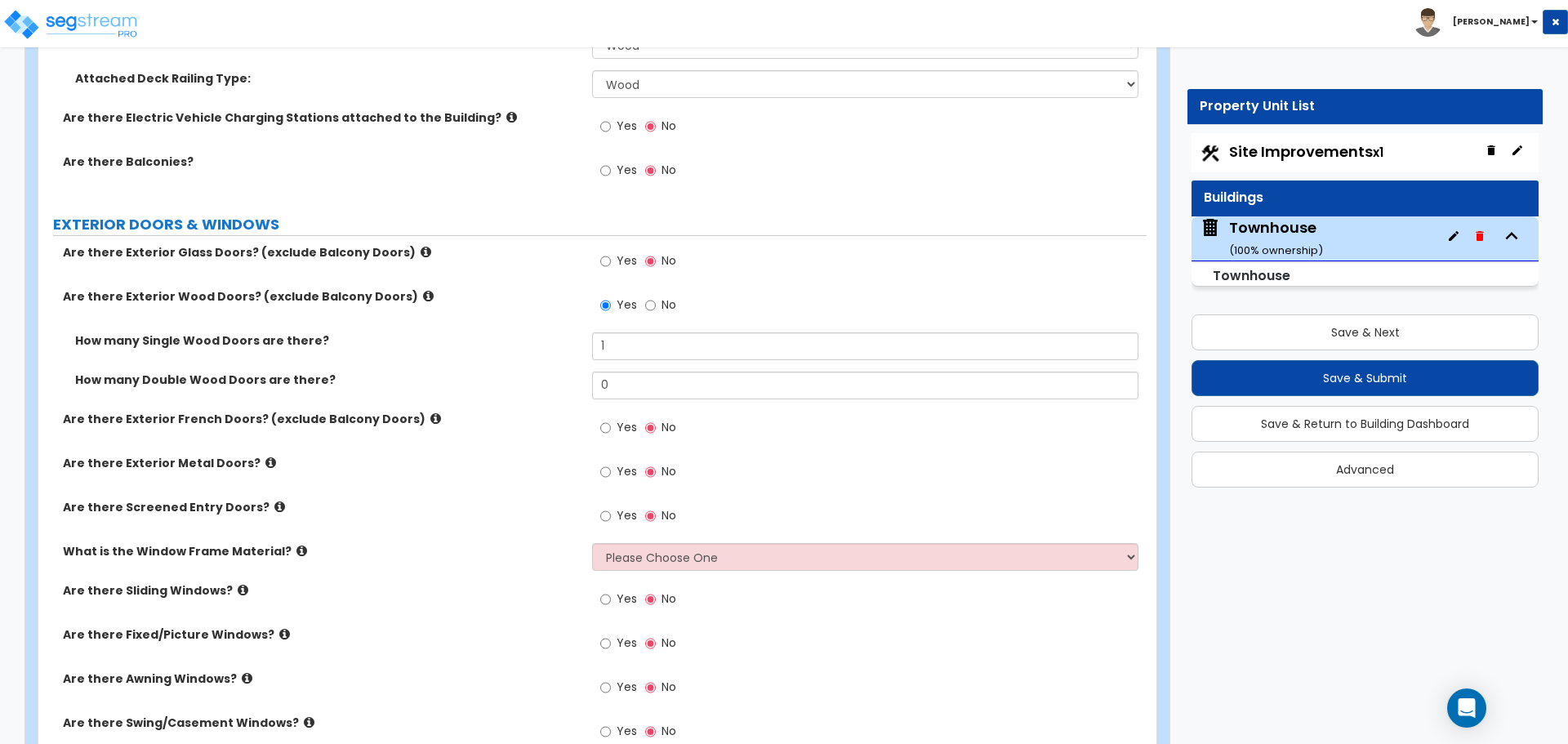
click at [513, 353] on div "How many Single Wood Doors are there? 1" at bounding box center [593, 352] width 1109 height 39
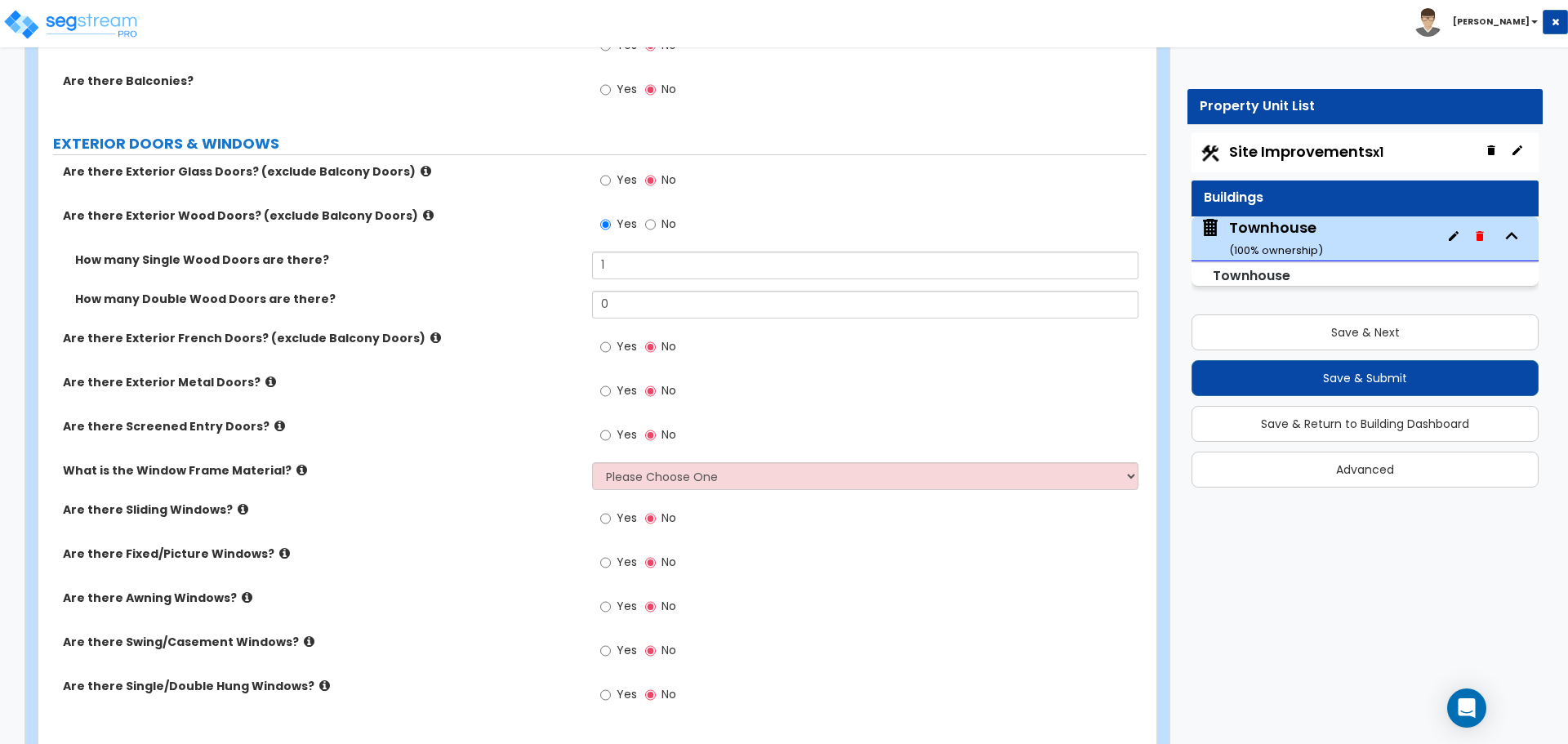
scroll to position [1388, 0]
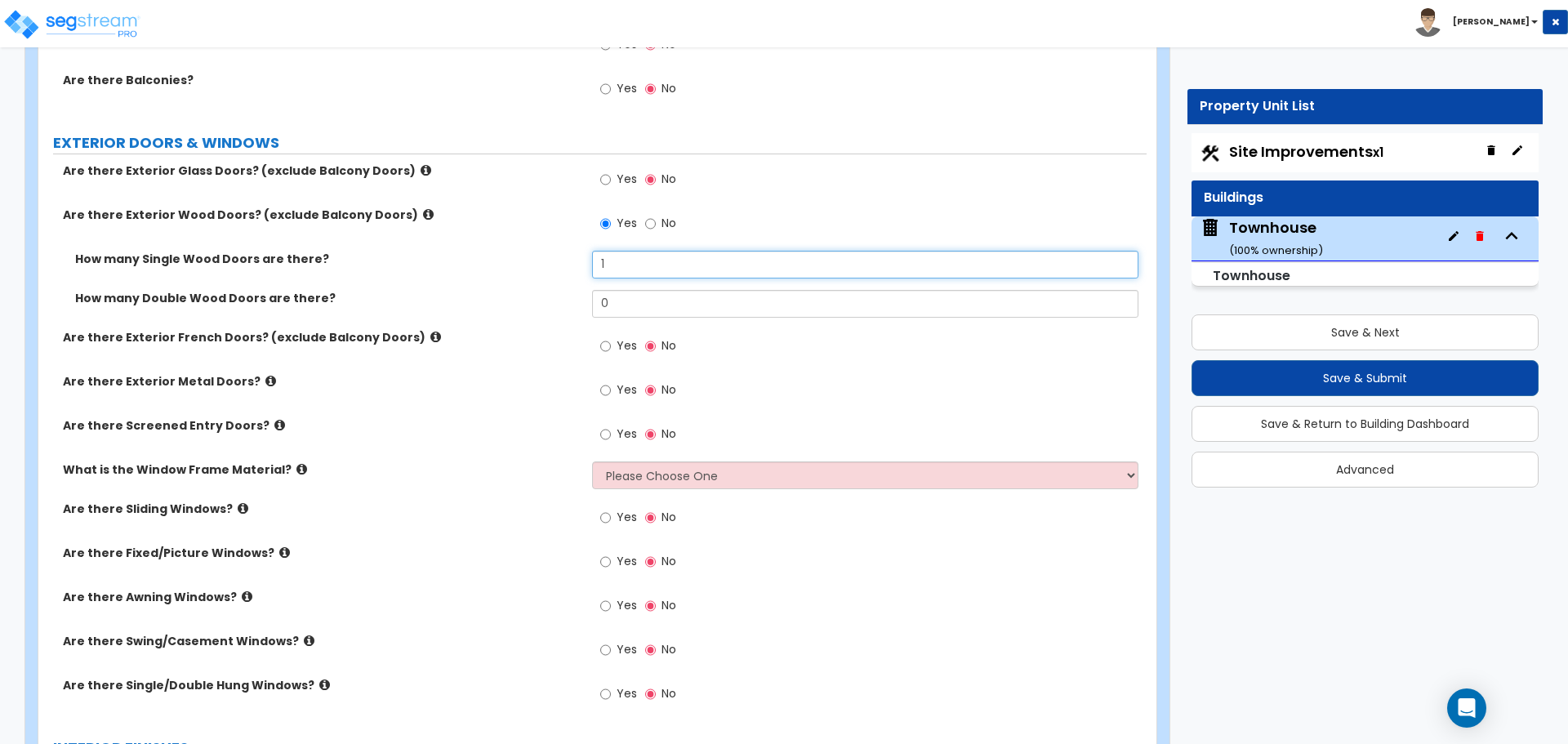
click at [614, 262] on input "1" at bounding box center [864, 264] width 546 height 28
type input "2"
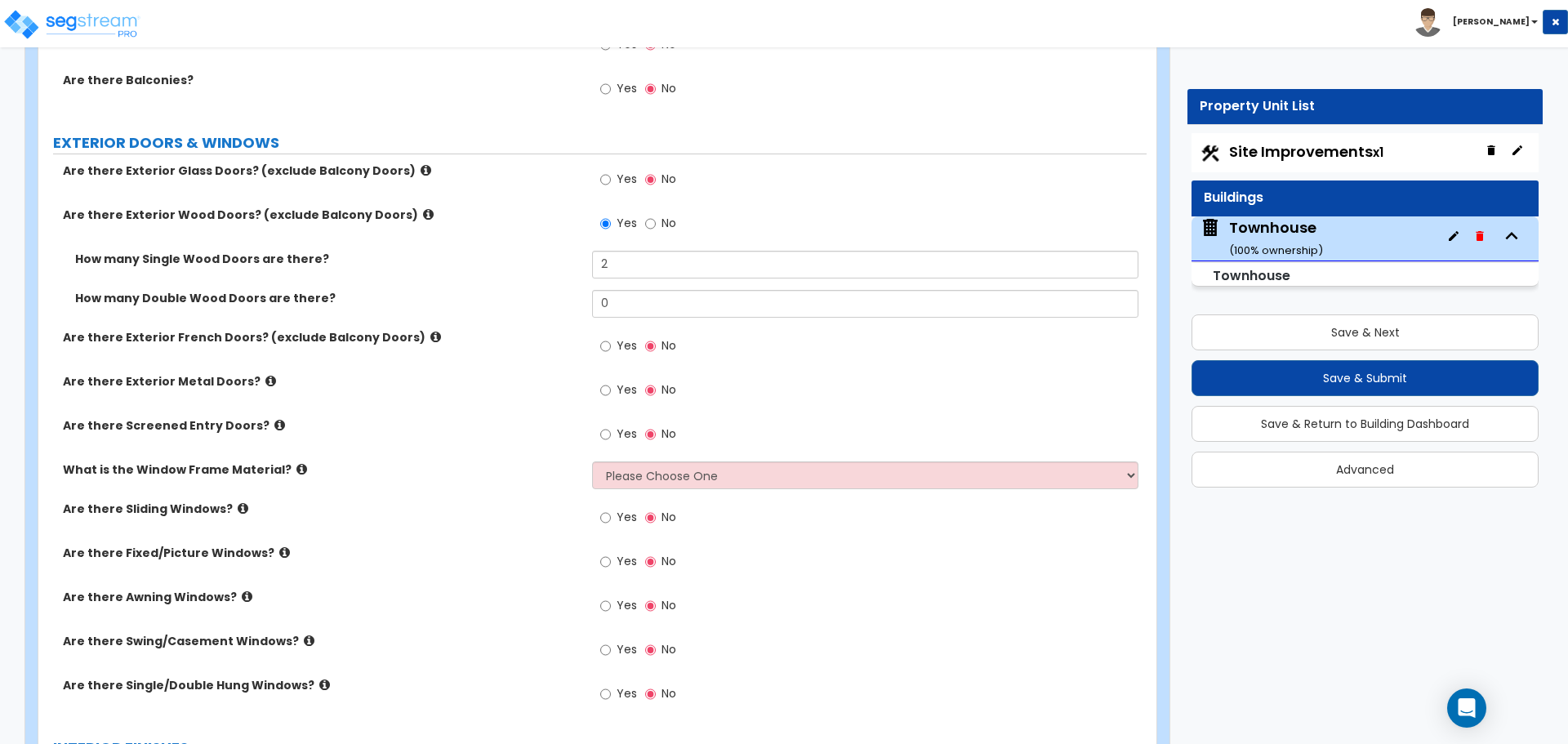
click at [556, 313] on div "How many Double Wood Doors are there? 0" at bounding box center [593, 309] width 1109 height 39
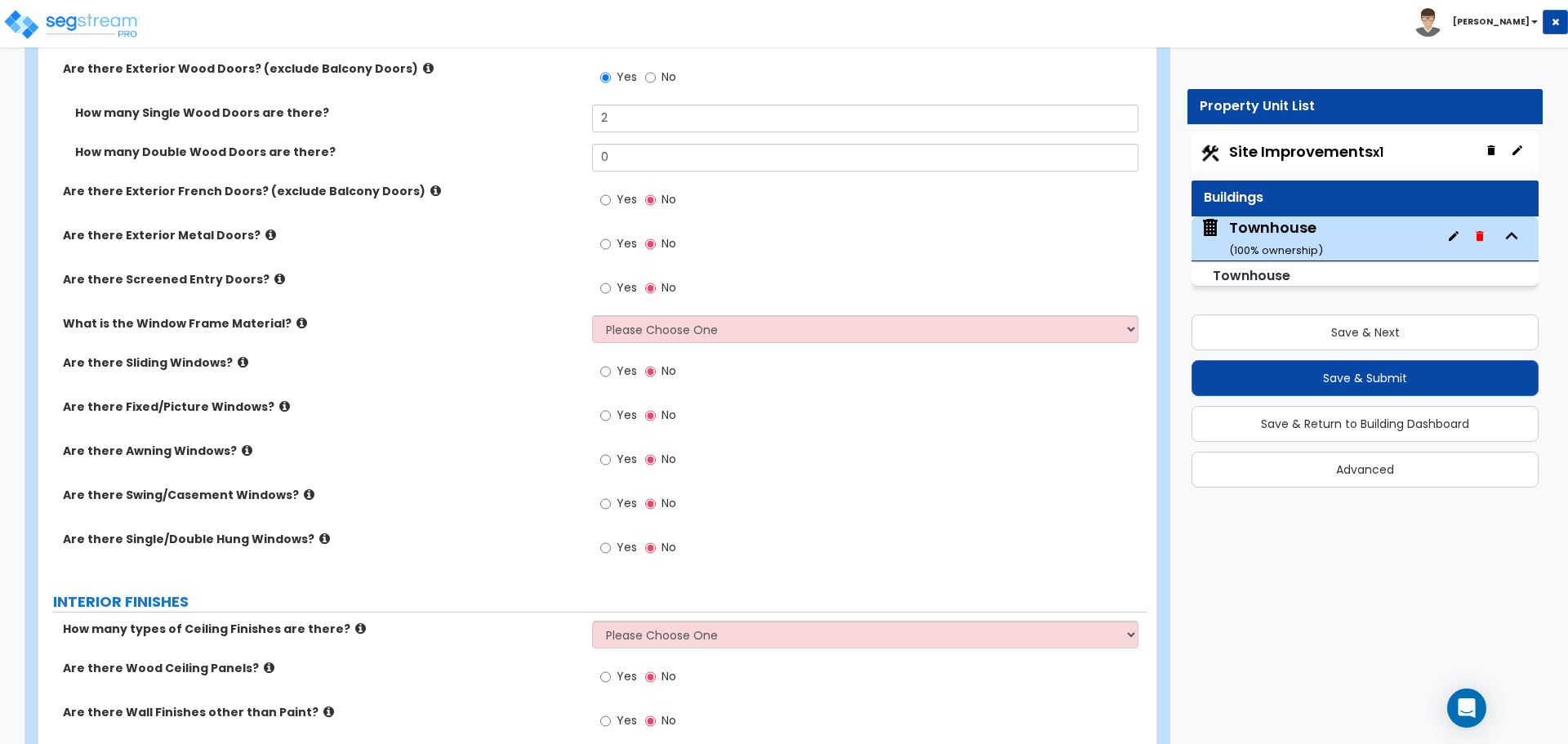
scroll to position [1551, 0]
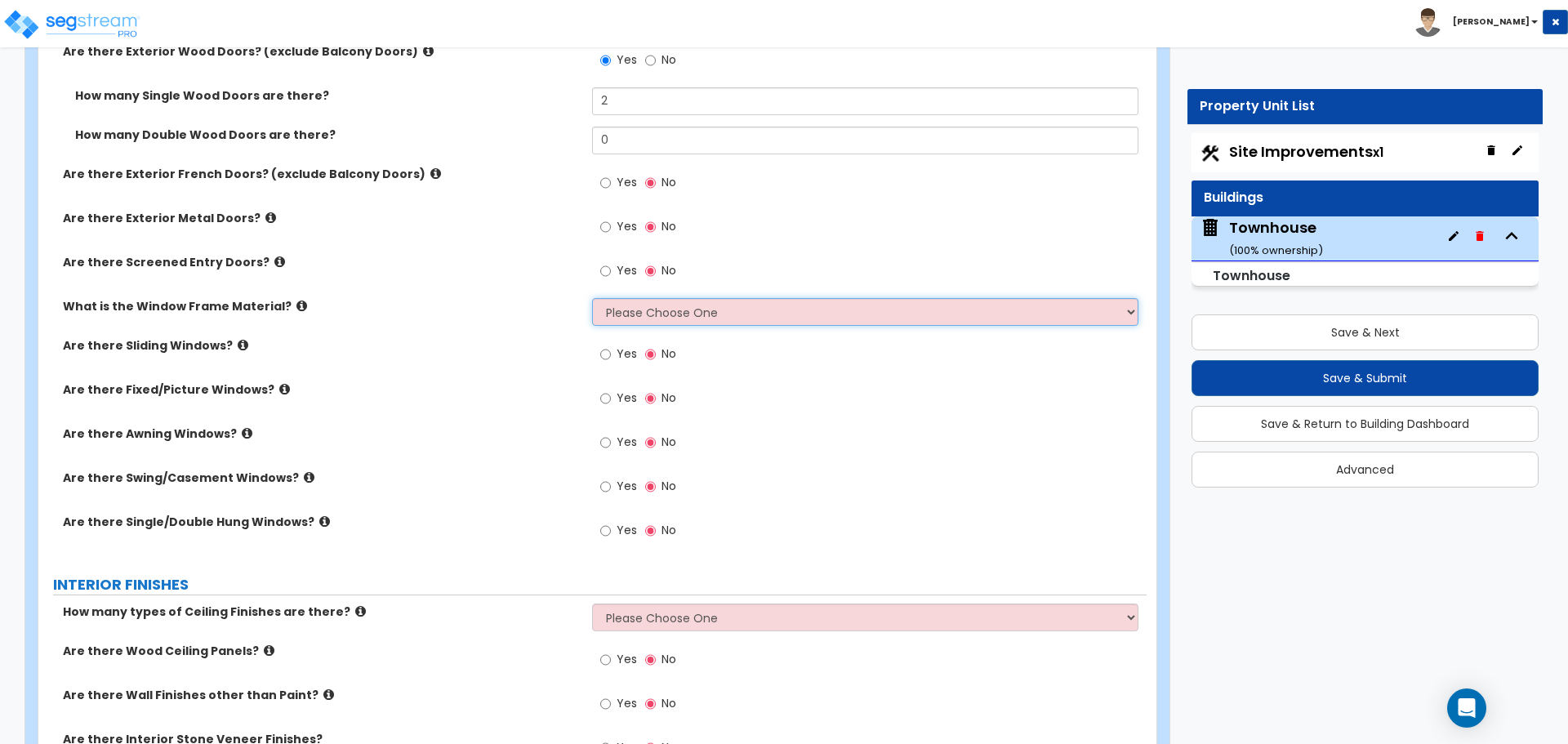
click at [613, 307] on select "Please Choose One Vinyl Aluminum Wood" at bounding box center [864, 312] width 546 height 28
select select "1"
click at [592, 298] on select "Please Choose One Vinyl Aluminum Wood" at bounding box center [864, 312] width 546 height 28
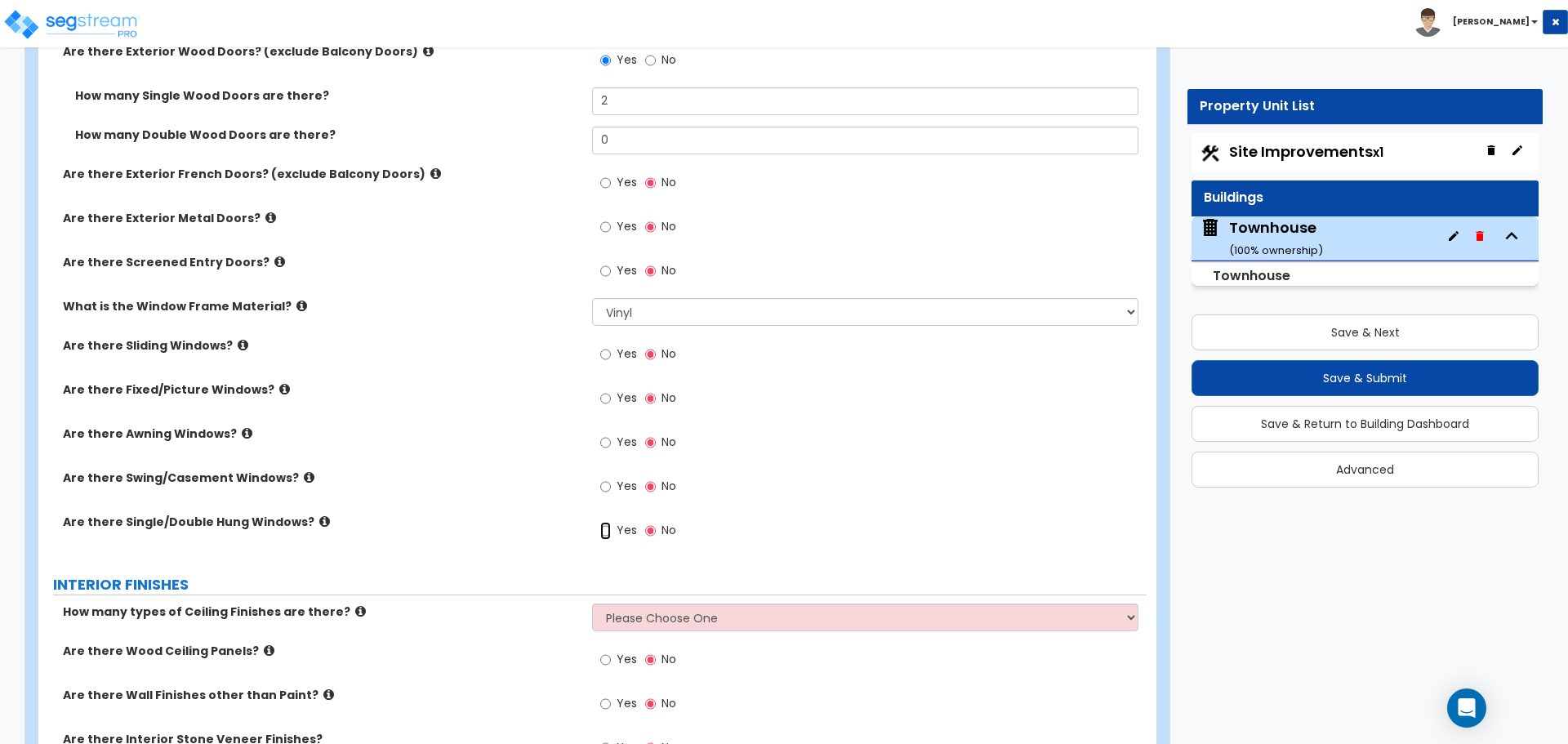
click at [602, 533] on input "Yes" at bounding box center [605, 530] width 11 height 18
radio input "true"
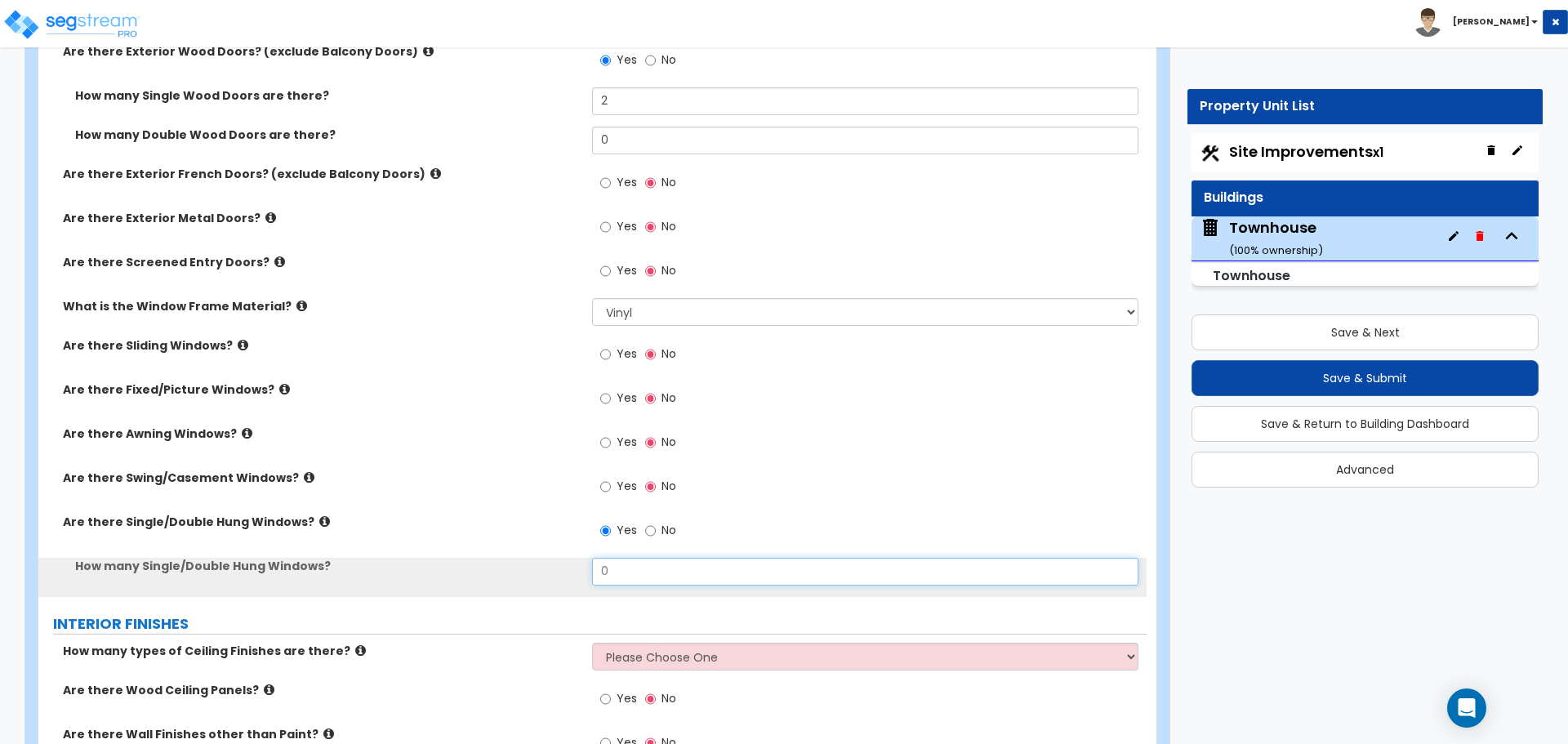
click at [634, 573] on input "0" at bounding box center [864, 571] width 546 height 28
type input "14"
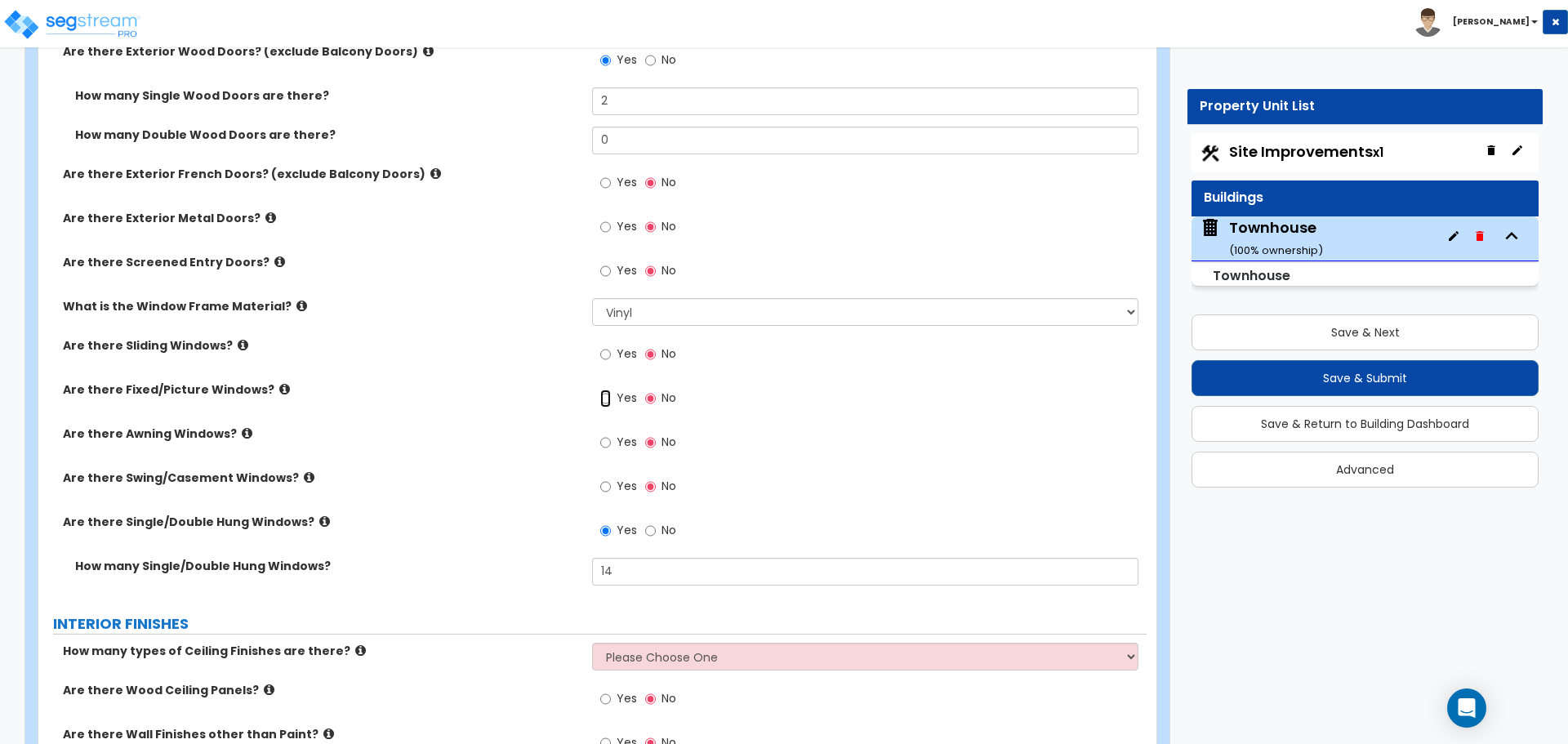
click at [607, 399] on input "Yes" at bounding box center [605, 398] width 11 height 18
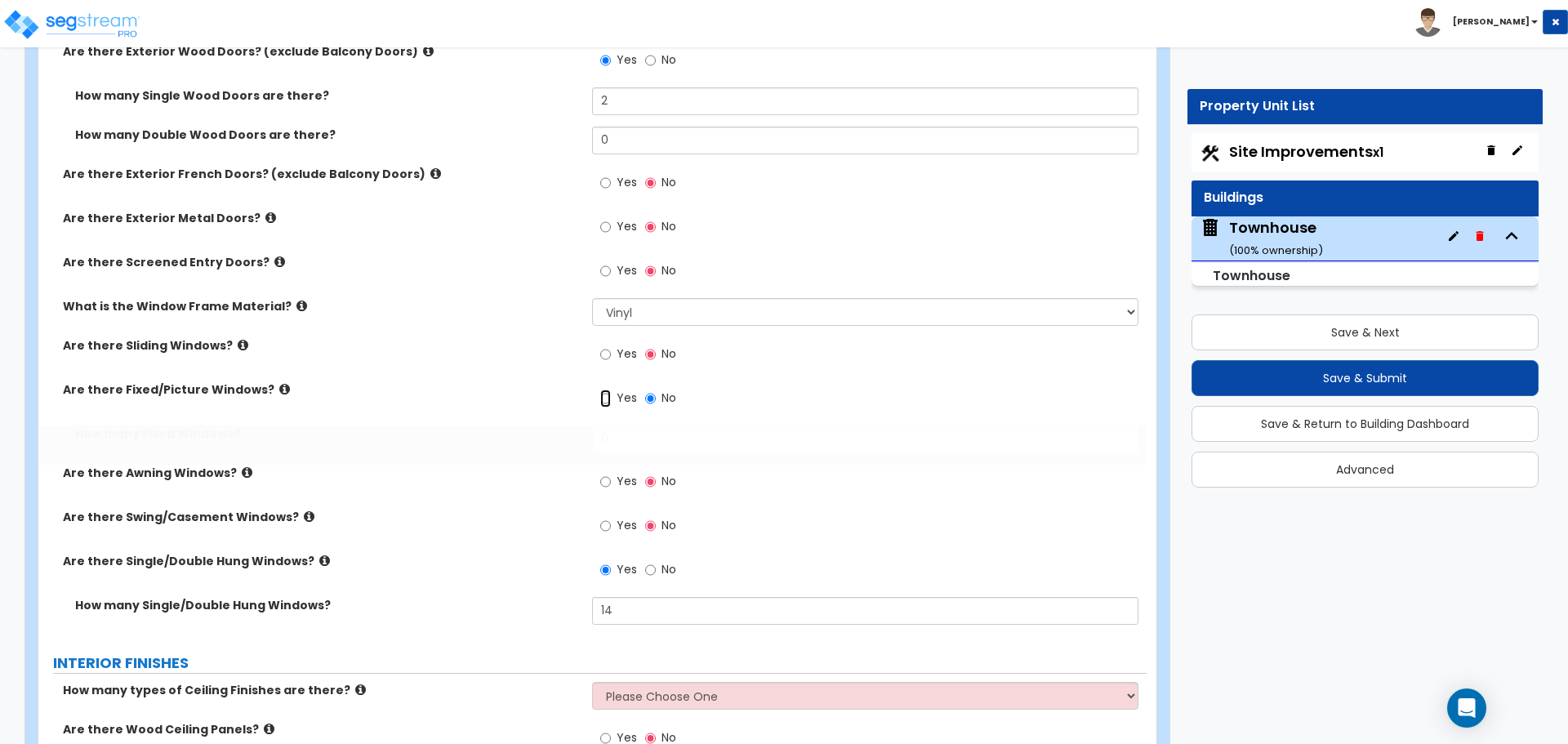
radio input "true"
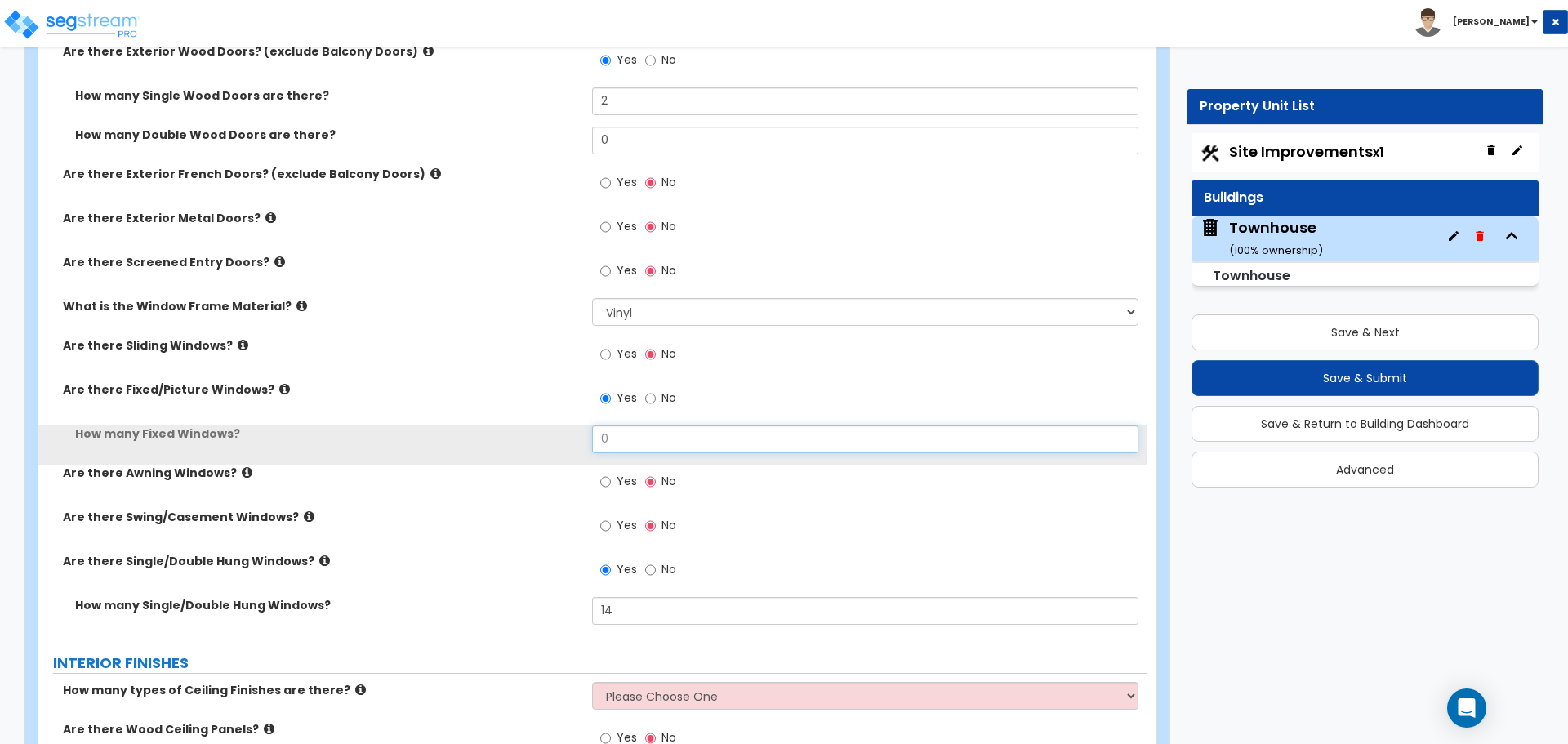
click at [632, 434] on input "0" at bounding box center [864, 439] width 546 height 28
type input "1"
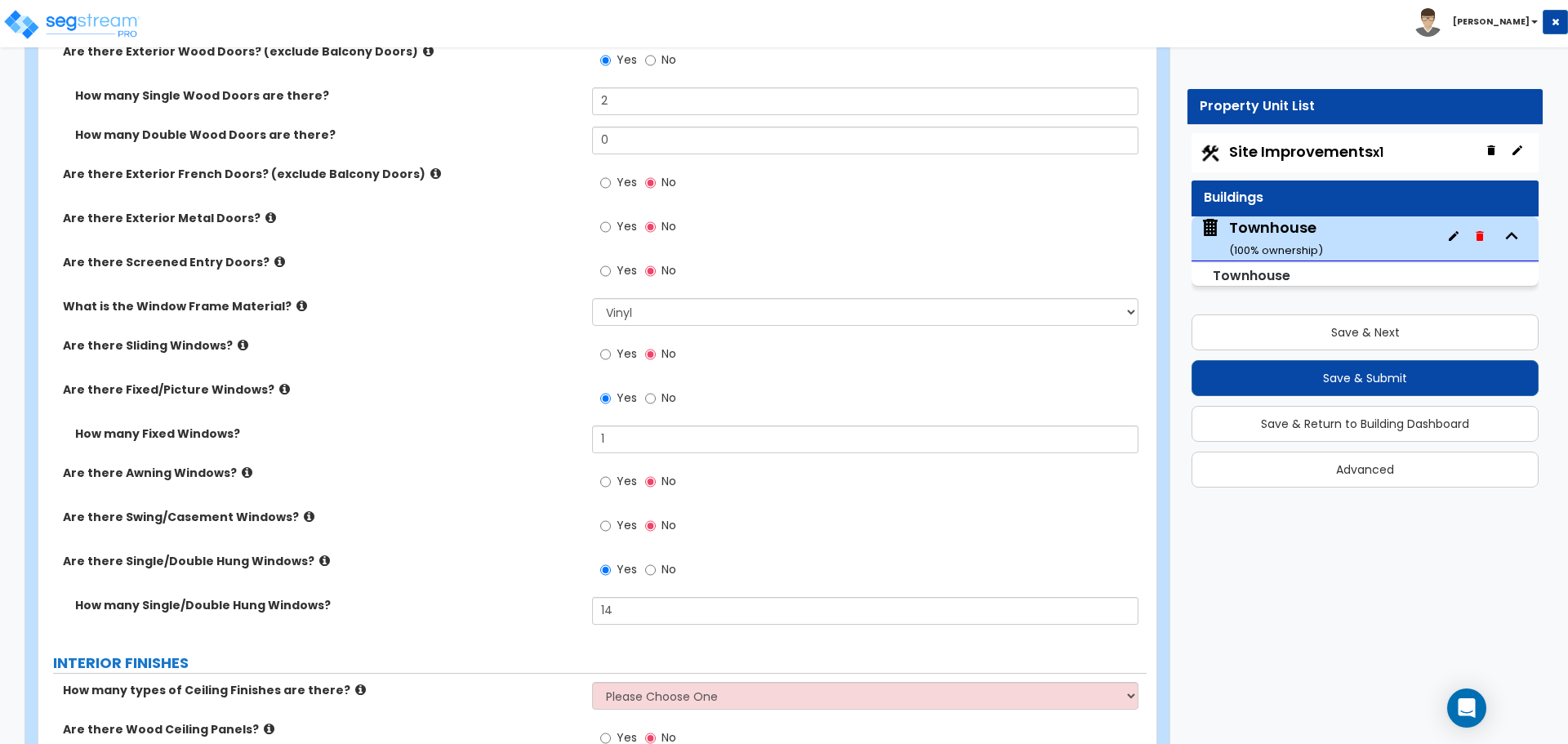
click at [528, 430] on label "How many Fixed Windows?" at bounding box center [327, 433] width 504 height 16
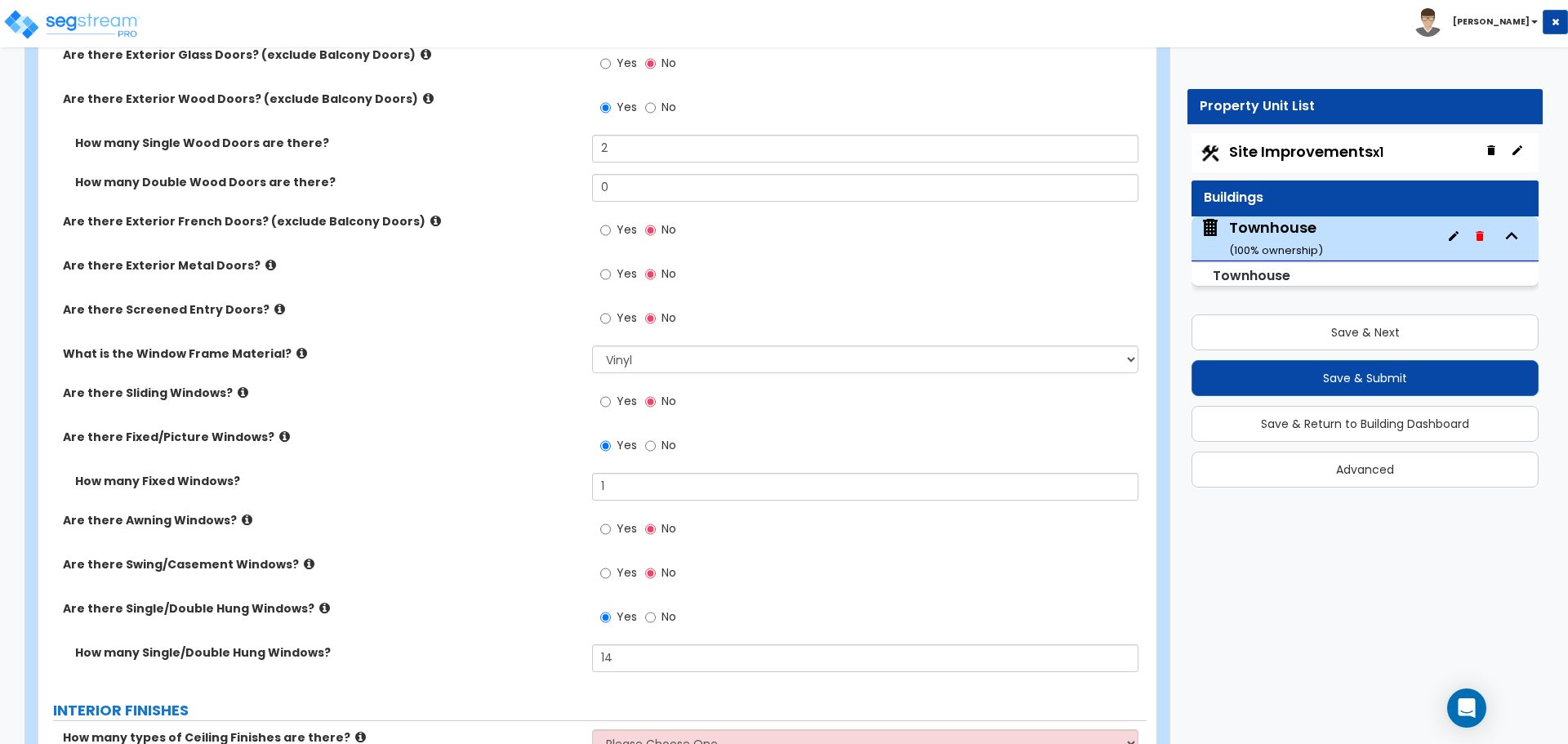
scroll to position [1470, 0]
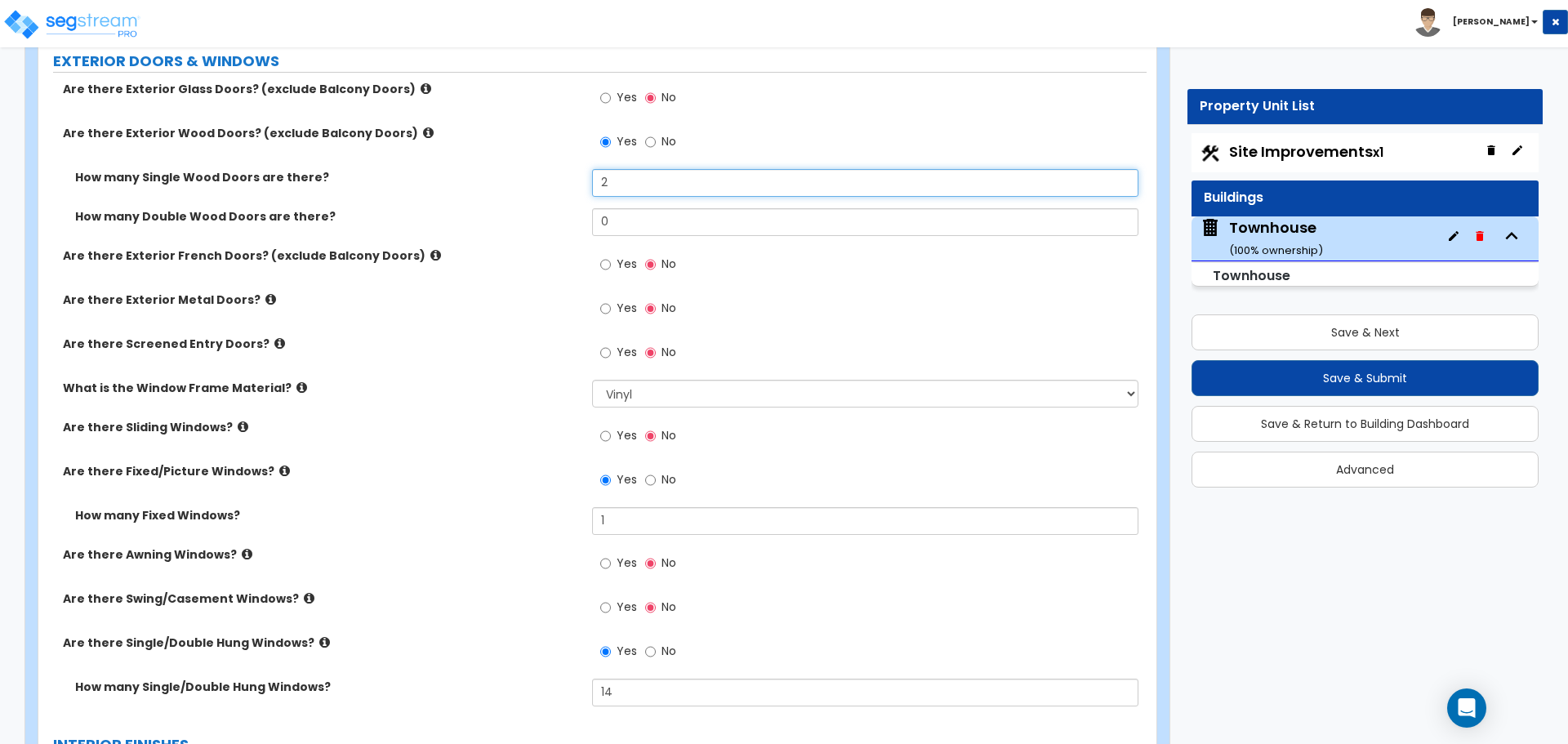
click at [631, 182] on input "2" at bounding box center [864, 182] width 546 height 28
type input "3"
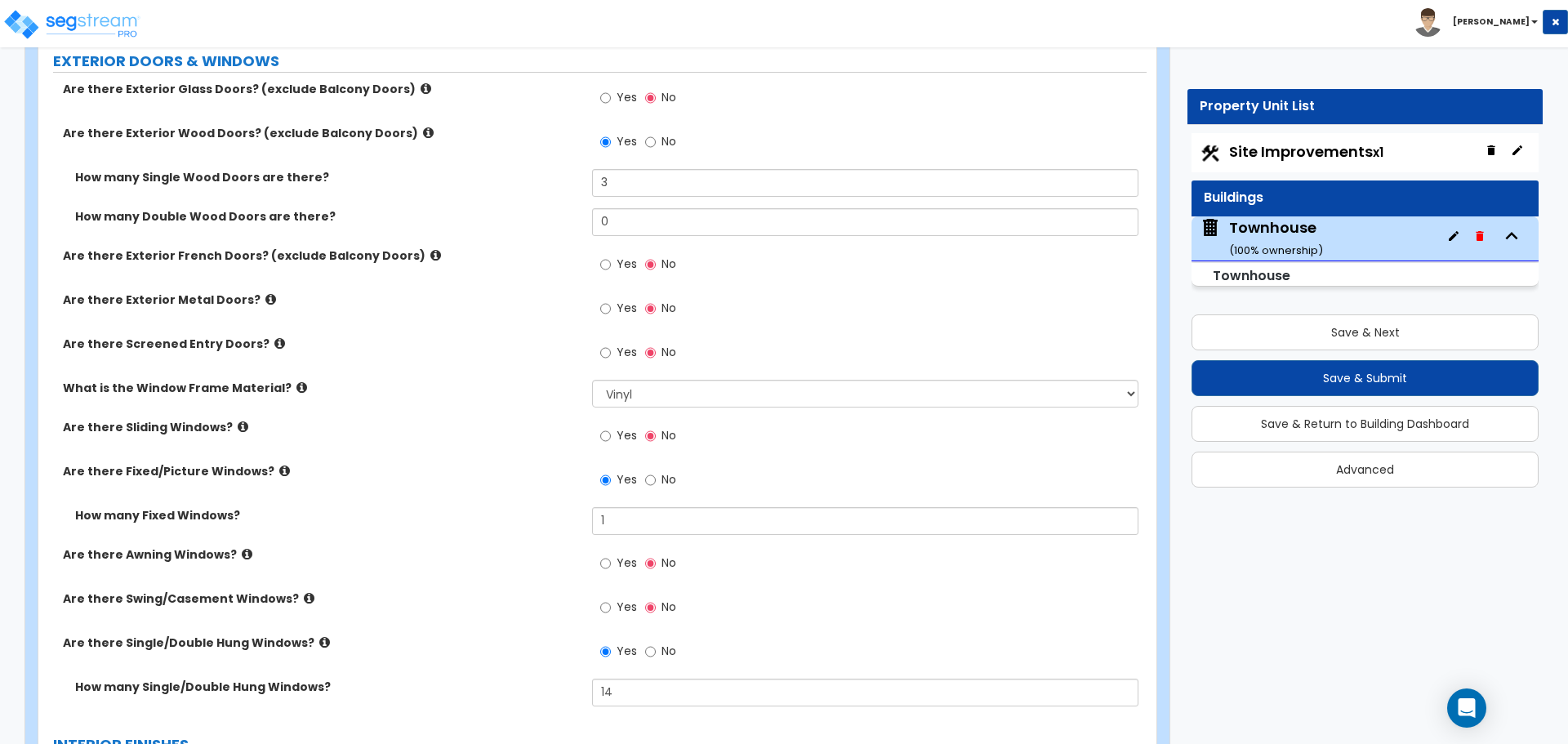
click at [550, 225] on div "How many Double Wood Doors are there? 0" at bounding box center [593, 227] width 1109 height 39
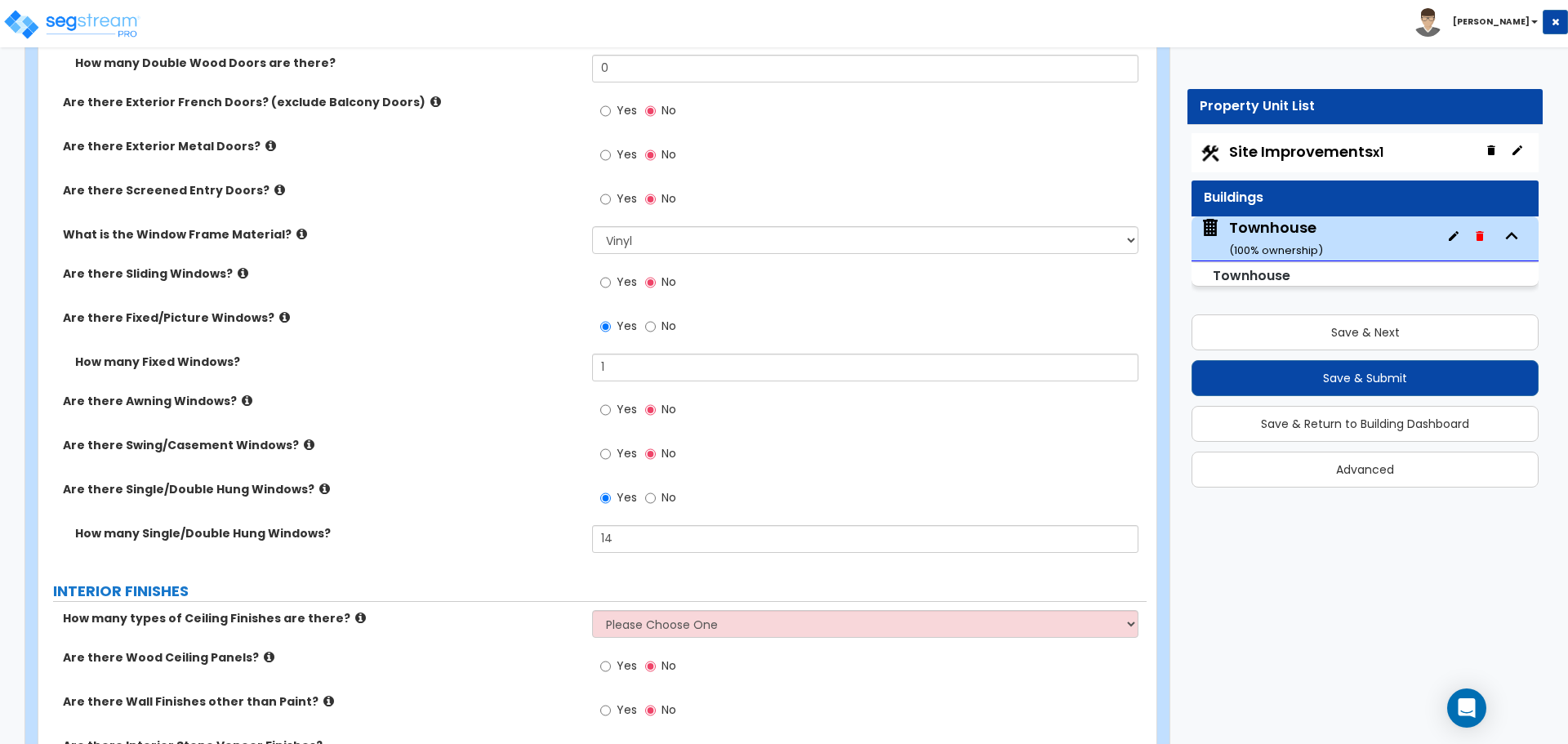
scroll to position [1633, 0]
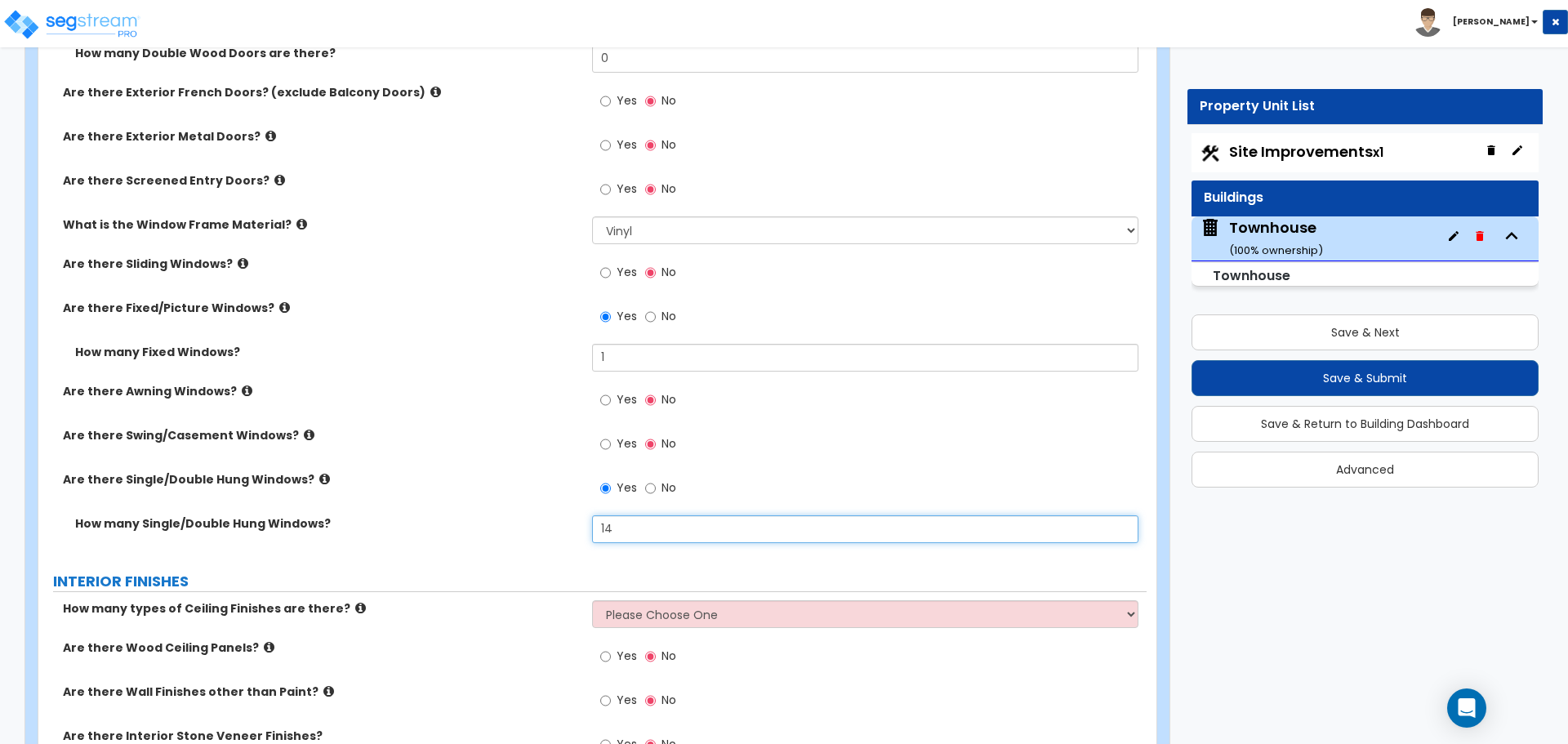
click at [633, 534] on input "14" at bounding box center [864, 528] width 546 height 28
type input "15"
click at [504, 472] on label "Are there Single/Double Hung Windows?" at bounding box center [321, 478] width 517 height 16
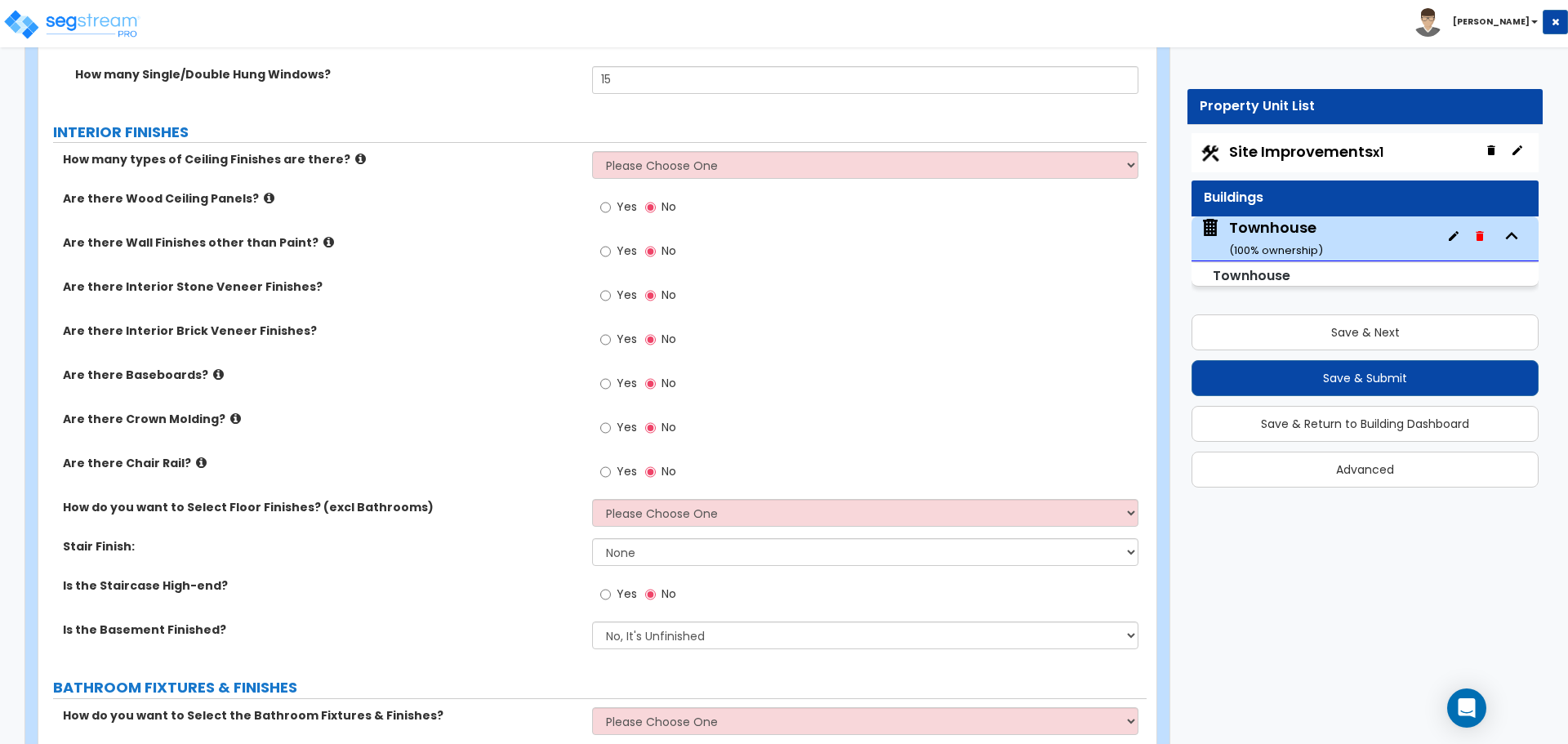
scroll to position [2041, 0]
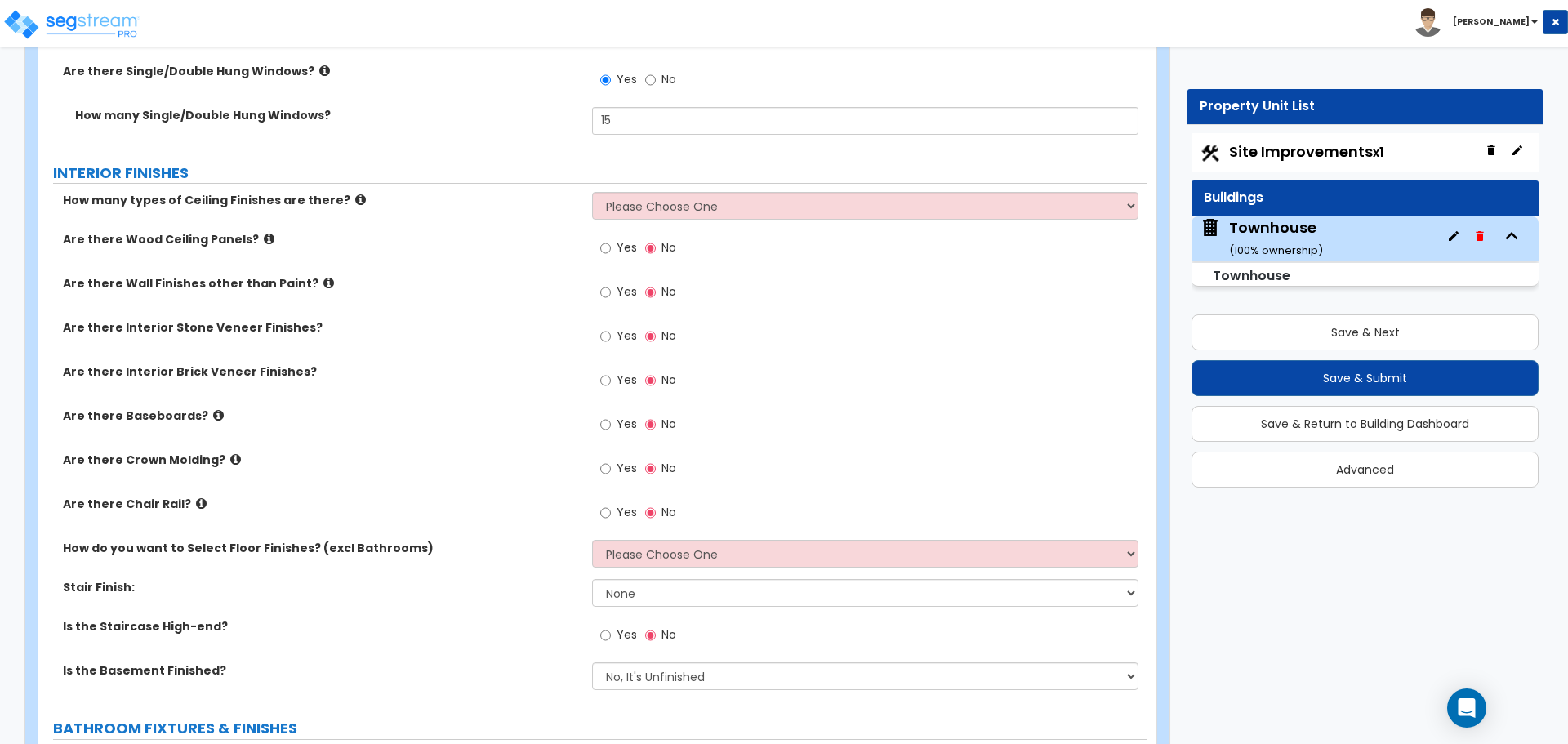
click at [355, 198] on icon at bounding box center [360, 199] width 11 height 12
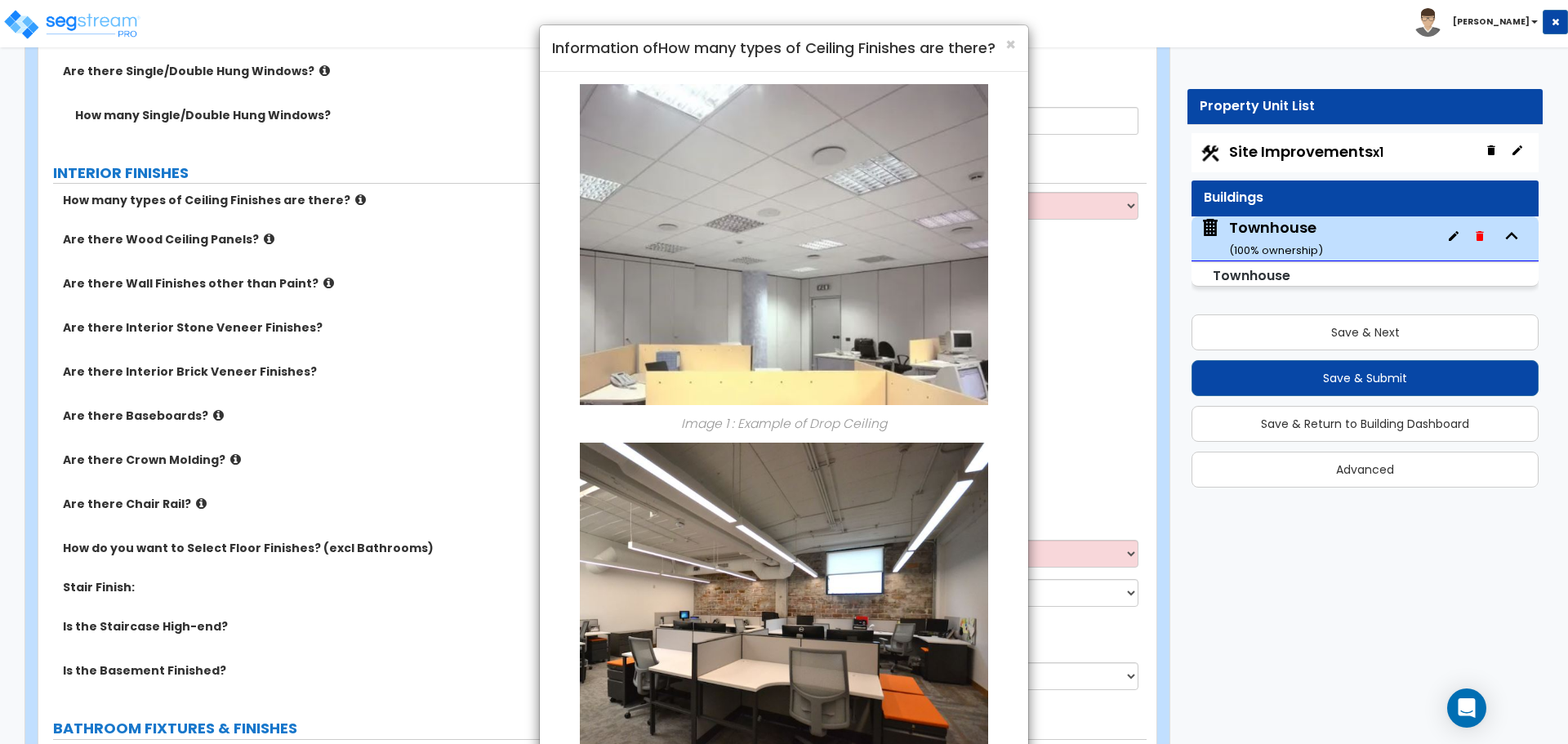
click at [338, 198] on div "× Information of How many types of Ceiling Finishes are there? Image 1 : Exampl…" at bounding box center [784, 372] width 1568 height 744
click at [478, 205] on div "× Information of How many types of Ceiling Finishes are there? Image 1 : Exampl…" at bounding box center [784, 372] width 1568 height 744
click at [1010, 47] on span "×" at bounding box center [1010, 44] width 11 height 24
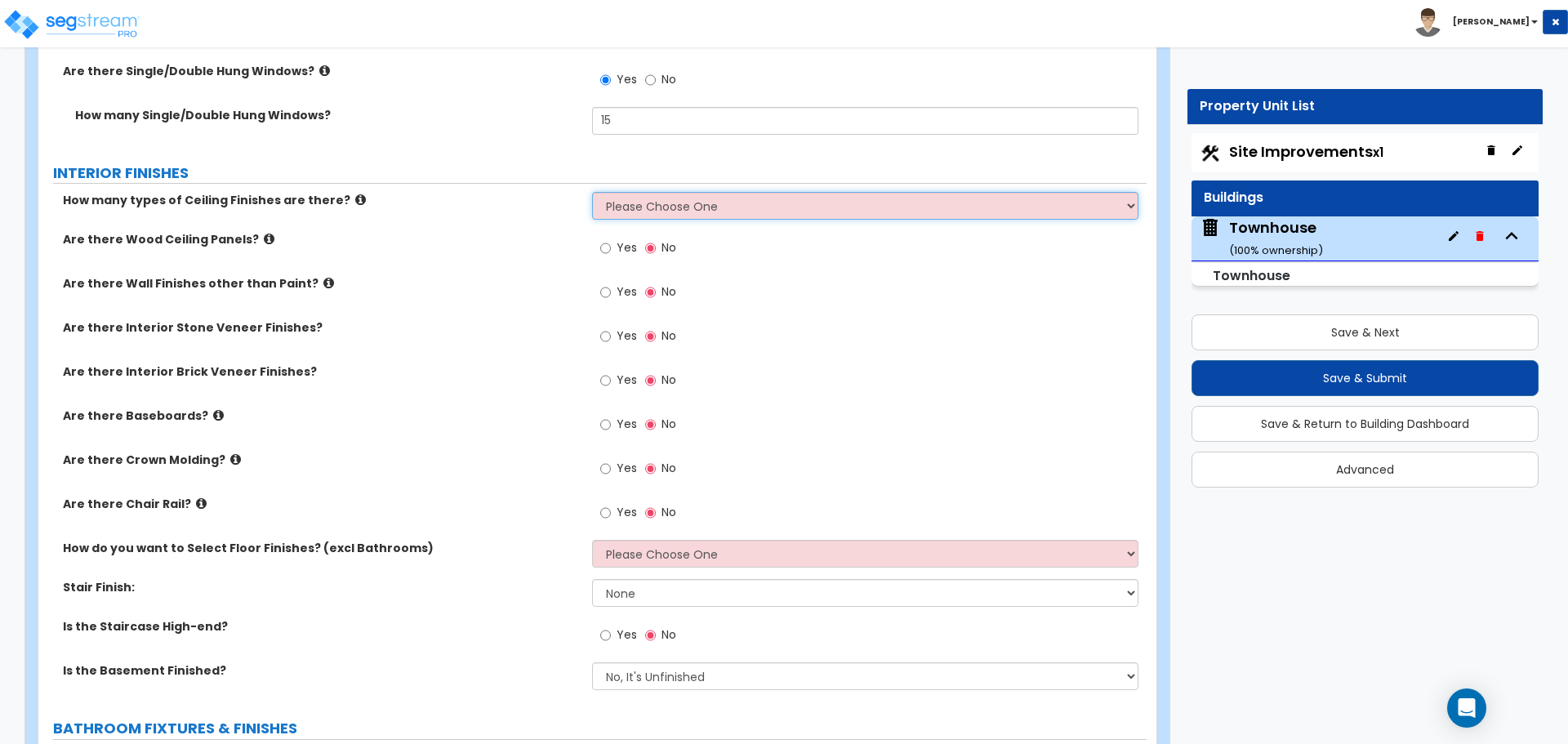
click at [631, 215] on select "Please Choose One 1 2 3" at bounding box center [864, 205] width 546 height 28
select select "1"
click at [592, 192] on select "Please Choose One 1 2 3" at bounding box center [864, 205] width 546 height 28
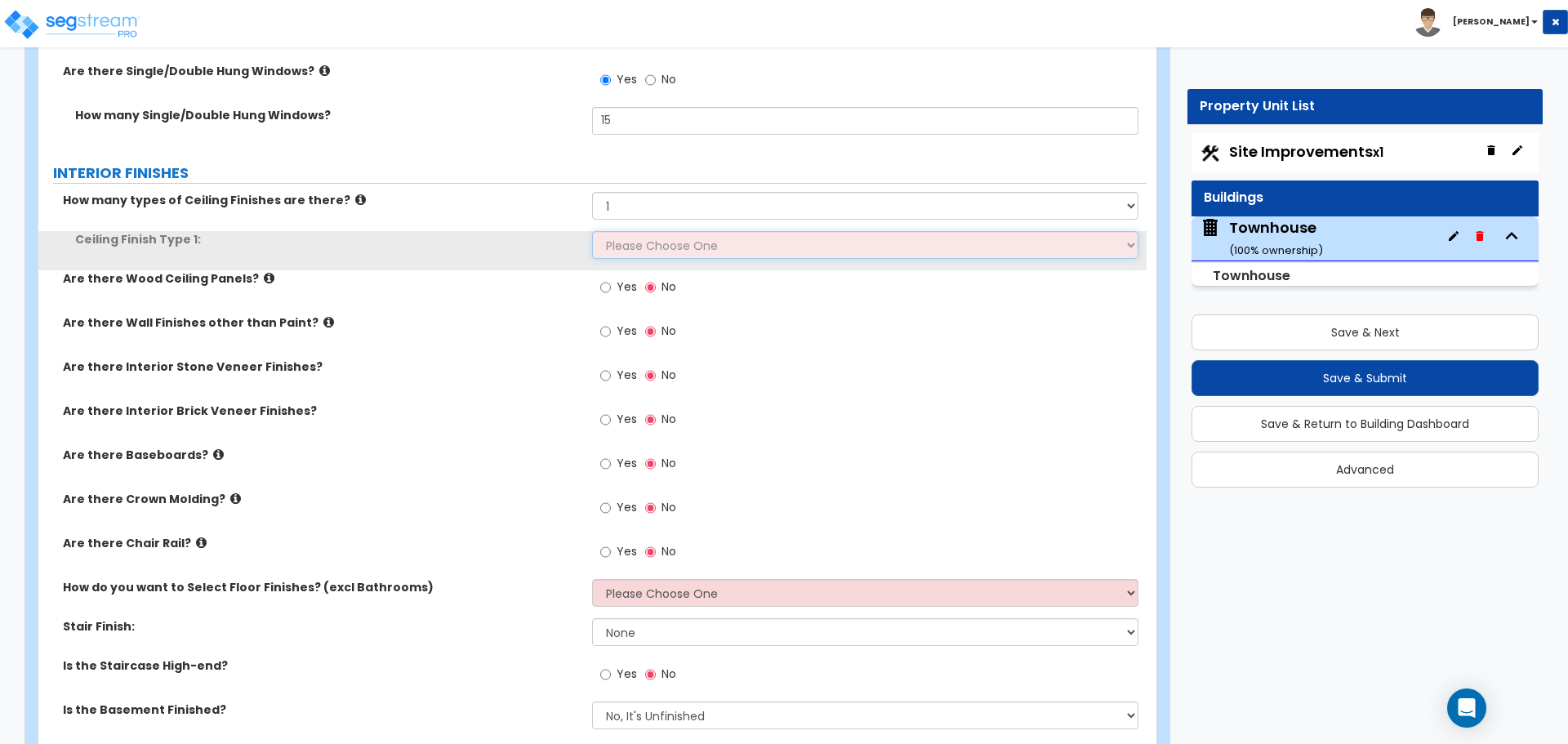
click at [632, 250] on select "Please Choose One Drop Ceiling Drywall Ceiling Open Ceiling" at bounding box center [864, 244] width 546 height 28
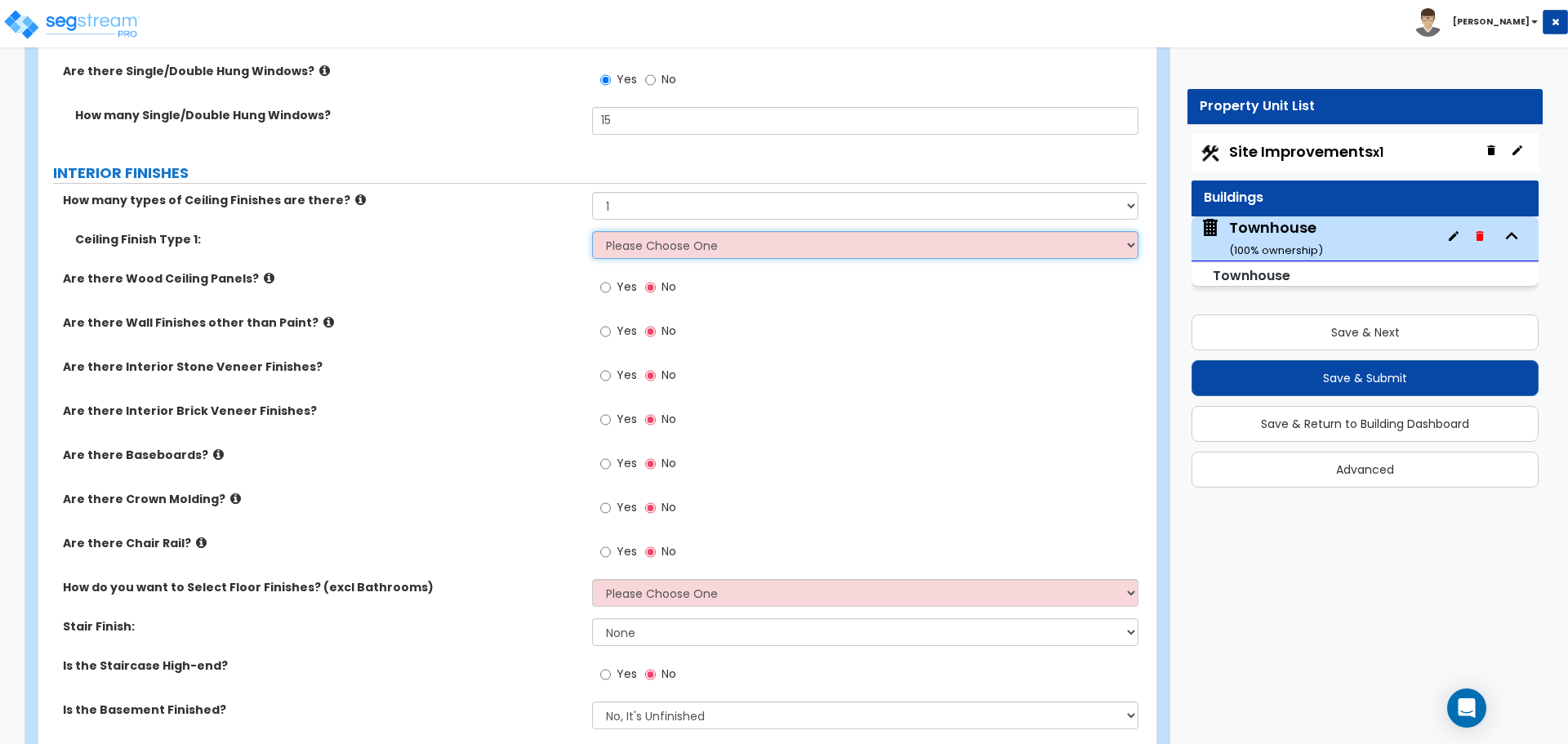
select select "2"
click at [592, 231] on select "Please Choose One Drop Ceiling Drywall Ceiling Open Ceiling" at bounding box center [864, 244] width 546 height 28
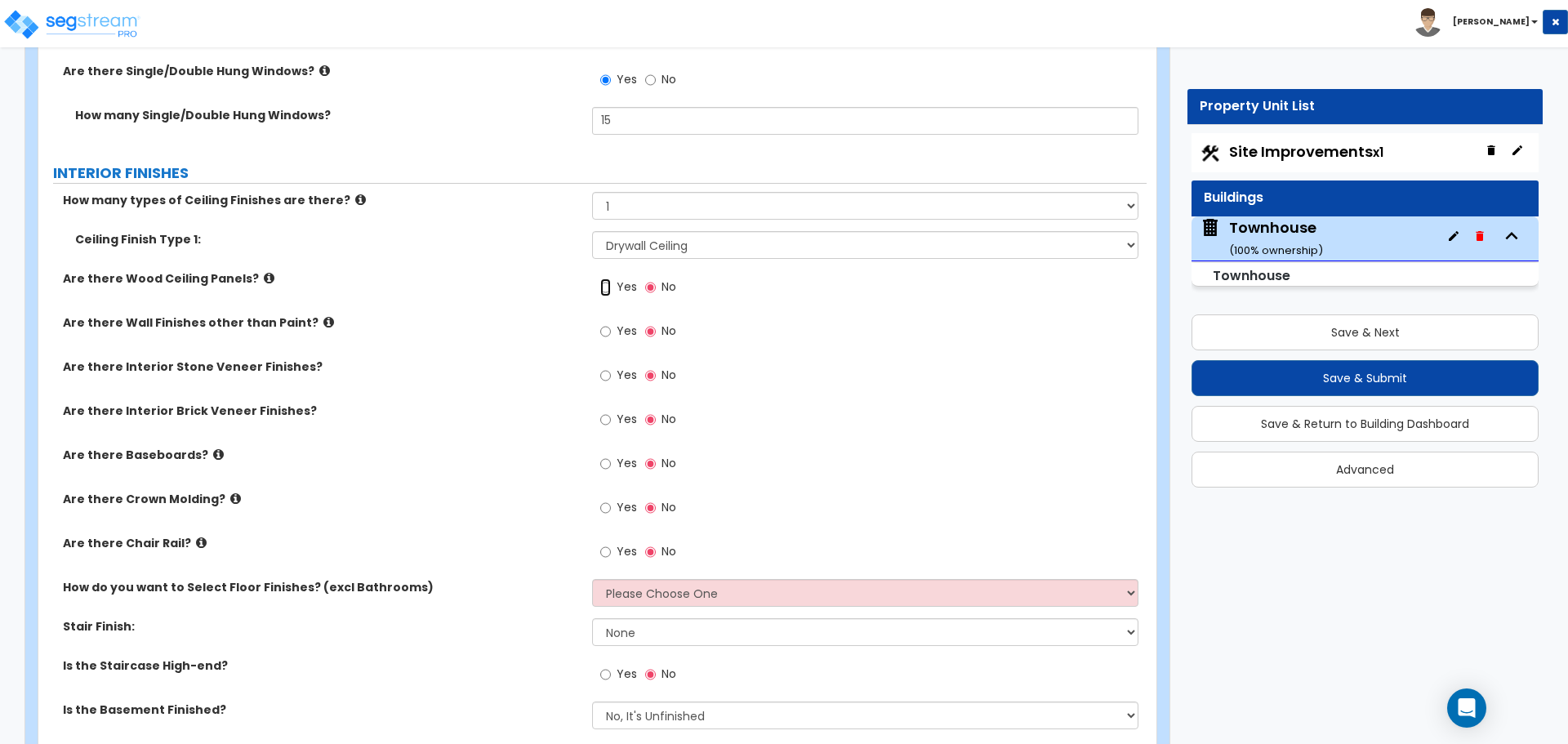
click at [608, 290] on input "Yes" at bounding box center [605, 287] width 11 height 18
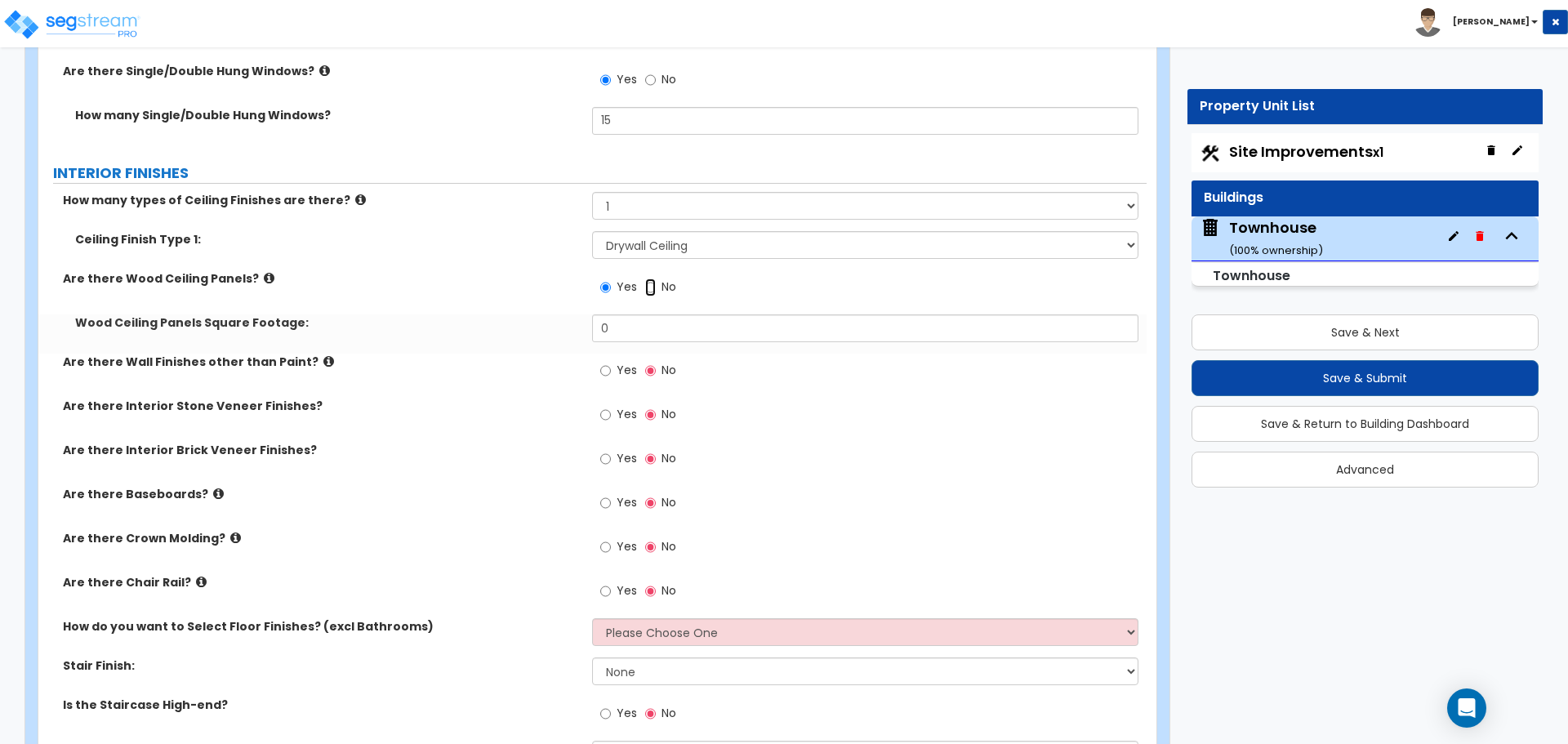
click at [645, 290] on input "No" at bounding box center [650, 287] width 11 height 18
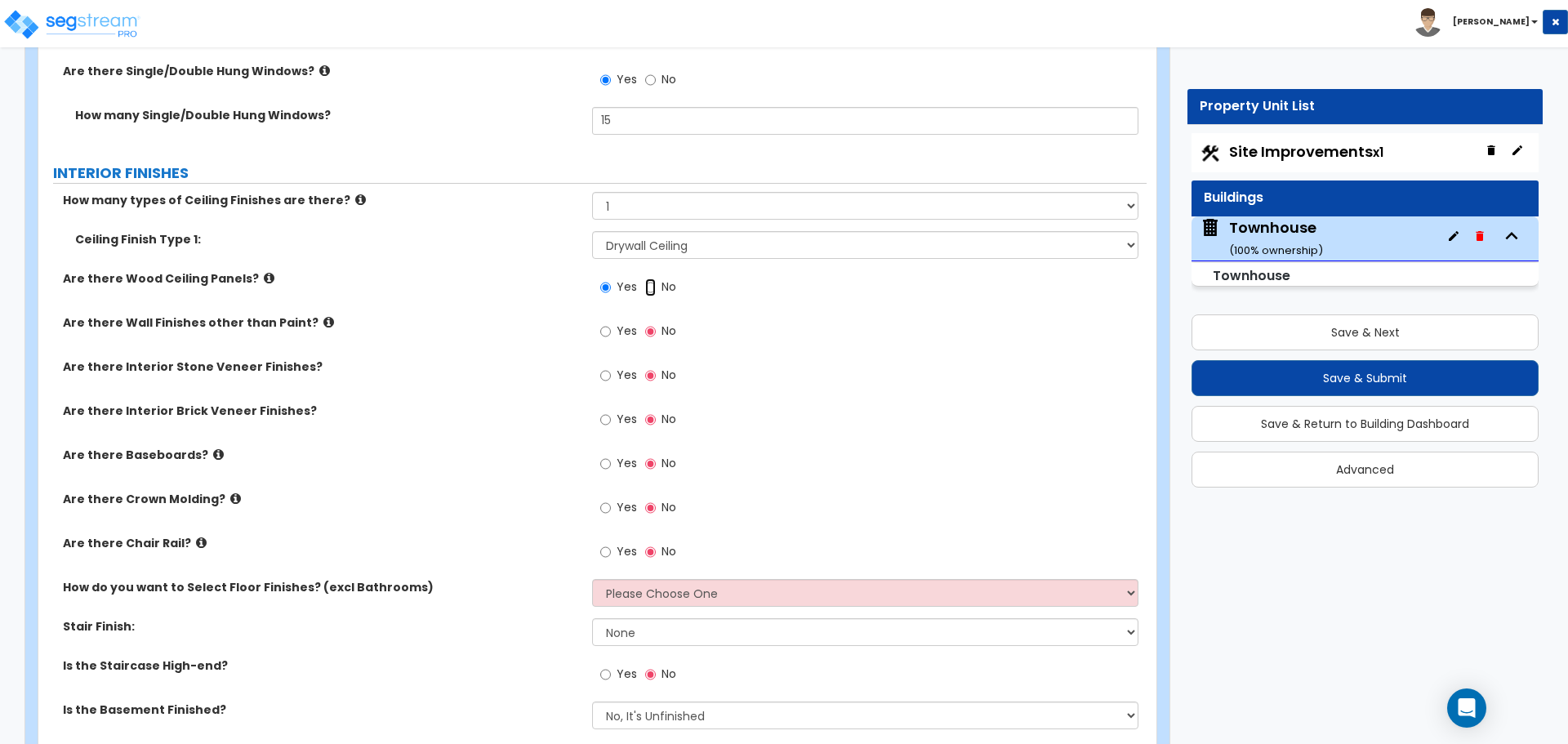
radio input "false"
radio input "true"
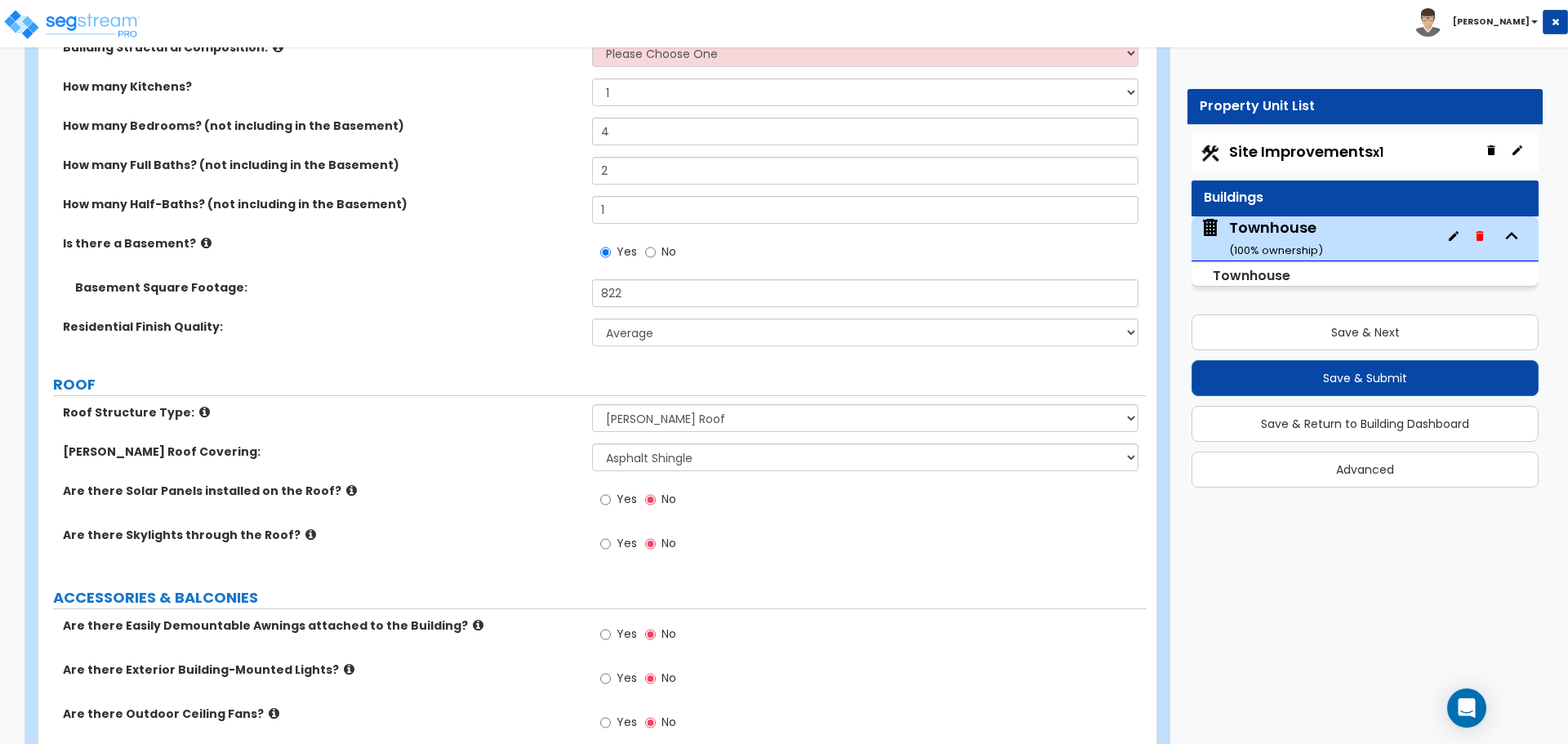
scroll to position [327, 0]
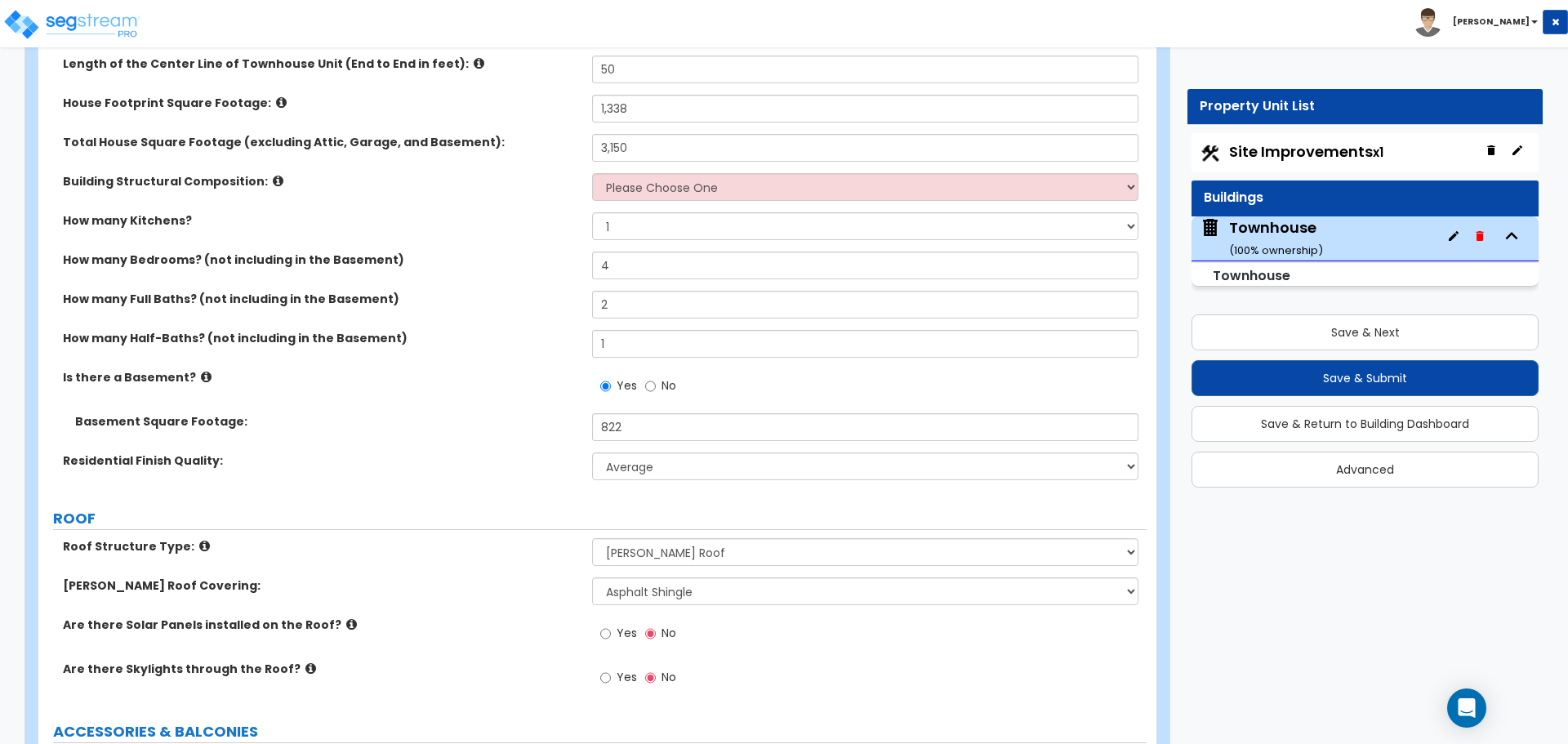
click at [675, 481] on div "Residential Finish Quality: Low Average High" at bounding box center [593, 472] width 1109 height 39
click at [664, 464] on select "Low Average High" at bounding box center [864, 466] width 546 height 28
click at [660, 471] on select "Low Average High" at bounding box center [864, 466] width 546 height 28
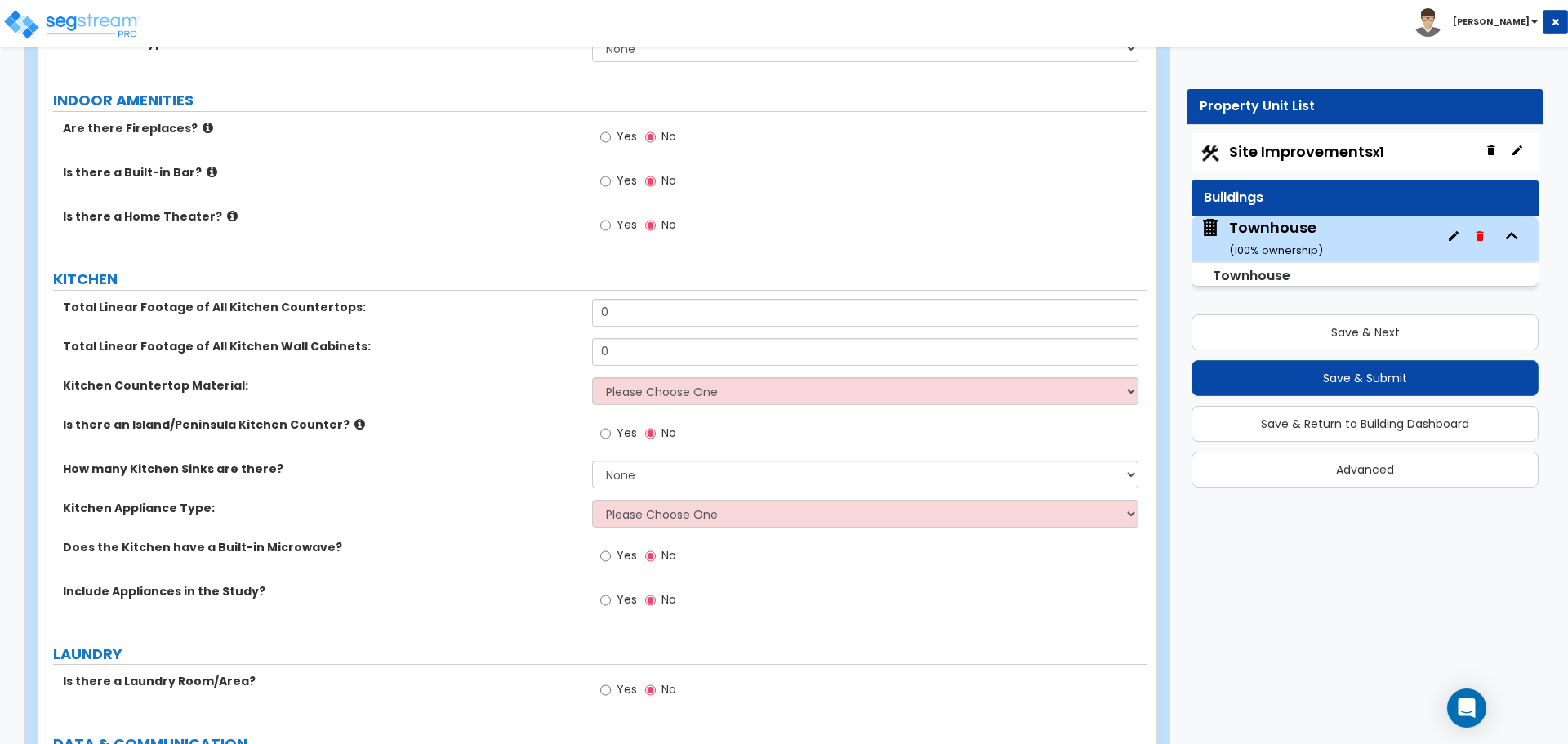
scroll to position [3185, 0]
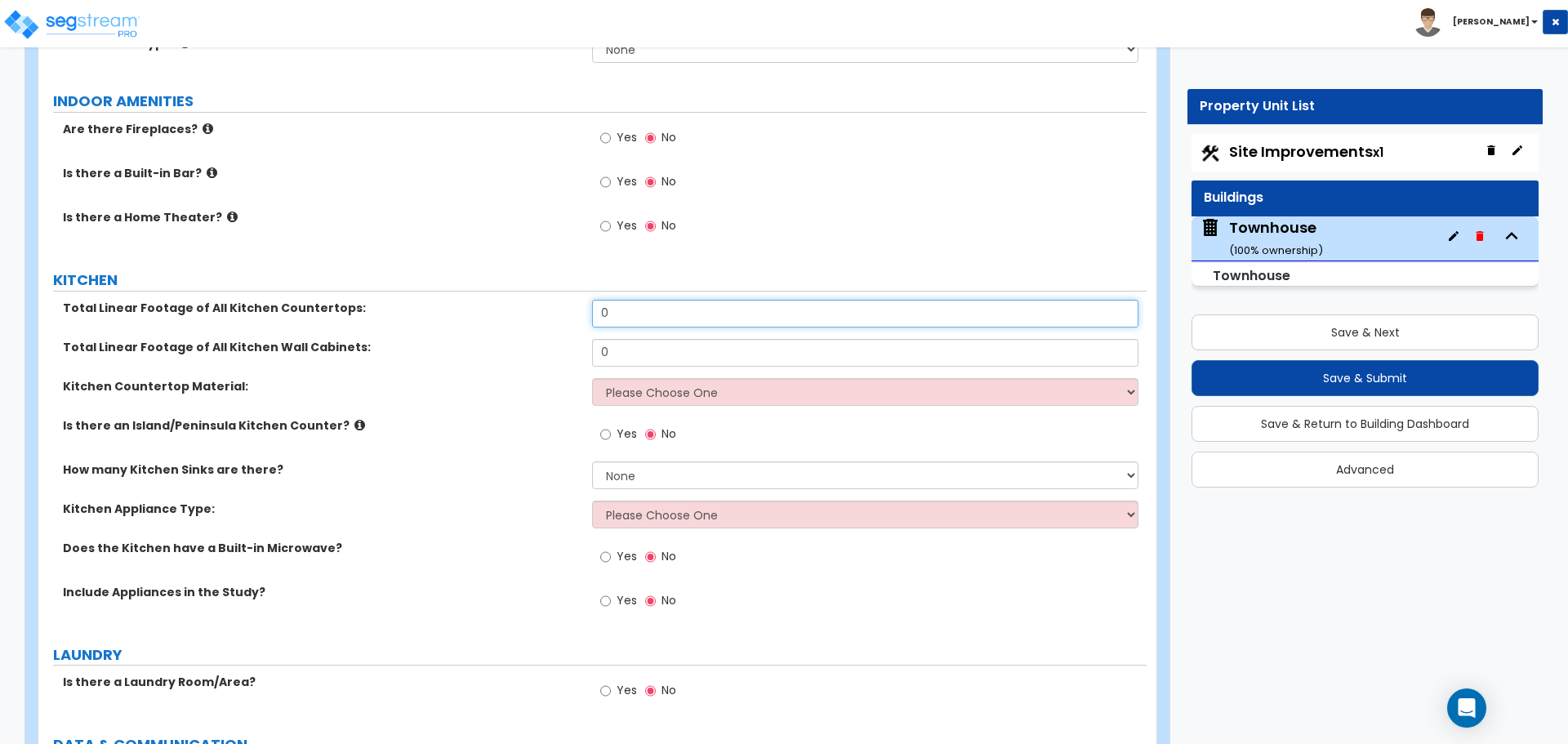
click at [639, 316] on input "0" at bounding box center [864, 314] width 546 height 28
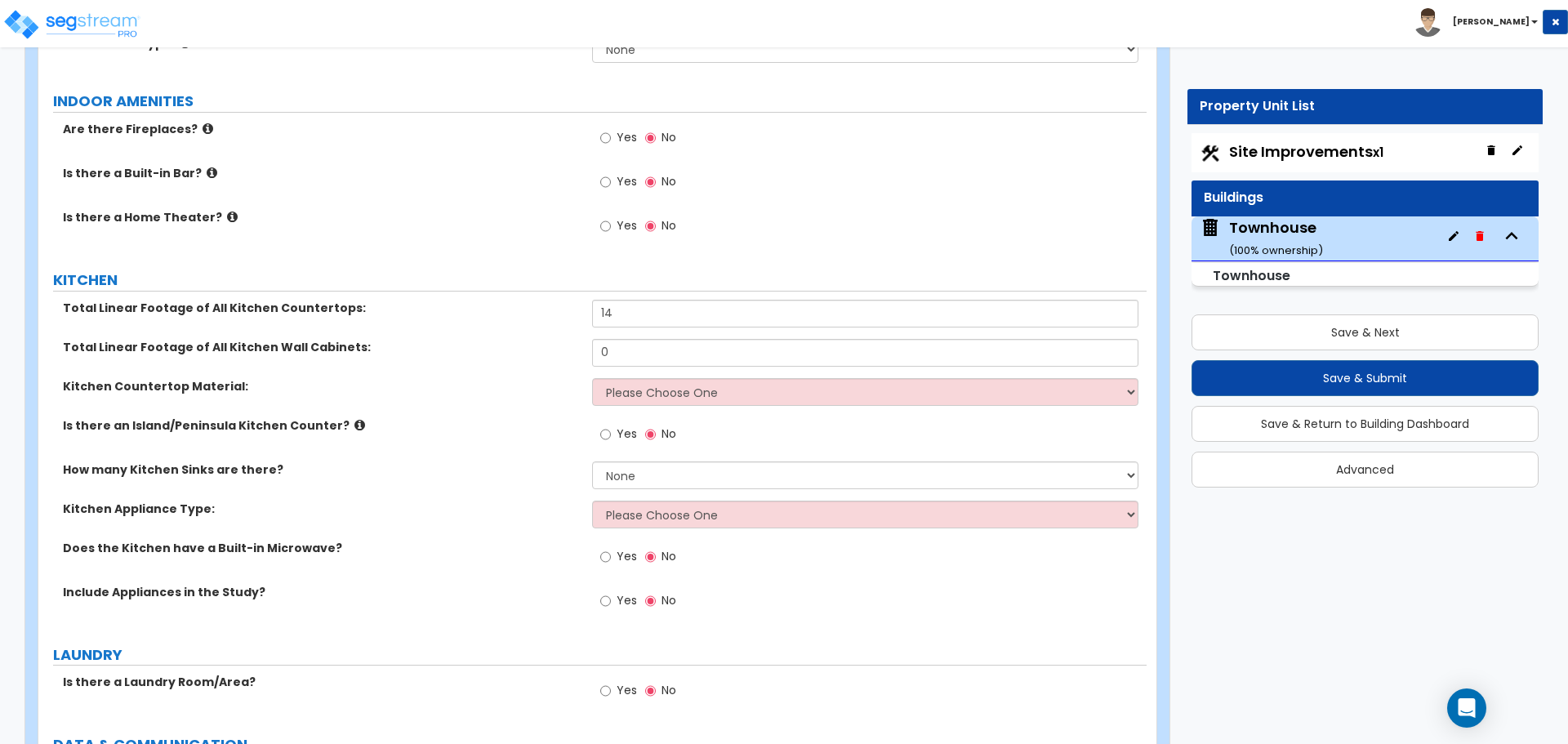
click at [369, 308] on label "Total Linear Footage of All Kitchen Countertops:" at bounding box center [321, 308] width 517 height 16
click at [626, 343] on input "0" at bounding box center [864, 352] width 546 height 28
click at [620, 355] on input "0" at bounding box center [864, 352] width 546 height 28
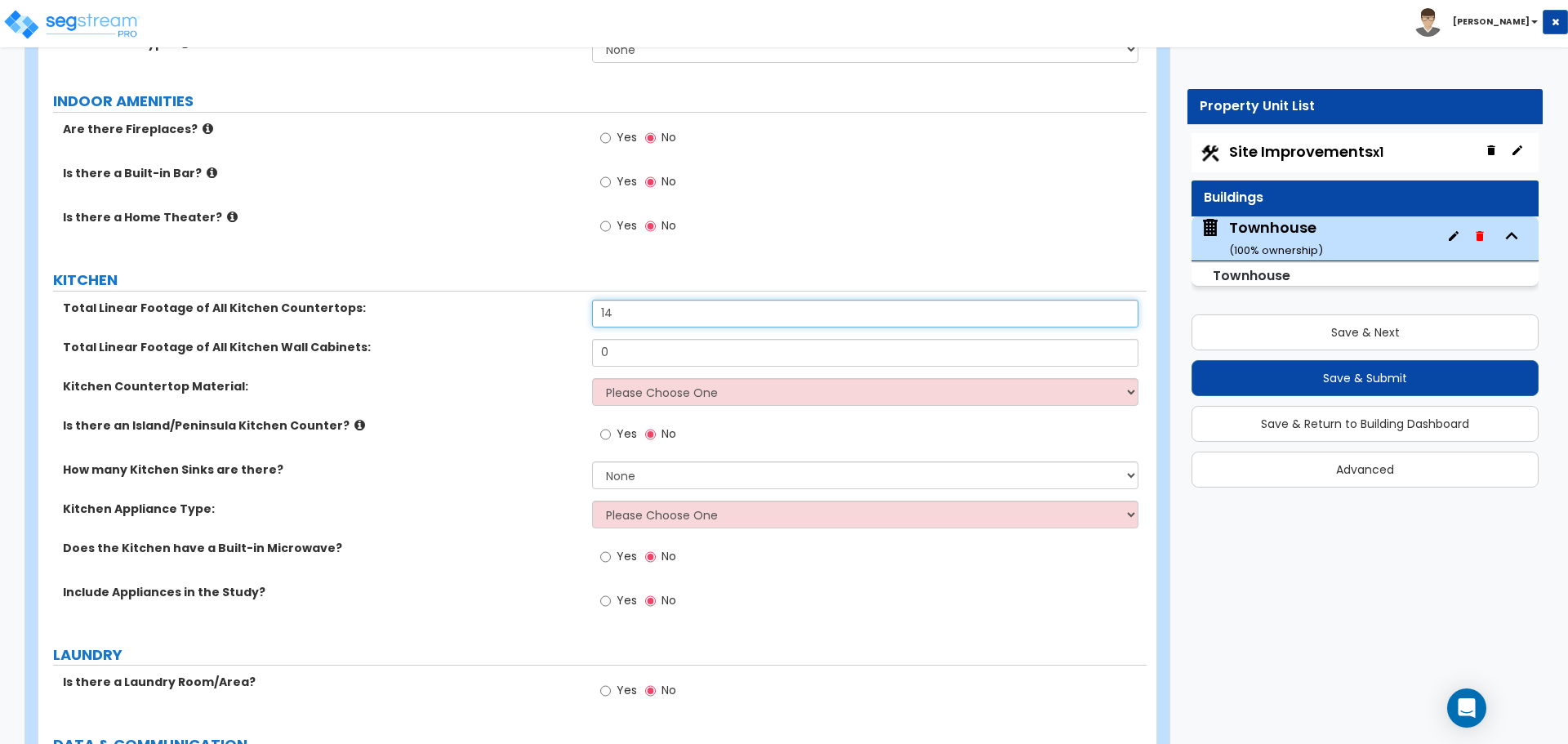
click at [647, 311] on input "14" at bounding box center [864, 314] width 546 height 28
click at [647, 310] on input "14" at bounding box center [864, 314] width 546 height 28
type input "12"
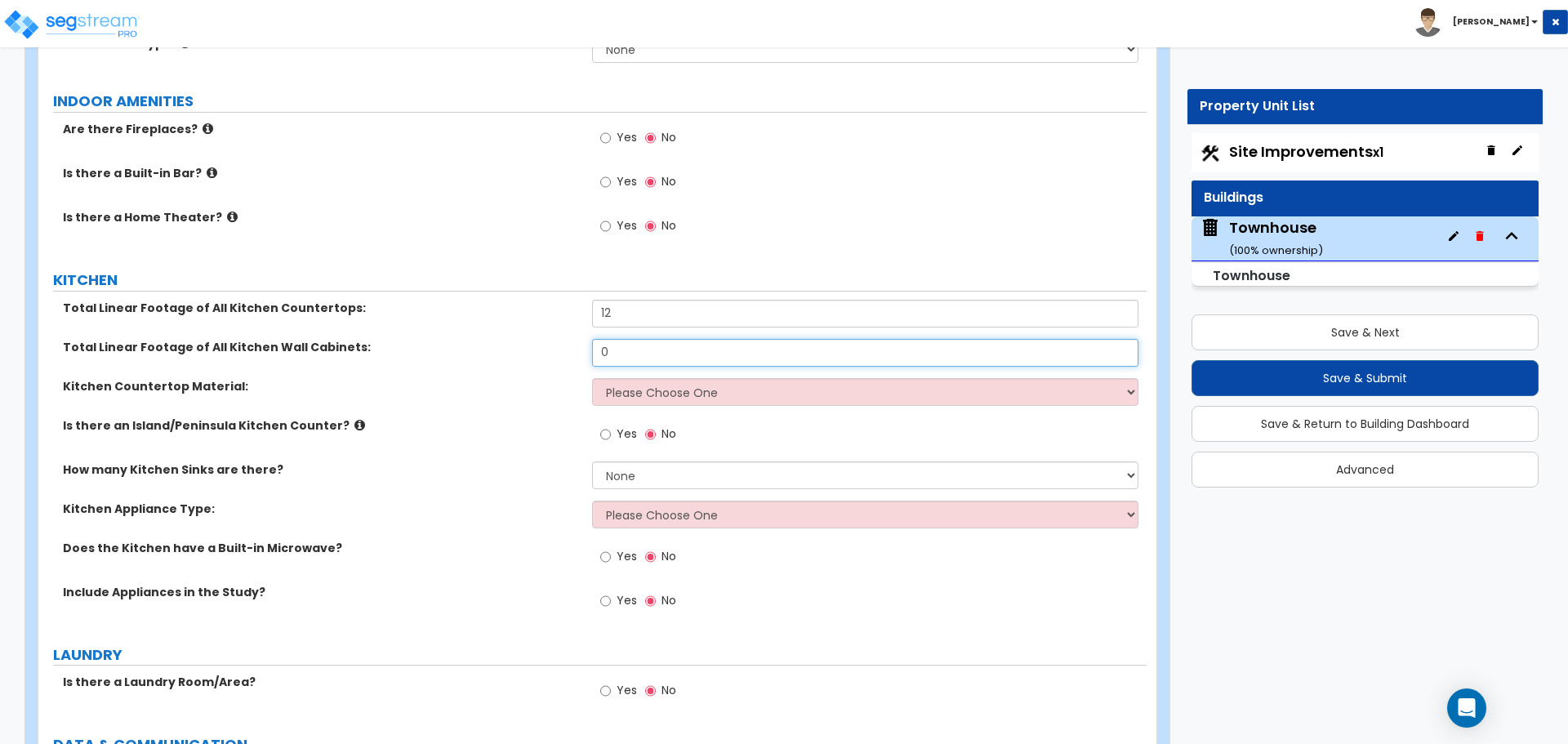
click at [690, 354] on input "0" at bounding box center [864, 352] width 546 height 28
type input "14"
click at [600, 386] on select "Please Choose One Plastic Laminate Solid Surface Stone Quartz Marble Tile Wood …" at bounding box center [864, 391] width 546 height 28
select select "4"
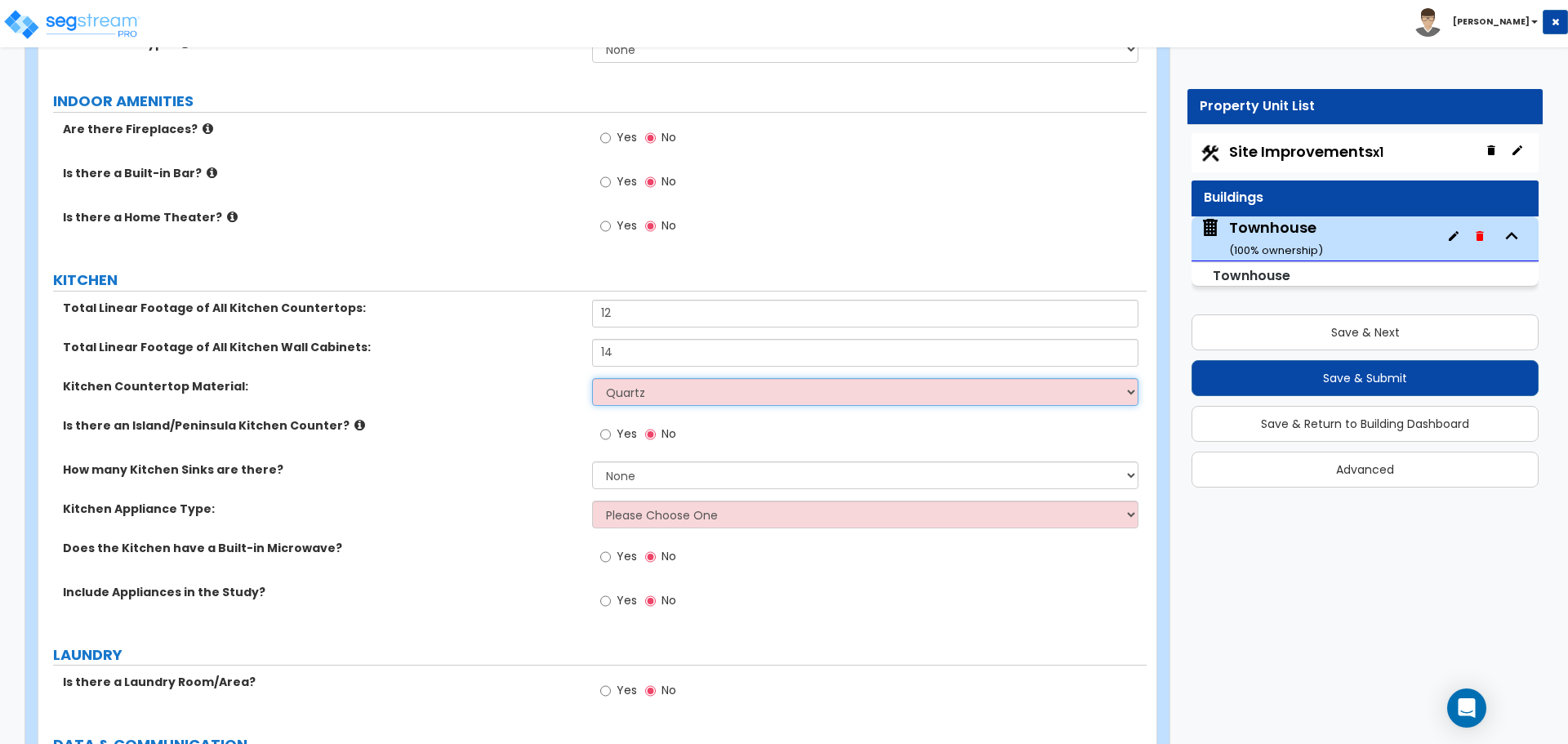
click at [592, 378] on select "Please Choose One Plastic Laminate Solid Surface Stone Quartz Marble Tile Wood …" at bounding box center [864, 391] width 546 height 28
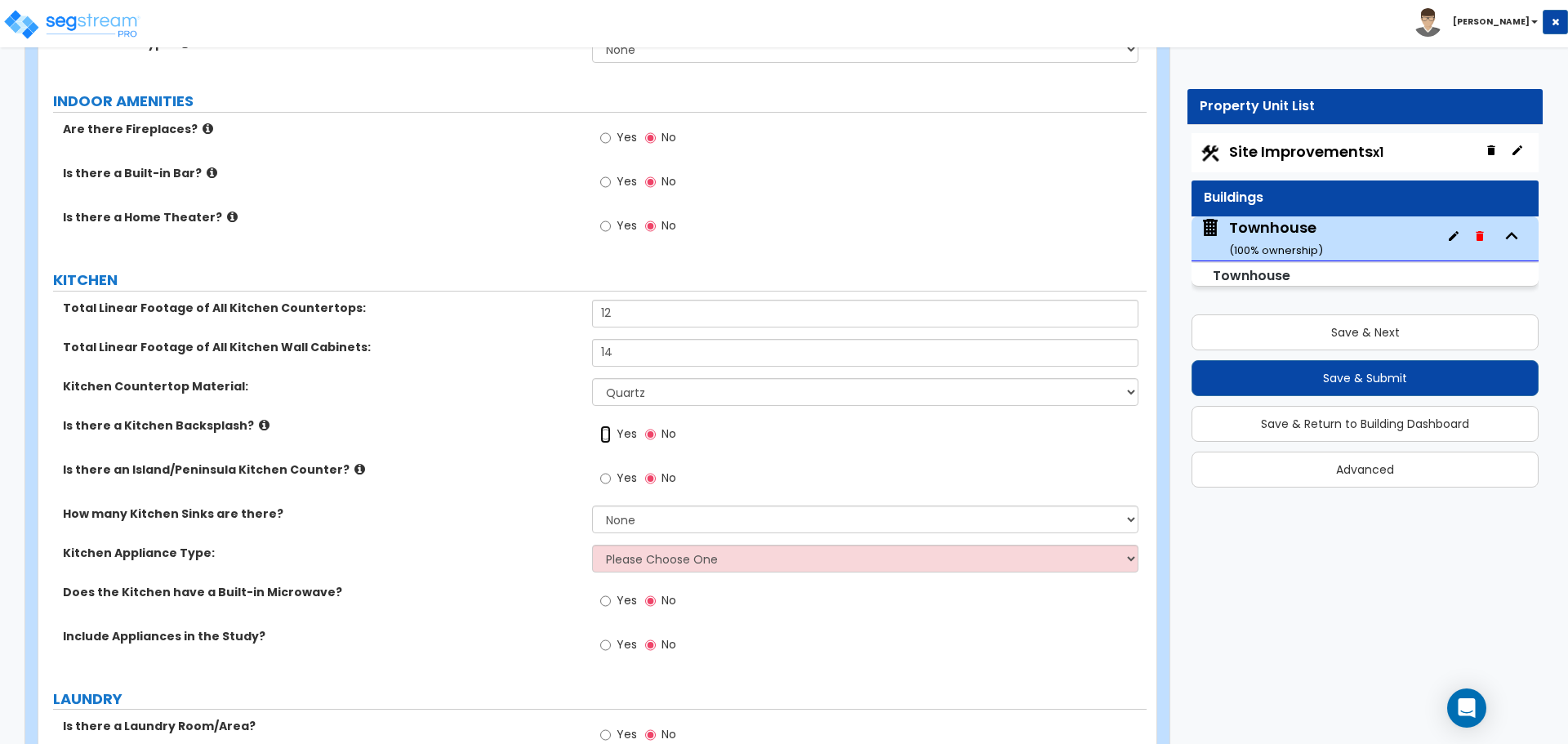
click at [604, 435] on input "Yes" at bounding box center [605, 434] width 11 height 18
radio input "true"
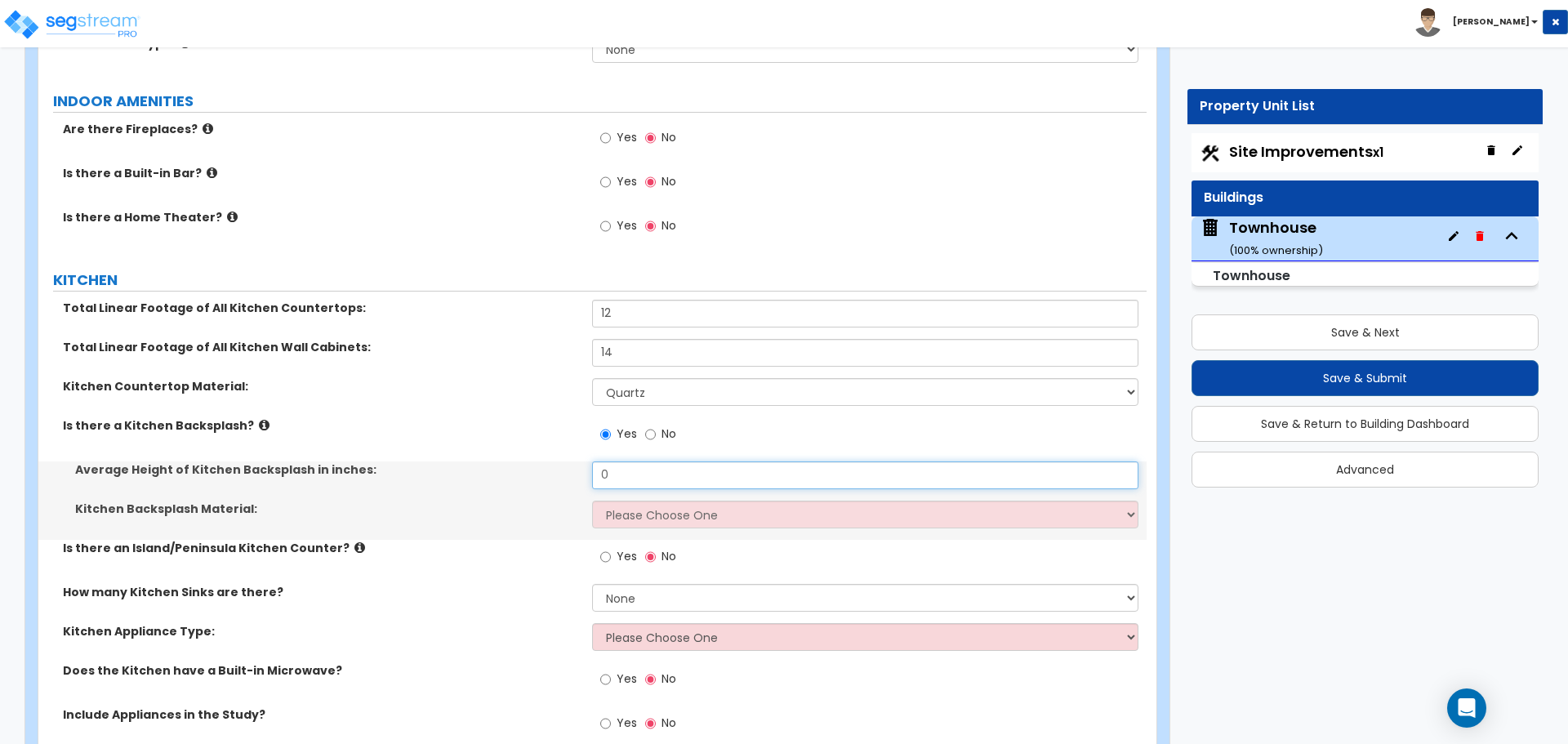
click at [615, 476] on input "0" at bounding box center [864, 475] width 546 height 28
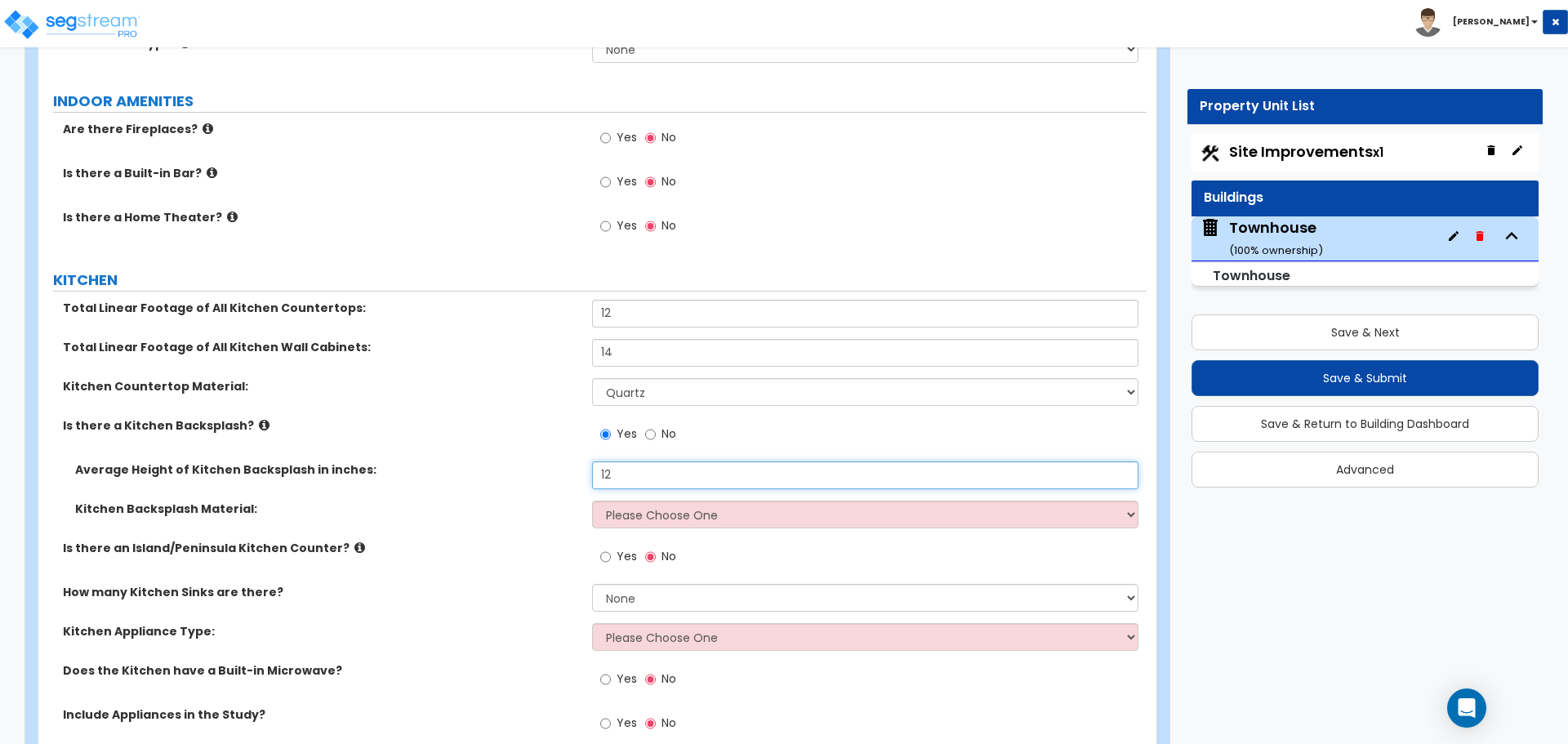
type input "12"
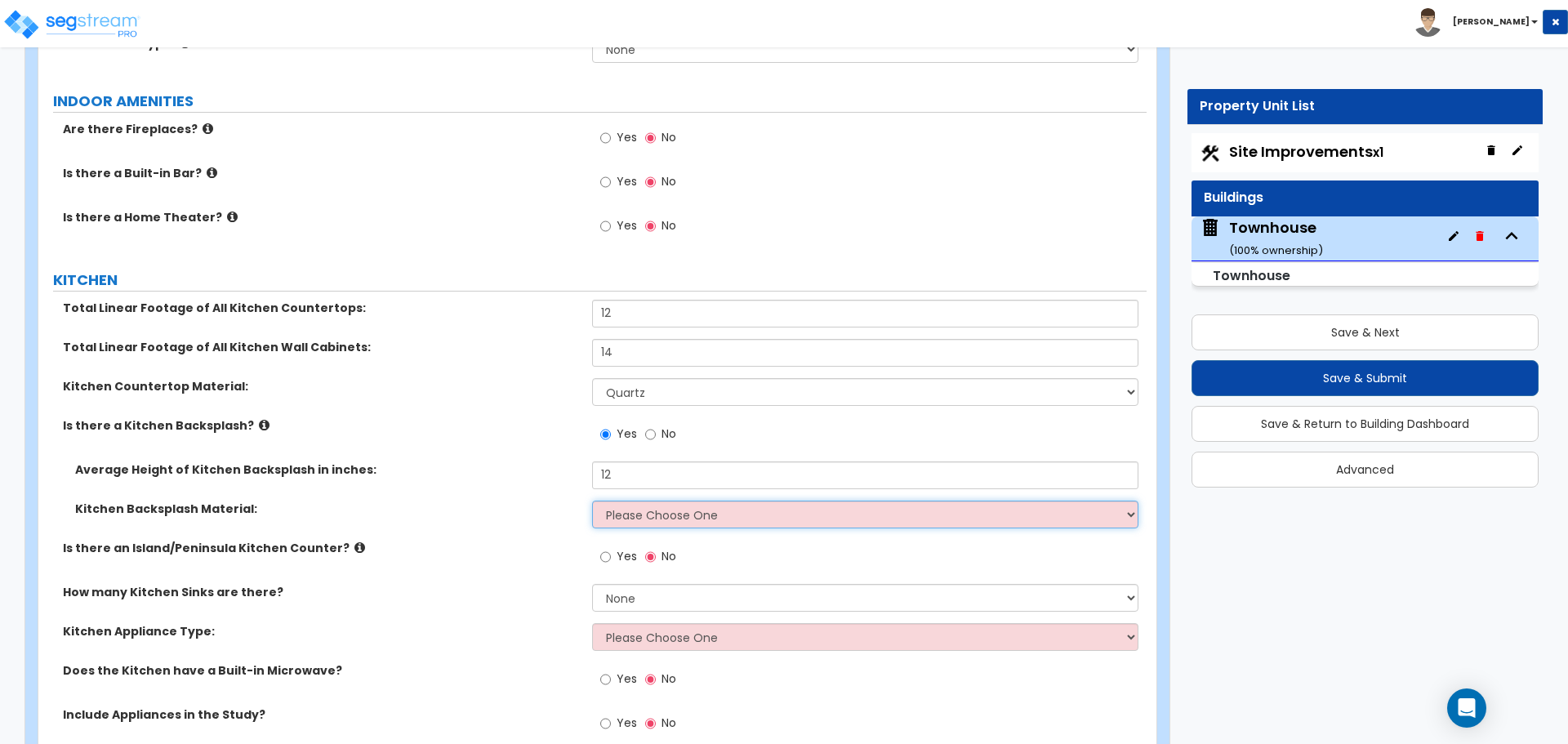
click at [617, 511] on select "Please Choose One Plastic Laminate Solid Surface Stone Quartz Tile Stainless St…" at bounding box center [864, 514] width 546 height 28
select select "6"
click at [592, 500] on select "Please Choose One Plastic Laminate Solid Surface Stone Quartz Tile Stainless St…" at bounding box center [864, 514] width 546 height 28
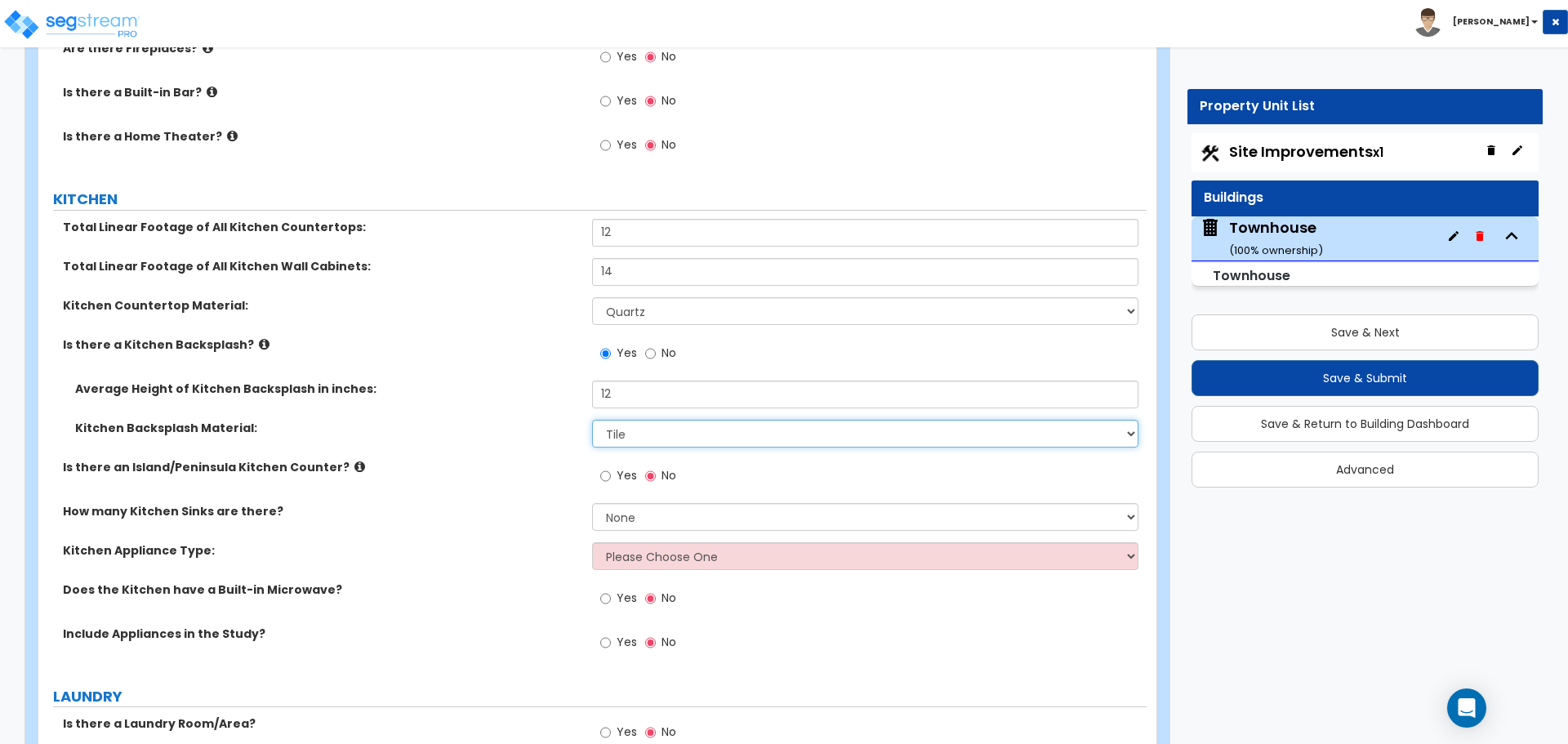
scroll to position [3267, 0]
click at [612, 478] on label "Yes" at bounding box center [619, 477] width 36 height 28
click at [611, 478] on input "Yes" at bounding box center [605, 475] width 11 height 18
radio input "true"
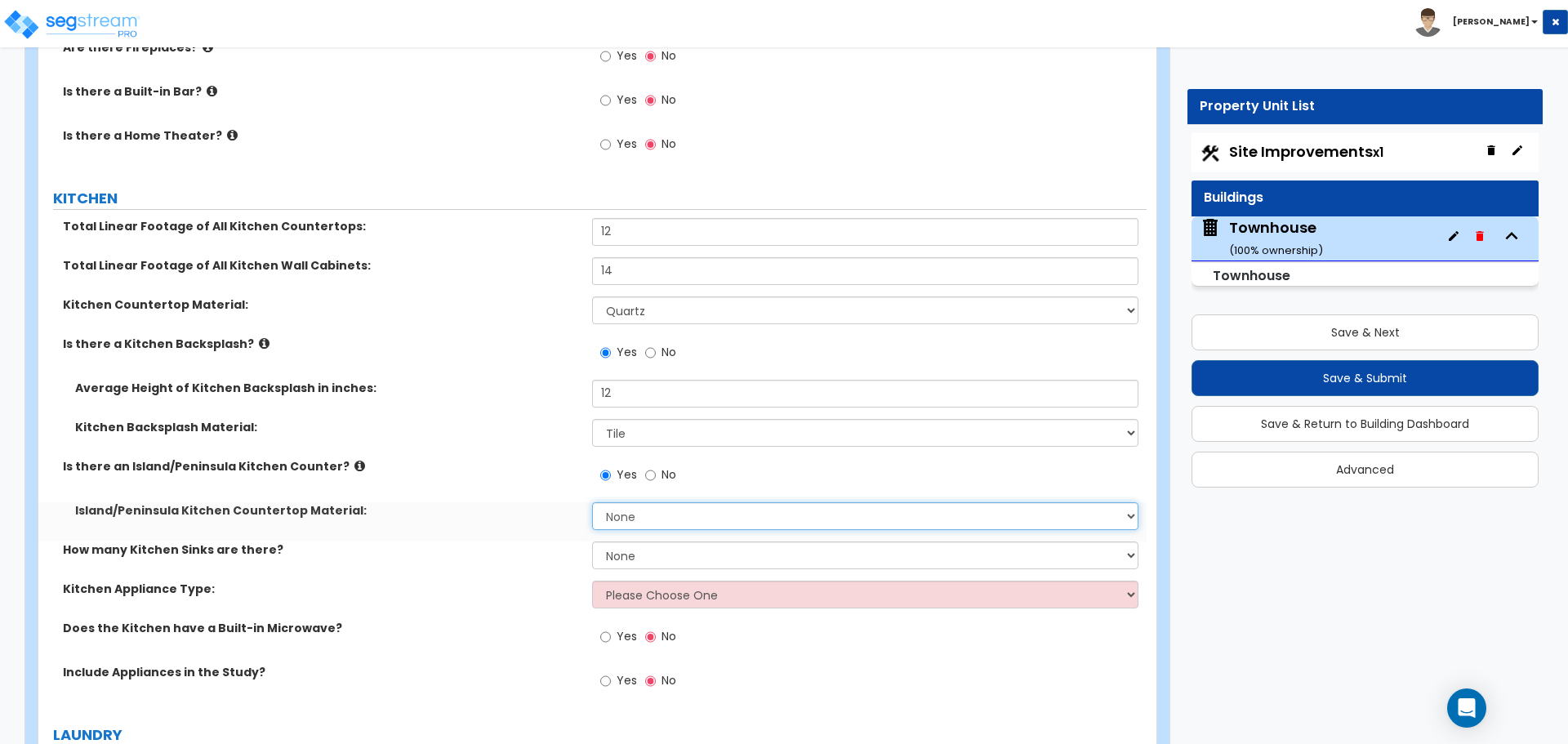
click at [654, 523] on select "None Plastic Laminate Solid Surface Stone Quartz Marble Tile Wood Stainless Ste…" at bounding box center [864, 516] width 546 height 28
click at [643, 518] on select "None Plastic Laminate Solid Surface Stone Quartz Marble Tile Wood Stainless Ste…" at bounding box center [864, 516] width 546 height 28
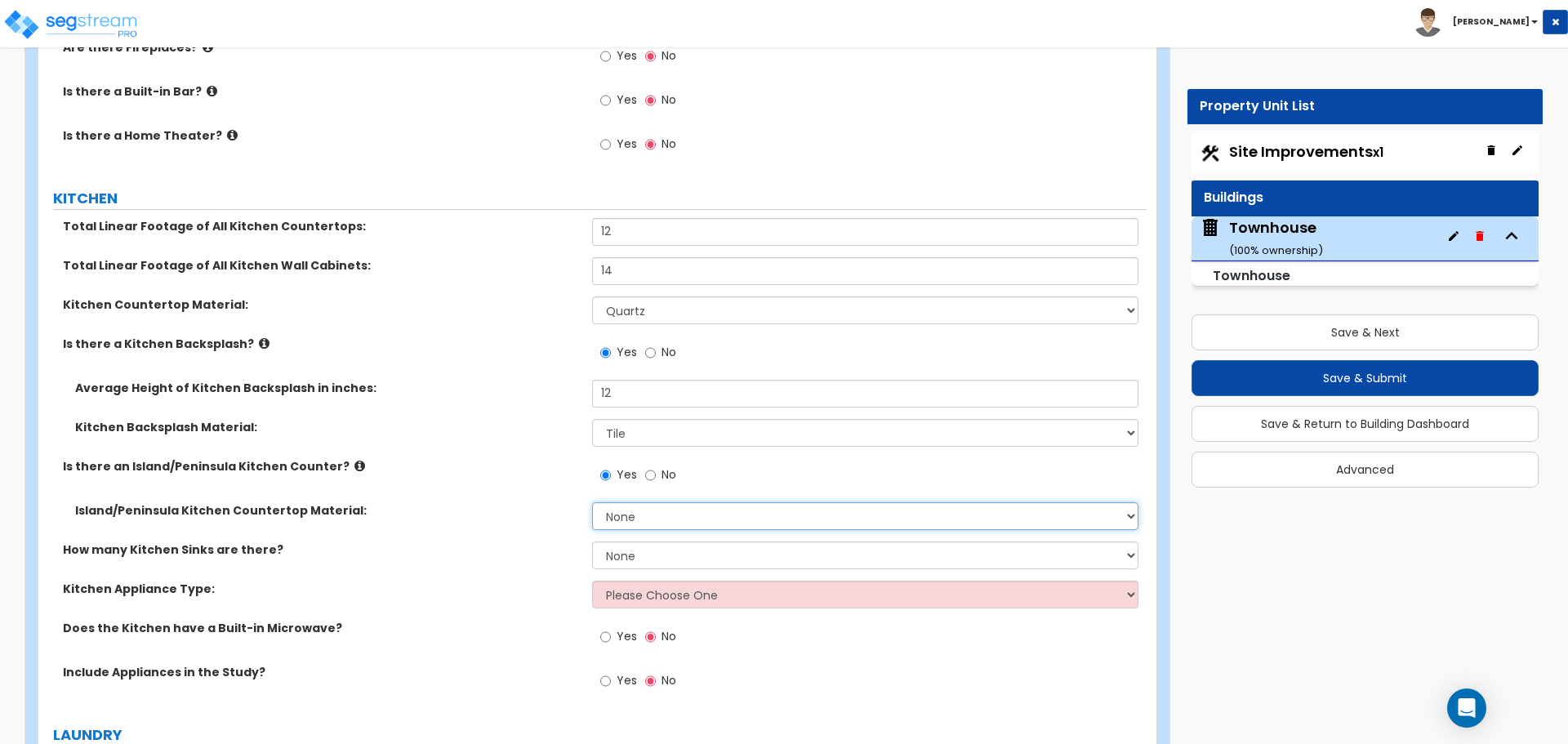
select select "4"
click at [592, 502] on select "None Plastic Laminate Solid Surface Stone Quartz Marble Tile Wood Stainless Ste…" at bounding box center [864, 516] width 546 height 28
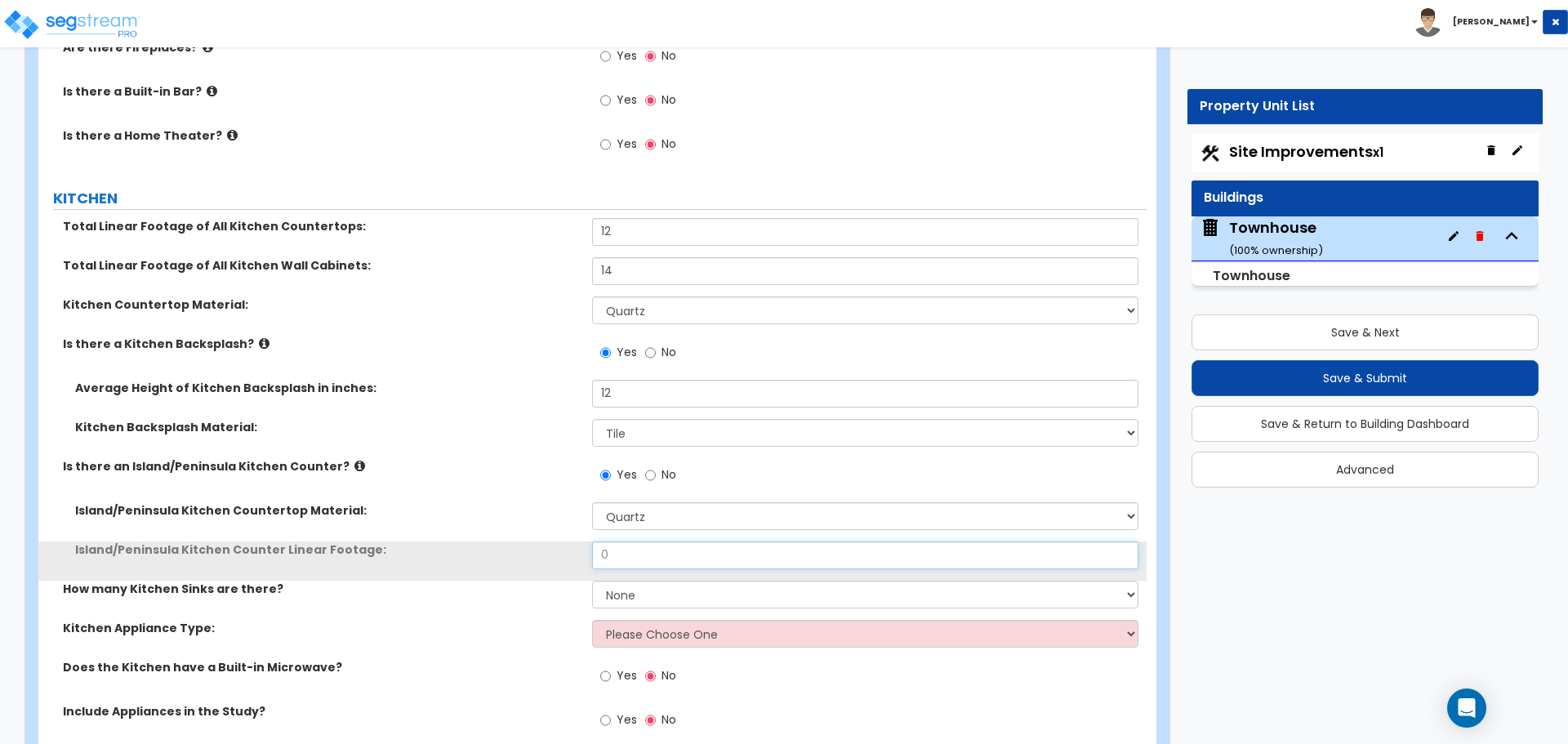
click at [636, 548] on input "0" at bounding box center [864, 555] width 546 height 28
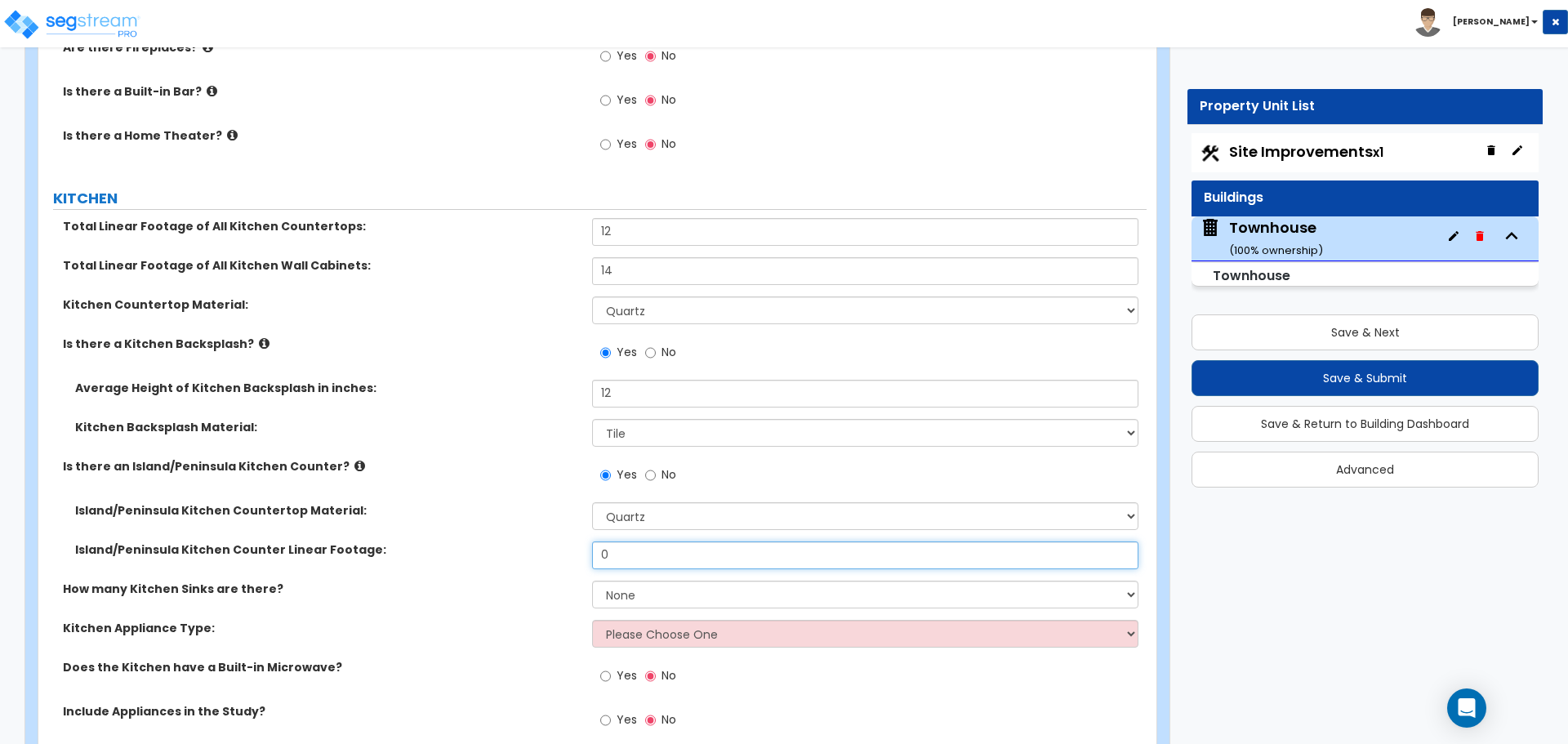
click at [631, 556] on input "0" at bounding box center [864, 555] width 546 height 28
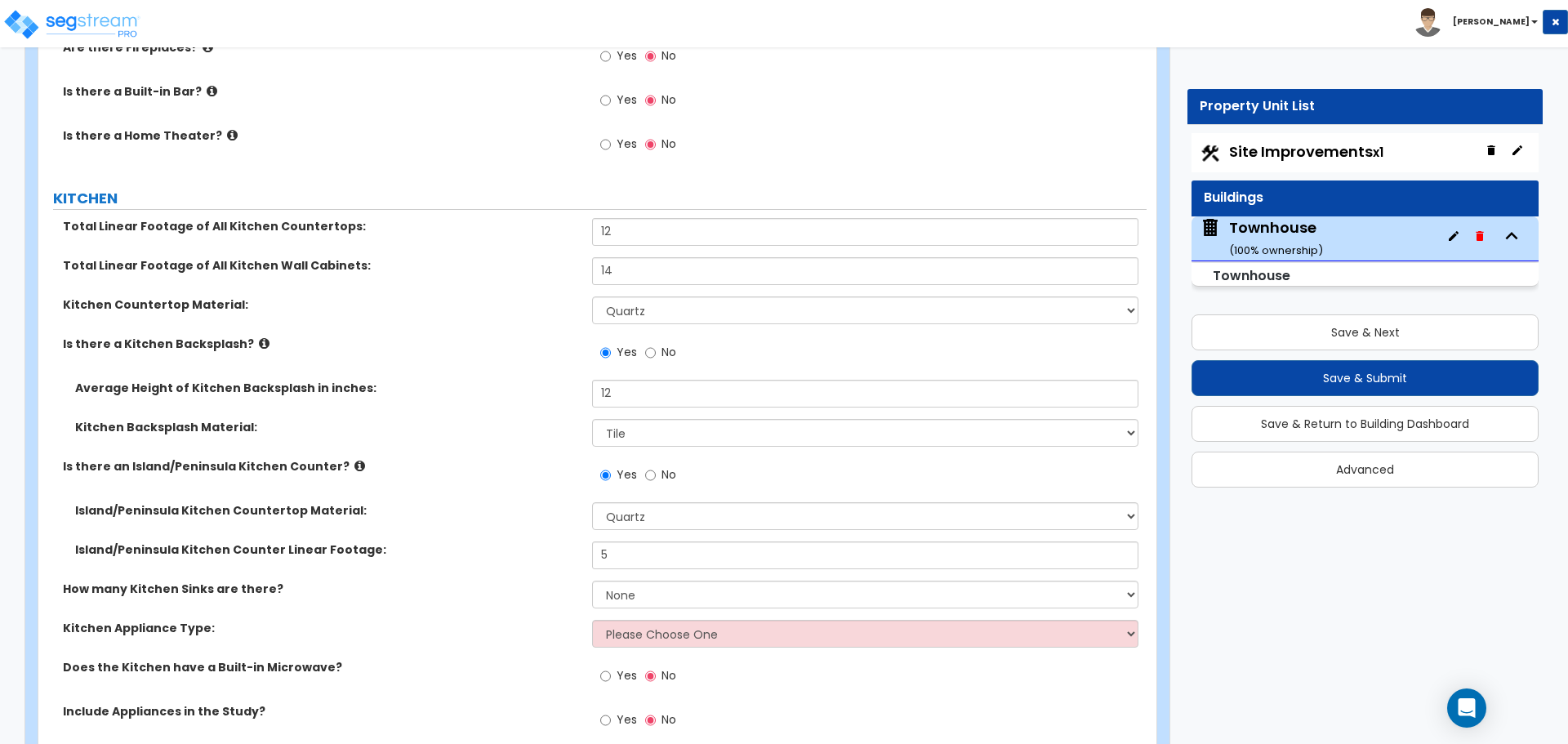
click at [564, 542] on label "Island/Peninsula Kitchen Counter Linear Footage:" at bounding box center [327, 549] width 504 height 16
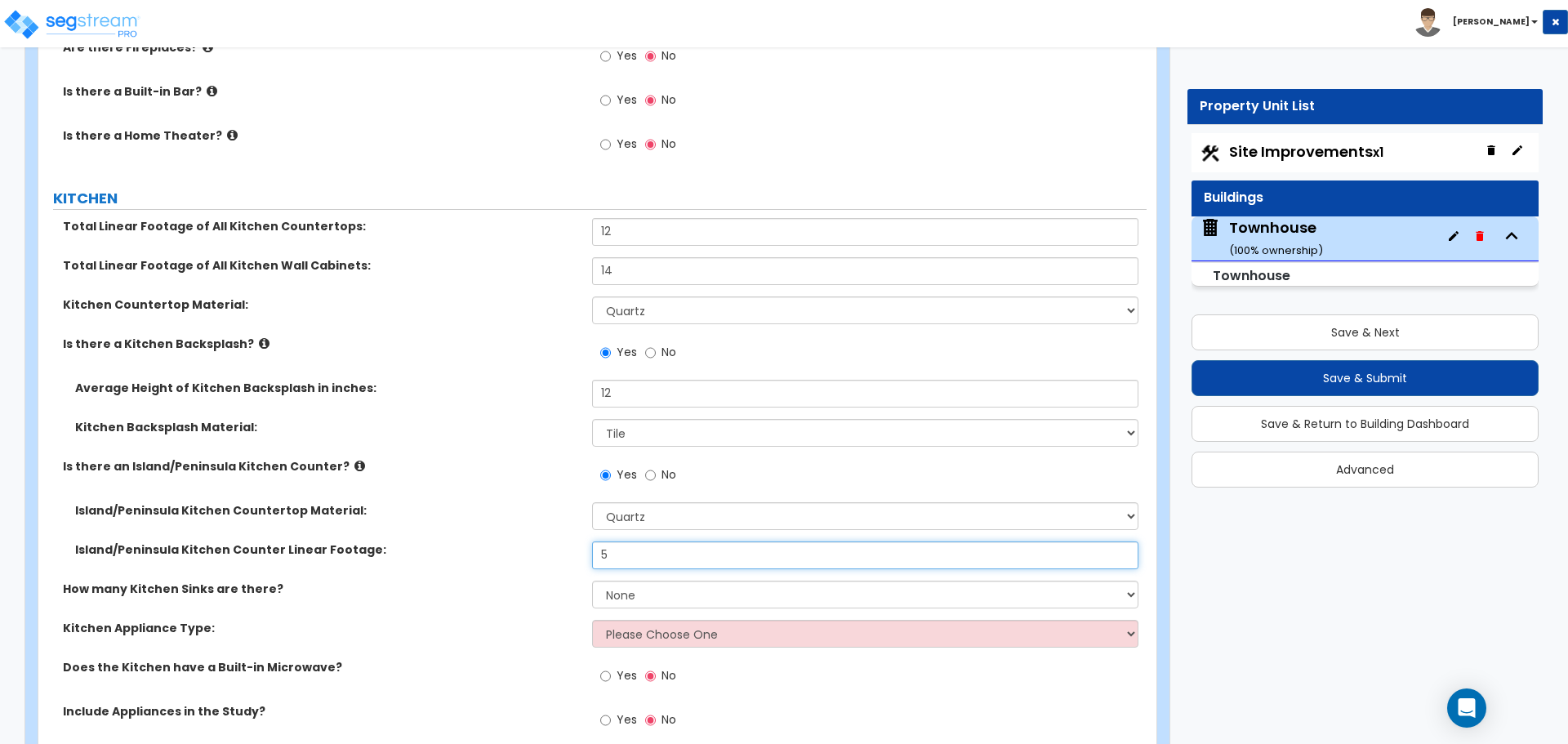
click at [622, 565] on input "5" at bounding box center [864, 555] width 546 height 28
type input "6"
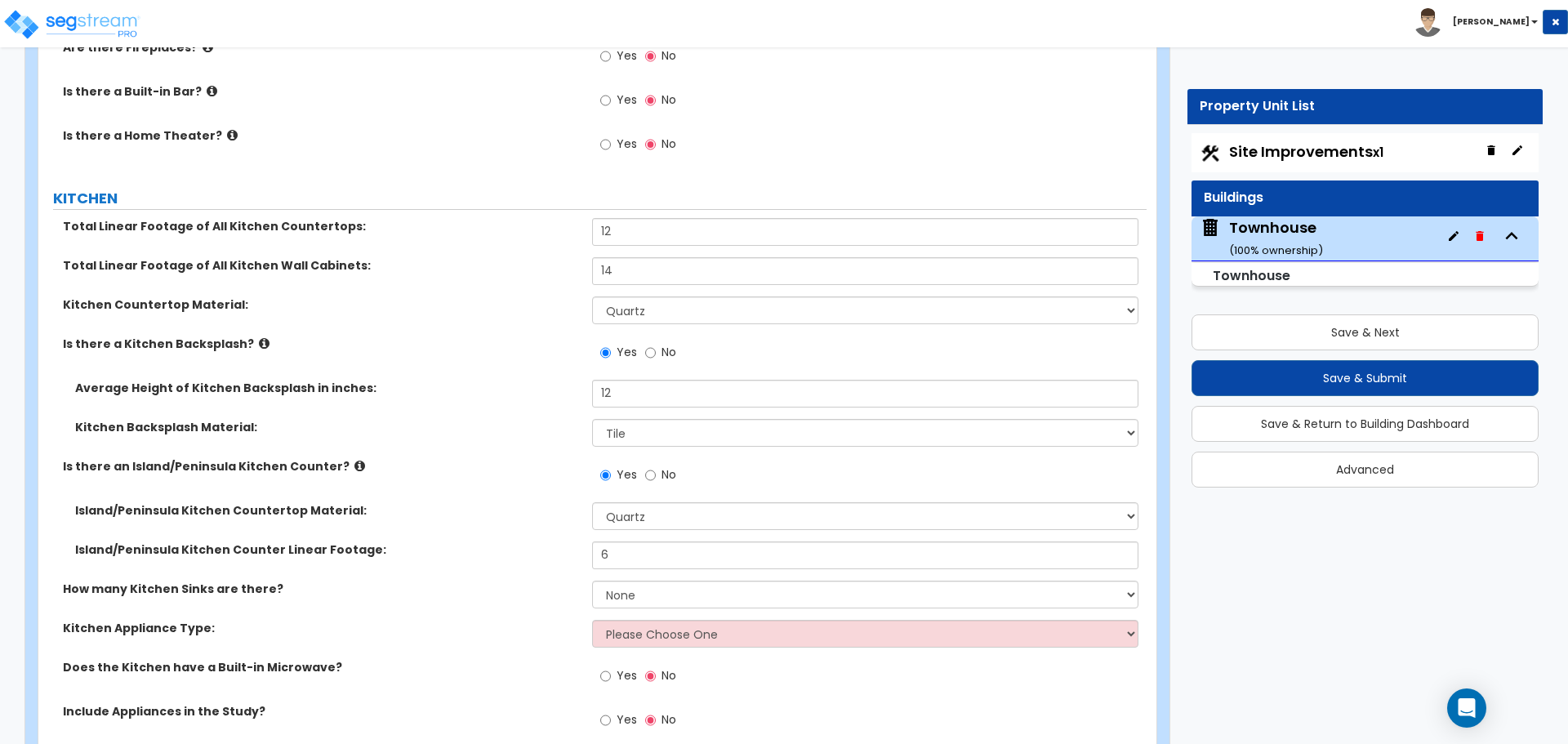
click at [550, 562] on div "Island/Peninsula Kitchen Counter Linear Footage: 6" at bounding box center [593, 561] width 1109 height 39
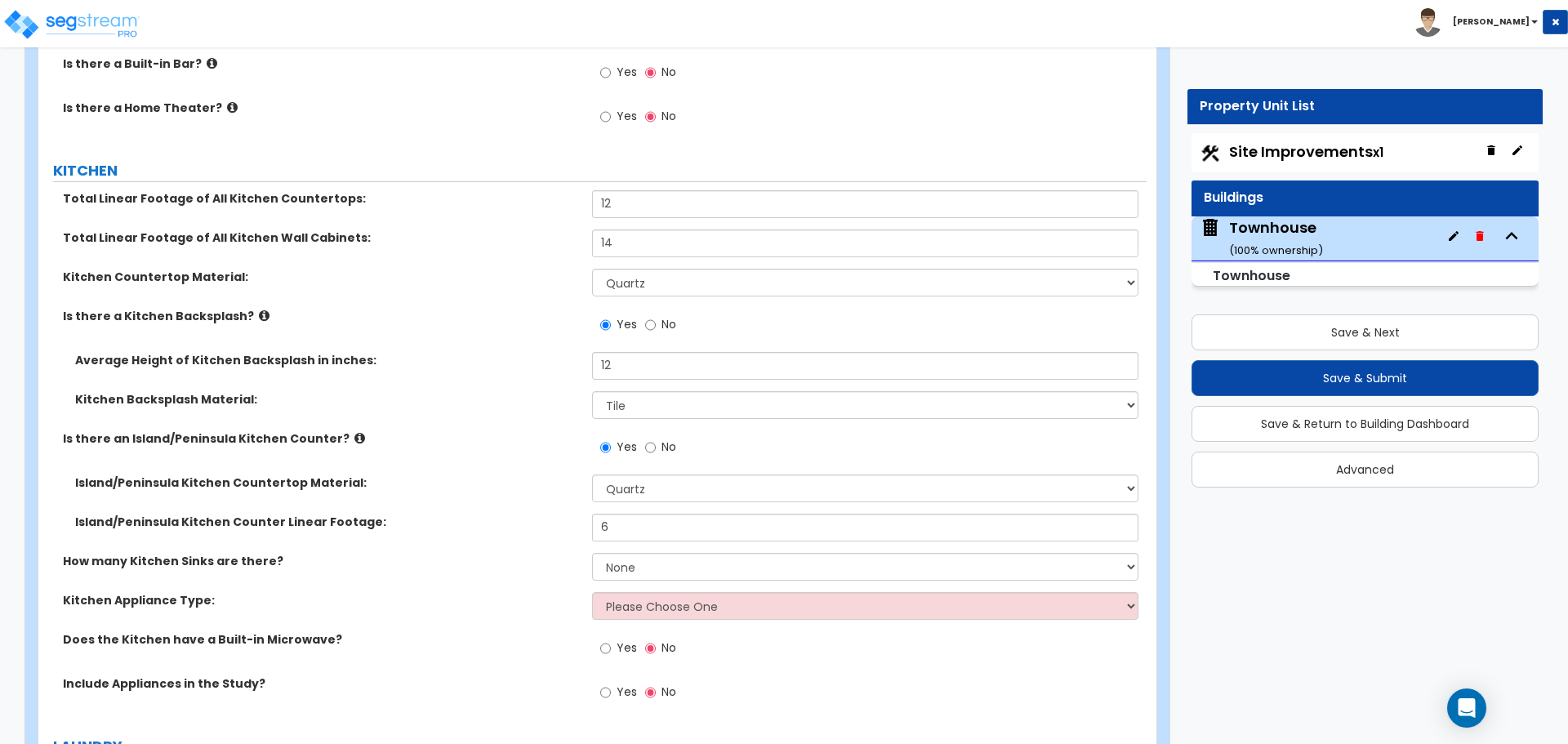
scroll to position [3348, 0]
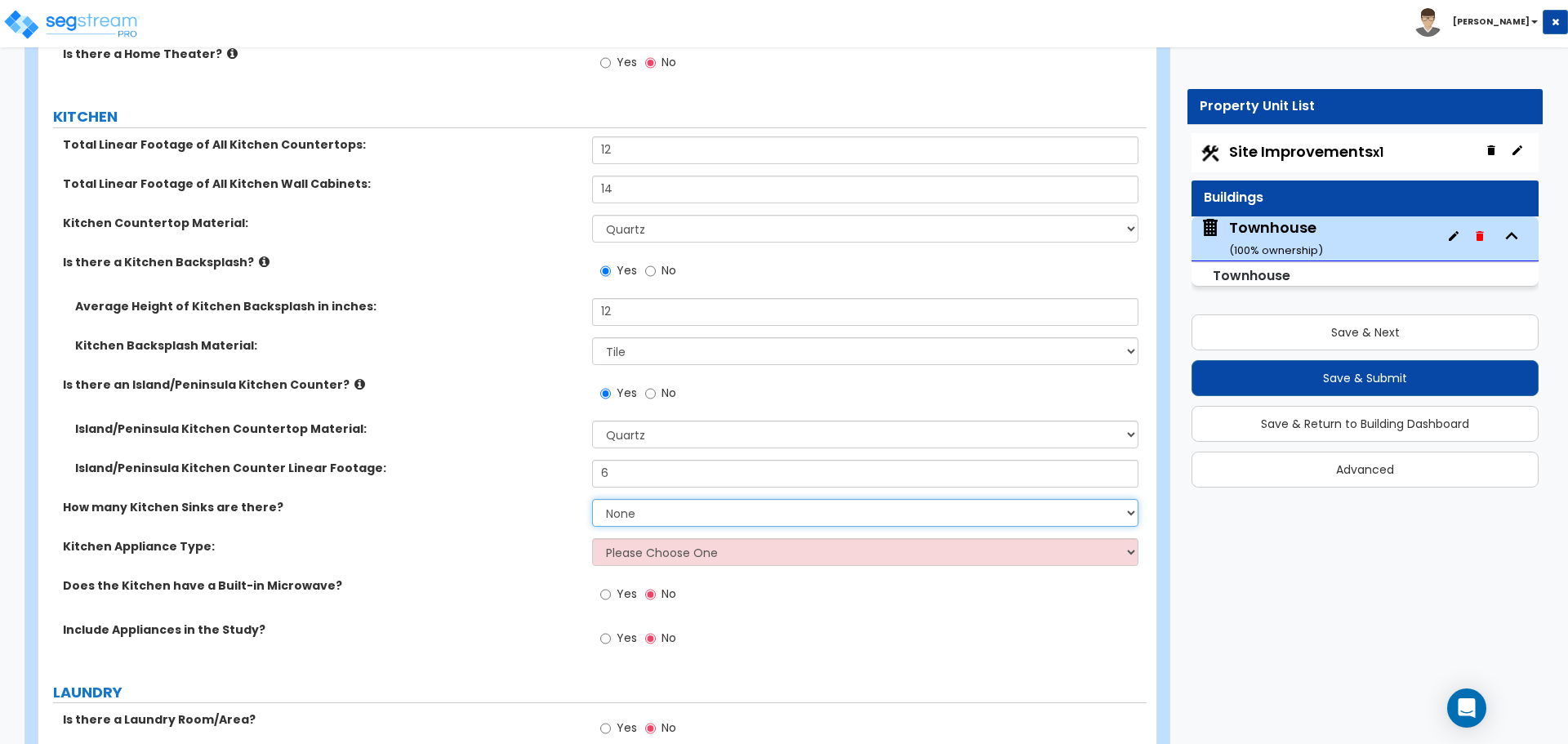
click at [624, 521] on select "None 1 2 3" at bounding box center [864, 512] width 546 height 28
select select "1"
click at [592, 499] on select "None 1 2 3" at bounding box center [864, 512] width 546 height 28
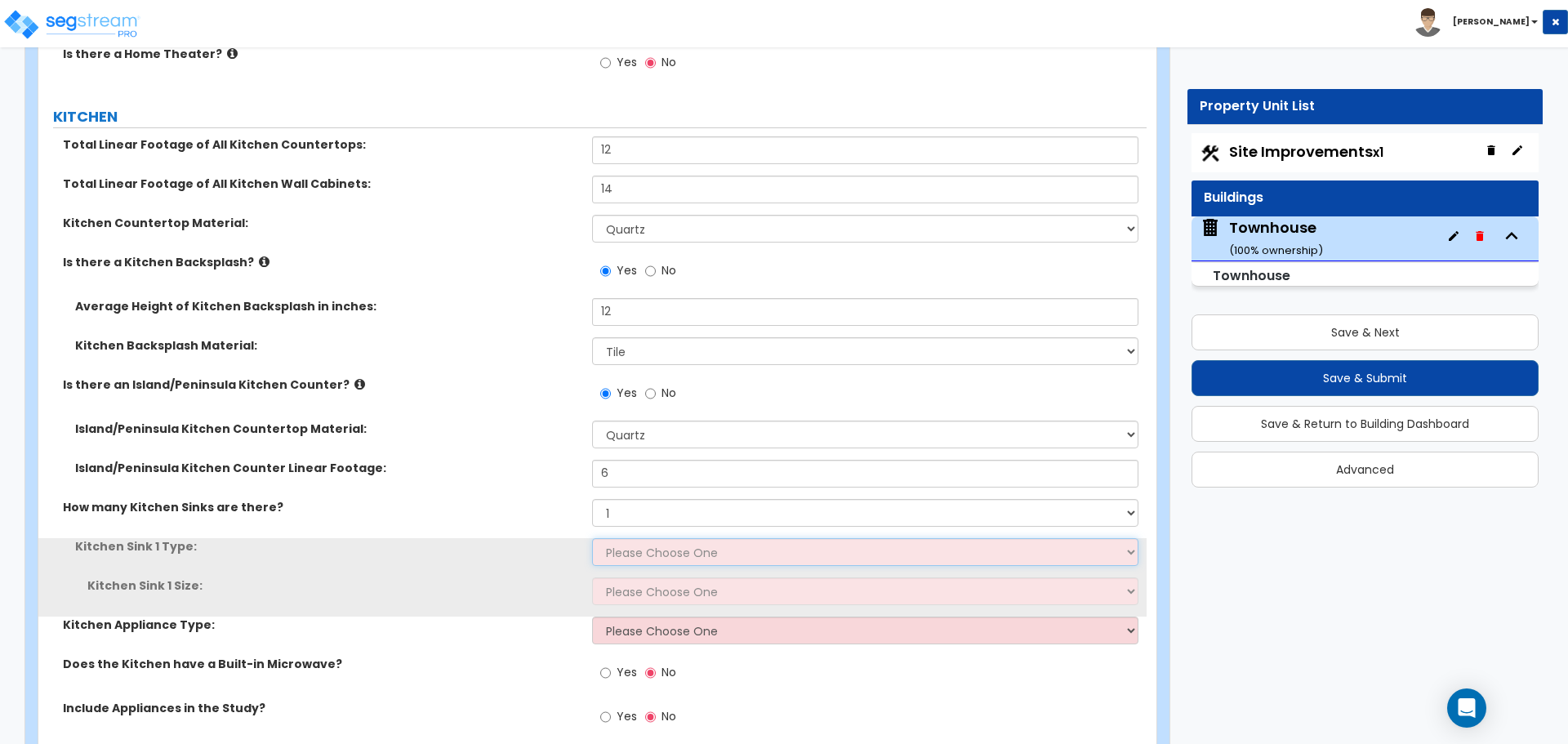
click at [624, 559] on select "Please Choose One Stainless Steel Porcelain Enamel Cast Iron Granite Composite" at bounding box center [864, 551] width 546 height 28
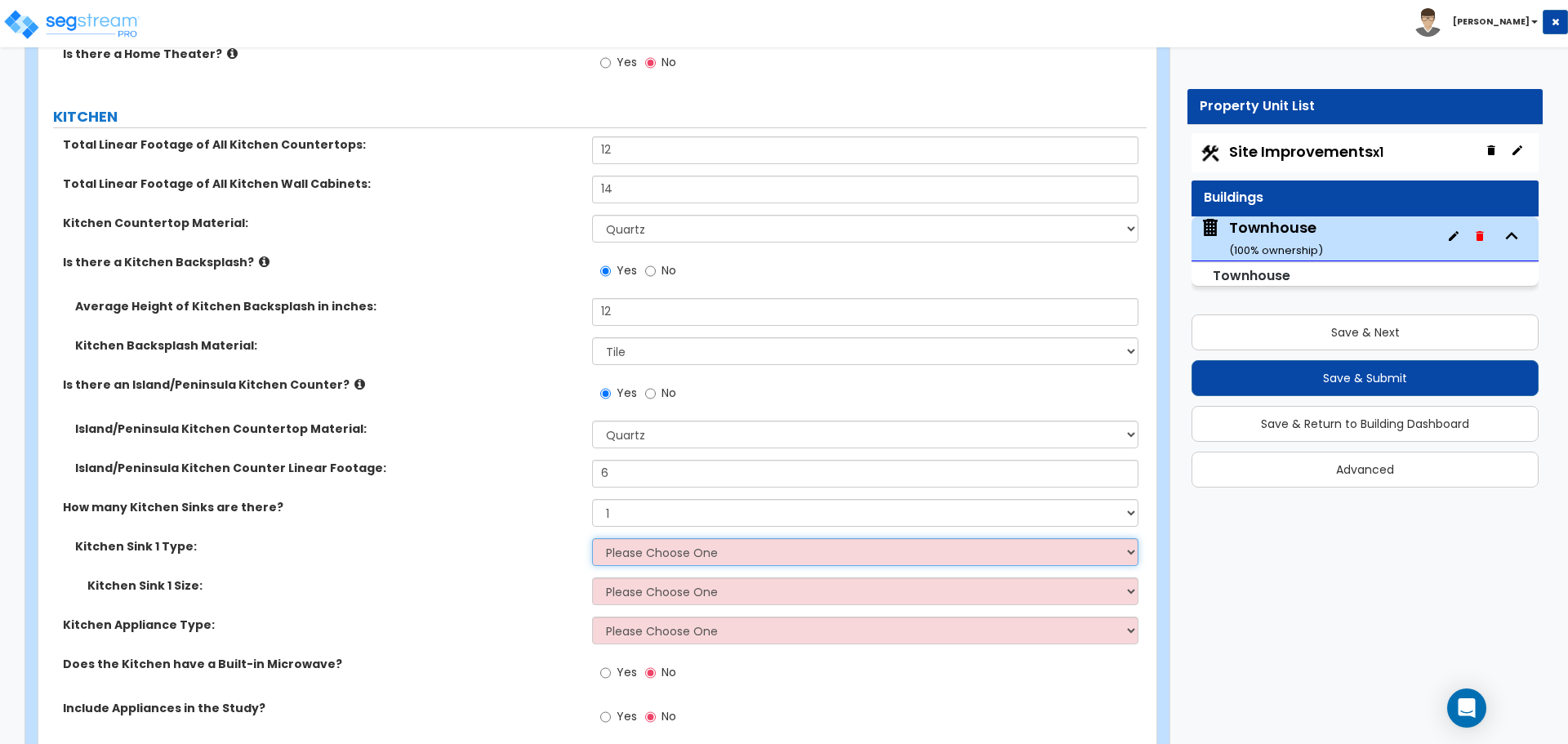
select select "1"
click at [592, 538] on select "Please Choose One Stainless Steel Porcelain Enamel Cast Iron Granite Composite" at bounding box center [864, 551] width 546 height 28
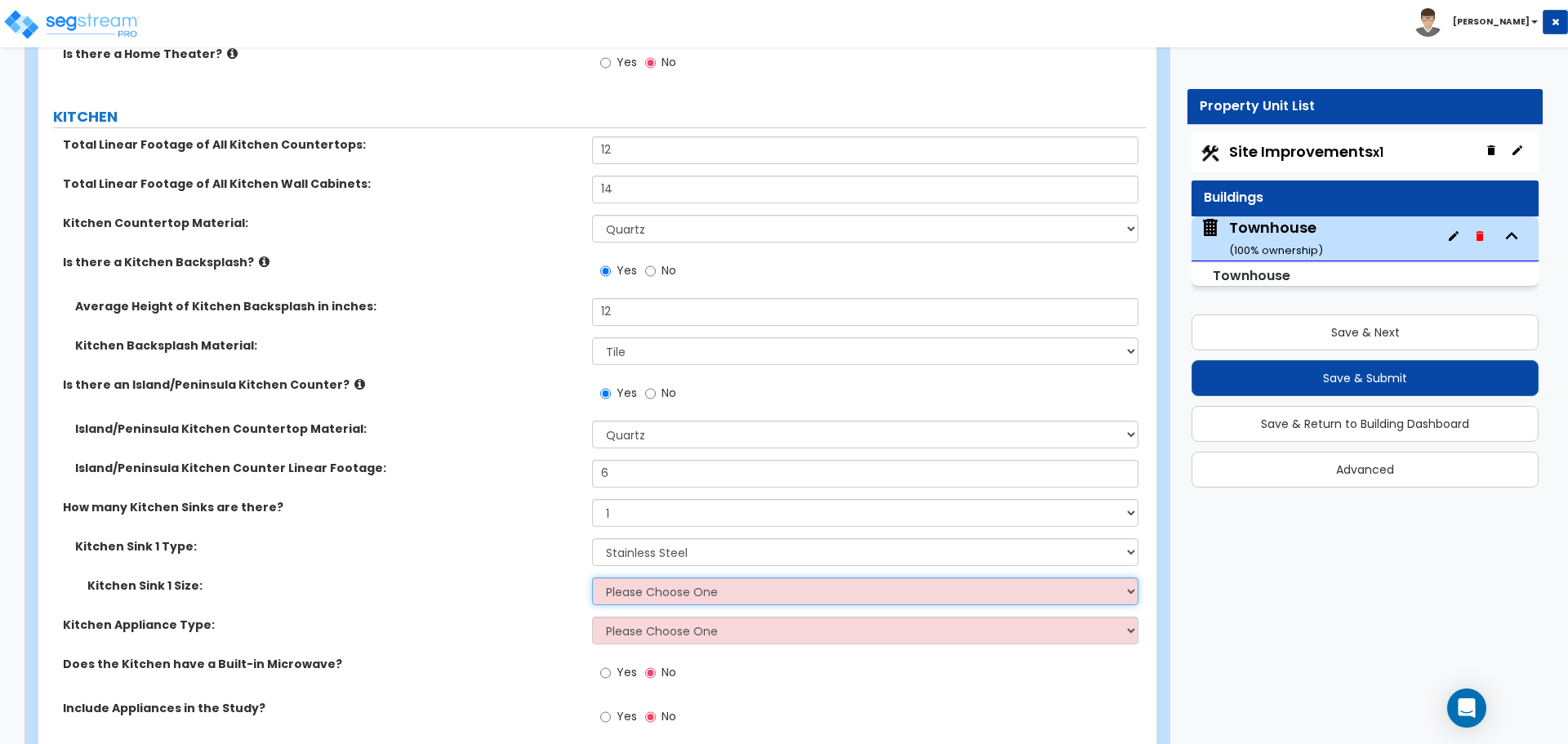
click at [631, 593] on select "Please Choose One Single Sink Double Sink" at bounding box center [864, 591] width 546 height 28
select select "2"
click at [592, 577] on select "Please Choose One Single Sink Double Sink" at bounding box center [864, 591] width 546 height 28
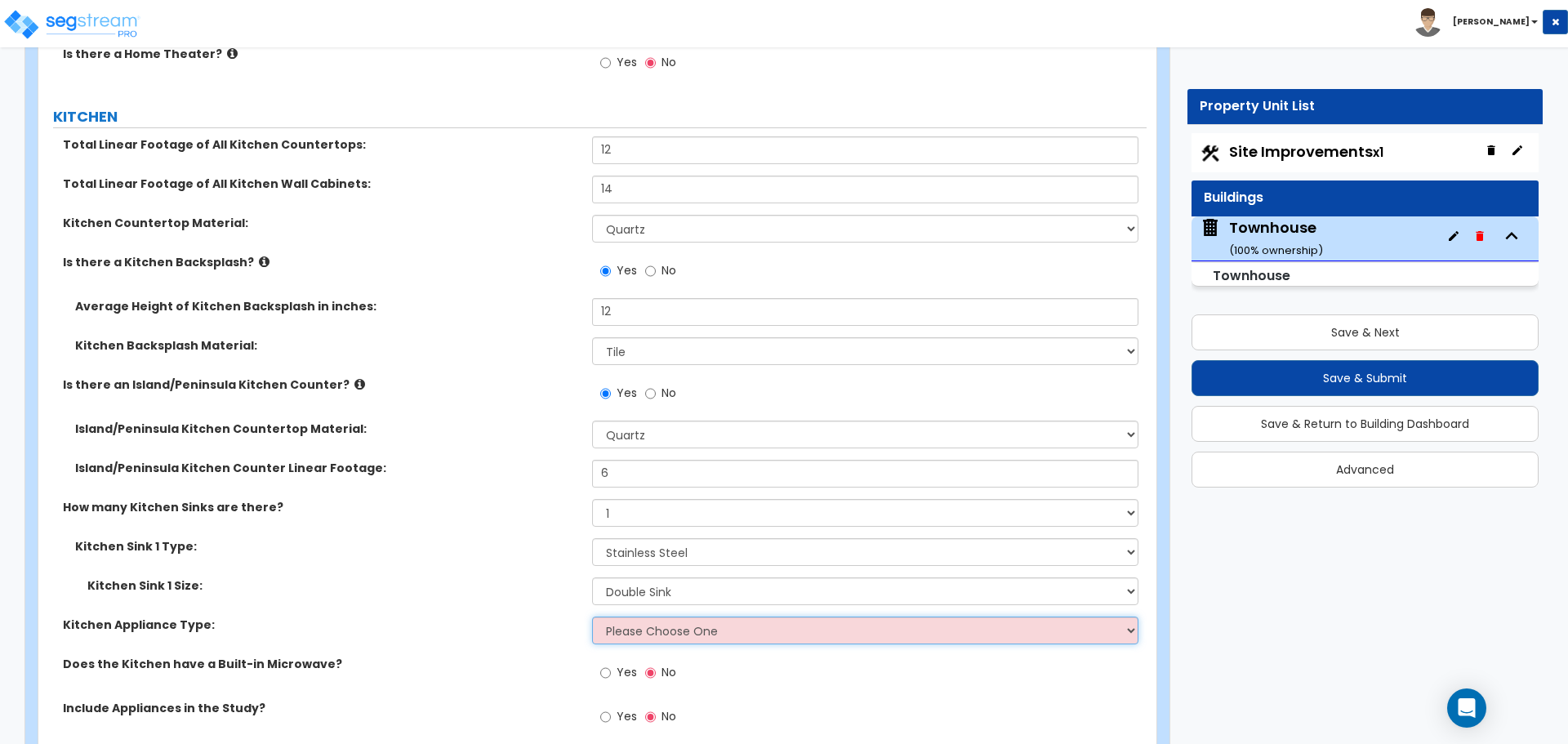
click at [625, 635] on select "Please Choose One Gas Electric" at bounding box center [864, 630] width 546 height 28
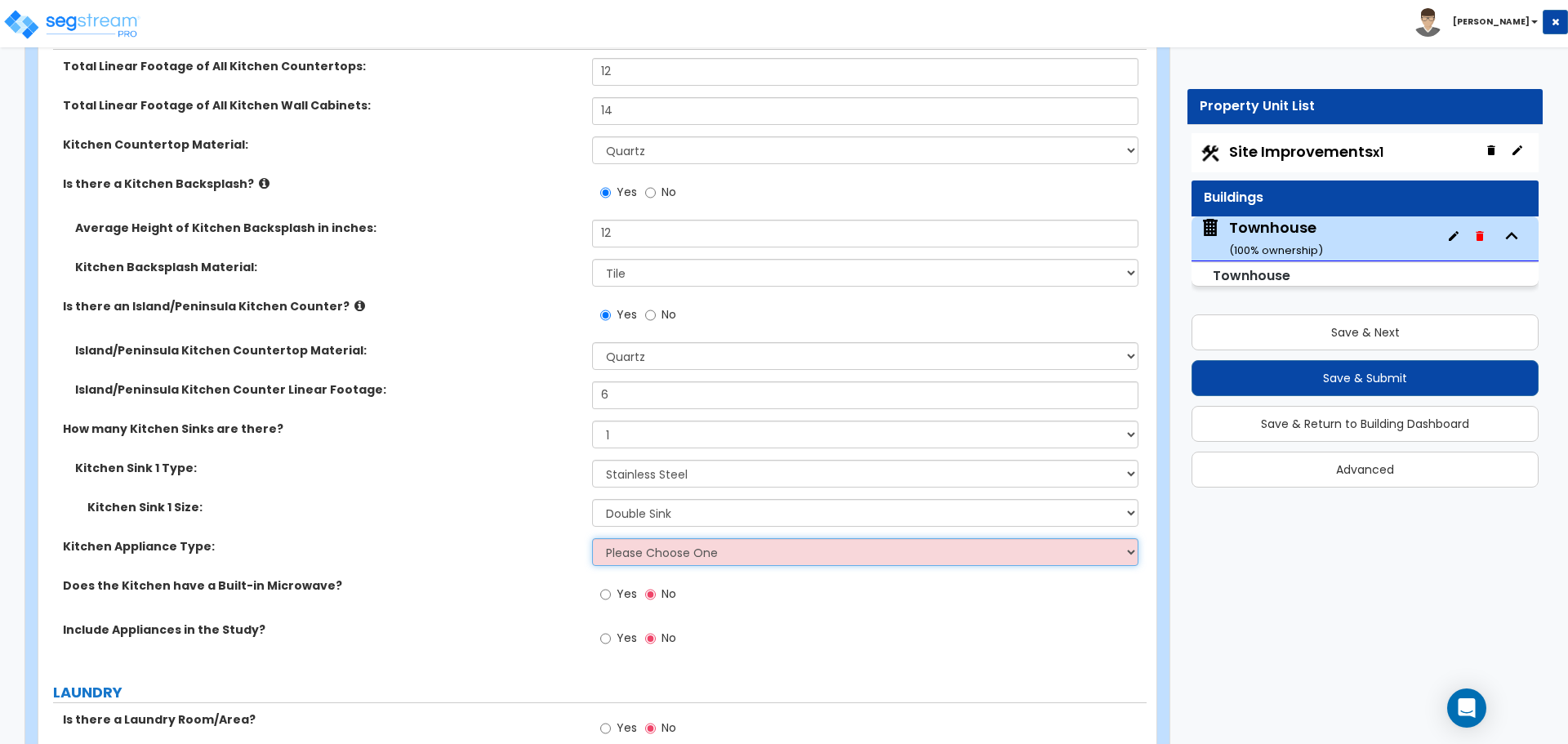
scroll to position [3429, 0]
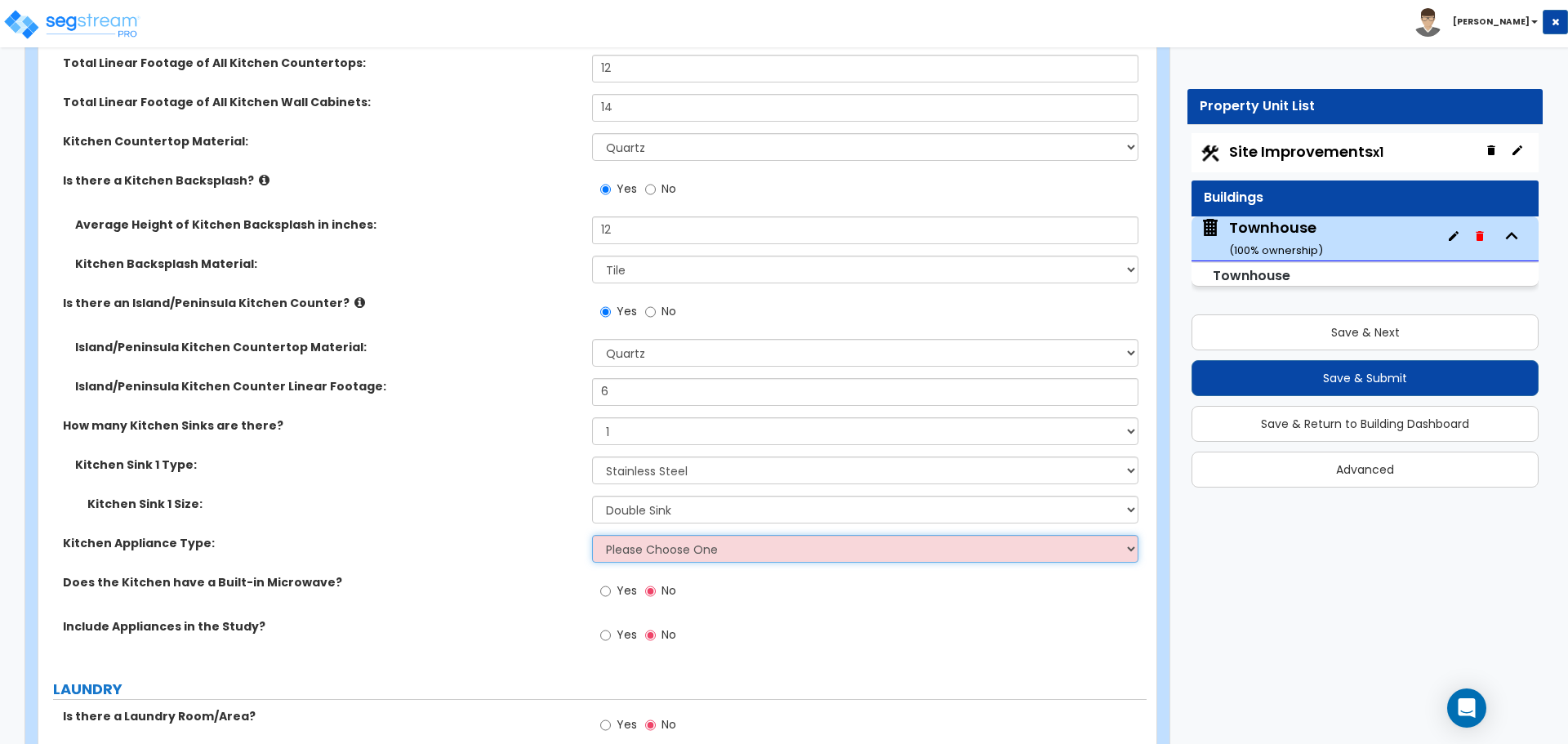
click at [628, 557] on select "Please Choose One Gas Electric" at bounding box center [864, 548] width 546 height 28
select select "1"
click at [592, 535] on select "Please Choose One Gas Electric" at bounding box center [864, 548] width 546 height 28
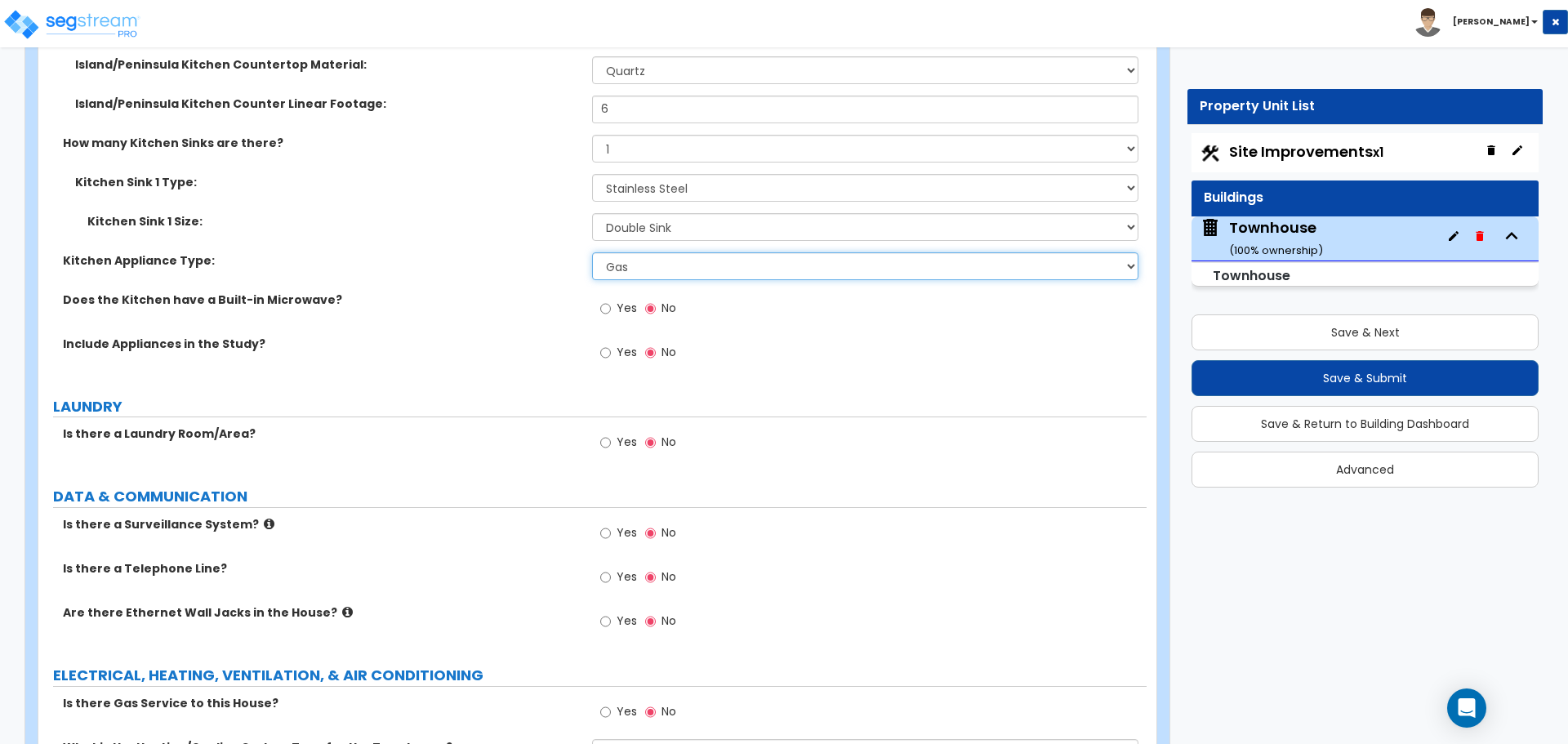
scroll to position [3756, 0]
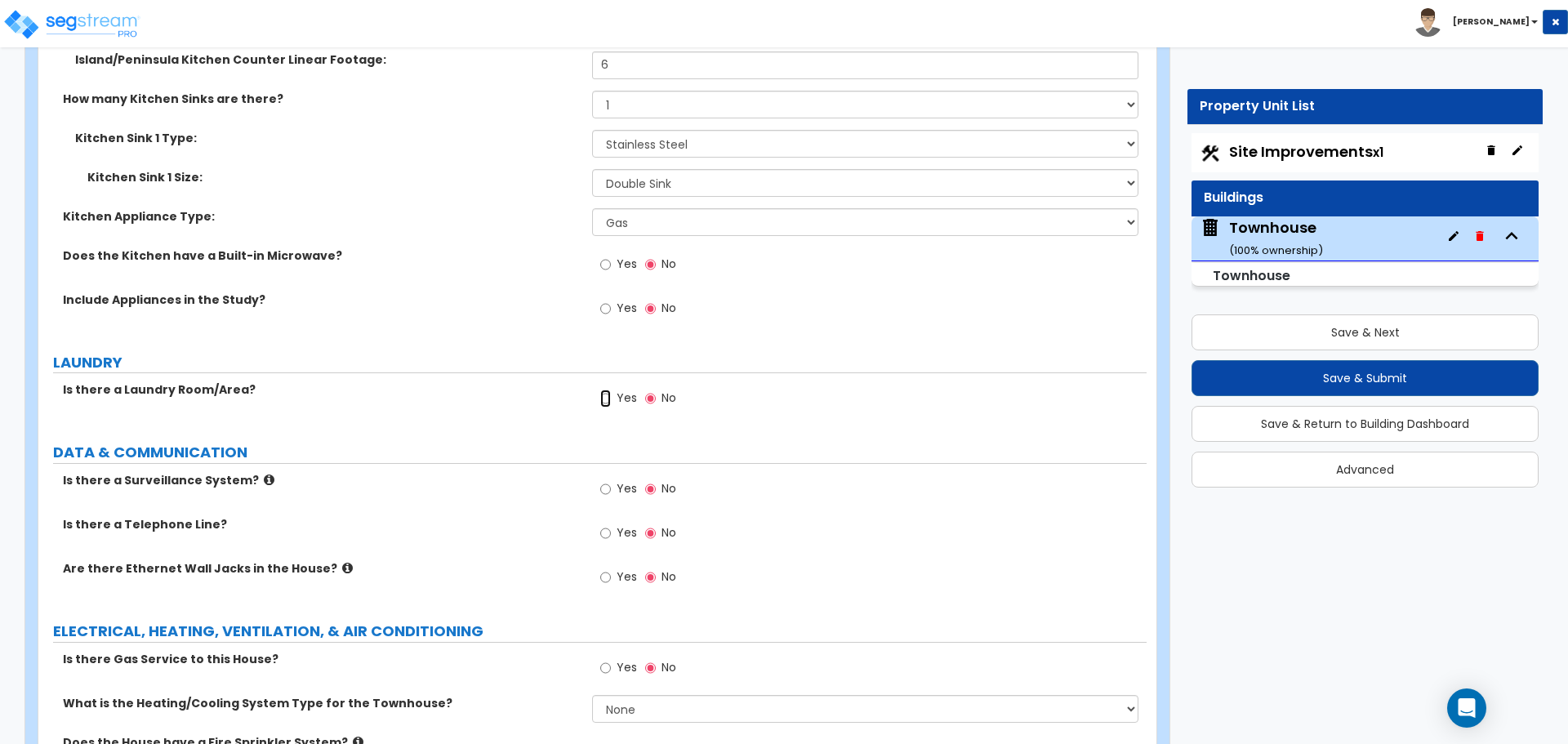
click at [603, 398] on input "Yes" at bounding box center [605, 398] width 11 height 18
radio input "true"
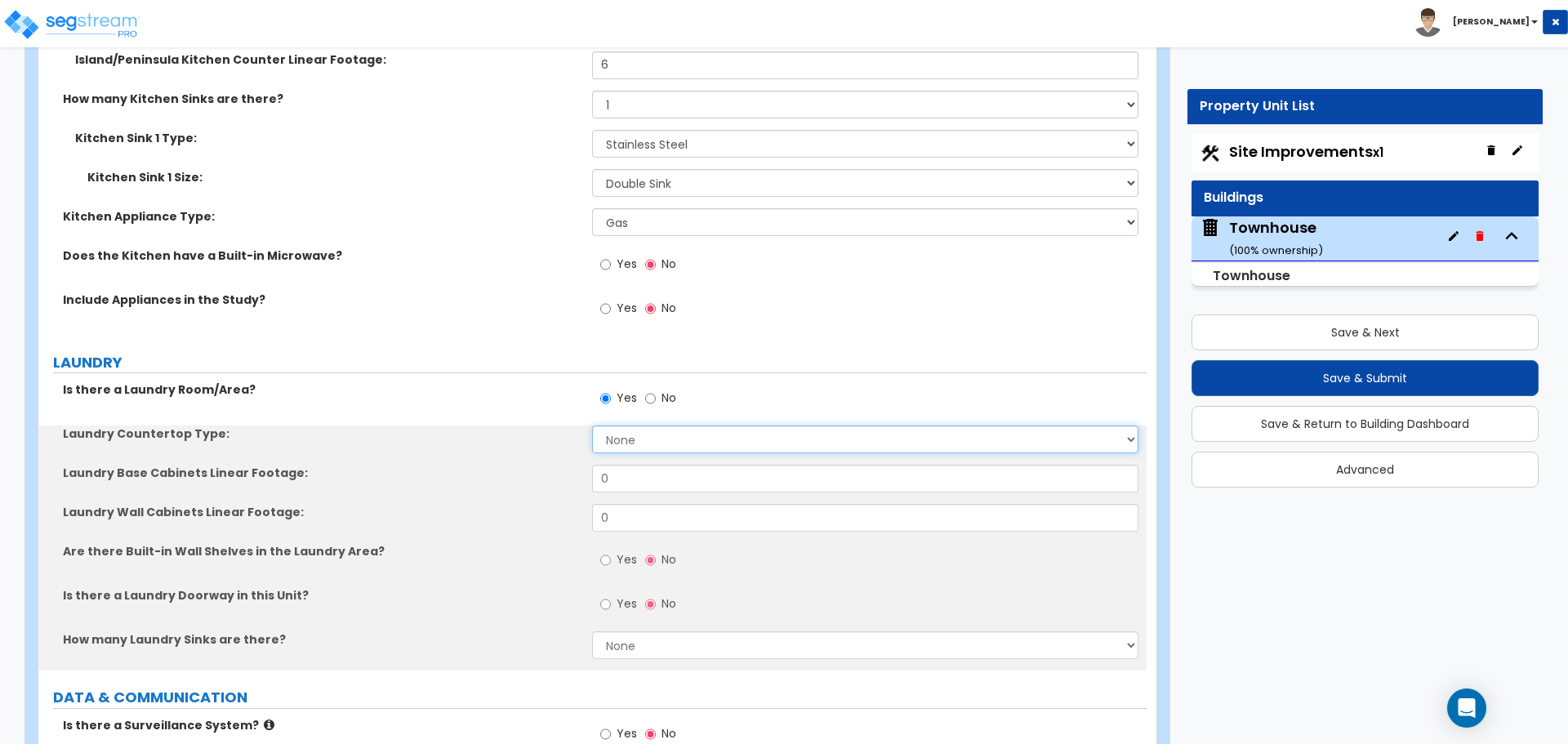
click at [639, 446] on select "None Plastic Laminate Solid Surface Stone Quartz Marble Tile Wood Stainless Ste…" at bounding box center [864, 439] width 546 height 28
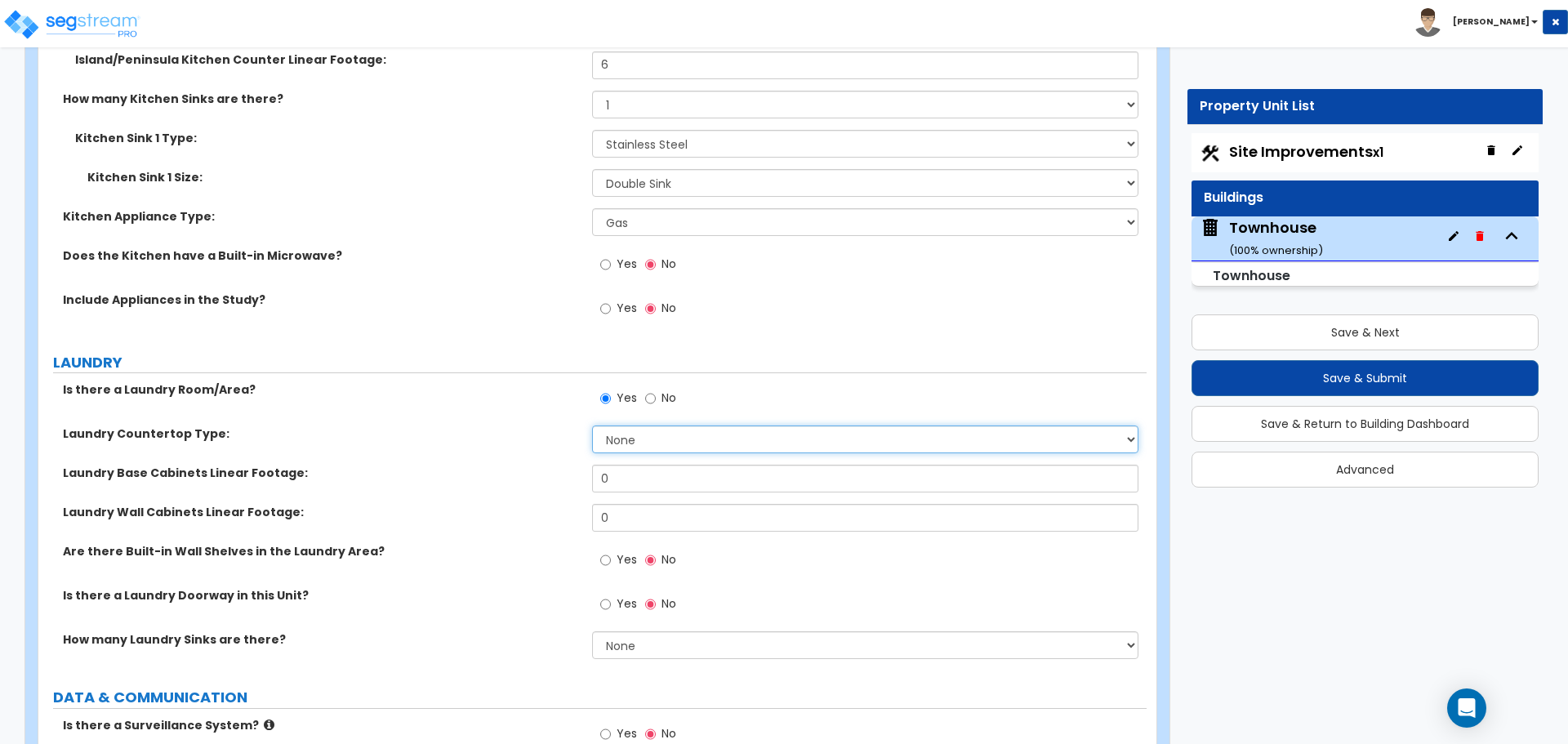
click at [639, 446] on select "None Plastic Laminate Solid Surface Stone Quartz Marble Tile Wood Stainless Ste…" at bounding box center [864, 439] width 546 height 28
click at [614, 558] on label "Yes" at bounding box center [619, 562] width 36 height 28
click at [611, 558] on input "Yes" at bounding box center [605, 560] width 11 height 18
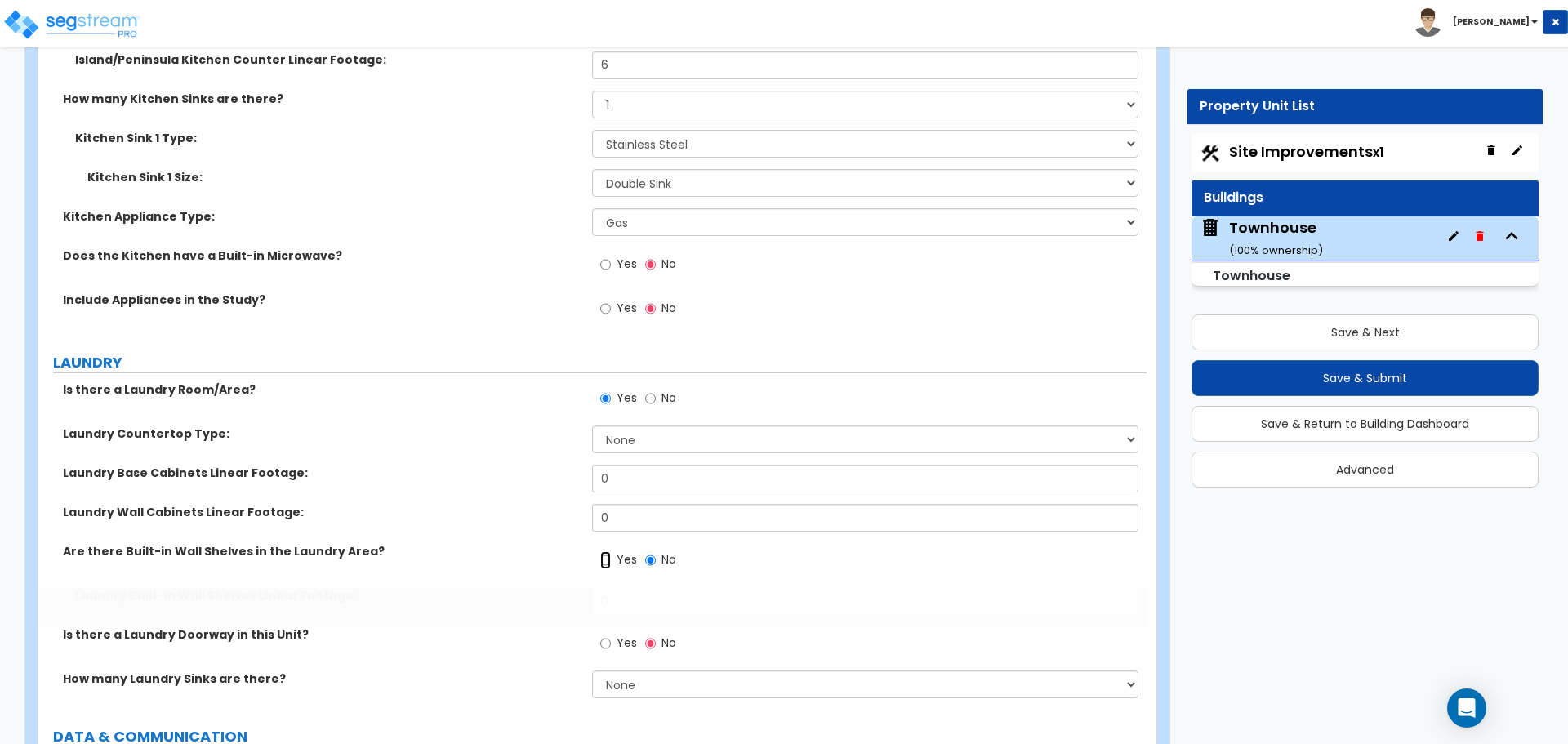
radio input "true"
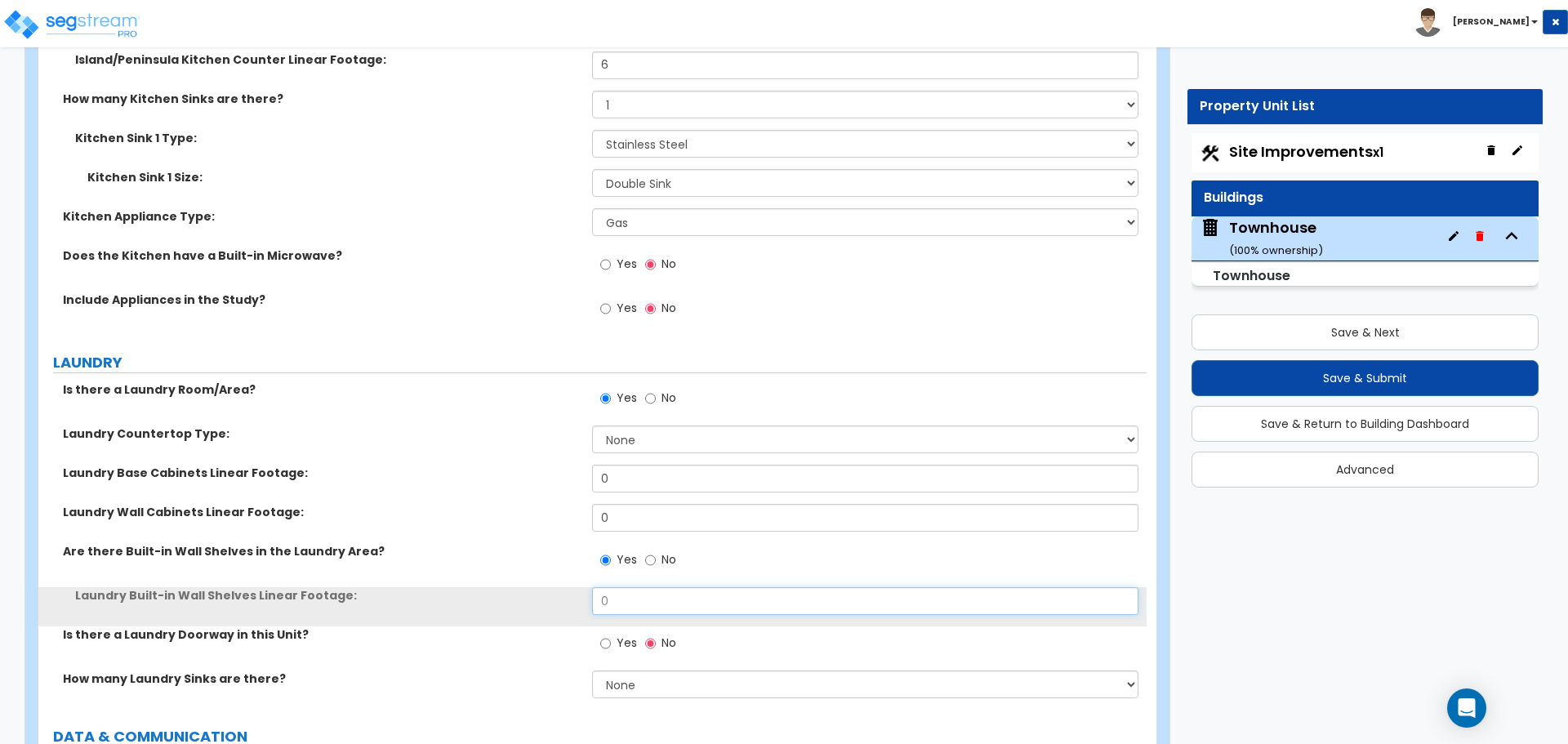
click at [632, 595] on input "0" at bounding box center [864, 600] width 546 height 28
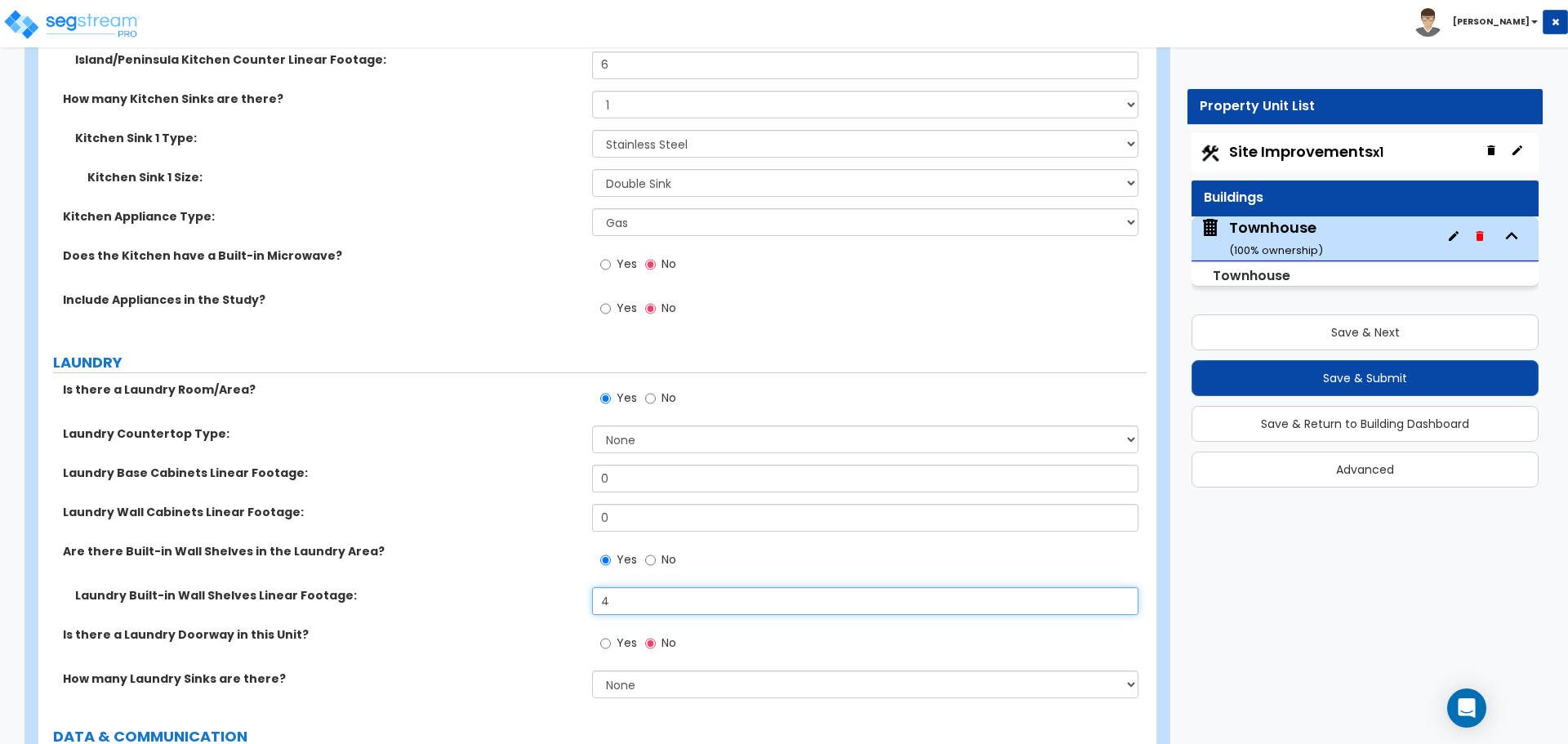
click at [638, 603] on input "4" at bounding box center [864, 600] width 546 height 28
type input "5"
click at [544, 587] on div "Are there Built-in Wall Shelves in the Laundry Area? Yes No" at bounding box center [593, 565] width 1109 height 44
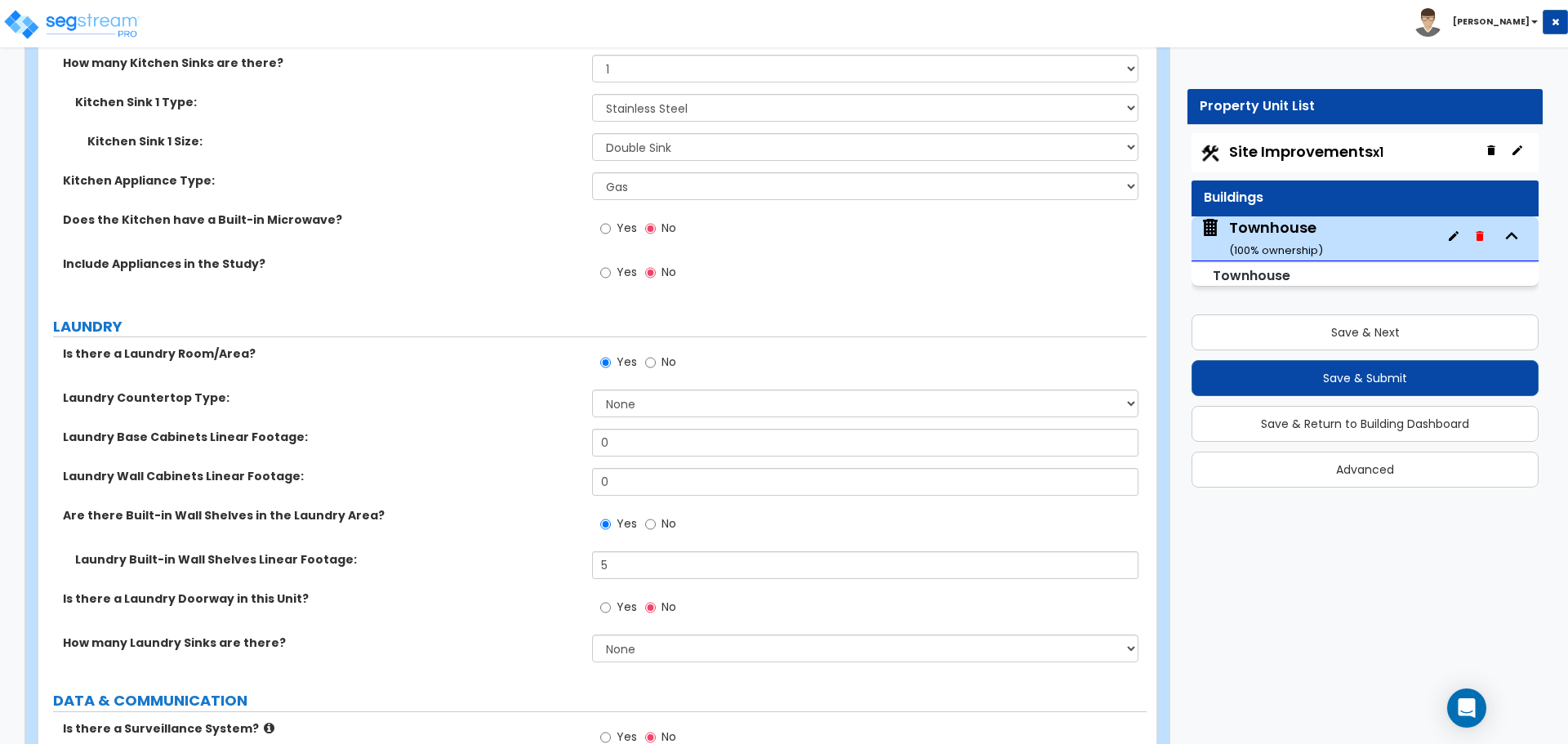
scroll to position [3838, 0]
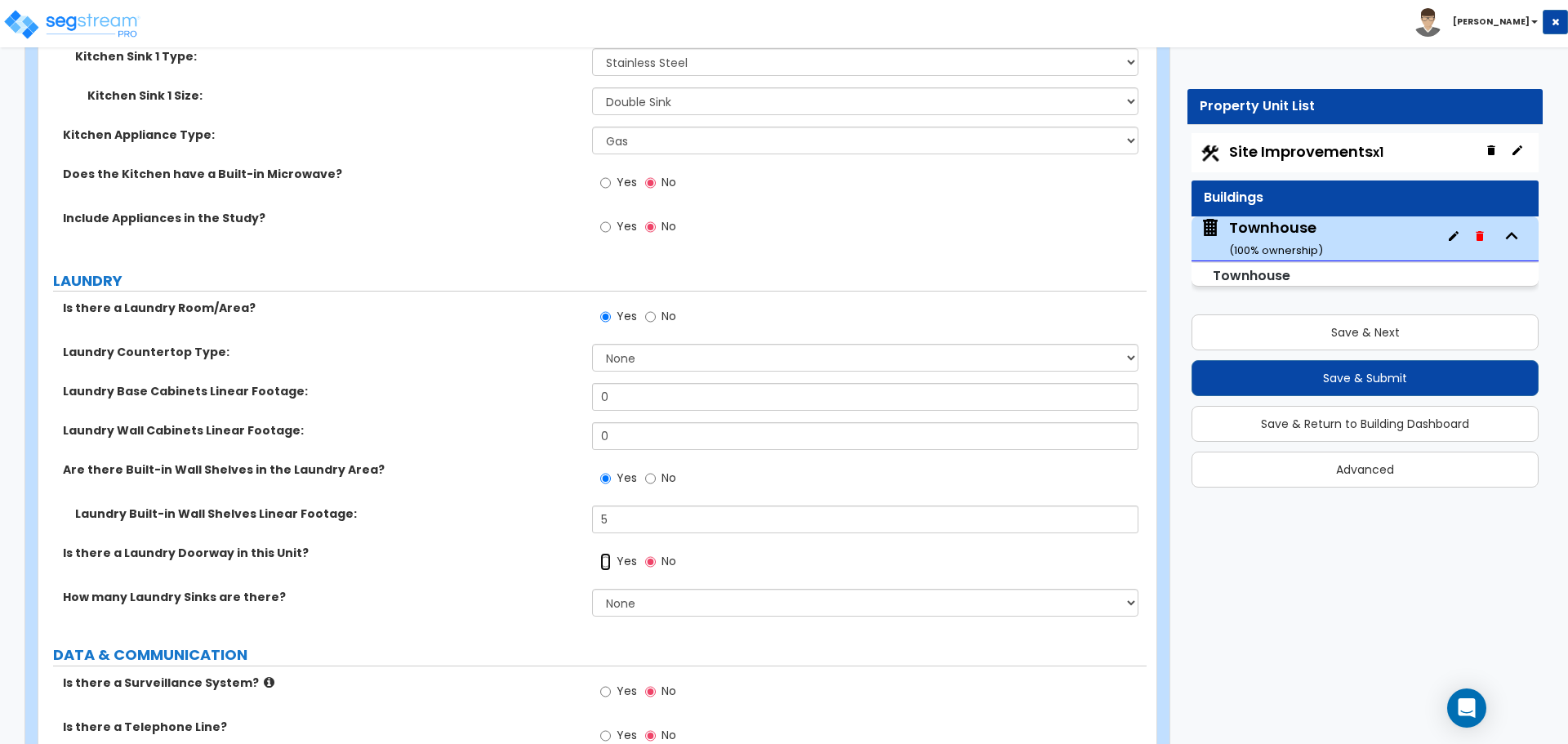
click at [604, 565] on input "Yes" at bounding box center [605, 562] width 11 height 18
radio input "true"
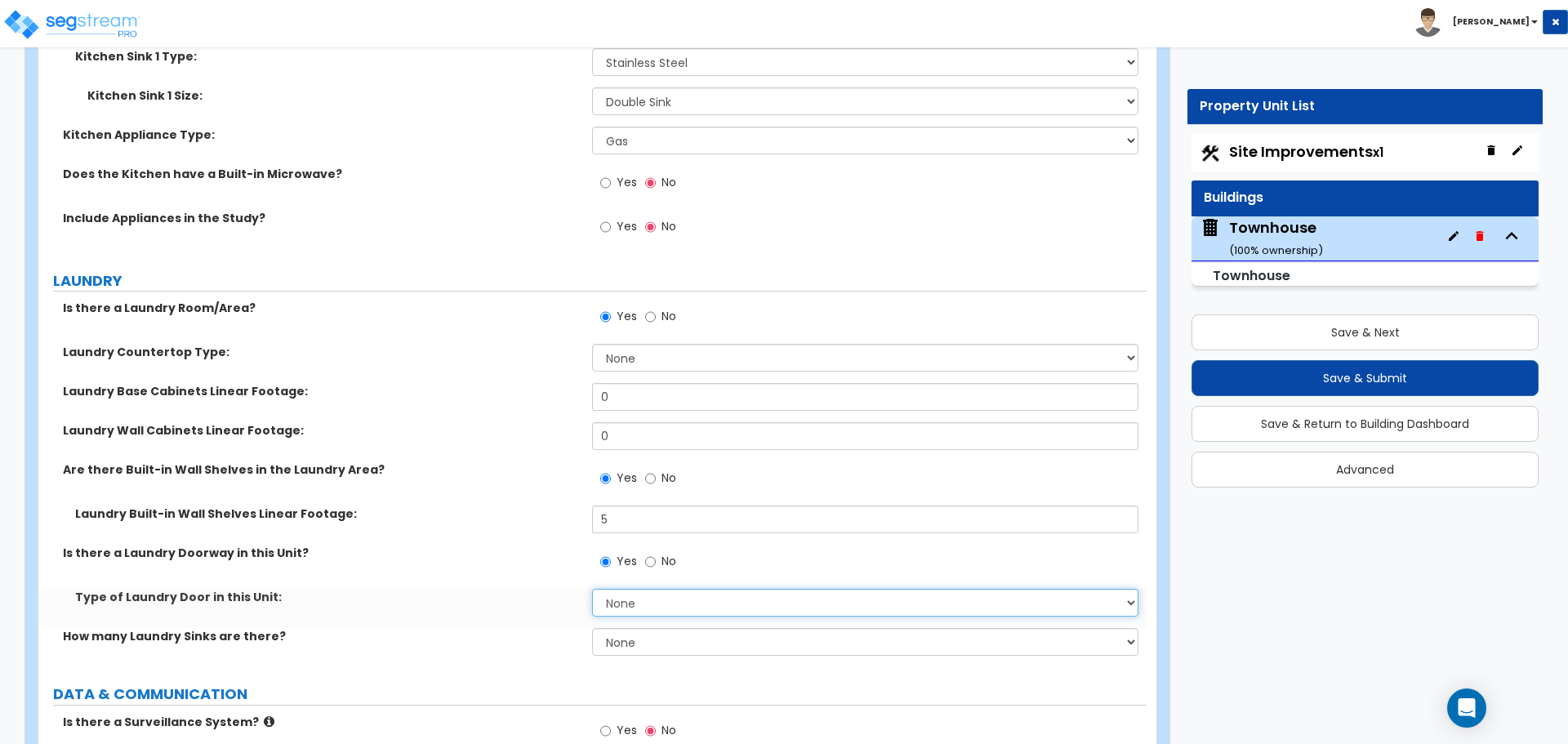
click at [614, 609] on select "None Bi-Fold Louvered Paneled Wood Passage" at bounding box center [864, 602] width 546 height 28
click at [614, 610] on select "None Bi-Fold Louvered Paneled Wood Passage" at bounding box center [864, 602] width 546 height 28
select select "4"
click at [592, 589] on select "None Bi-Fold Louvered Paneled Wood Passage" at bounding box center [864, 602] width 546 height 28
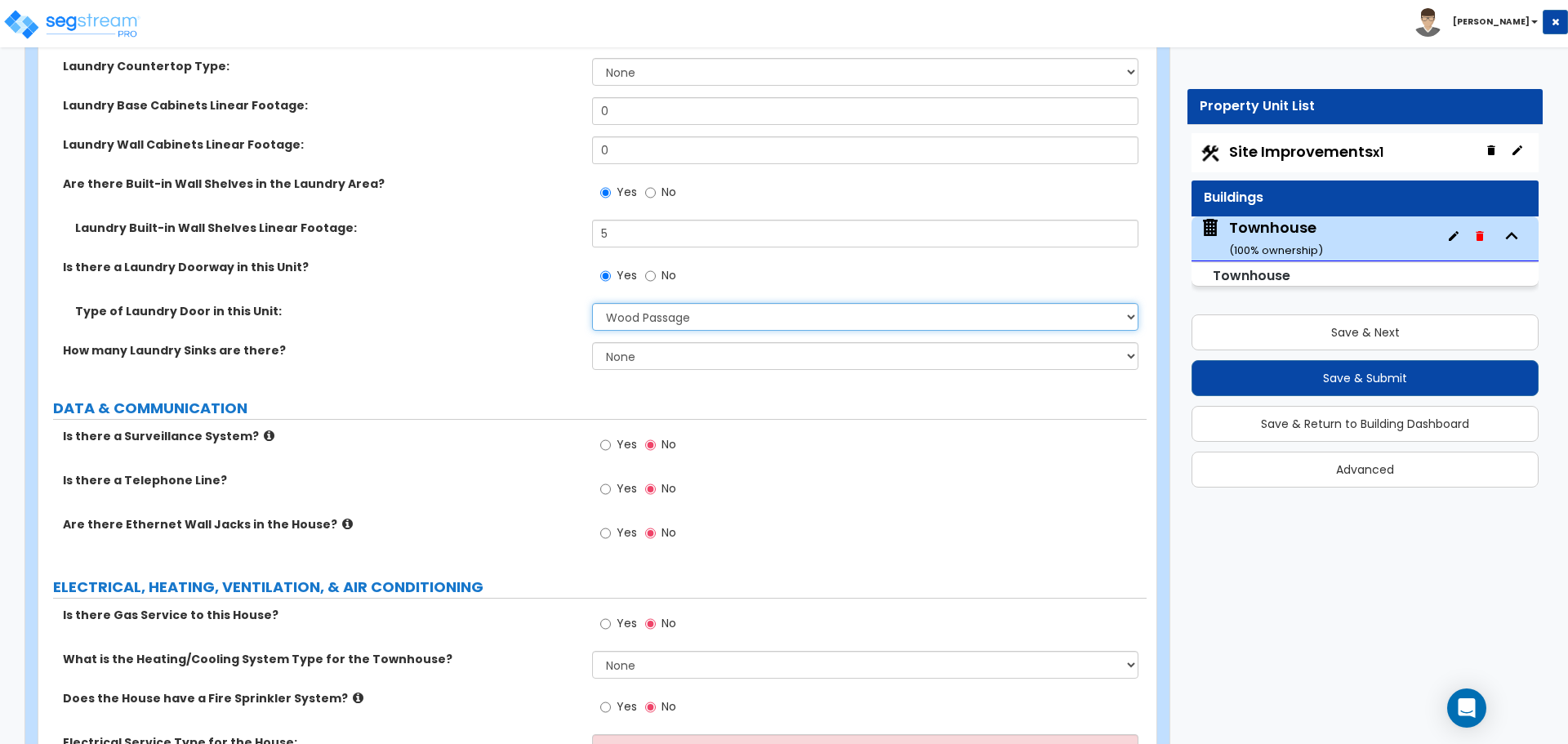
scroll to position [4165, 0]
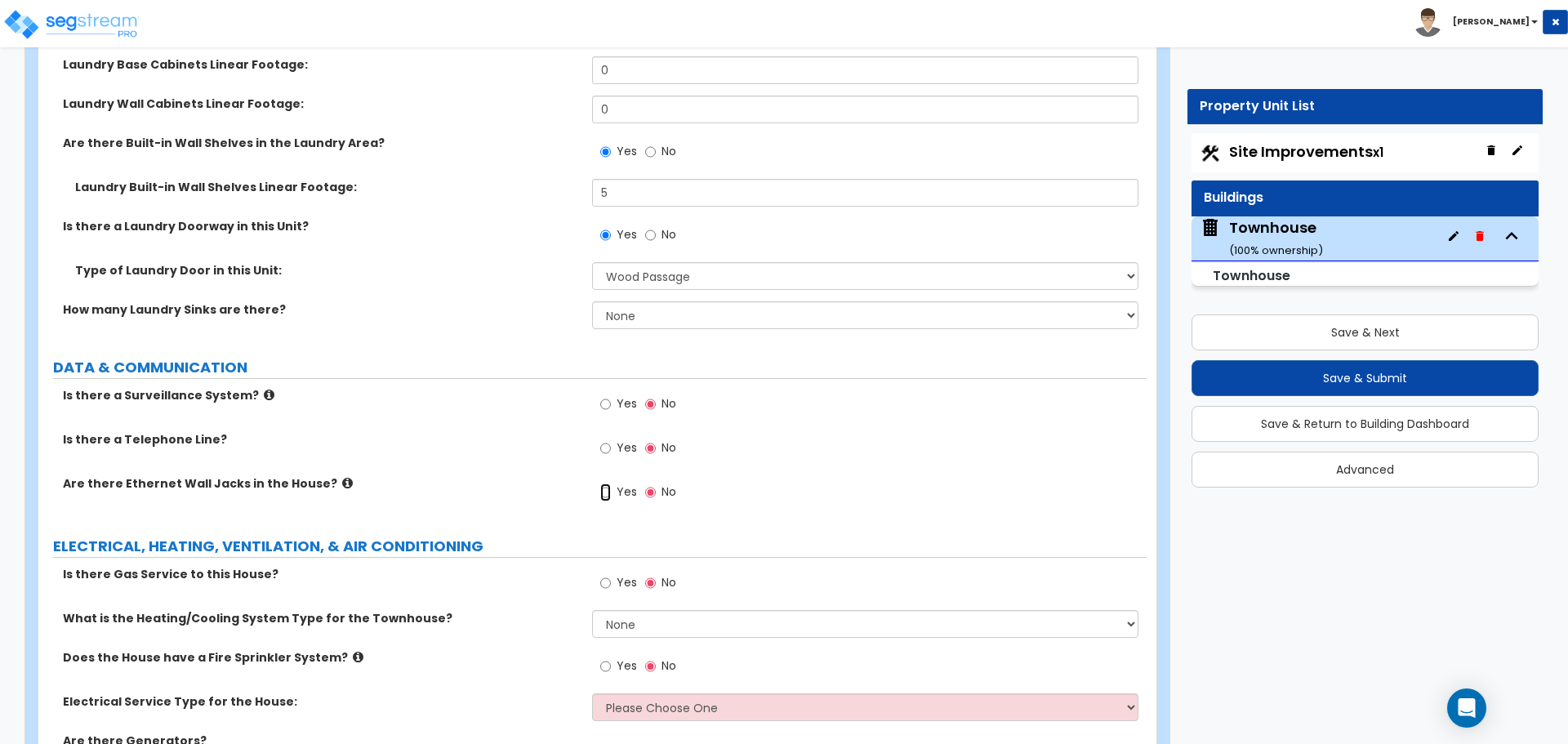
click at [610, 487] on input "Yes" at bounding box center [605, 492] width 11 height 18
radio input "true"
click at [610, 451] on input "Yes" at bounding box center [605, 448] width 11 height 18
radio input "true"
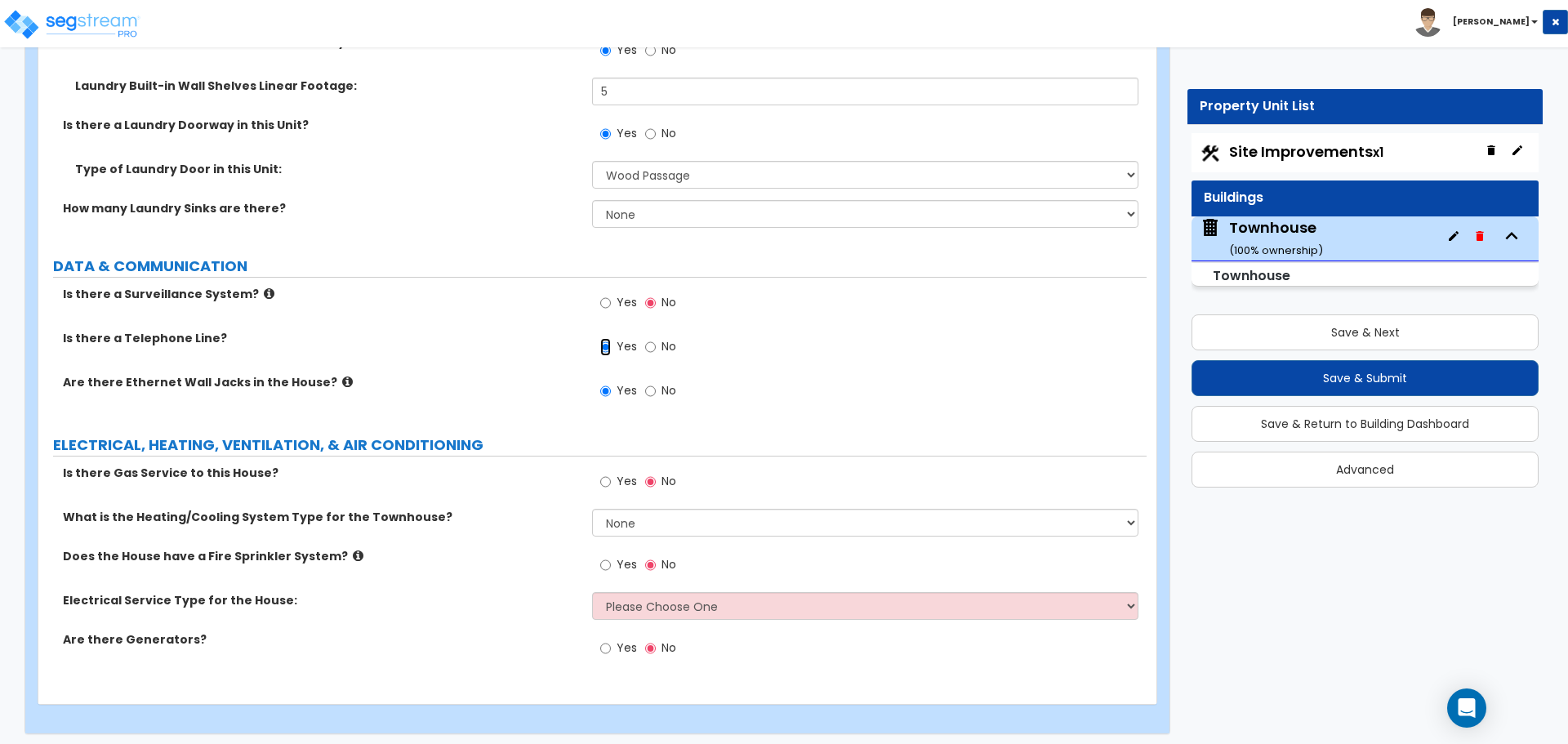
scroll to position [4272, 0]
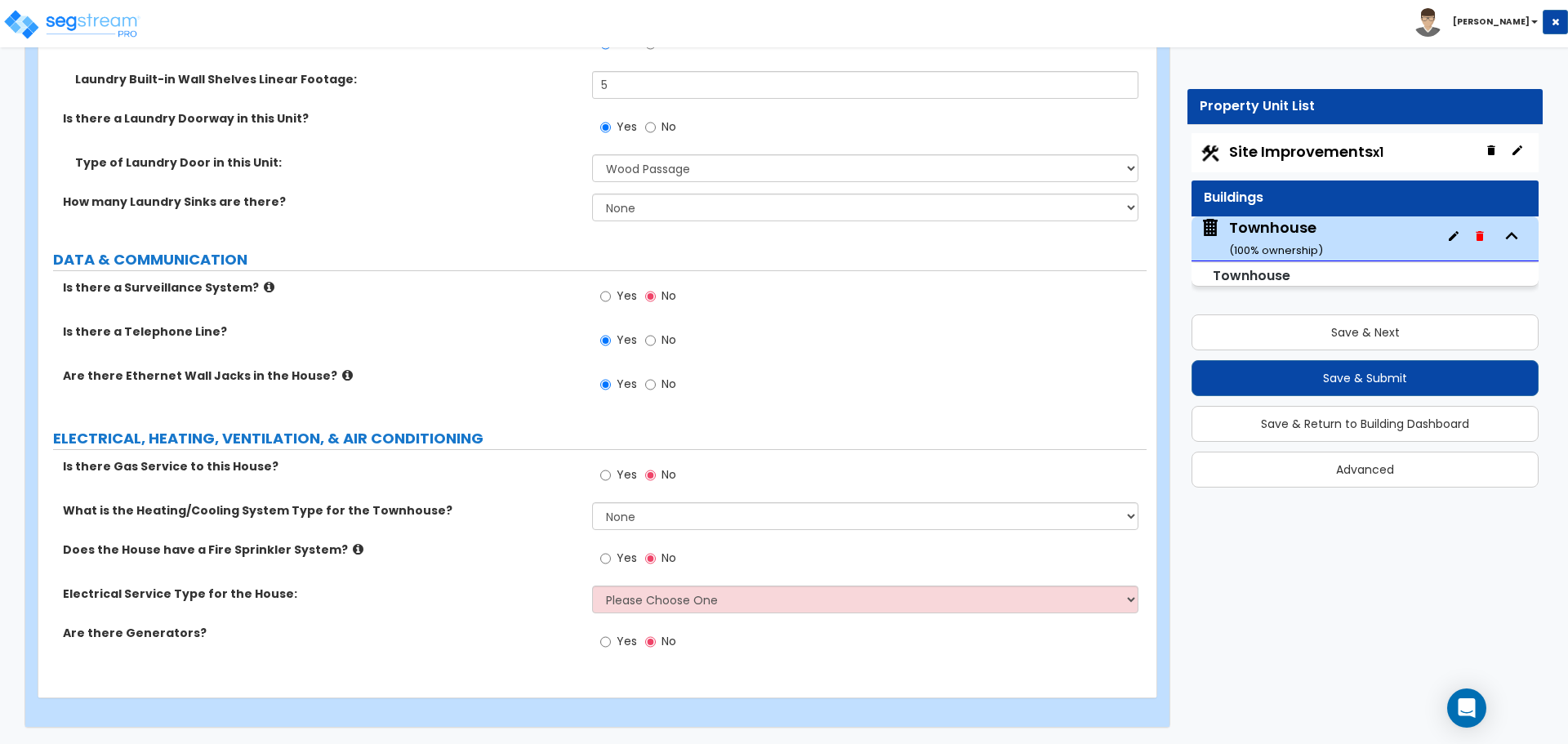
click at [612, 472] on label "Yes" at bounding box center [619, 477] width 36 height 28
click at [611, 472] on input "Yes" at bounding box center [605, 475] width 11 height 18
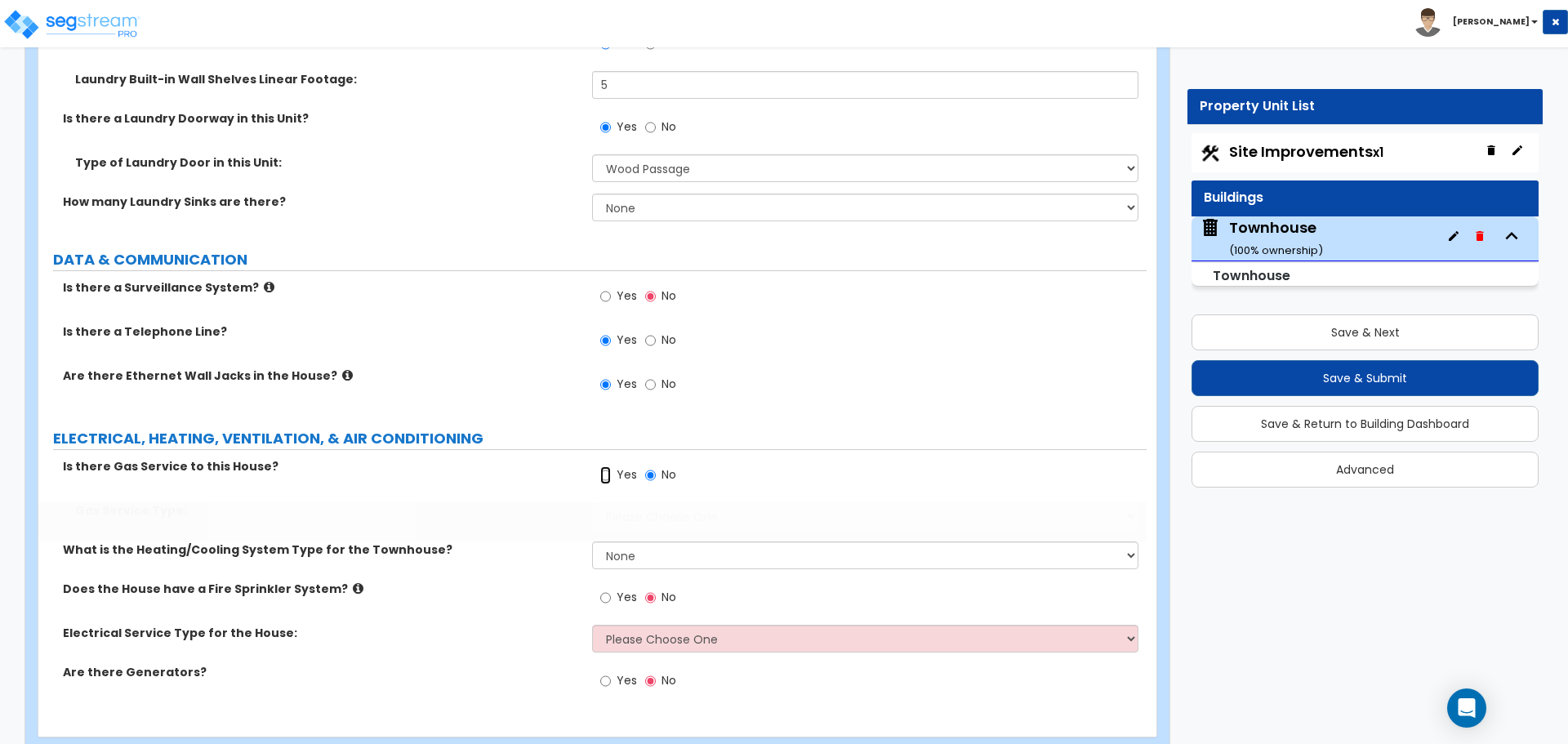
radio input "true"
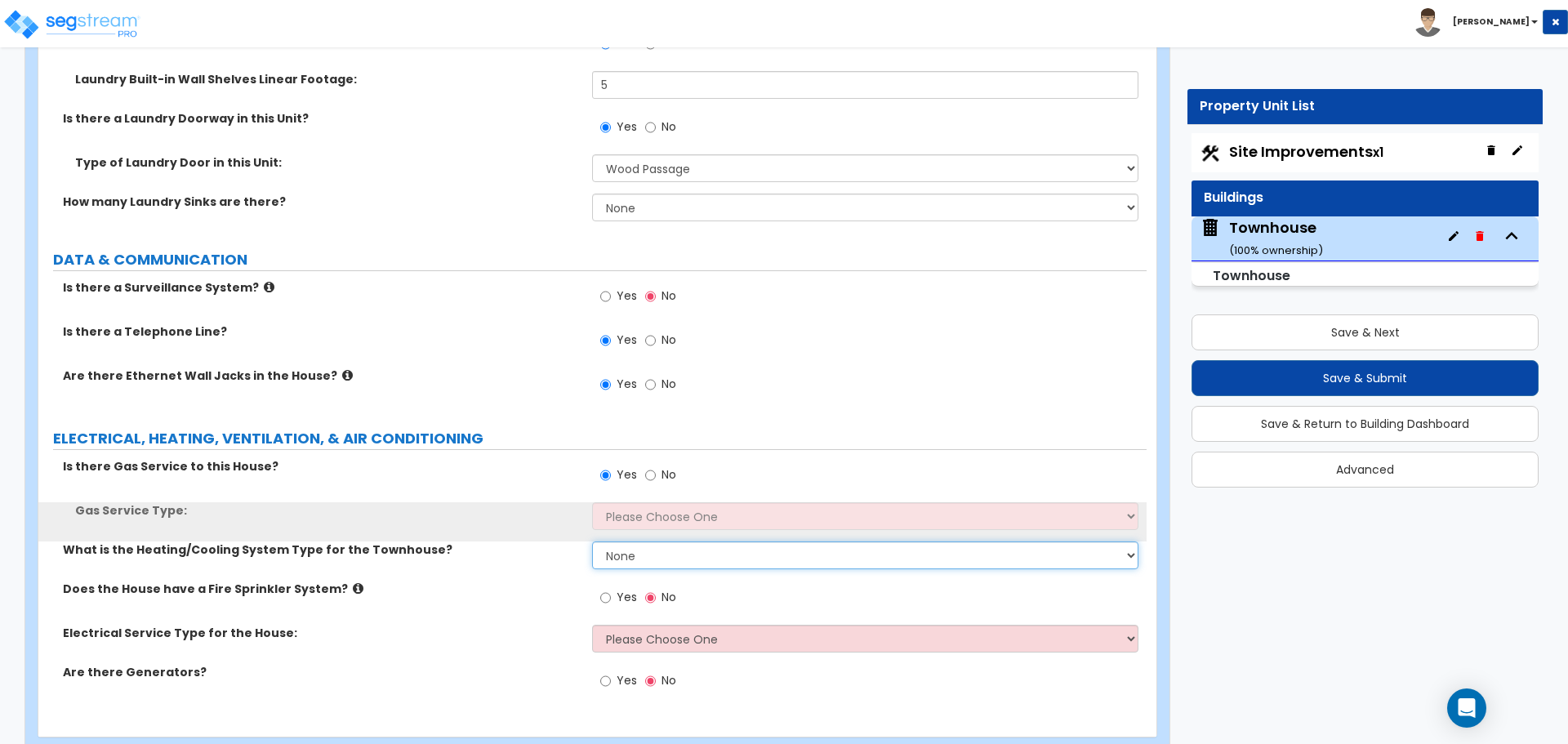
click at [629, 551] on select "None Heat Only Centralized Heating & Cooling Thru Wall Air Conditioners Mini Sp…" at bounding box center [864, 555] width 546 height 28
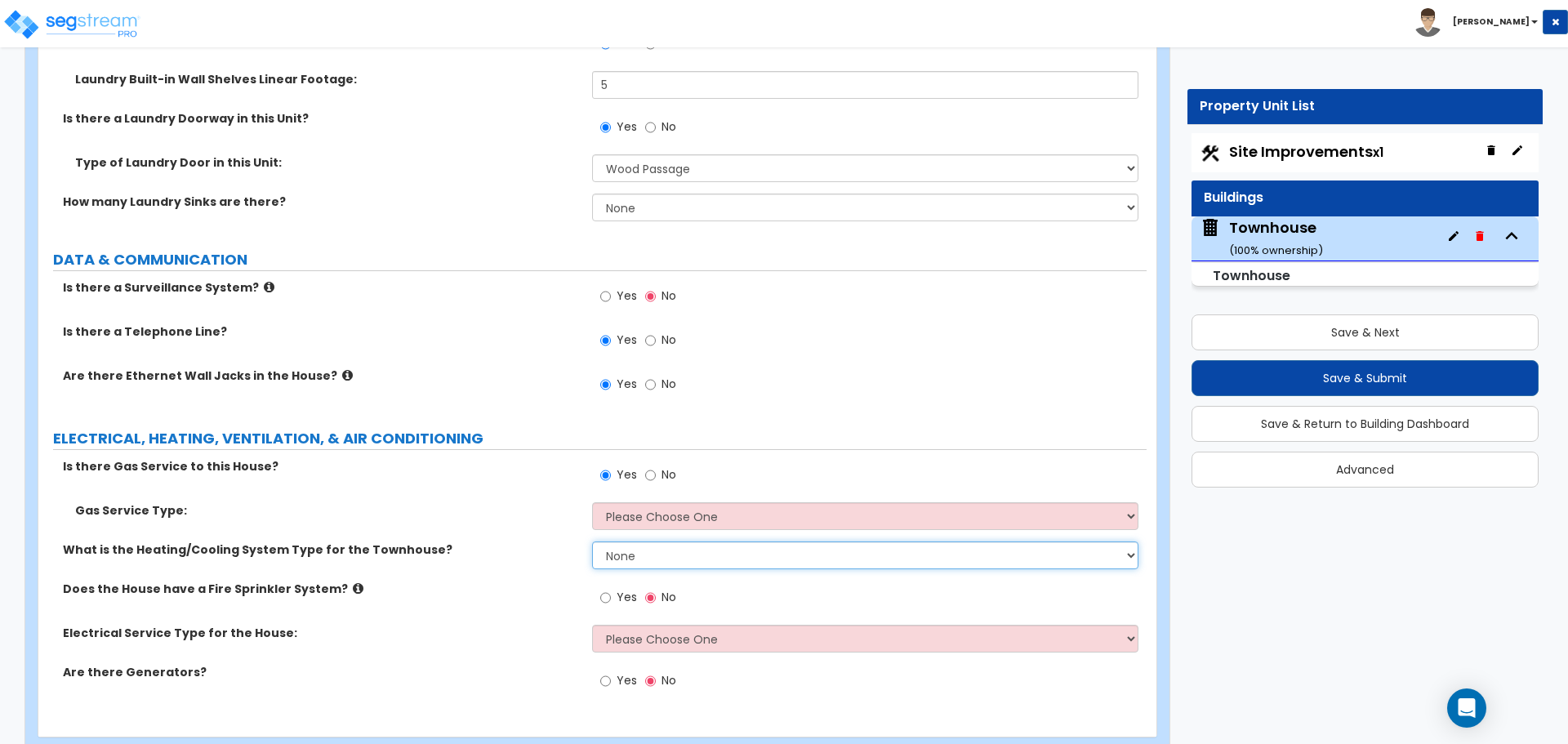
select select "2"
click at [592, 542] on select "None Heat Only Centralized Heating & Cooling Thru Wall Air Conditioners Mini Sp…" at bounding box center [864, 555] width 546 height 28
click at [672, 524] on select "Please Choose One Natural Gas Service Propane Tank On-site" at bounding box center [864, 516] width 546 height 28
select select "1"
click at [592, 502] on select "Please Choose One Natural Gas Service Propane Tank On-site" at bounding box center [864, 516] width 546 height 28
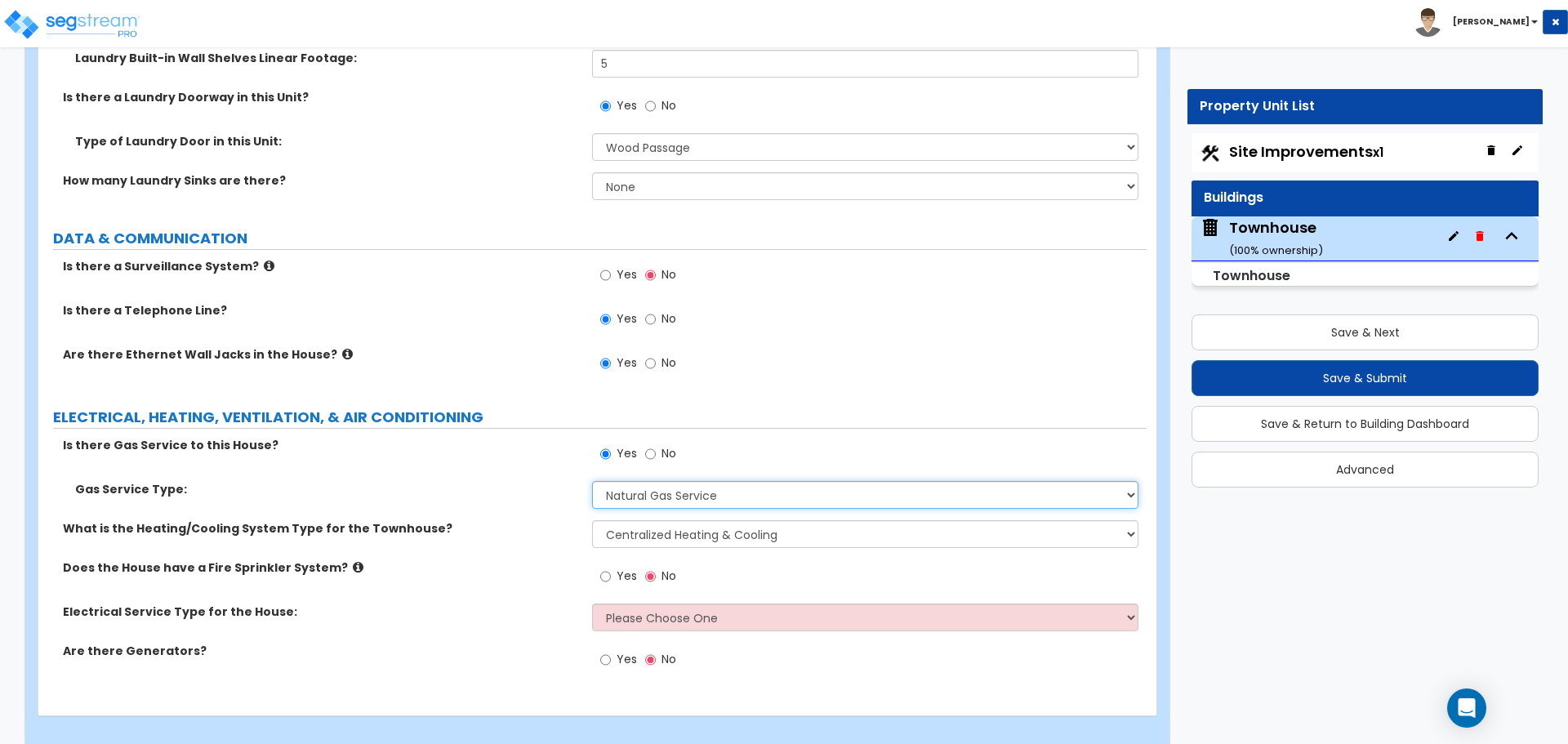
scroll to position [4312, 0]
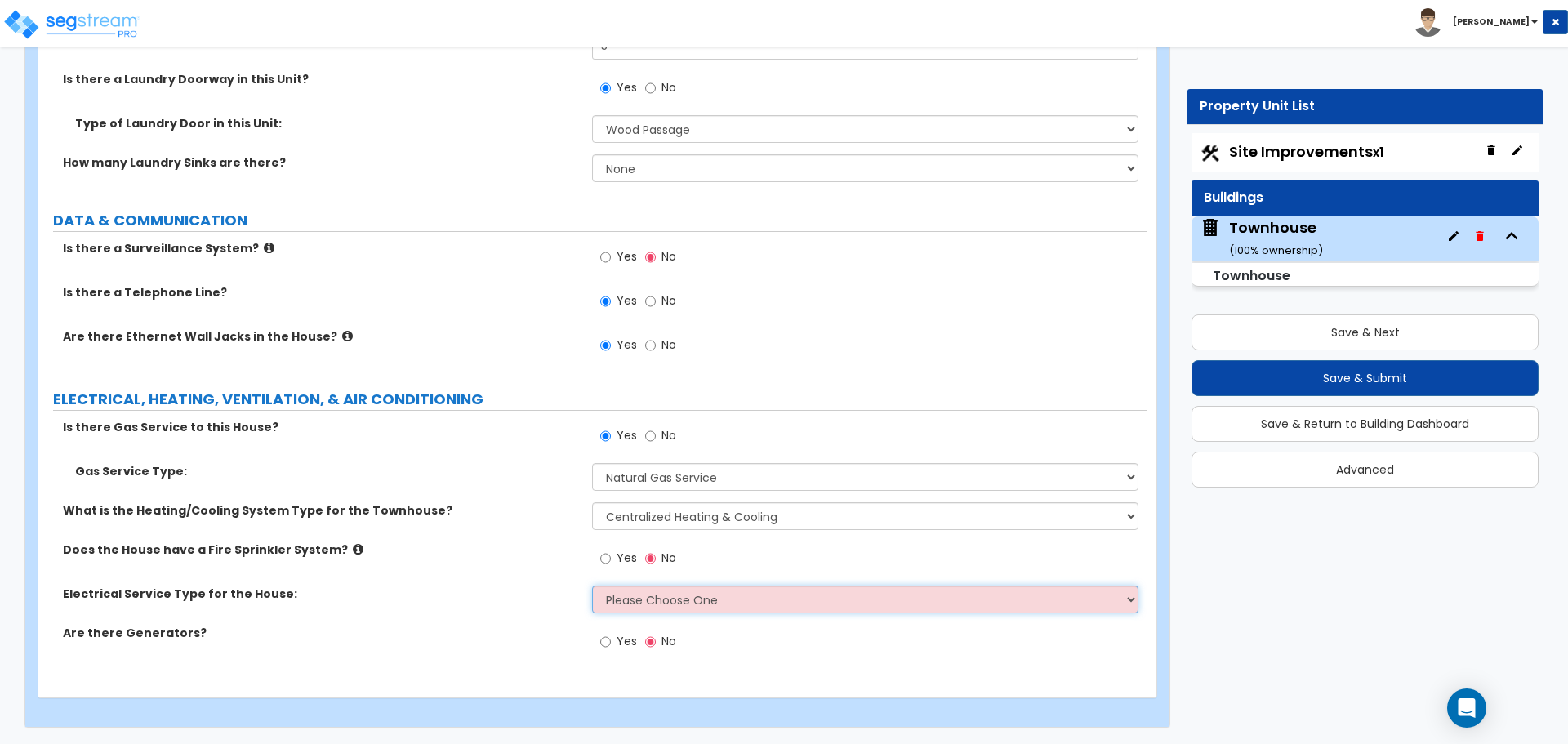
click at [644, 600] on select "Please Choose One Overhead Underground" at bounding box center [864, 599] width 546 height 28
select select "2"
click at [592, 586] on select "Please Choose One Overhead Underground" at bounding box center [864, 599] width 546 height 28
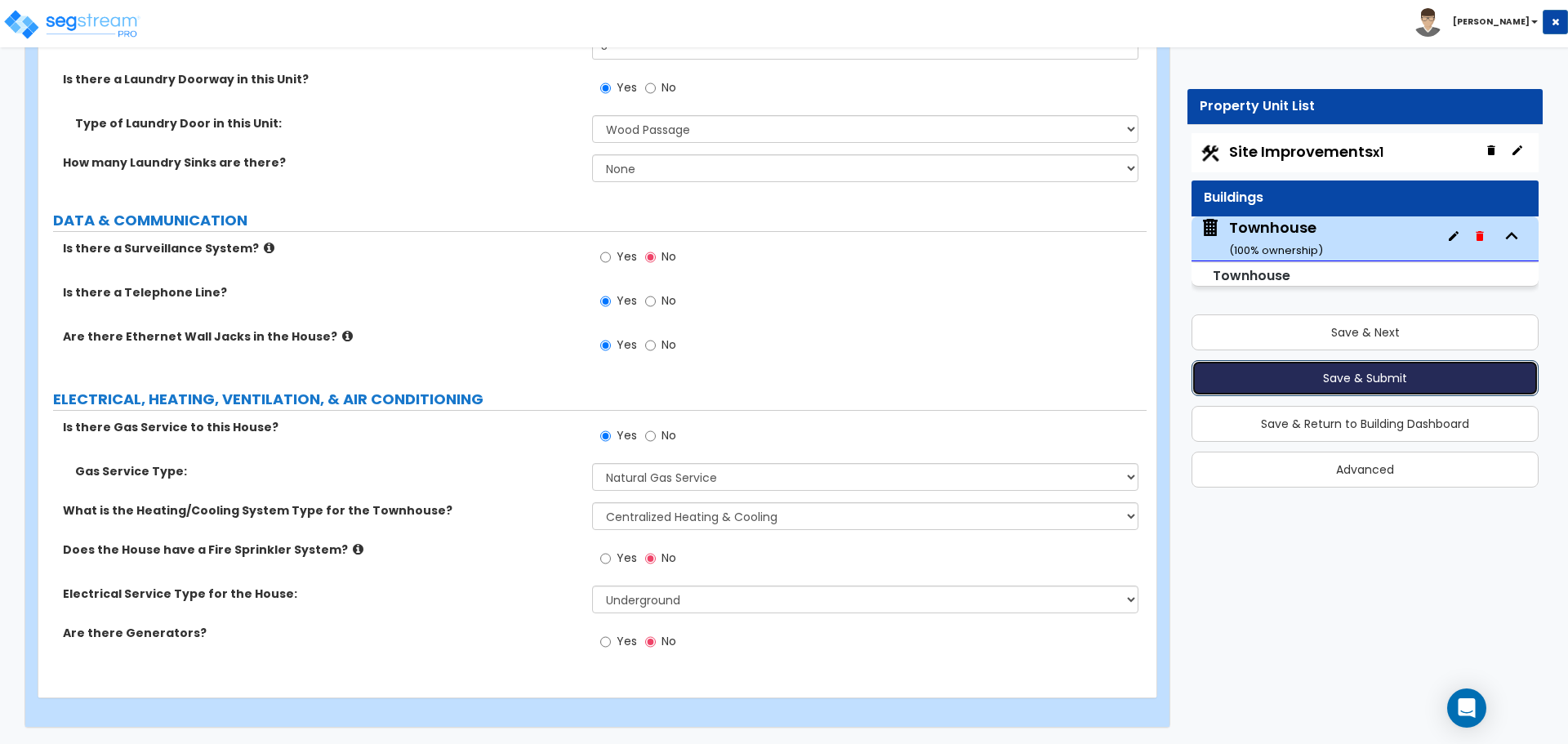
click at [1362, 370] on button "Save & Submit" at bounding box center [1366, 378] width 347 height 35
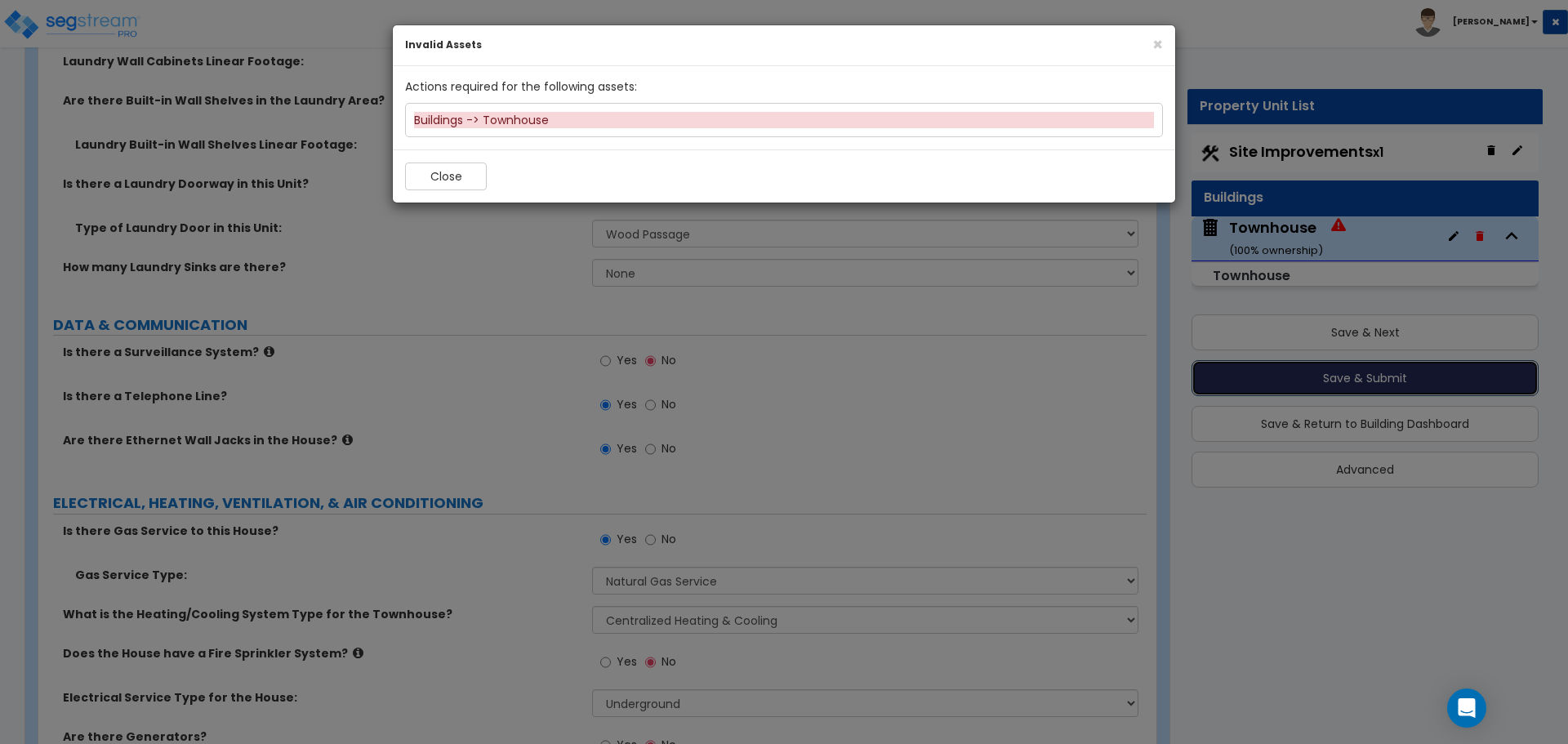
scroll to position [4415, 0]
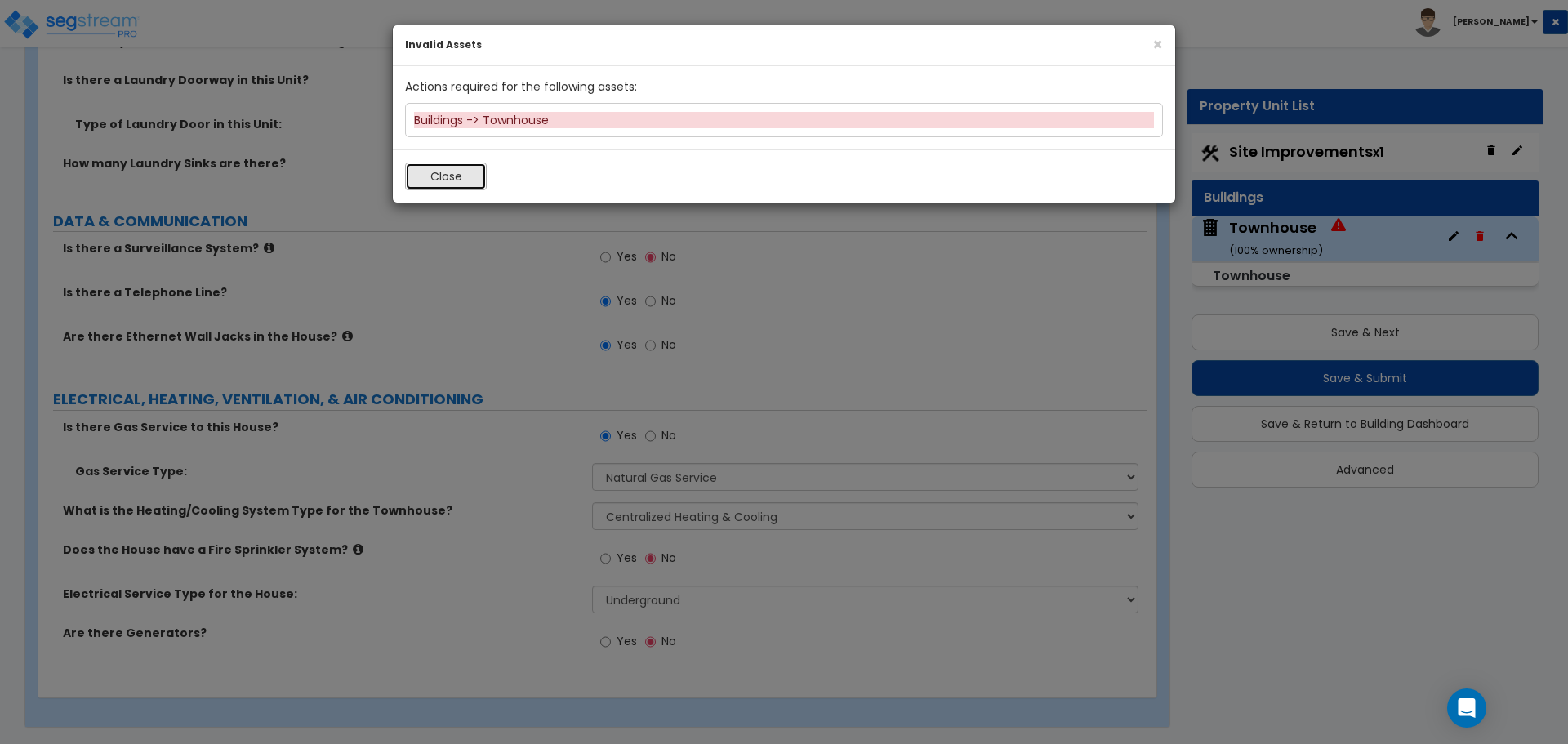
click at [462, 172] on button "Close" at bounding box center [445, 175] width 82 height 28
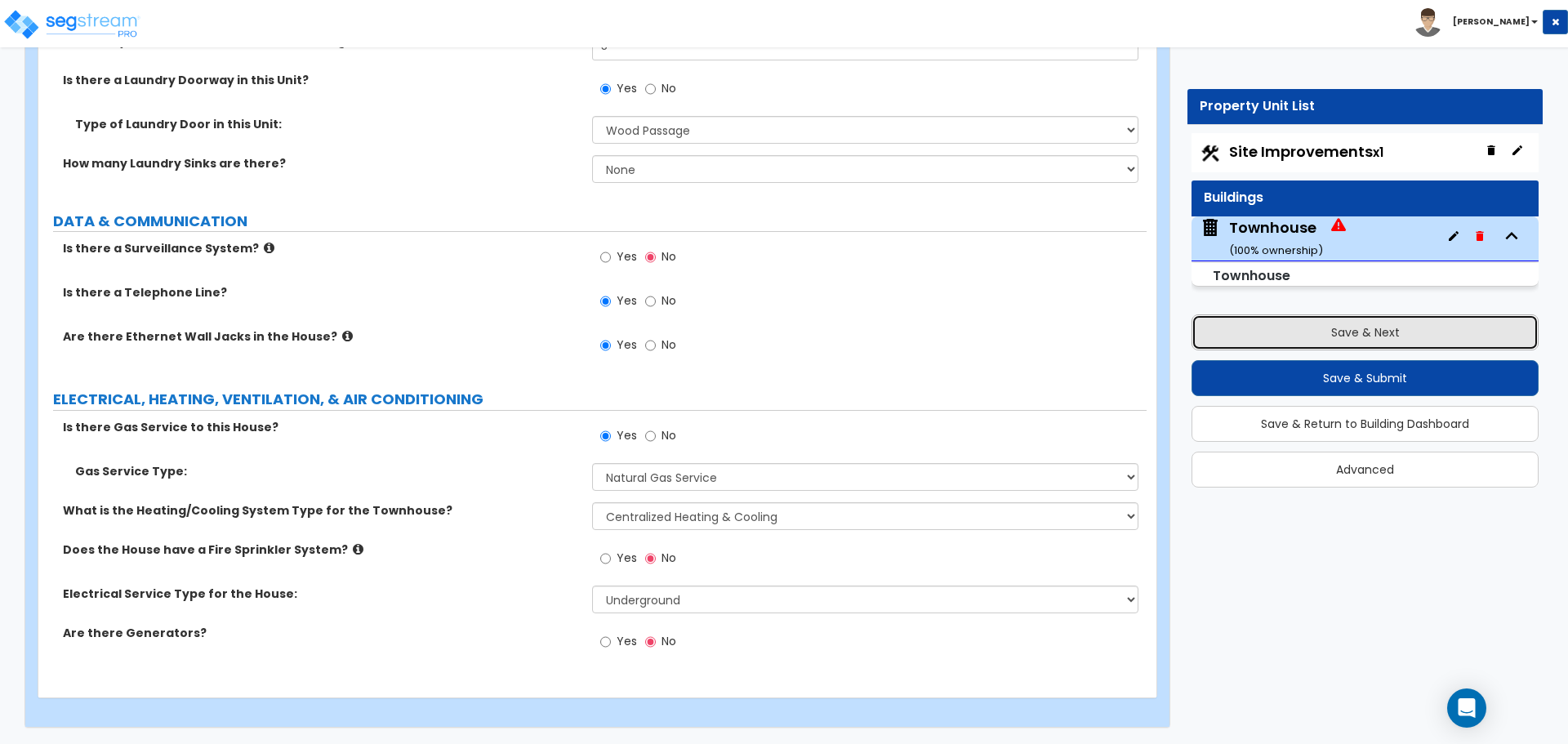
click at [1363, 344] on button "Save & Next" at bounding box center [1366, 332] width 347 height 35
select select "2"
select select "1"
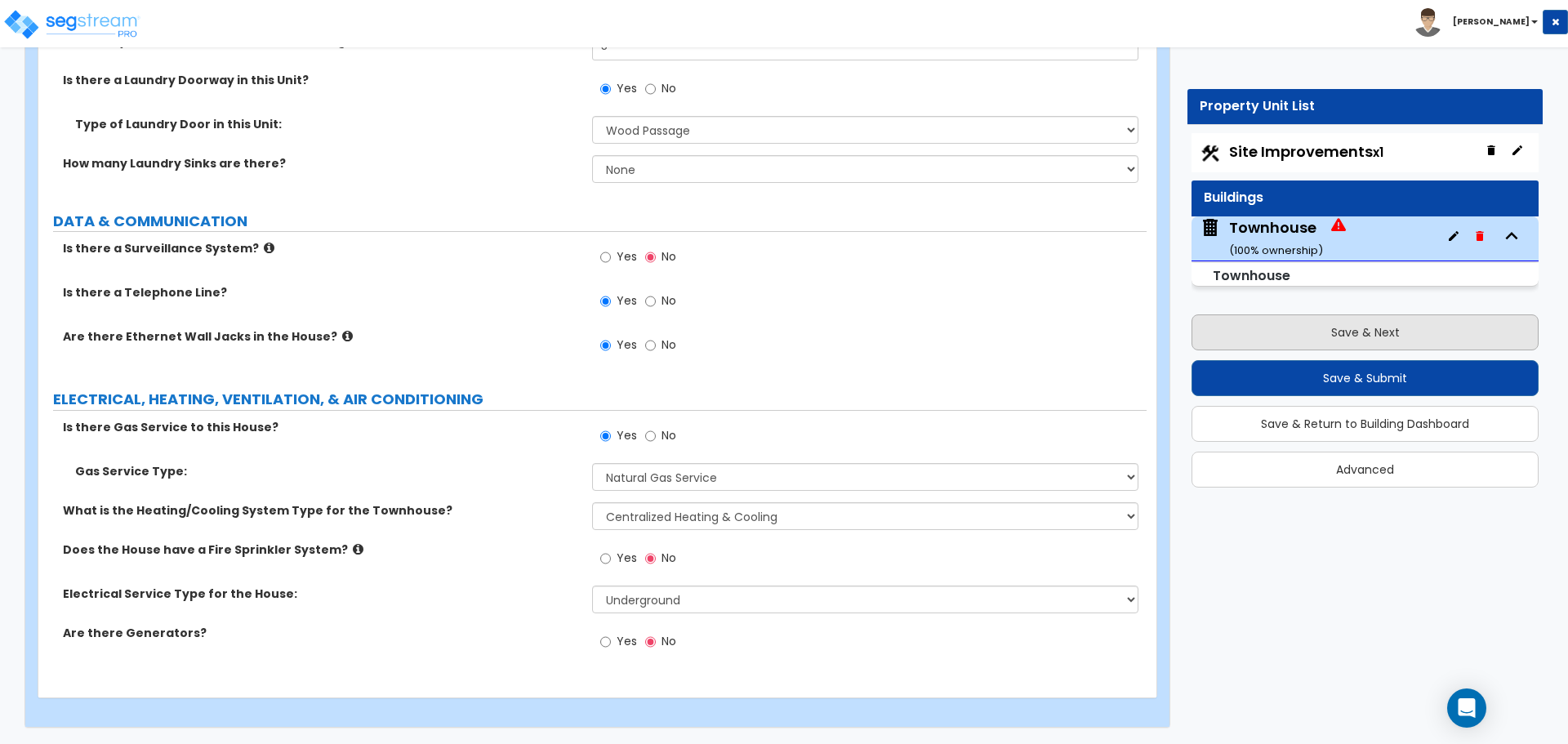
select select "1"
select select "2"
select select "1"
select select "5"
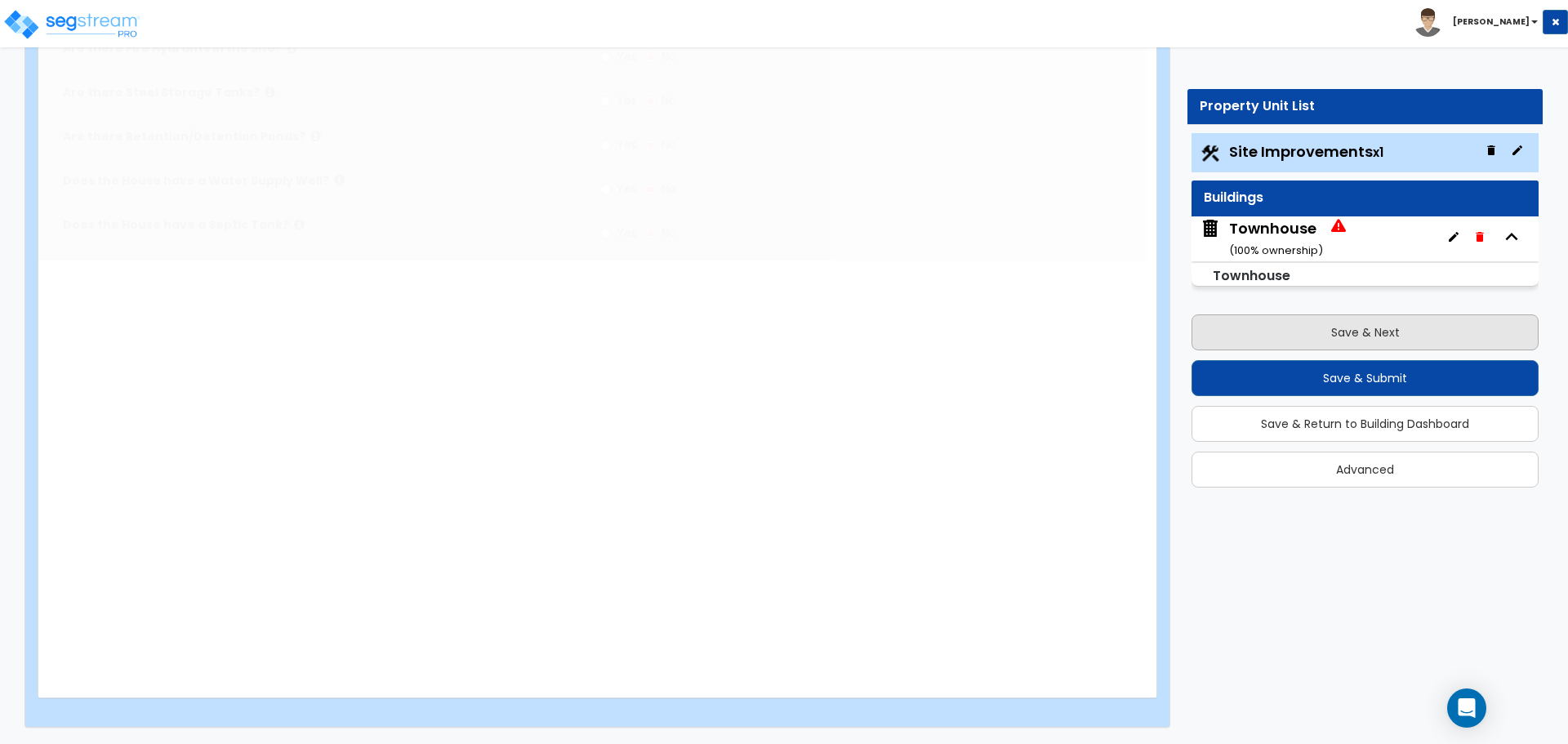
scroll to position [0, 0]
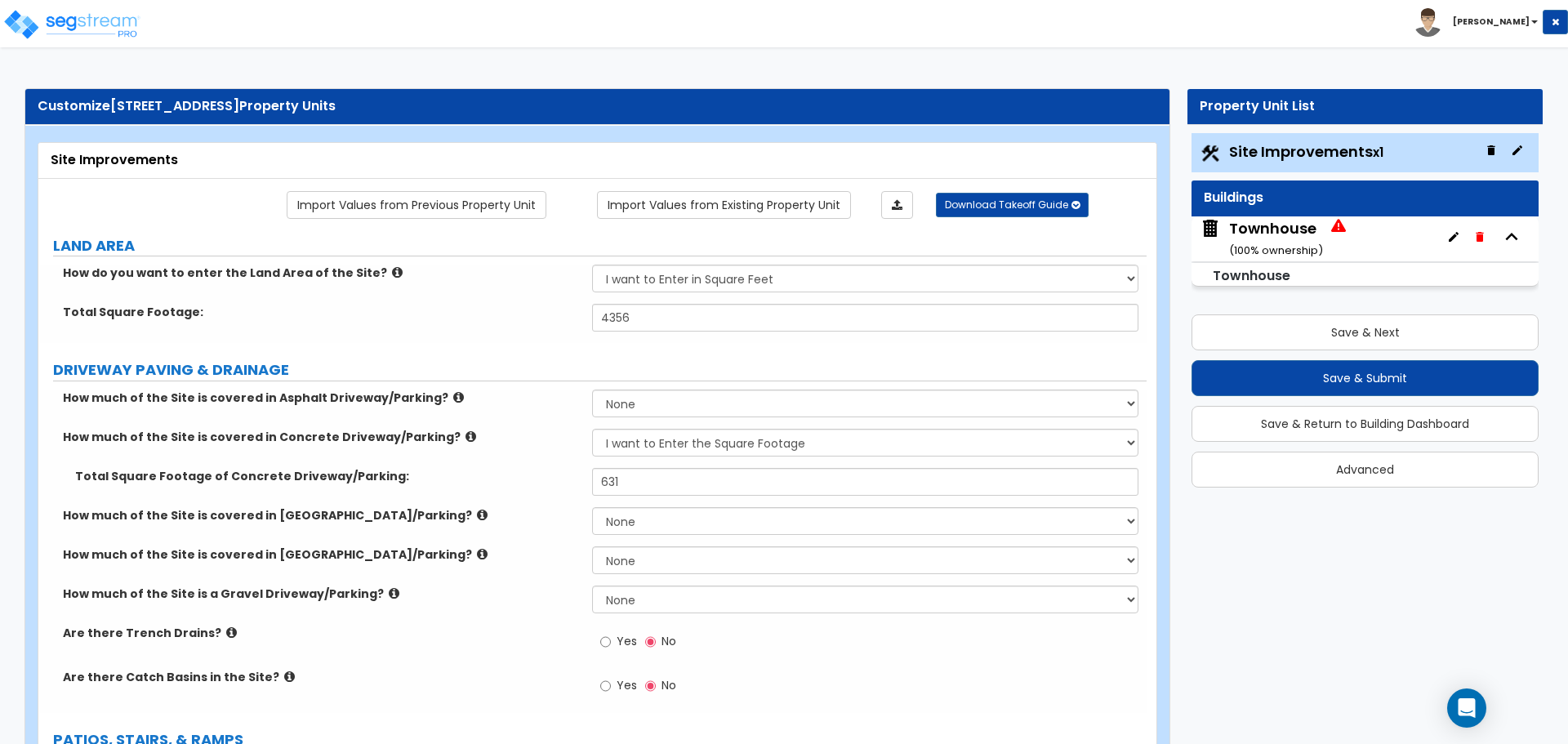
click at [1305, 240] on div "Townhouse ( 100 % ownership)" at bounding box center [1276, 238] width 94 height 41
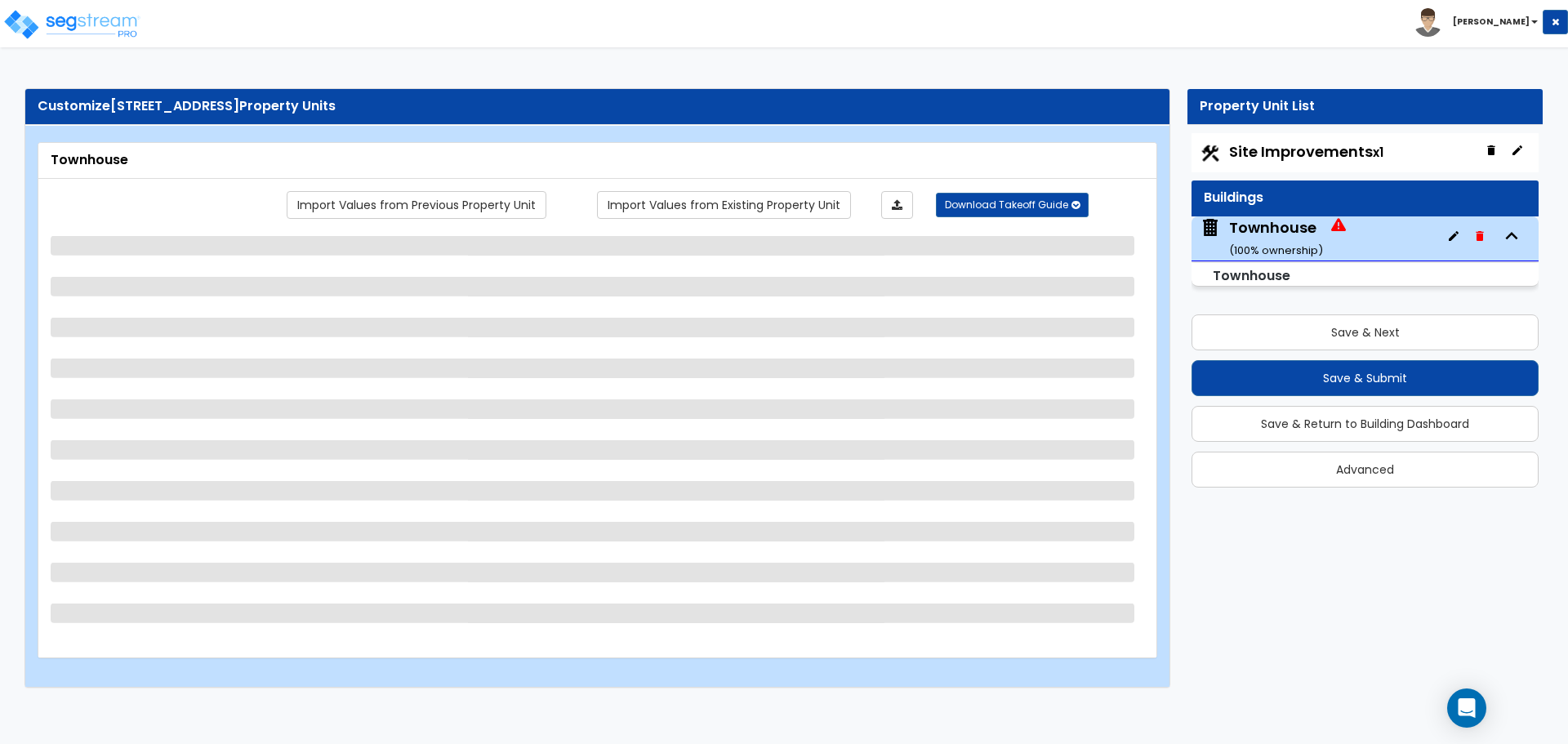
select select "2"
select select "1"
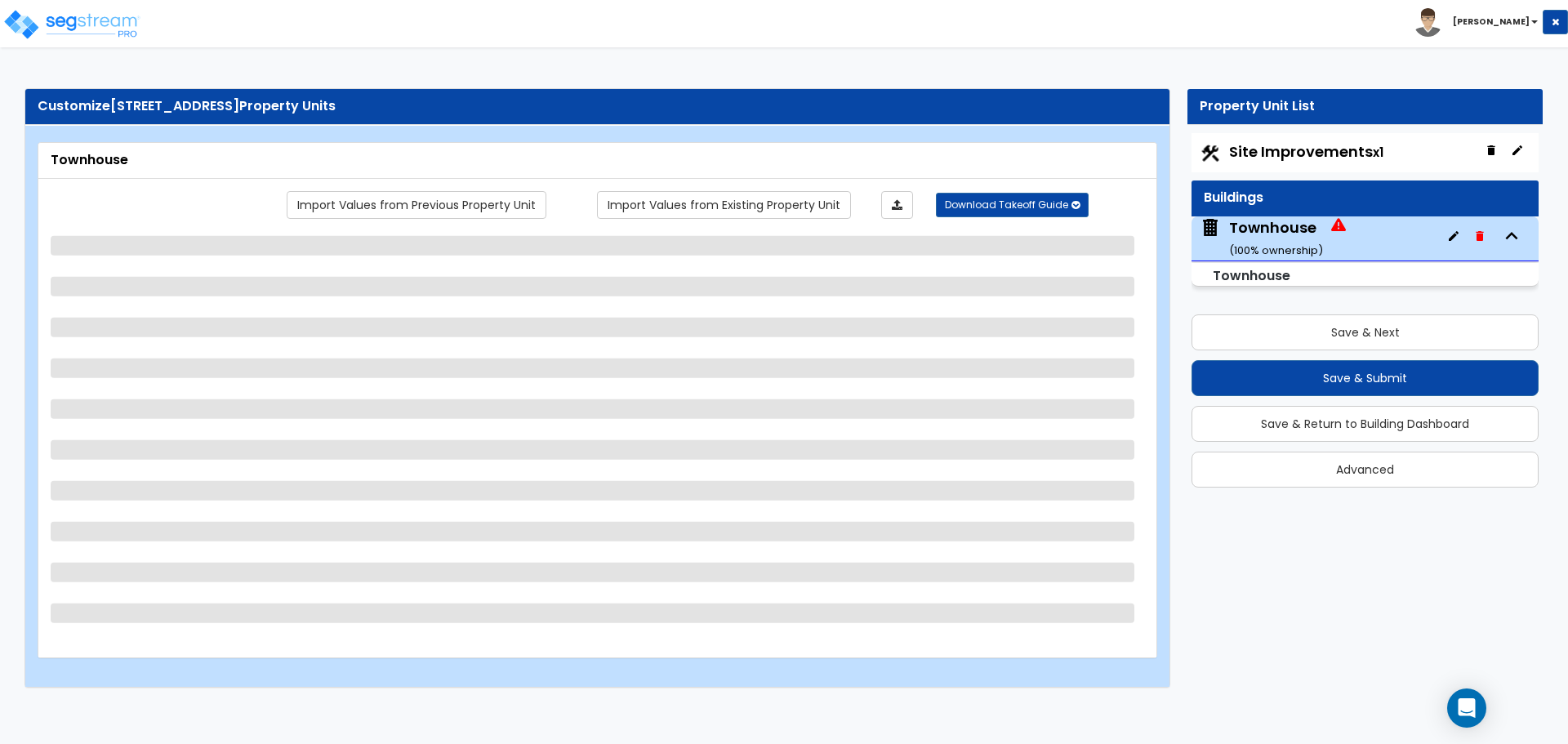
select select "2"
select select "1"
select select "5"
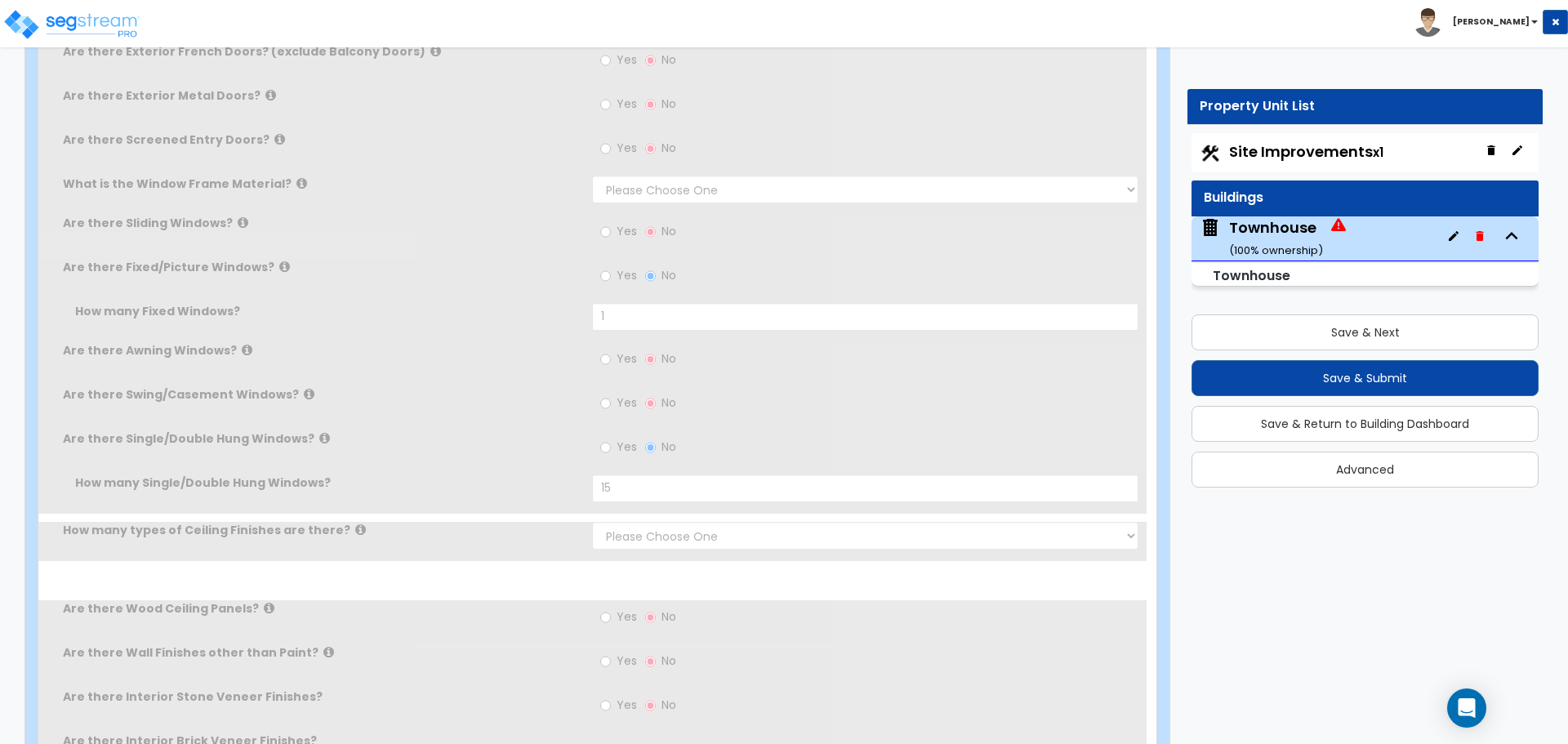
select select "1"
select select "2"
type input "18"
type input "50"
type input "1338"
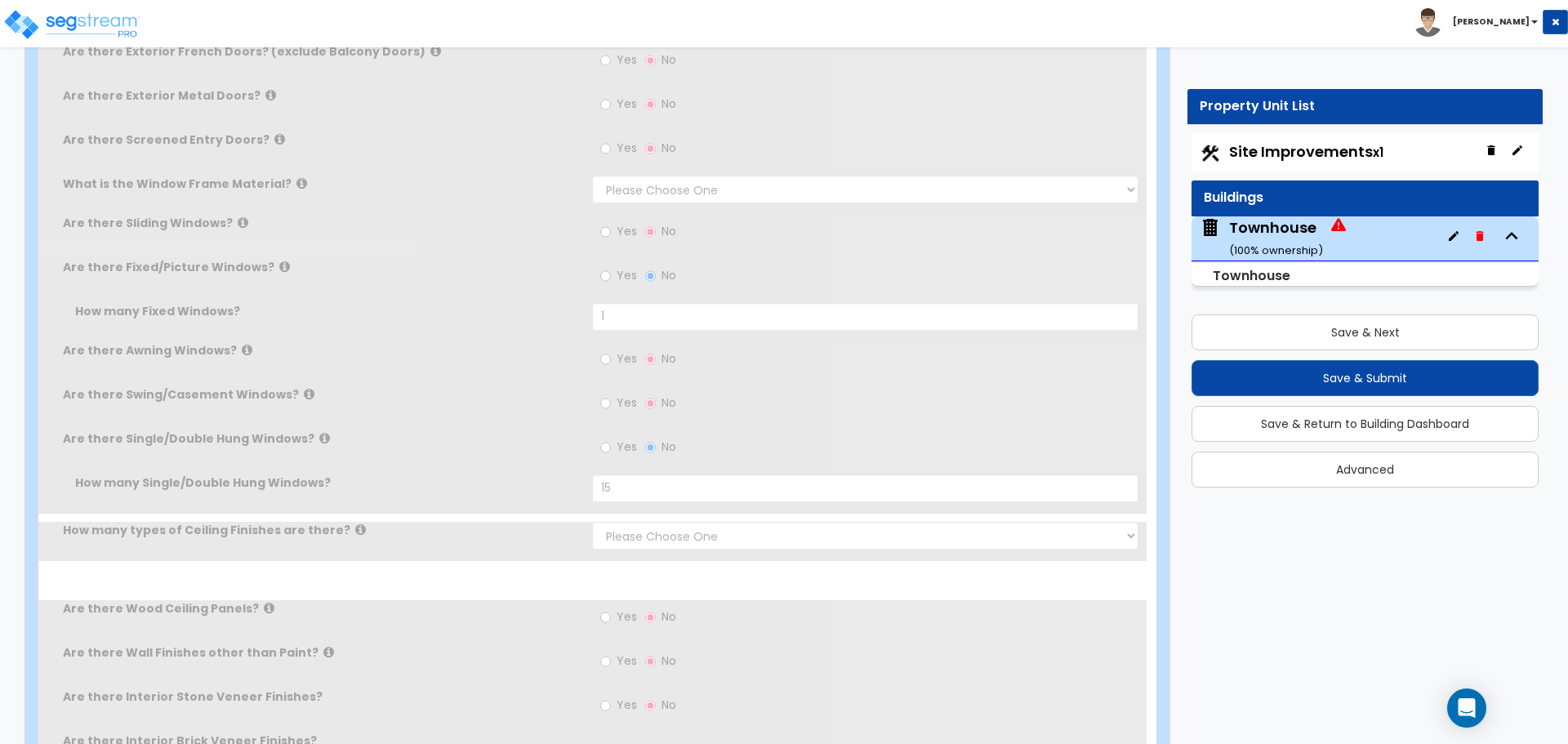
type input "3150"
type input "4"
type input "2"
type input "1"
radio input "true"
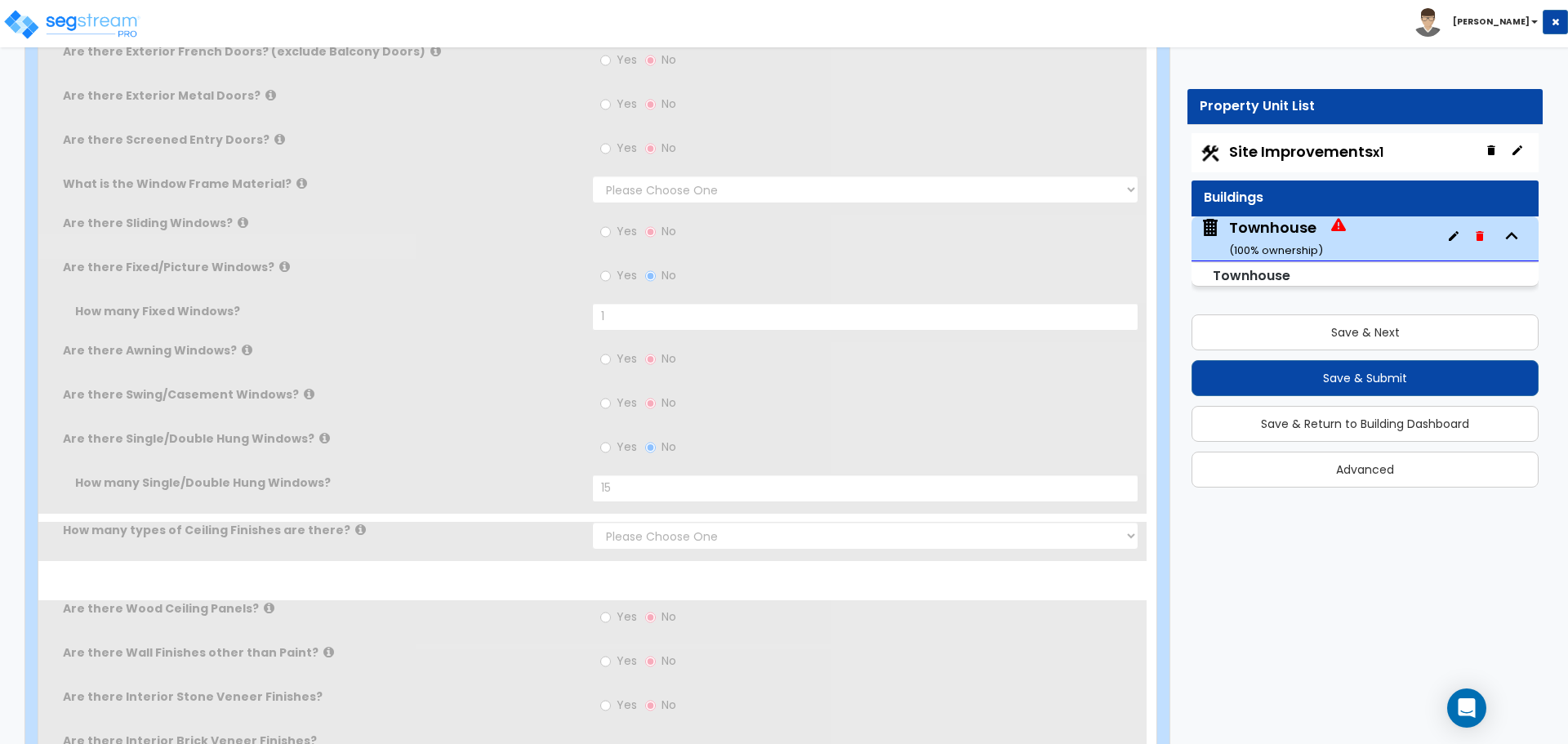
type input "822"
select select "1"
radio input "true"
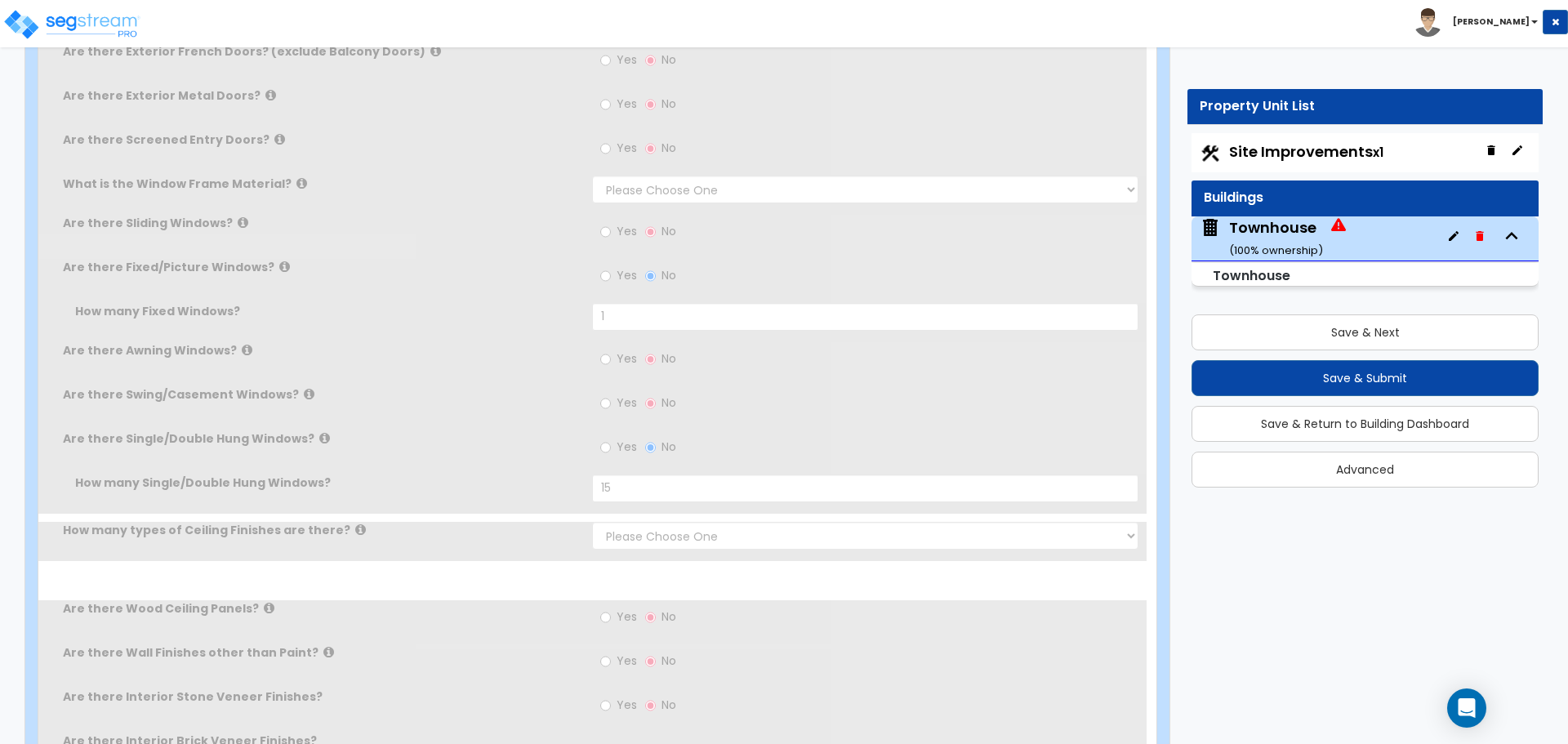
type input "140"
select select "1"
radio input "true"
type input "3"
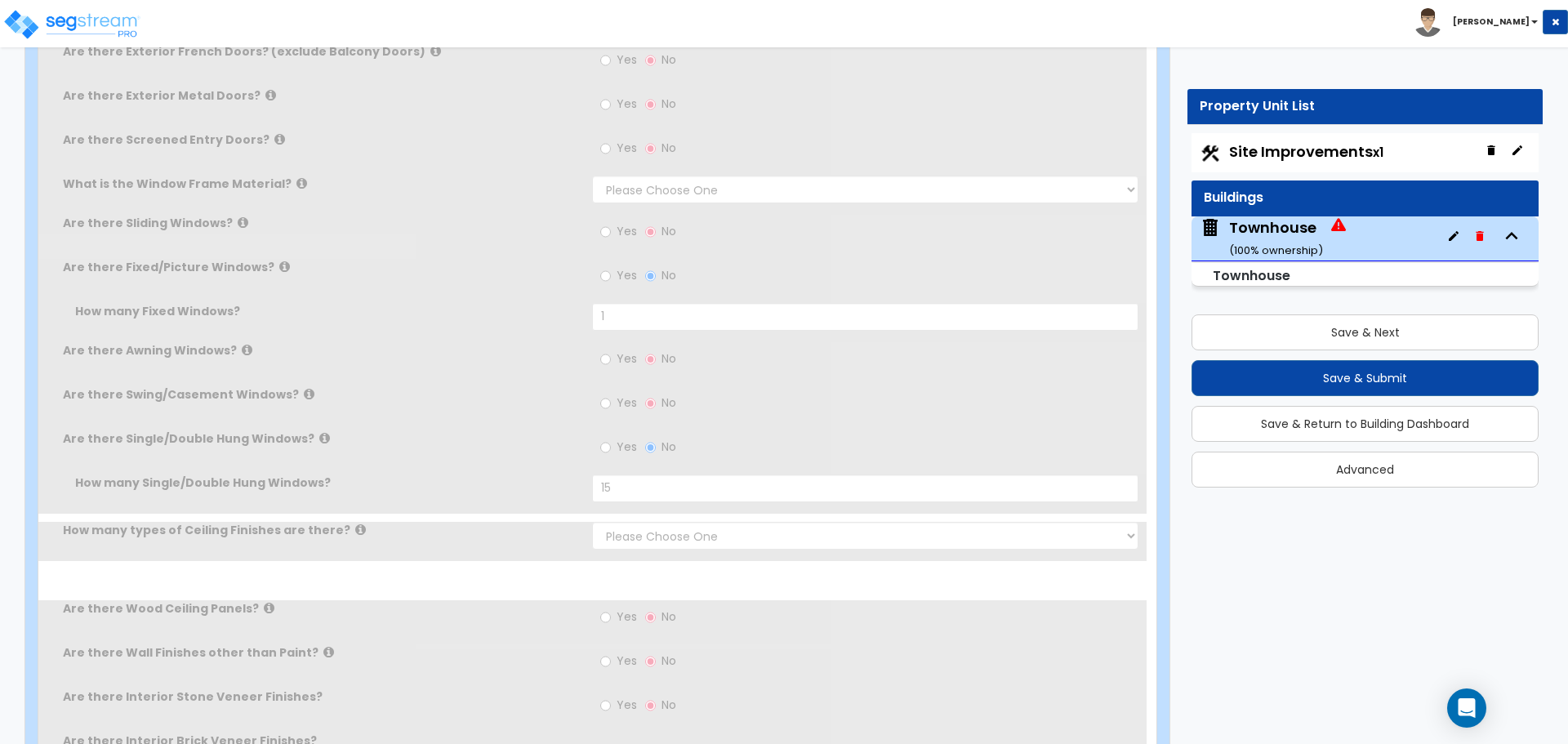
select select "1"
radio input "true"
type input "1"
radio input "true"
type input "15"
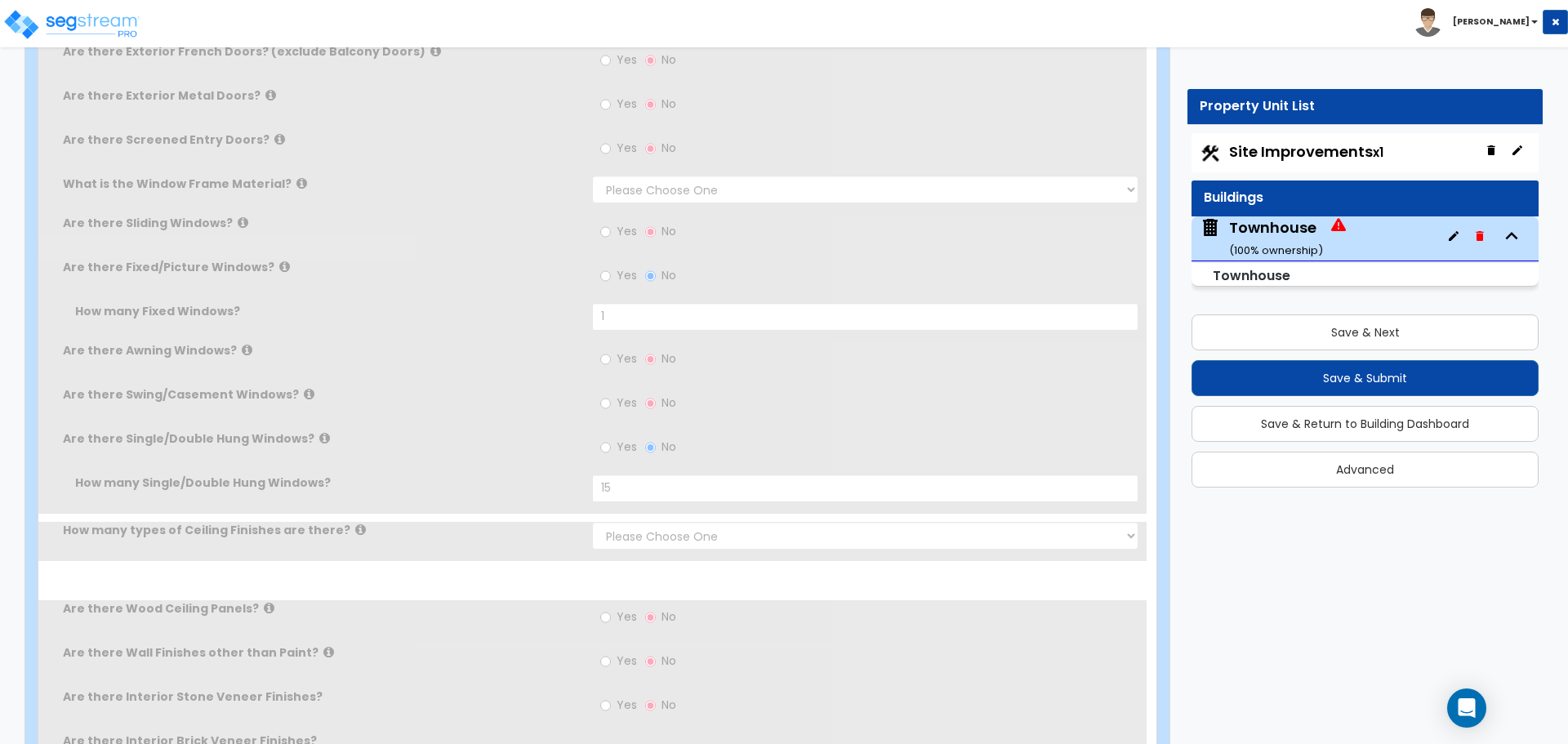
select select "1"
type input "12"
type input "14"
select select "4"
radio input "true"
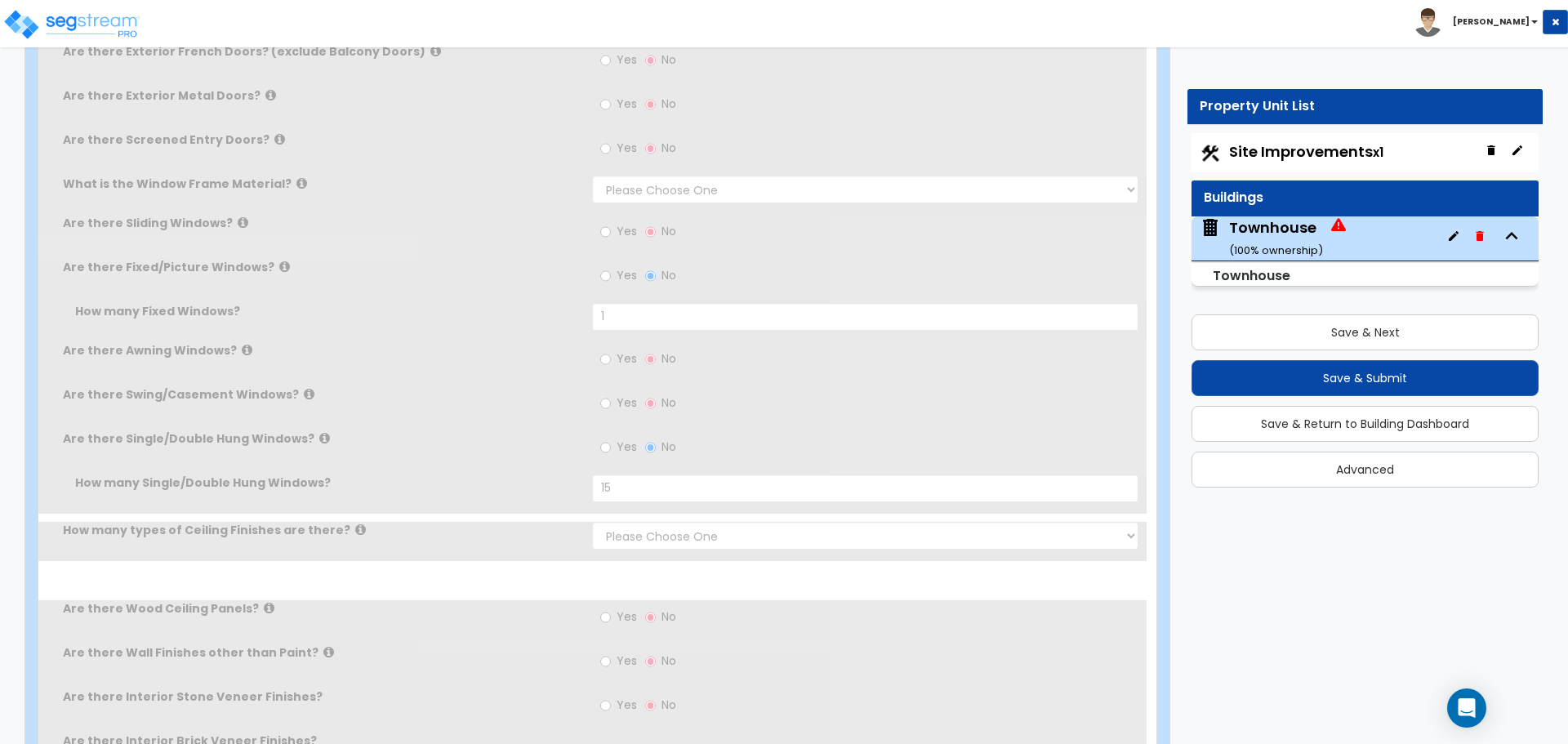
type input "12"
select select "6"
radio input "true"
select select "4"
type input "6"
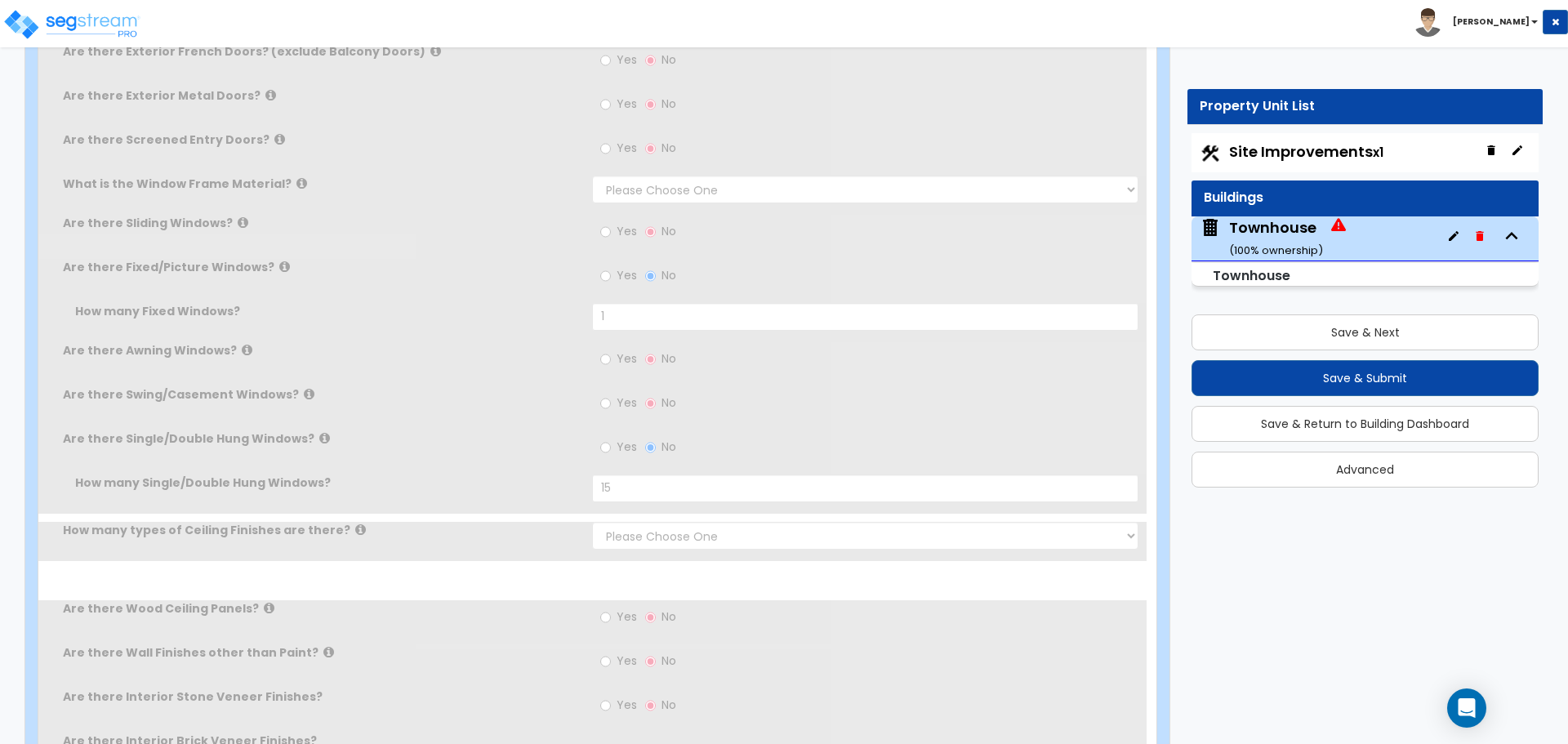
select select "1"
select select "2"
select select "1"
radio input "true"
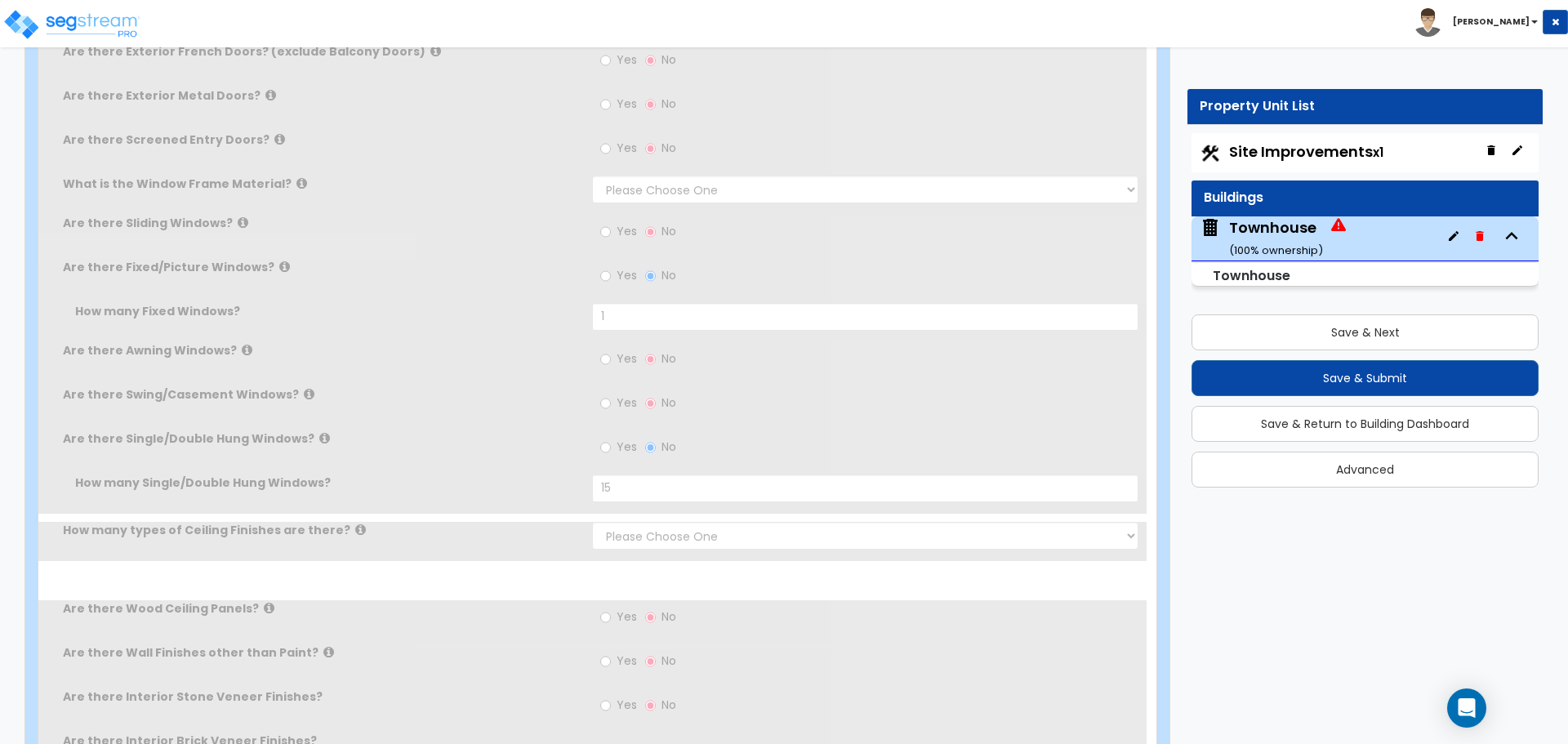
radio input "true"
type input "5"
radio input "true"
select select "4"
radio input "true"
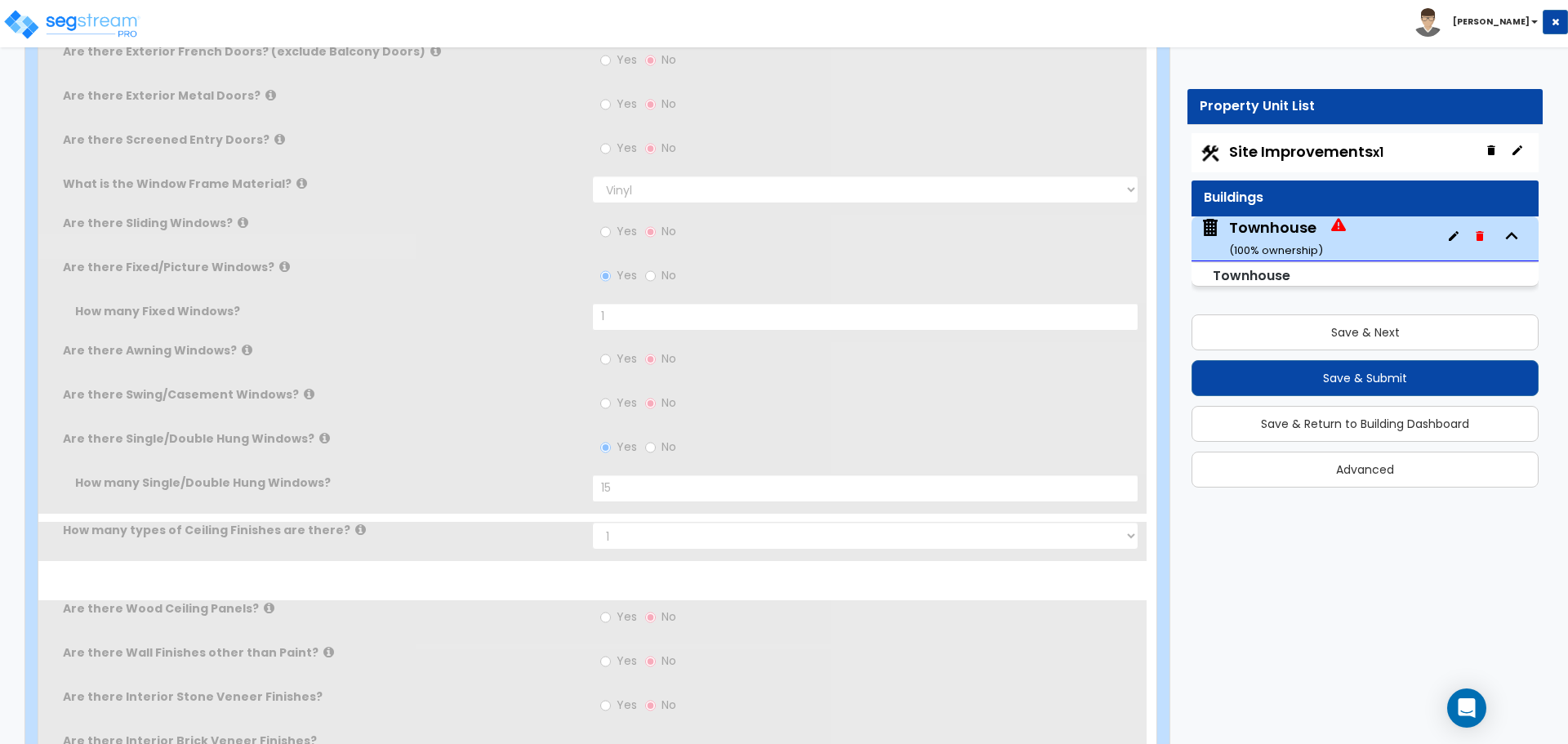
radio input "true"
select select "1"
select select "2"
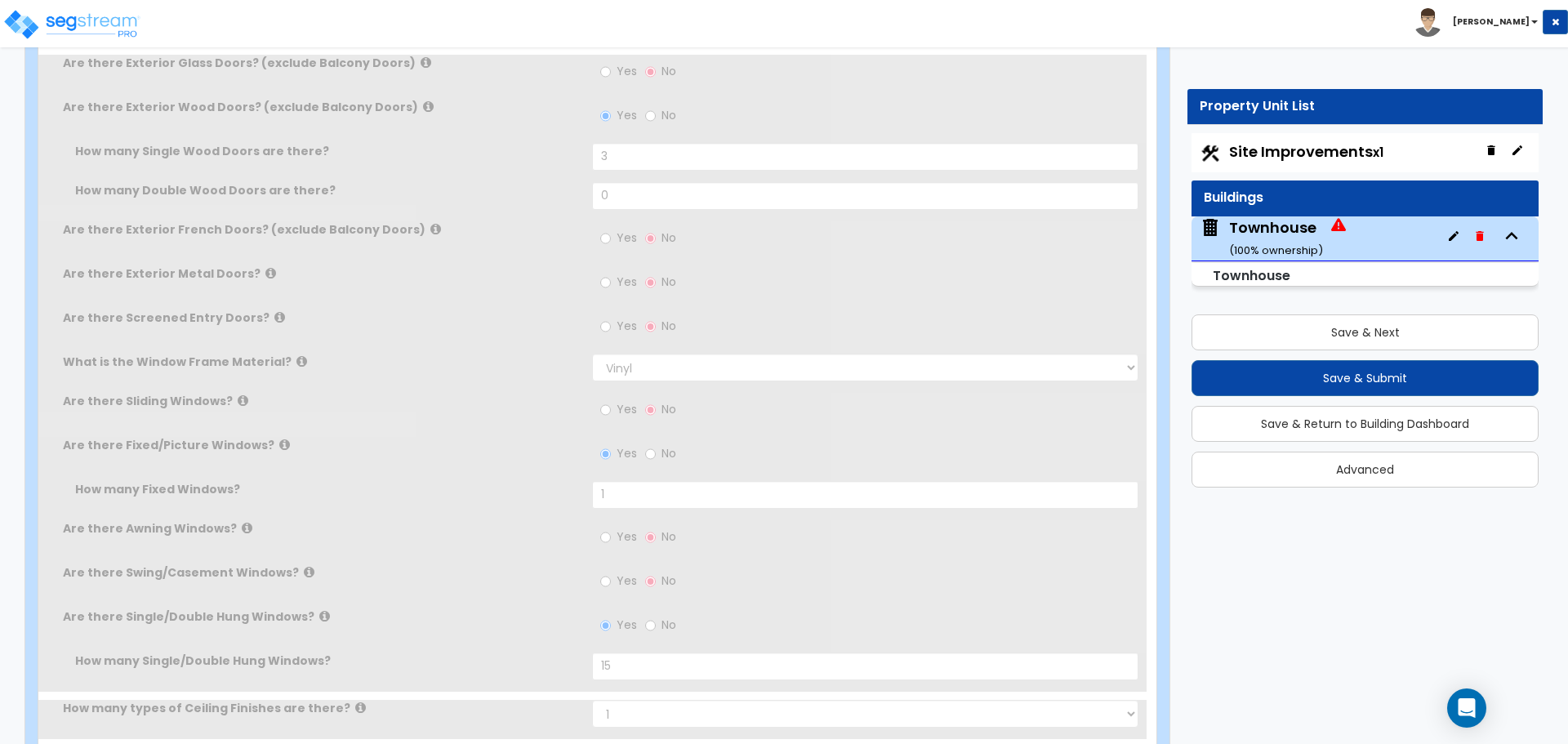
select select "2"
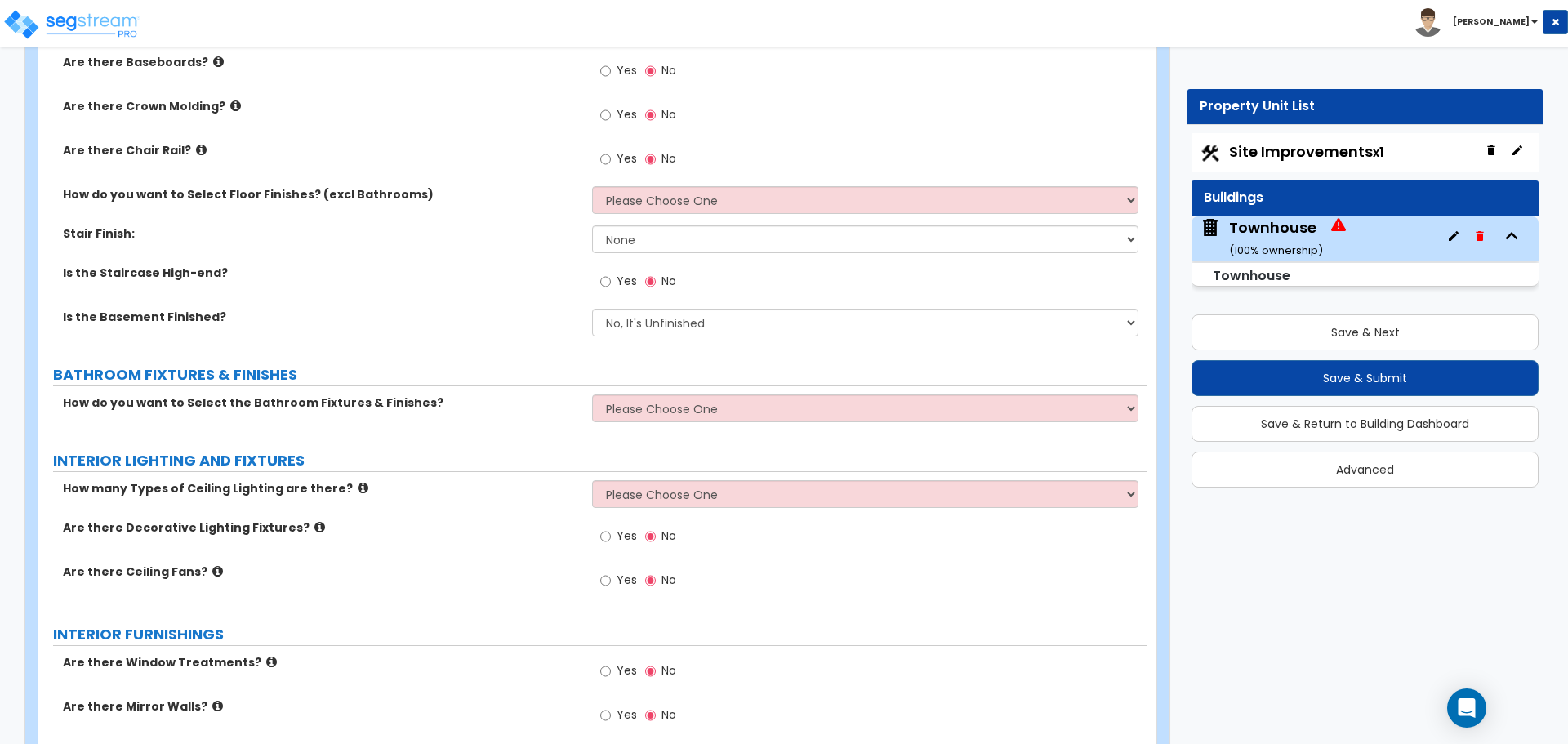
scroll to position [2536, 0]
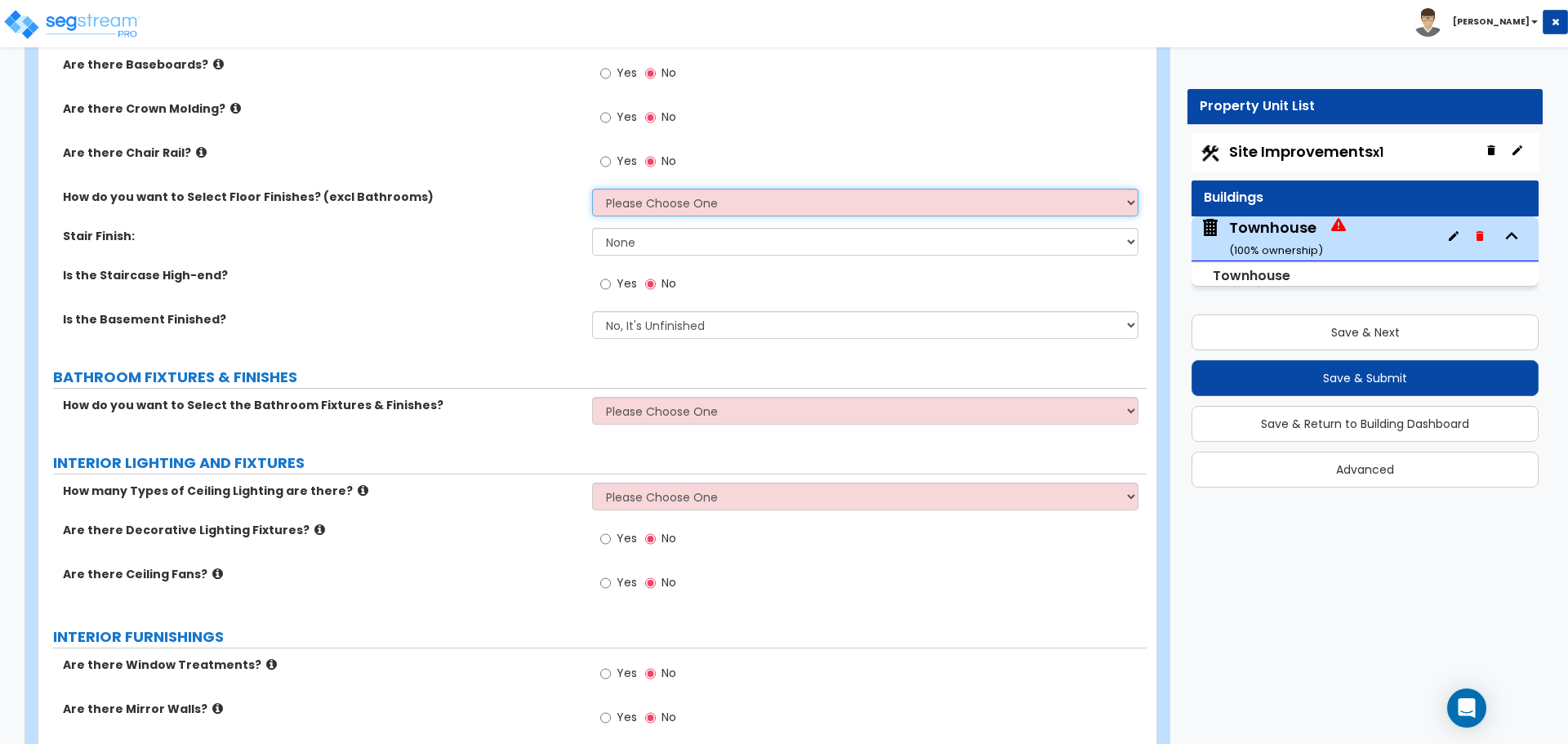
click at [642, 210] on select "Please Choose One I want to Select Floor Finishes for the Areas of the House I …" at bounding box center [864, 202] width 546 height 28
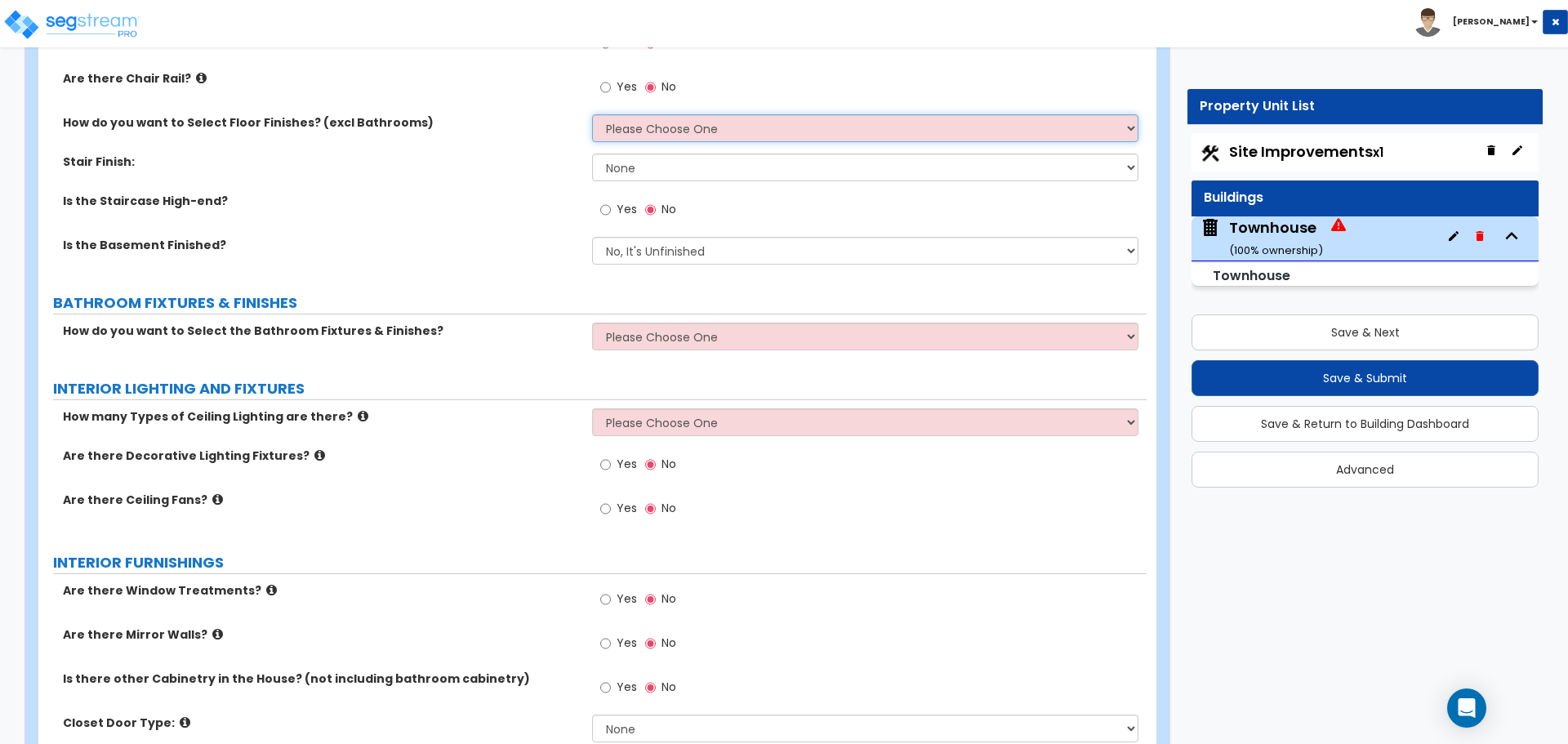
scroll to position [2617, 0]
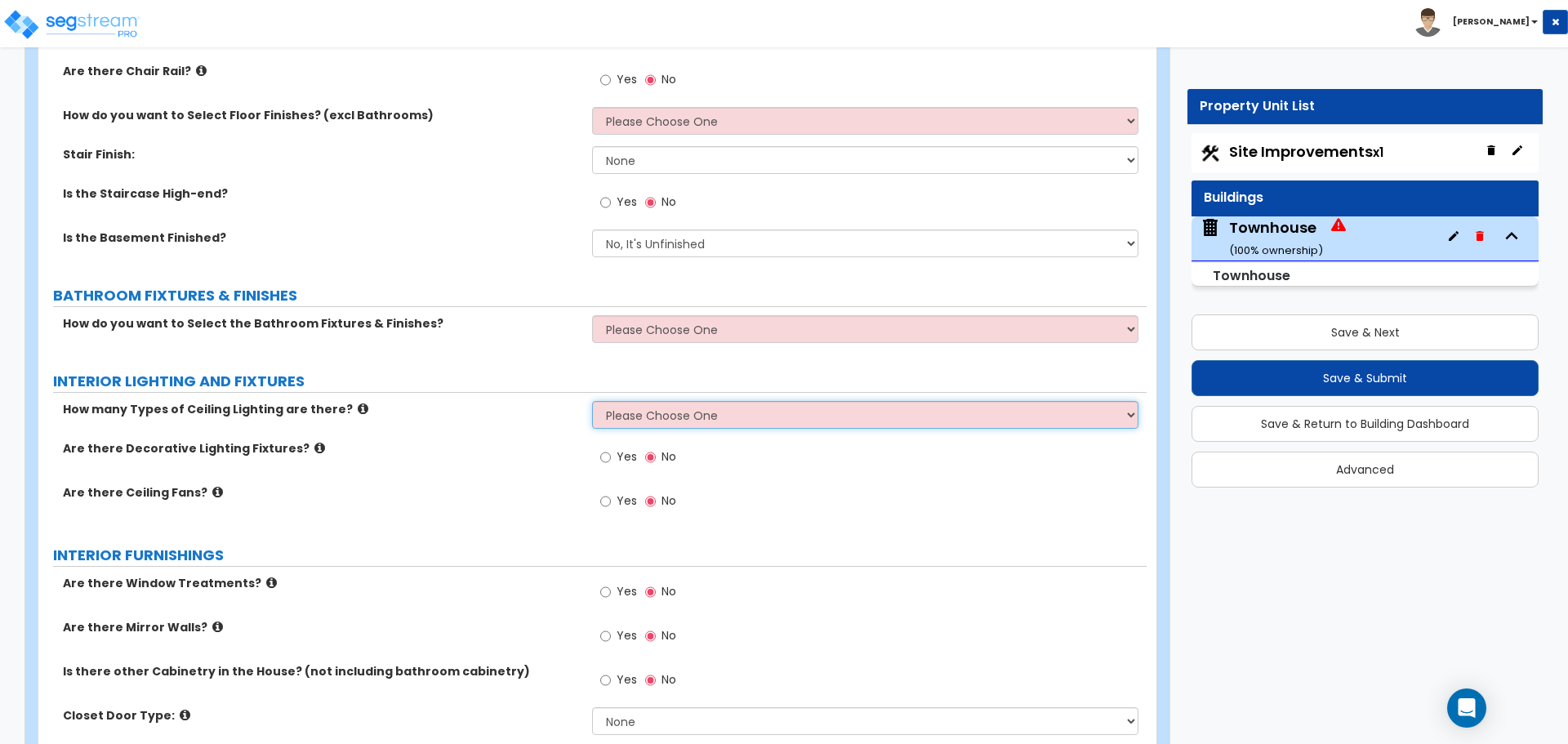
click at [660, 422] on select "Please Choose One 1 2 3" at bounding box center [864, 414] width 546 height 28
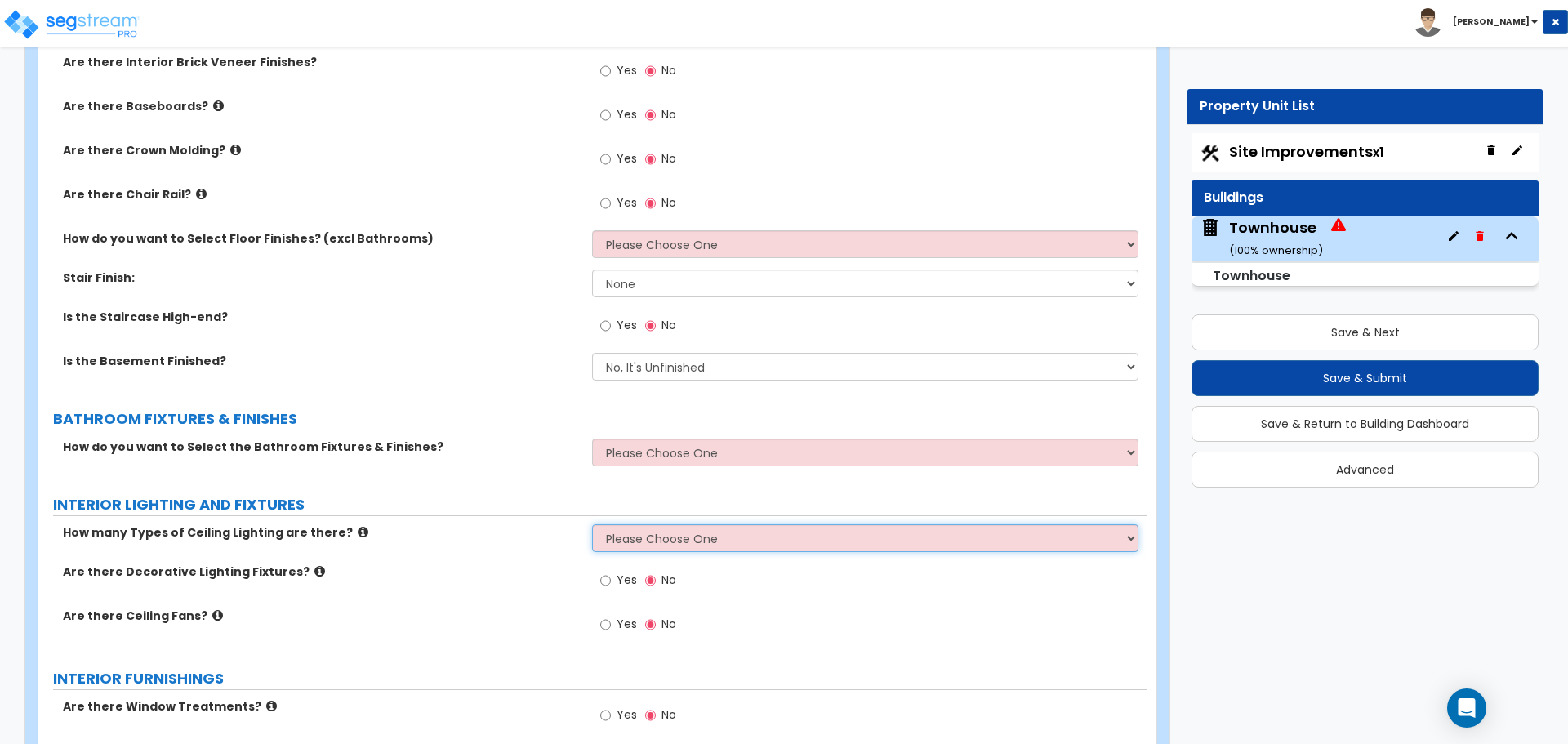
scroll to position [2453, 0]
